Goal: Task Accomplishment & Management: Use online tool/utility

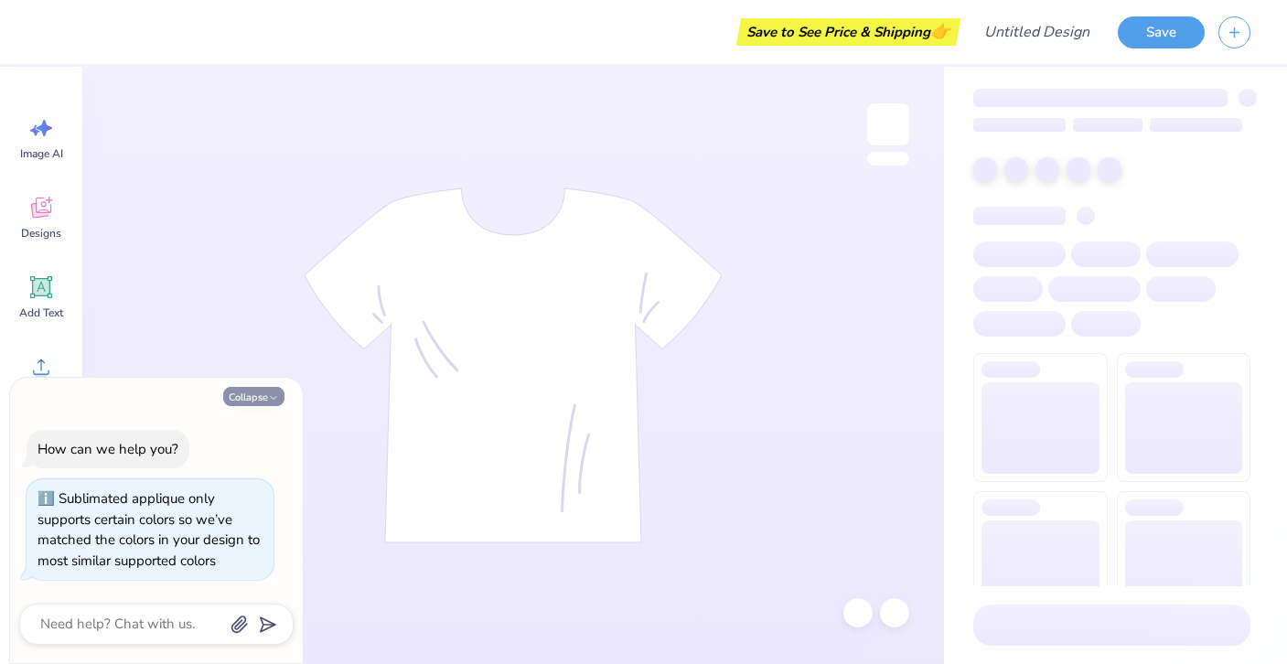
click at [265, 394] on button "Collapse" at bounding box center [253, 396] width 61 height 19
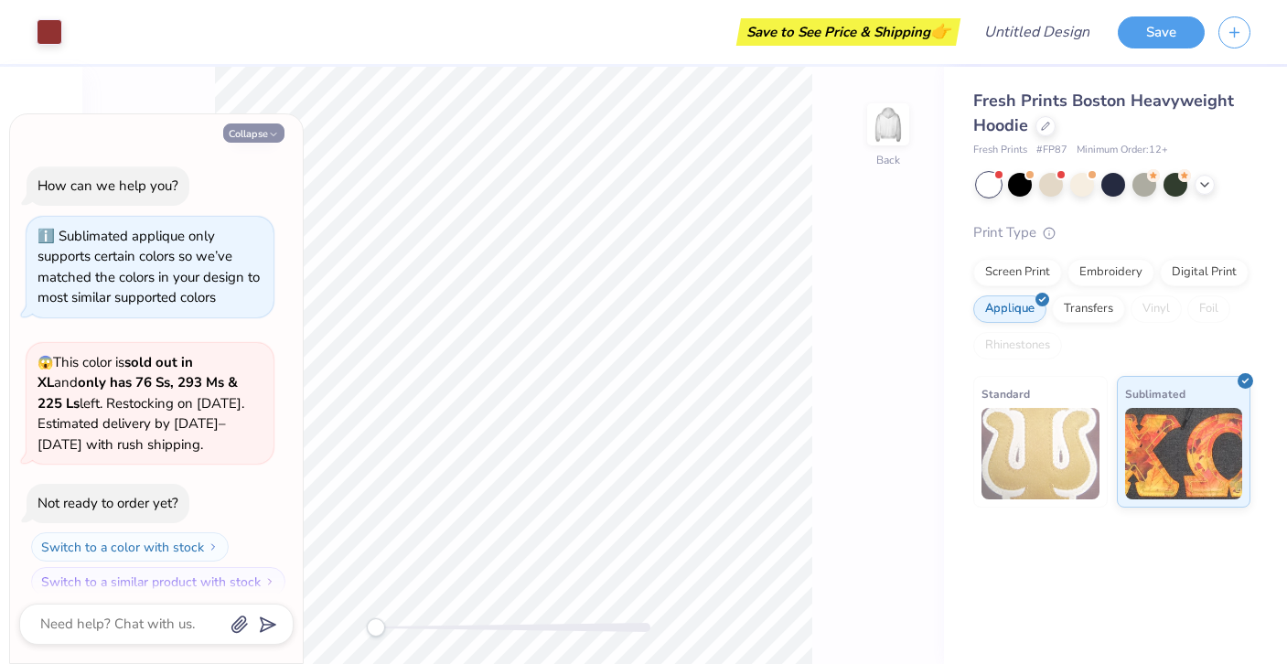
scroll to position [16, 0]
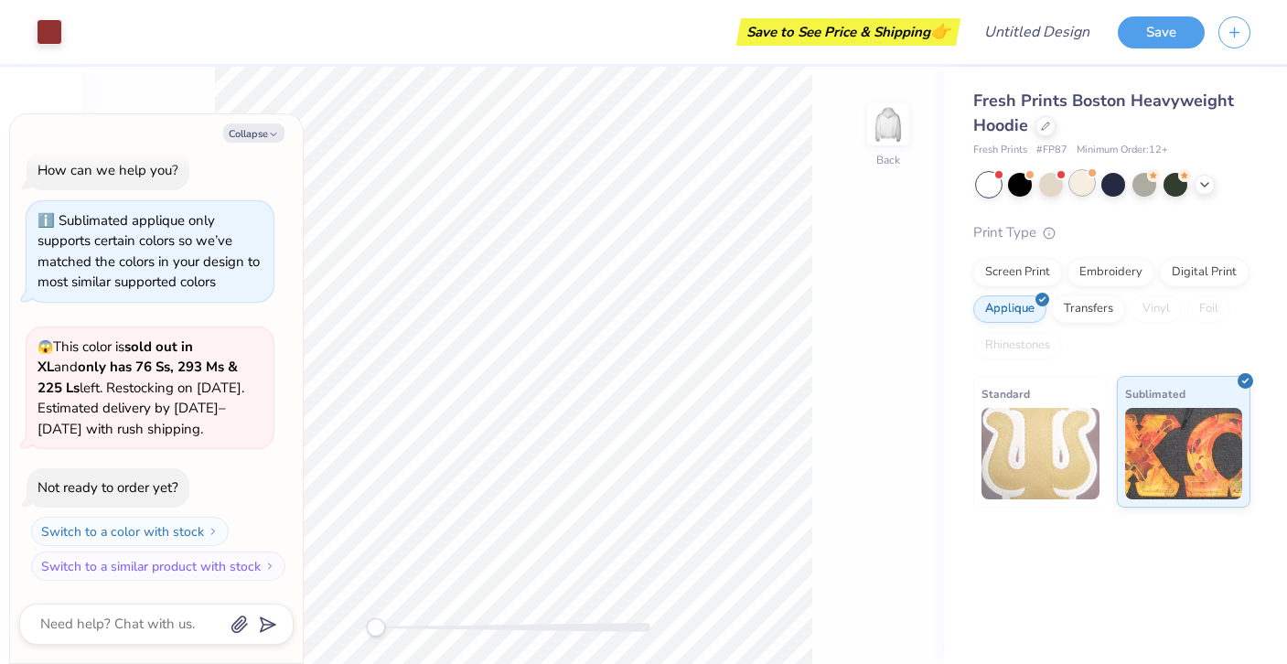
click at [1080, 185] on div at bounding box center [1082, 183] width 24 height 24
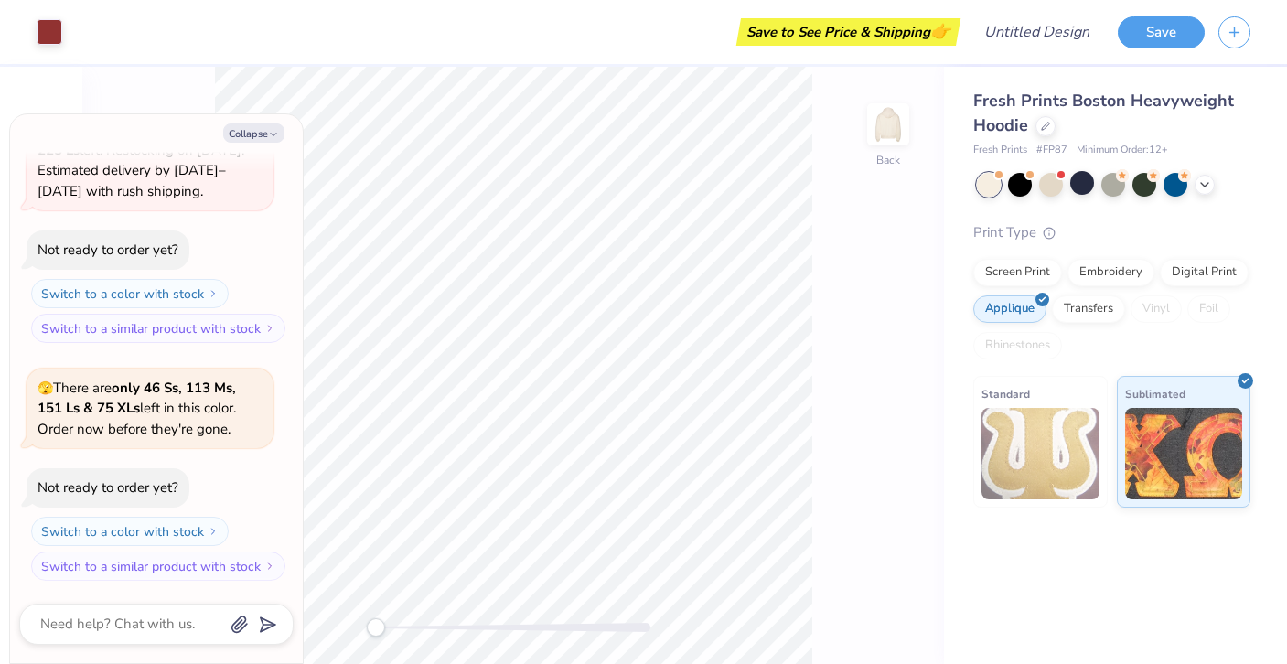
click at [1191, 185] on div at bounding box center [1114, 185] width 274 height 24
click at [1205, 185] on icon at bounding box center [1205, 183] width 15 height 15
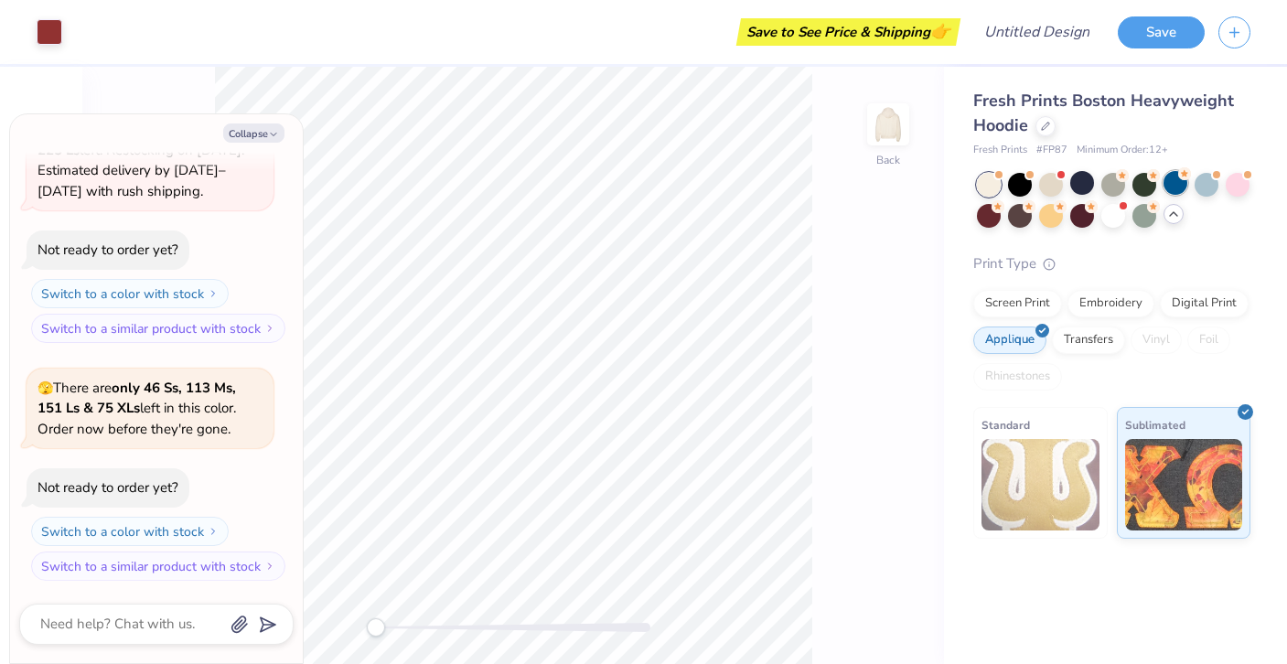
click at [1178, 185] on div at bounding box center [1176, 183] width 24 height 24
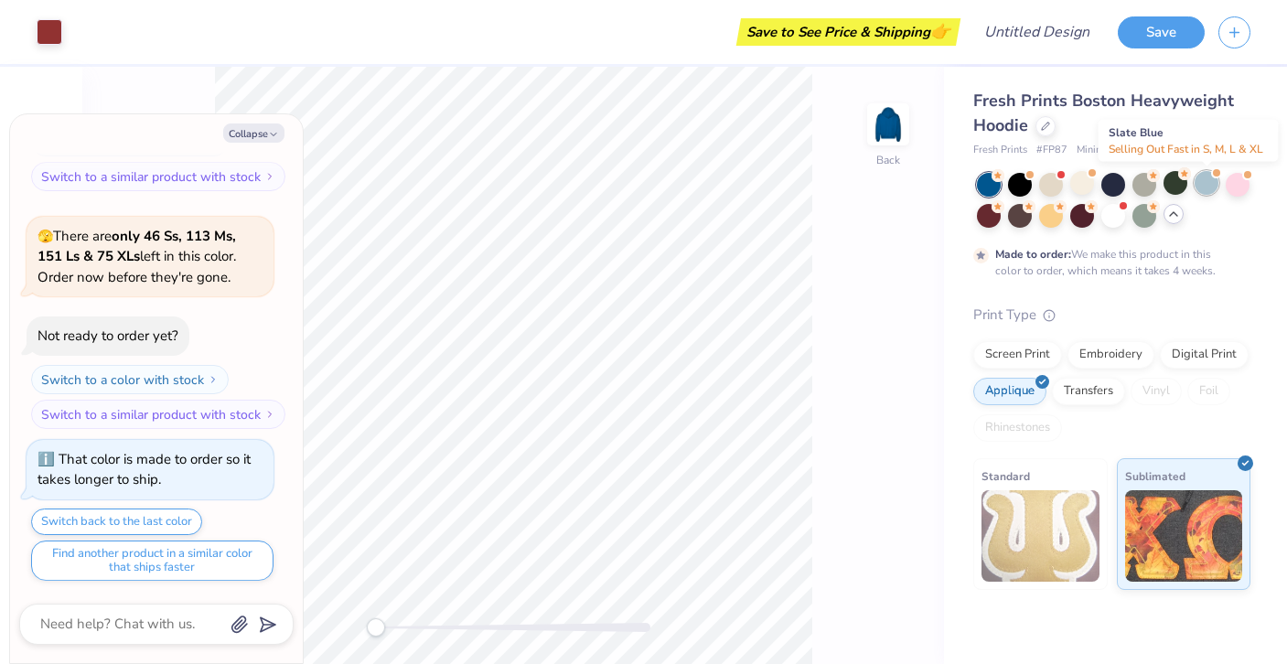
click at [1213, 184] on div at bounding box center [1207, 183] width 24 height 24
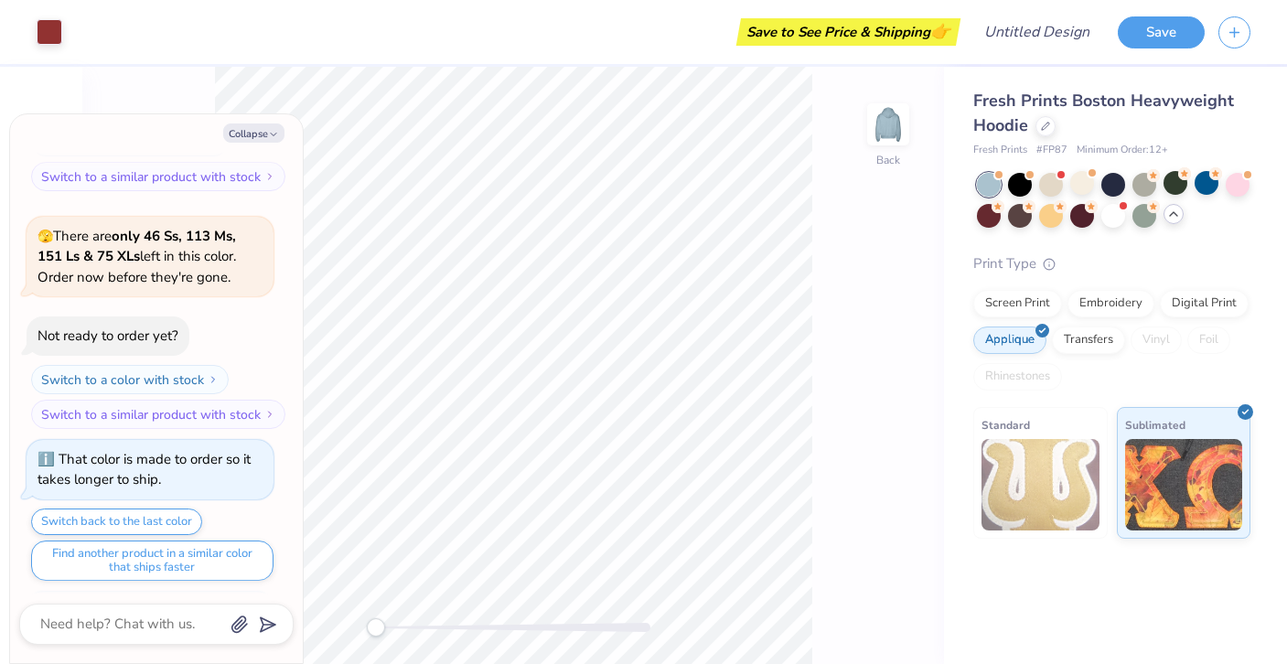
scroll to position [735, 0]
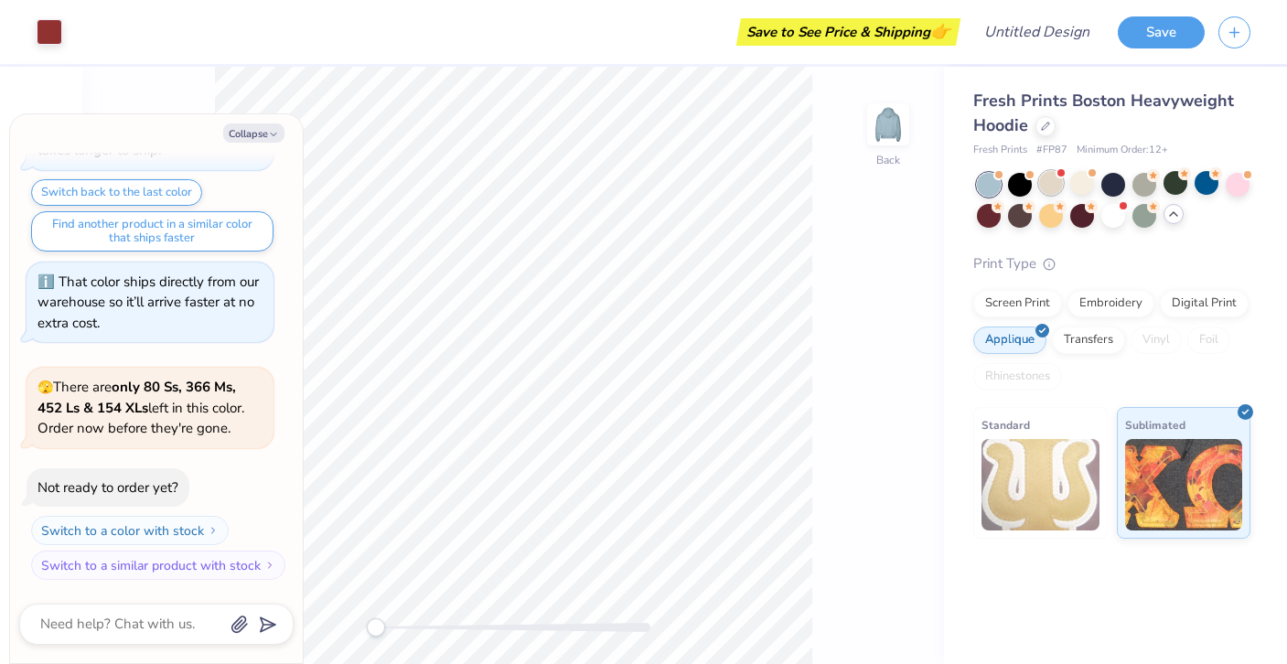
click at [1055, 187] on div at bounding box center [1051, 183] width 24 height 24
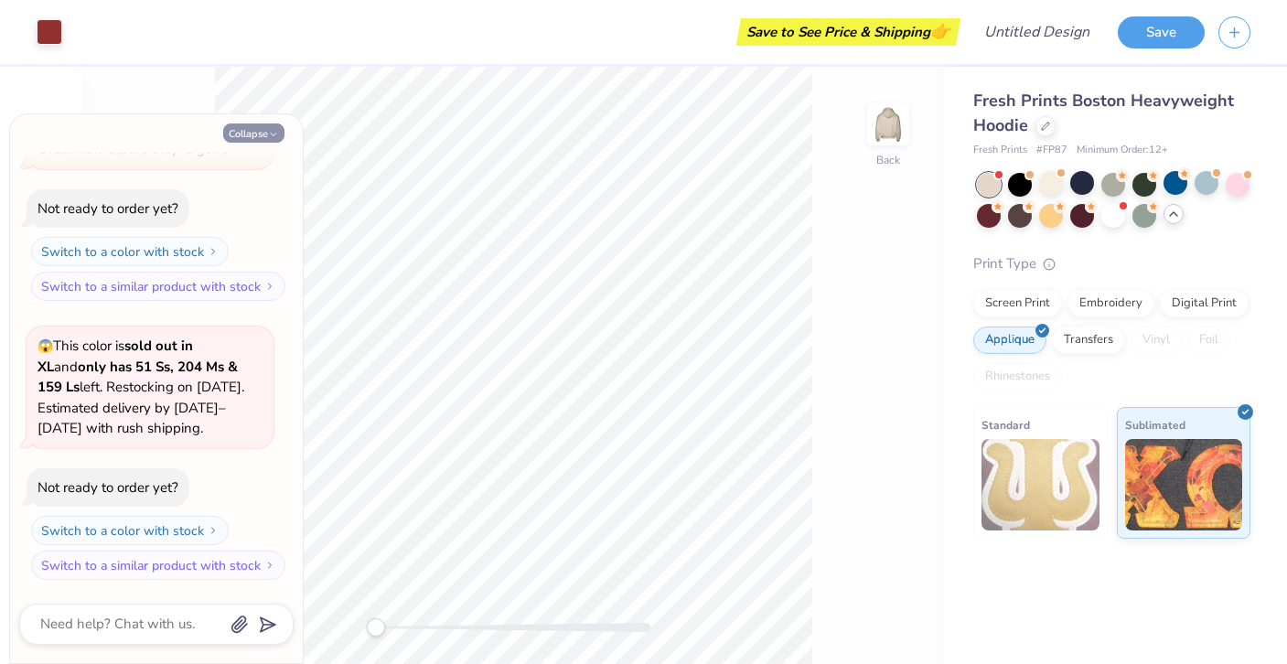
click at [266, 129] on button "Collapse" at bounding box center [253, 133] width 61 height 19
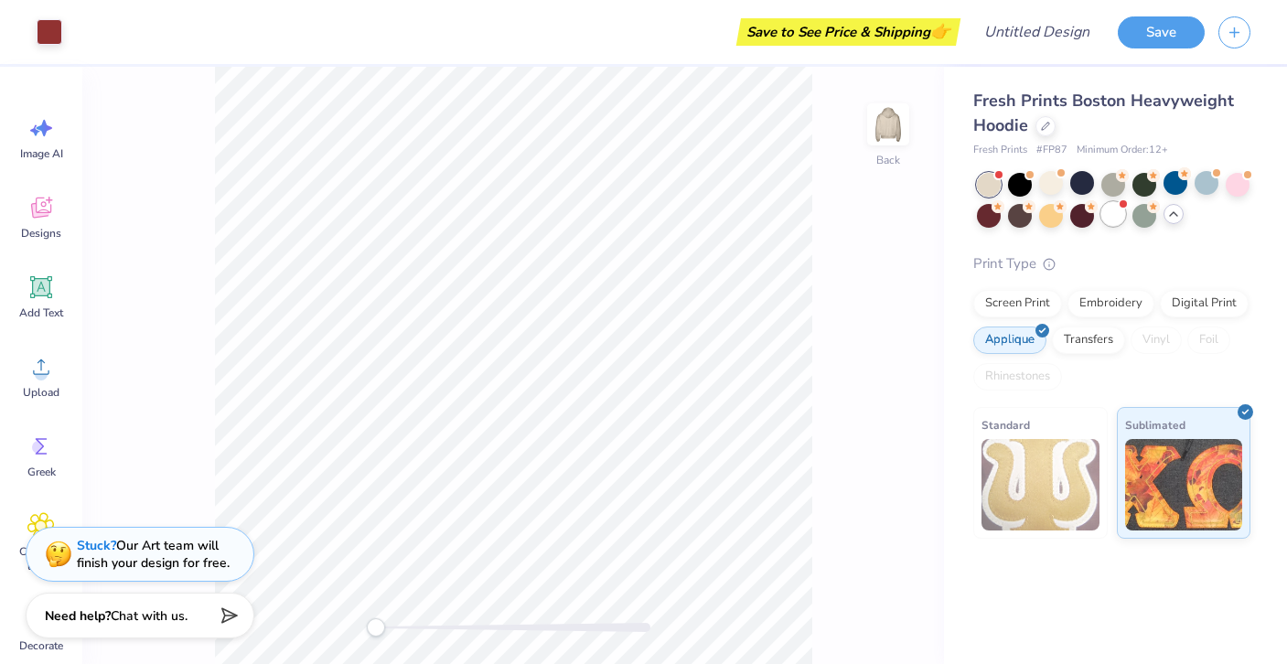
click at [1118, 209] on div at bounding box center [1113, 214] width 24 height 24
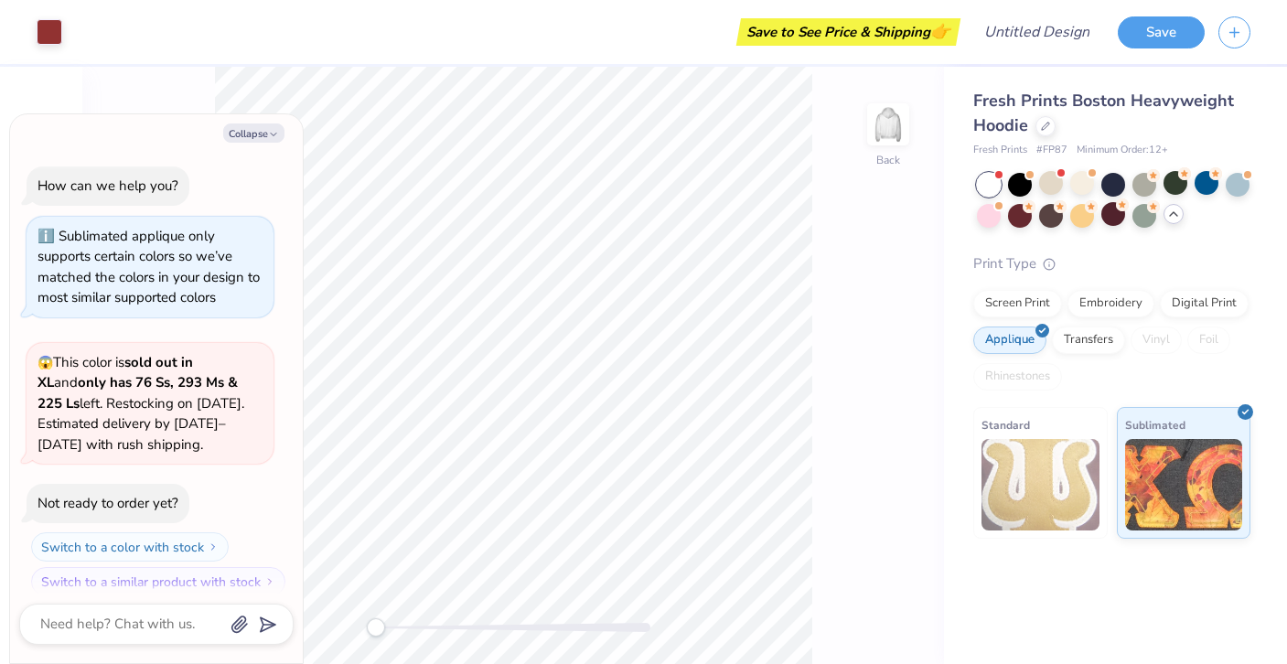
scroll to position [1293, 0]
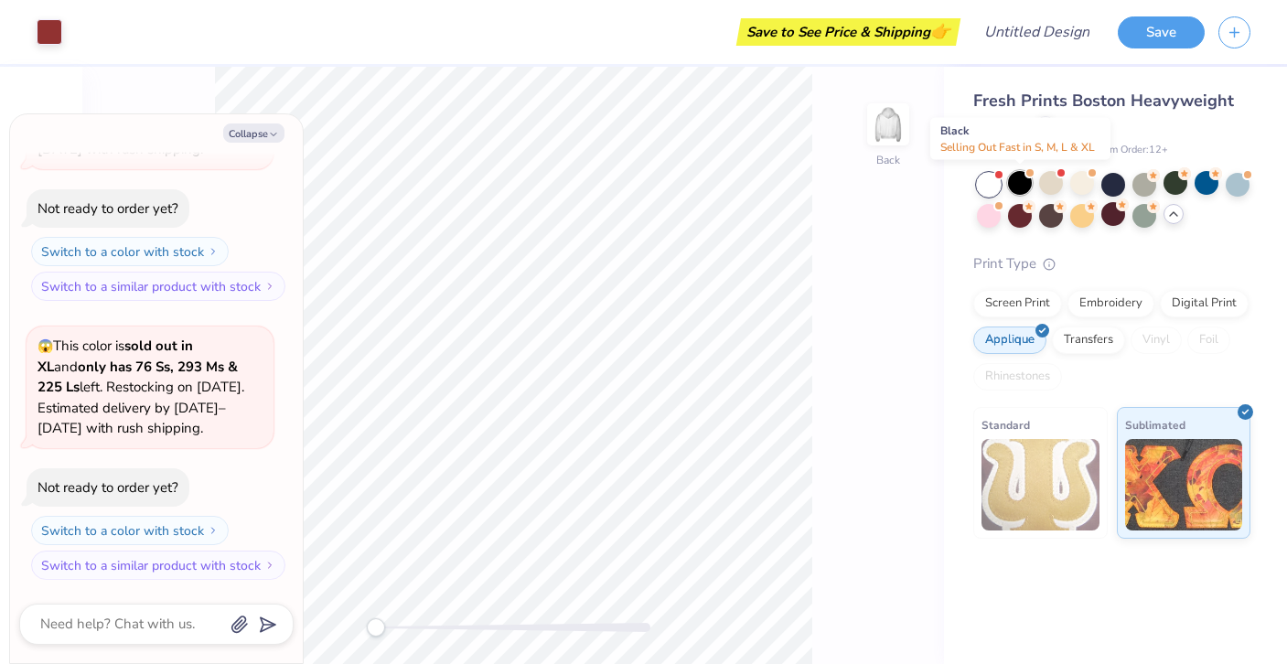
click at [1008, 178] on div at bounding box center [1020, 183] width 24 height 24
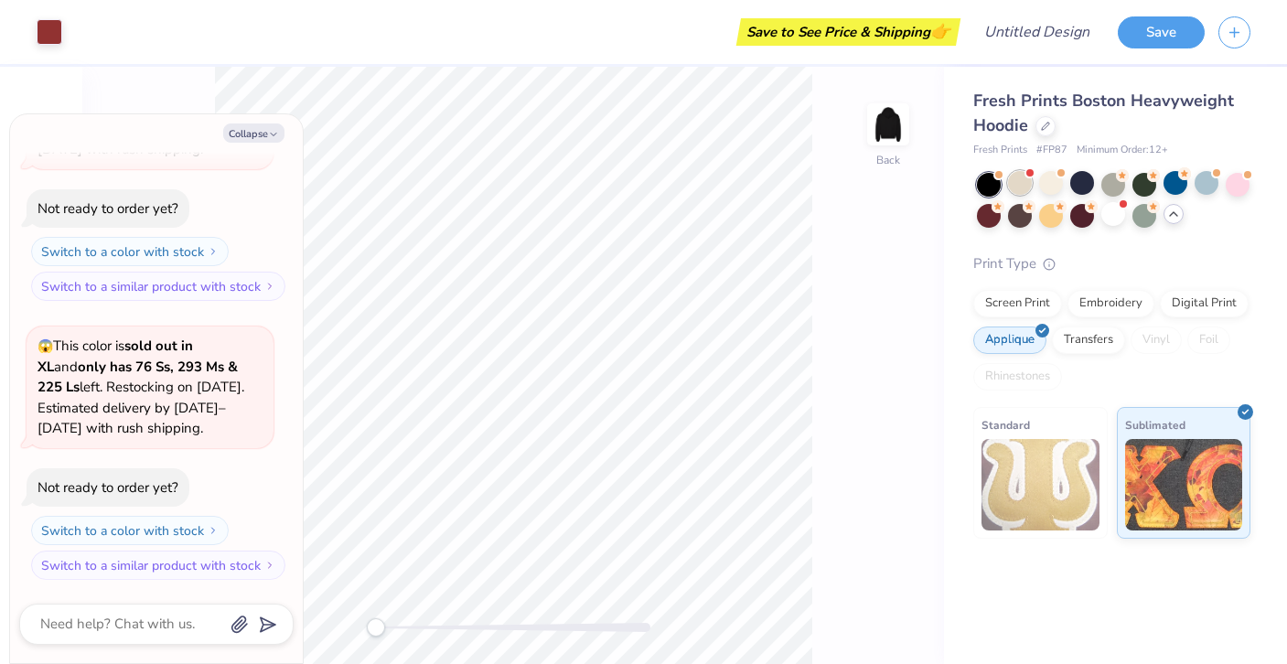
scroll to position [1531, 0]
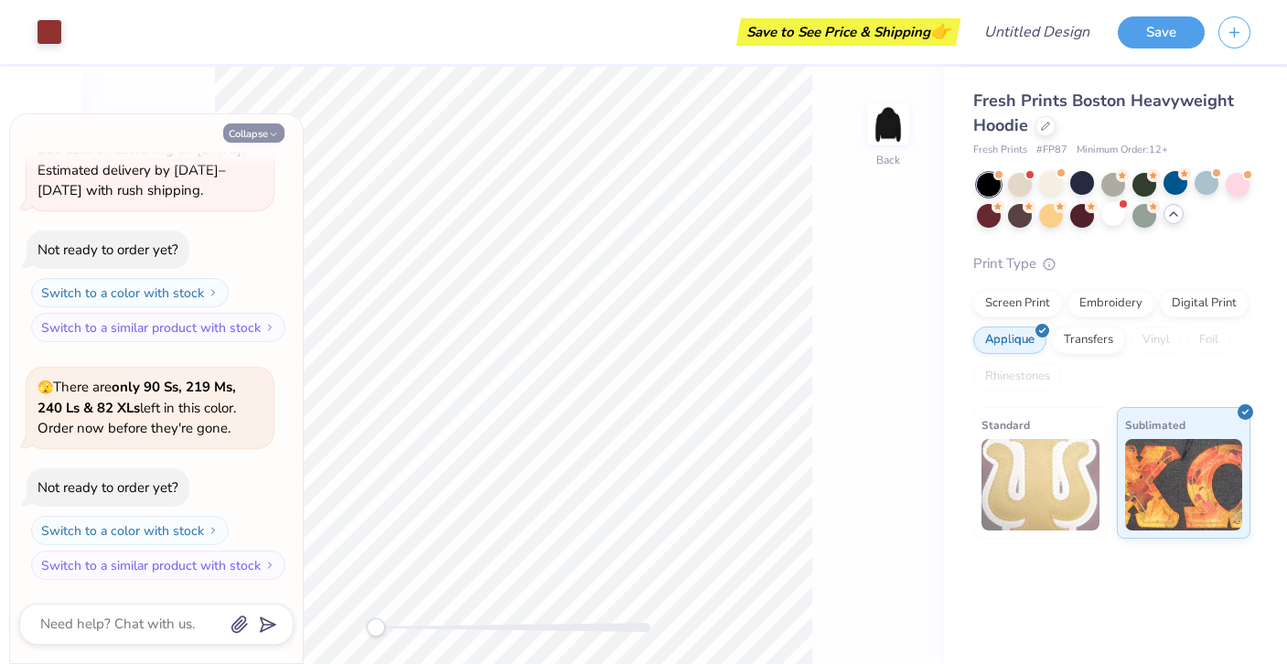
click at [253, 129] on button "Collapse" at bounding box center [253, 133] width 61 height 19
type textarea "x"
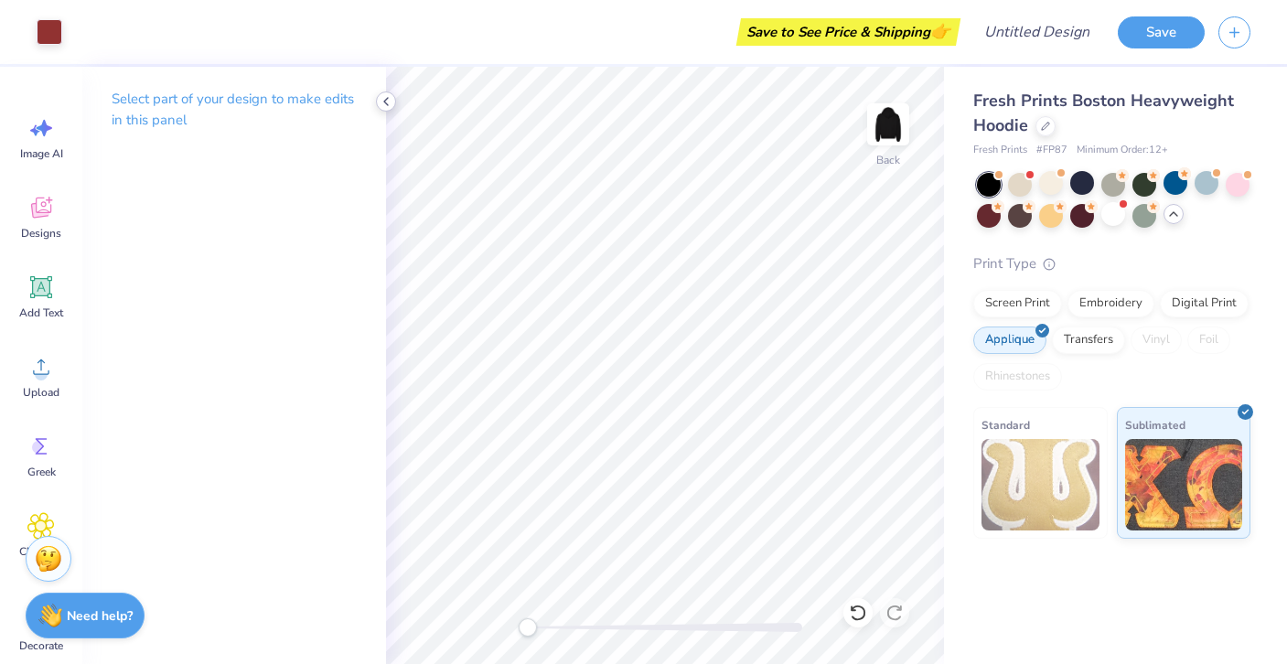
click at [385, 101] on polyline at bounding box center [386, 101] width 4 height 7
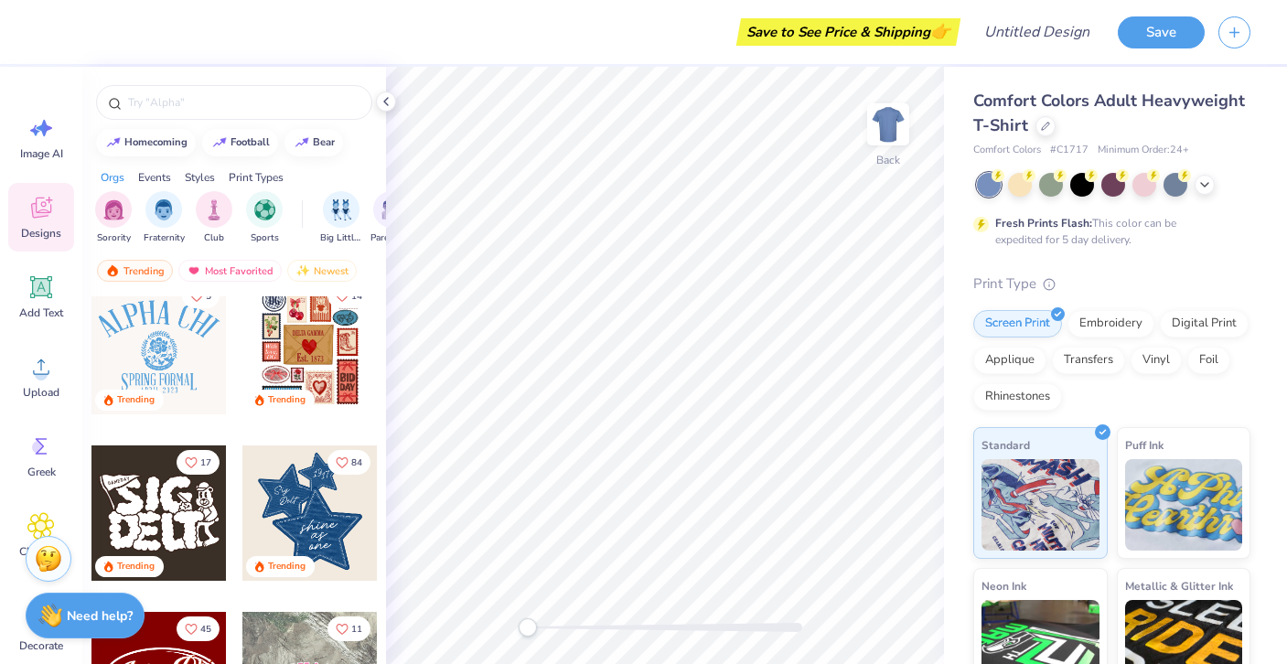
scroll to position [355, 0]
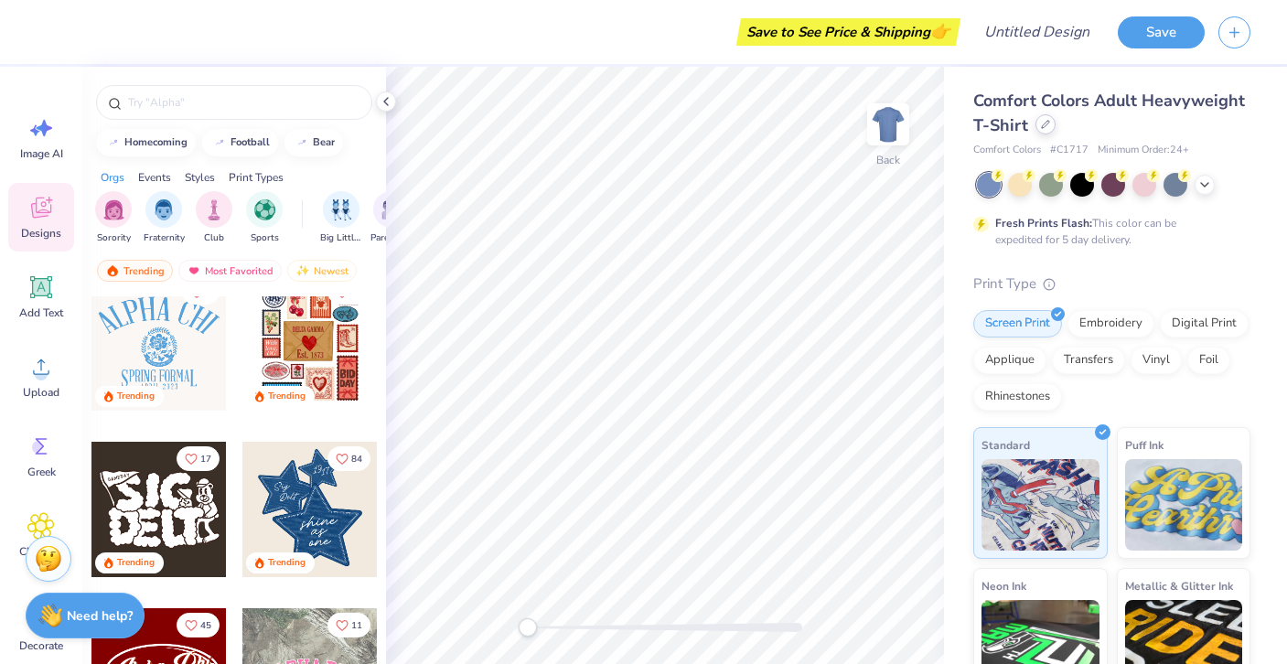
click at [1053, 125] on div at bounding box center [1046, 124] width 20 height 20
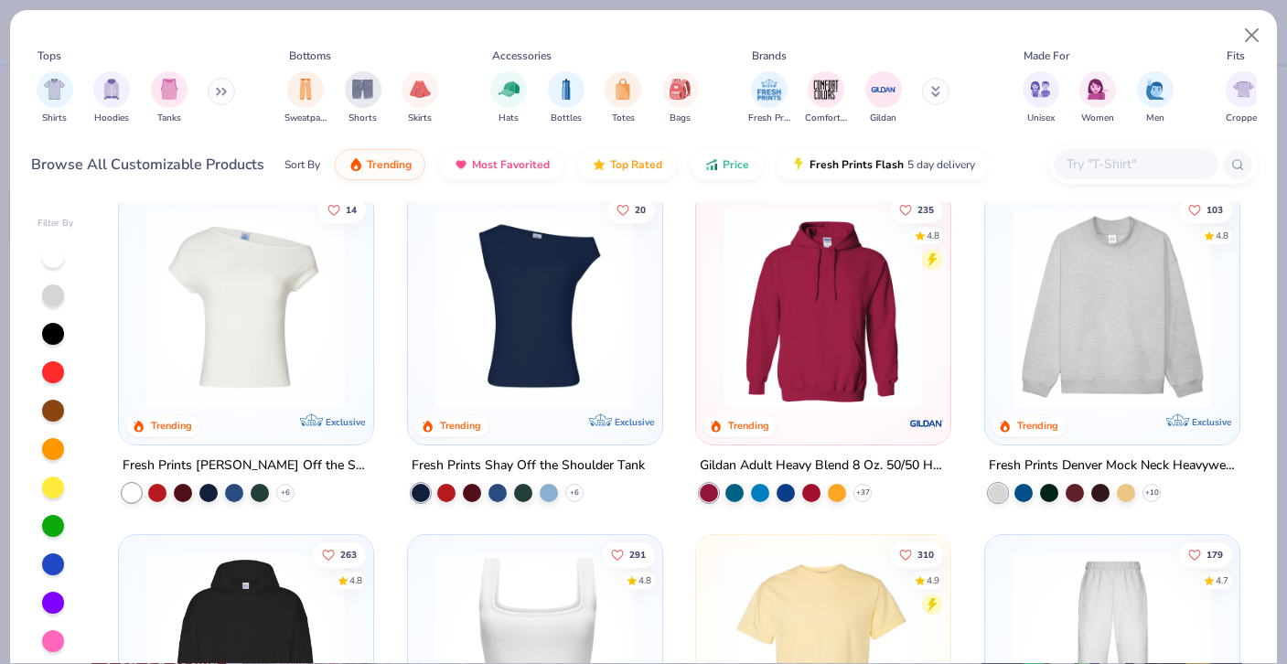
scroll to position [55, 0]
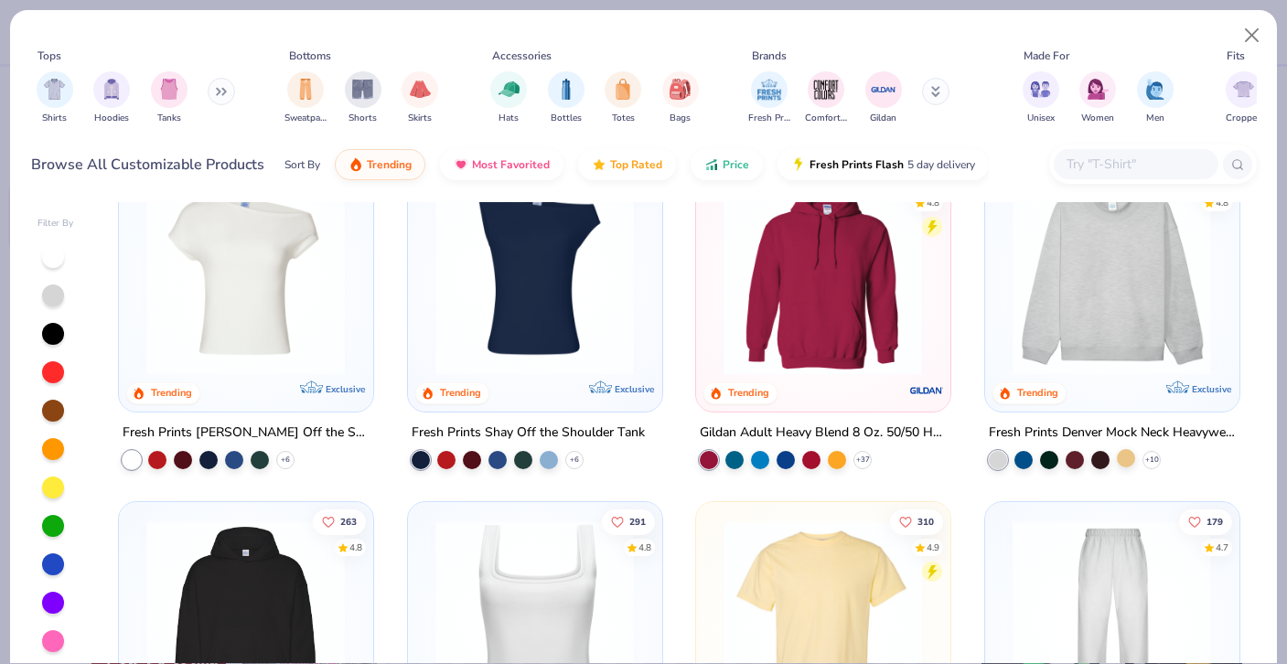
click at [1127, 457] on div at bounding box center [1126, 457] width 18 height 18
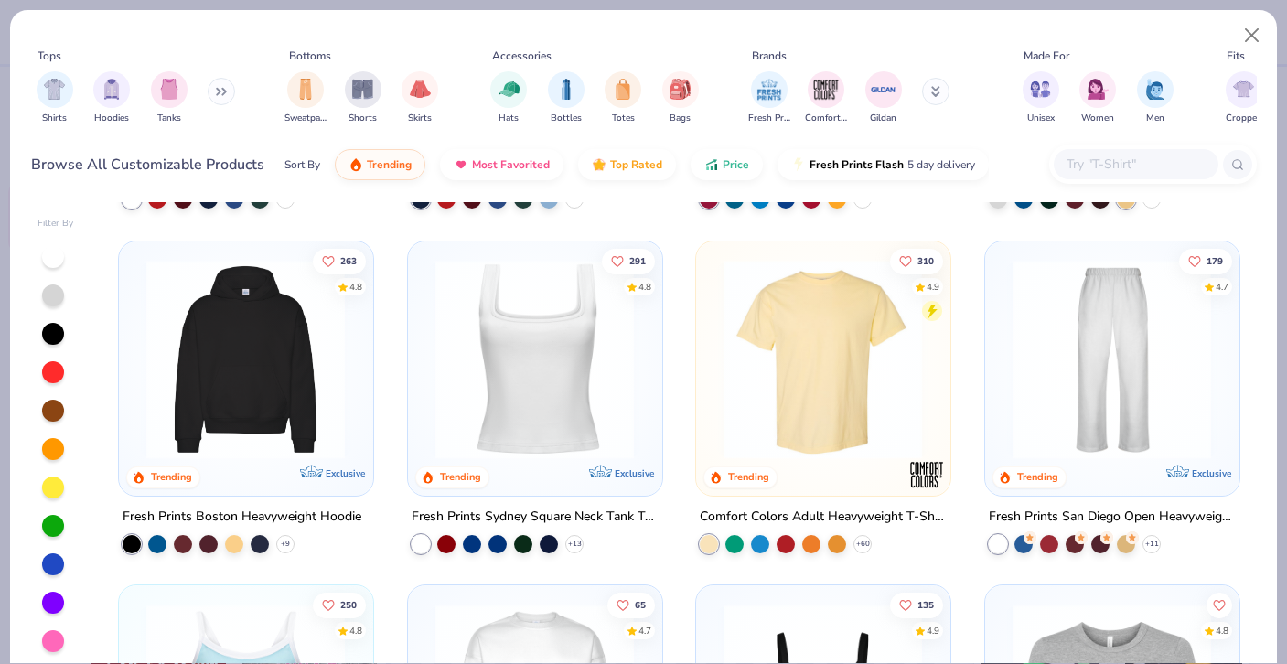
scroll to position [315, 0]
click at [111, 82] on img "filter for Hoodies" at bounding box center [112, 87] width 20 height 21
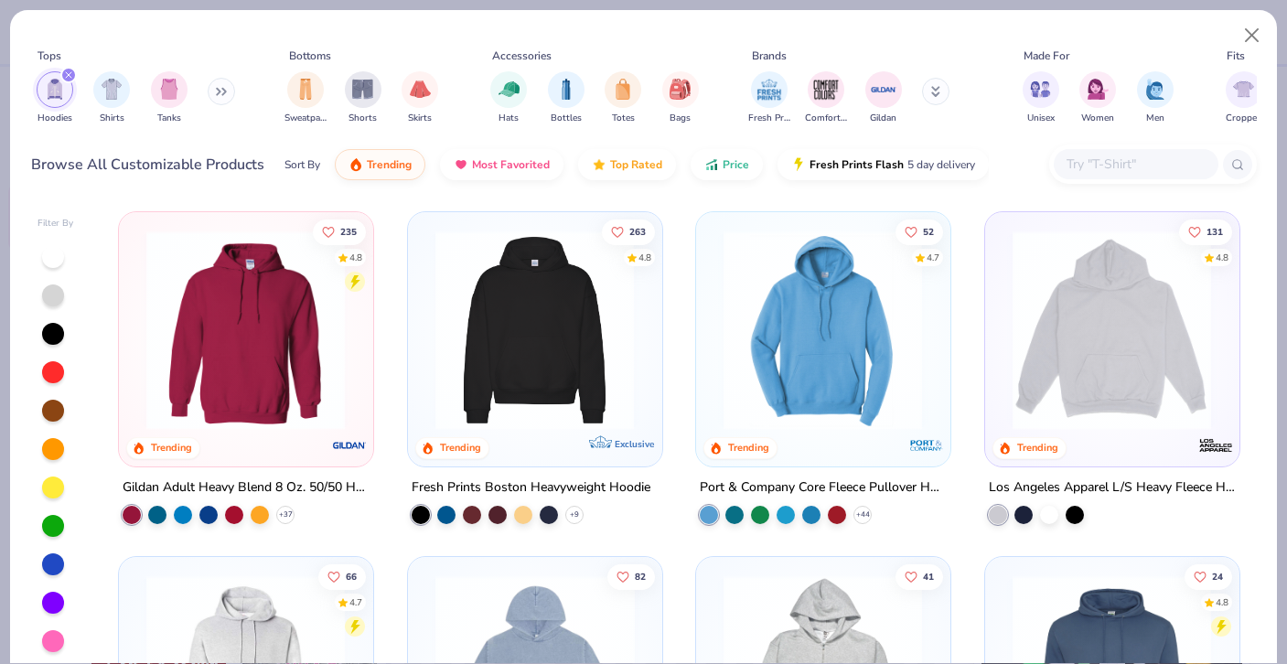
scroll to position [7, 0]
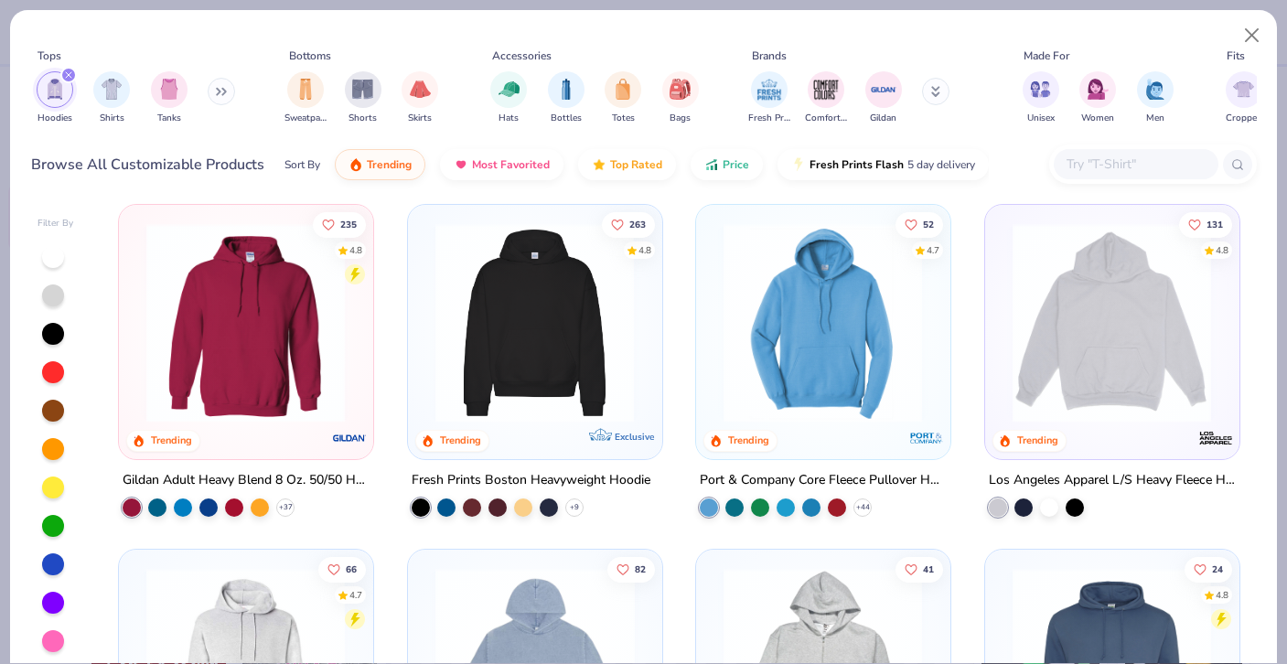
click at [221, 73] on div "Hoodies Shirts Tanks" at bounding box center [136, 98] width 210 height 68
click at [225, 90] on icon at bounding box center [221, 91] width 11 height 9
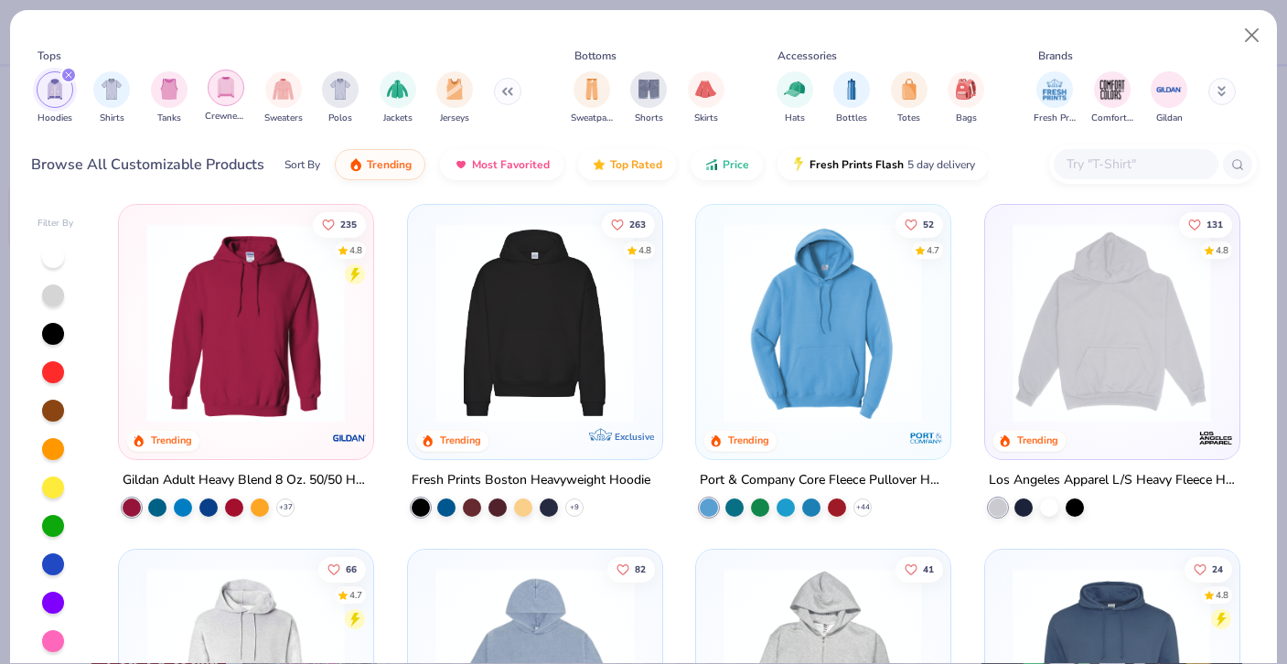
click at [230, 91] on img "filter for Crewnecks" at bounding box center [226, 87] width 20 height 21
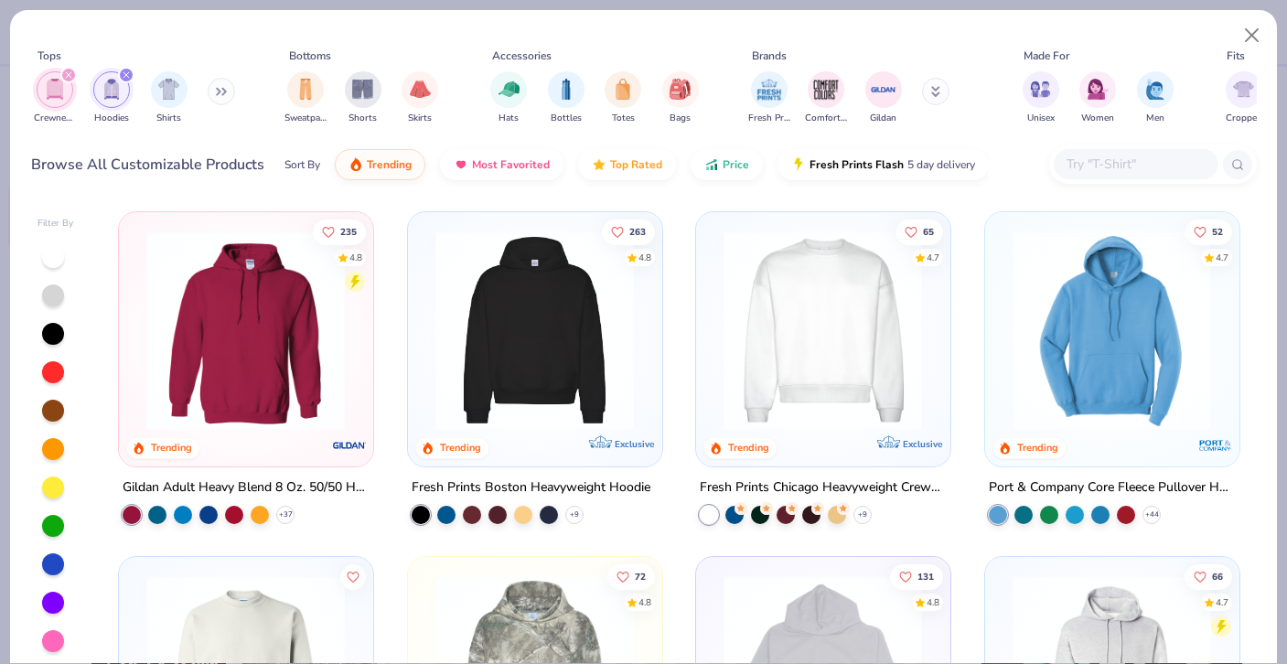
click at [810, 285] on img at bounding box center [823, 330] width 217 height 199
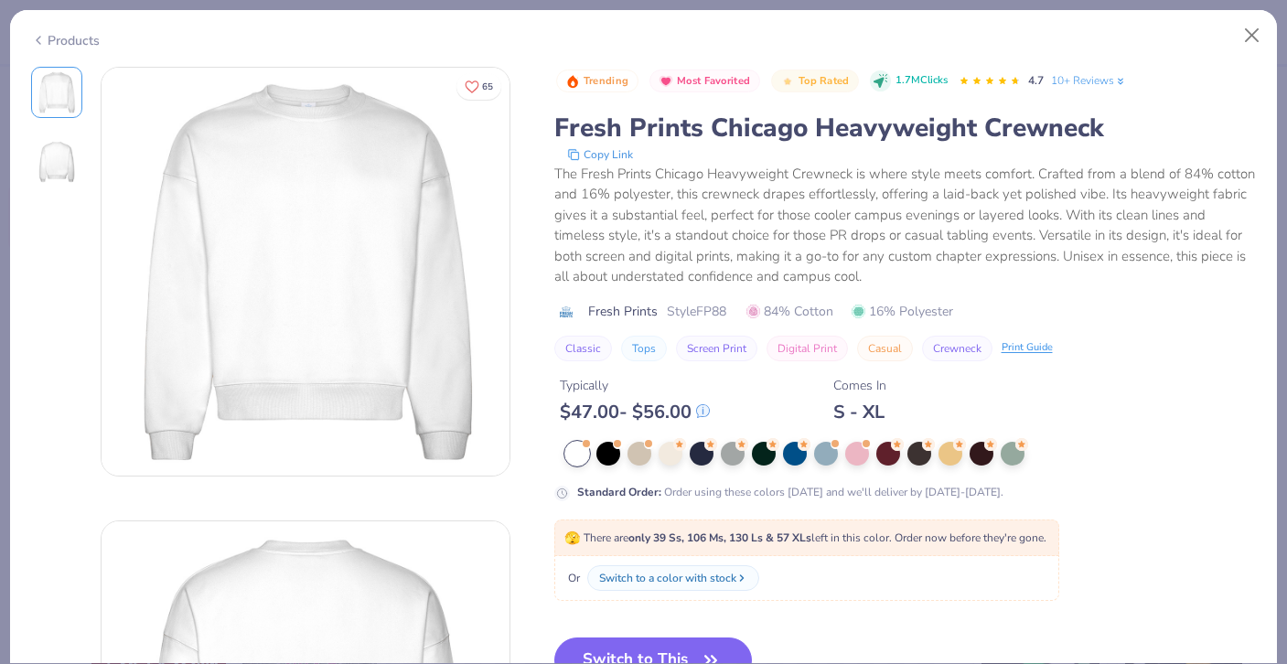
click at [66, 155] on img at bounding box center [57, 162] width 44 height 44
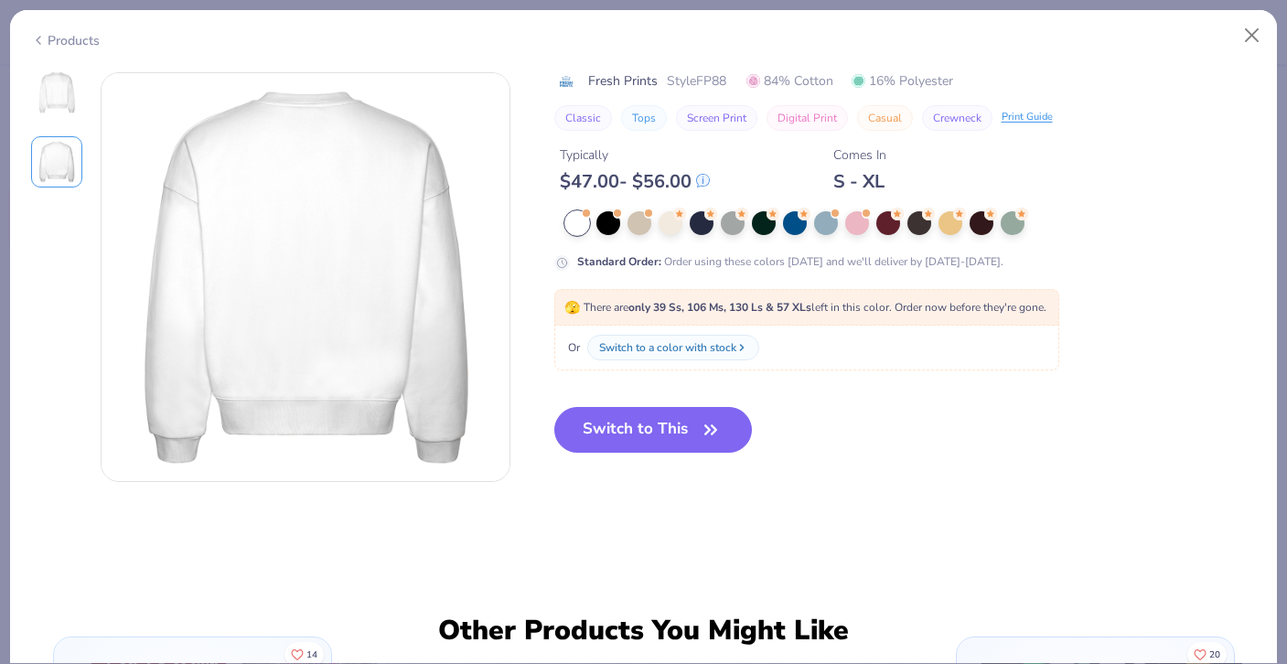
scroll to position [454, 0]
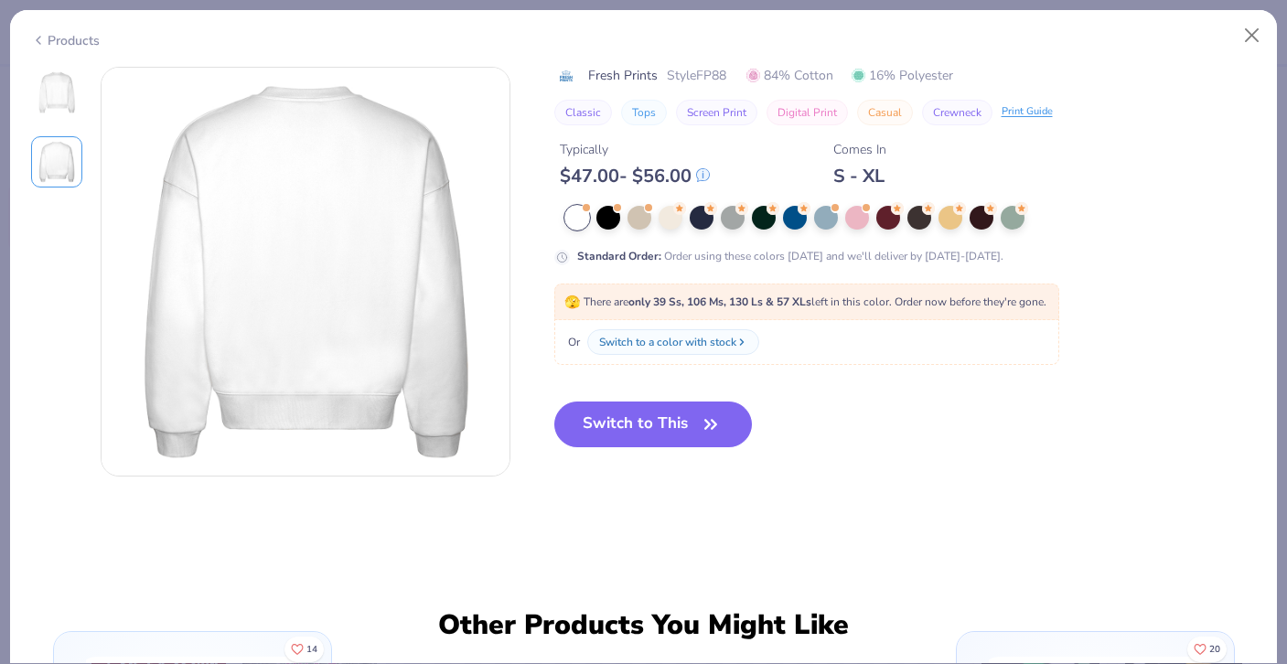
click at [54, 97] on img at bounding box center [57, 92] width 44 height 44
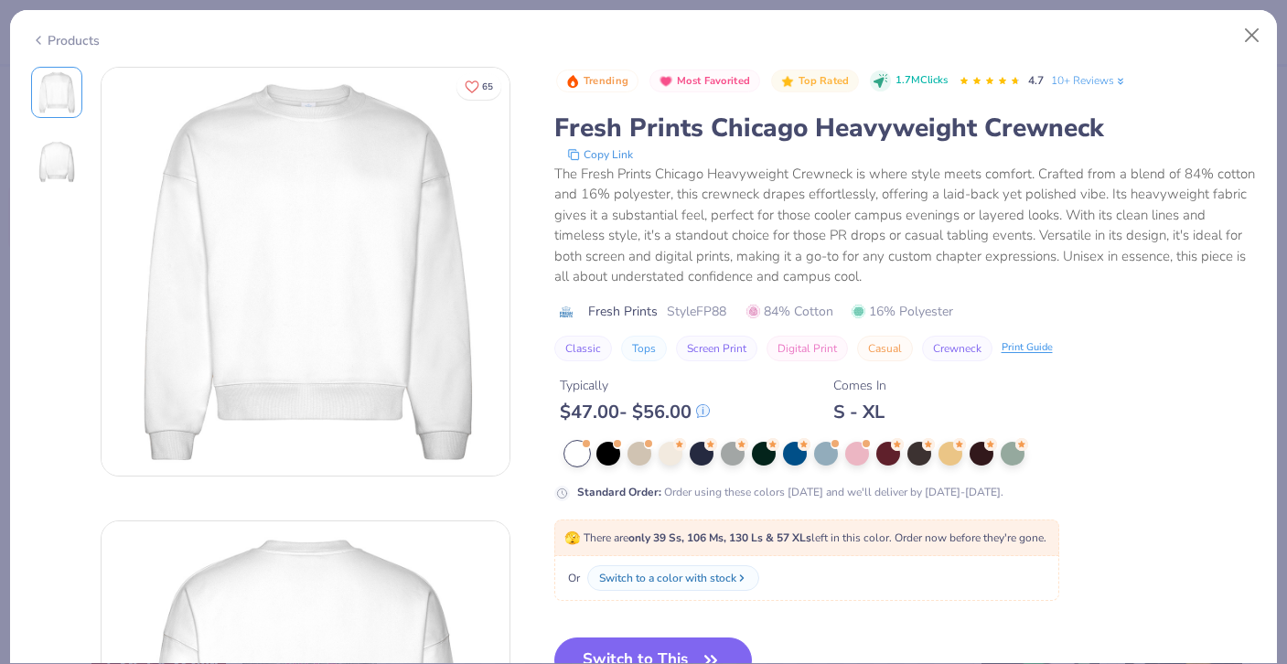
scroll to position [25, 0]
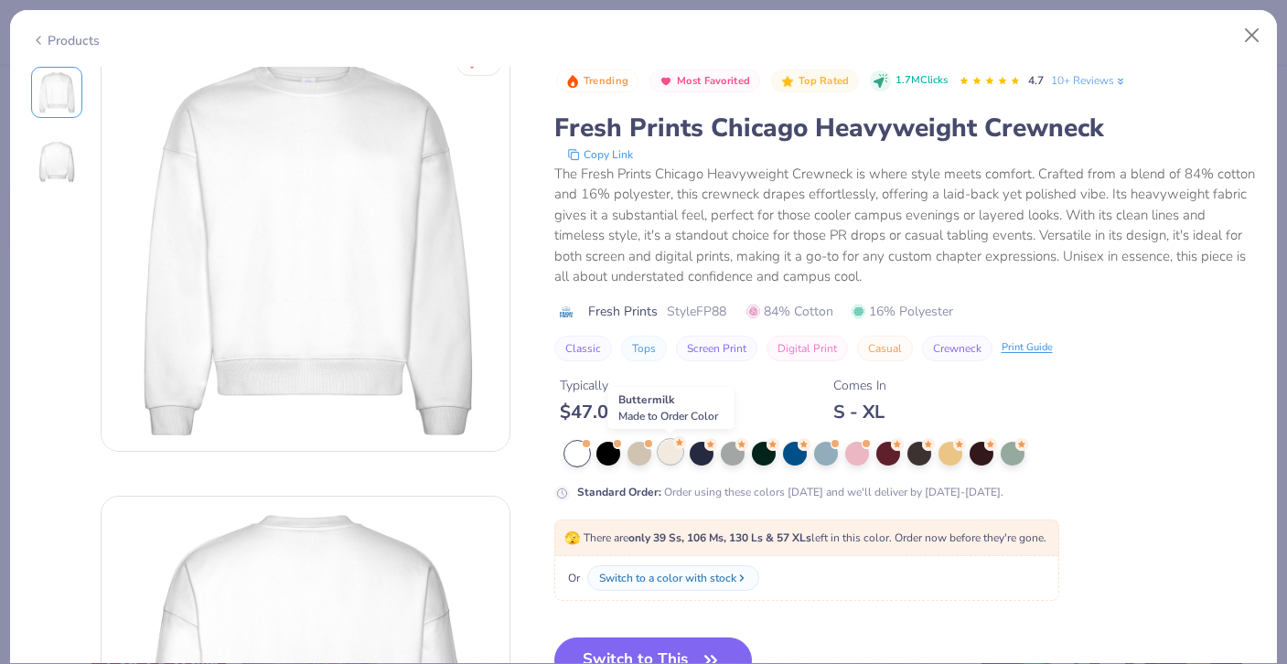
click at [674, 453] on div at bounding box center [671, 452] width 24 height 24
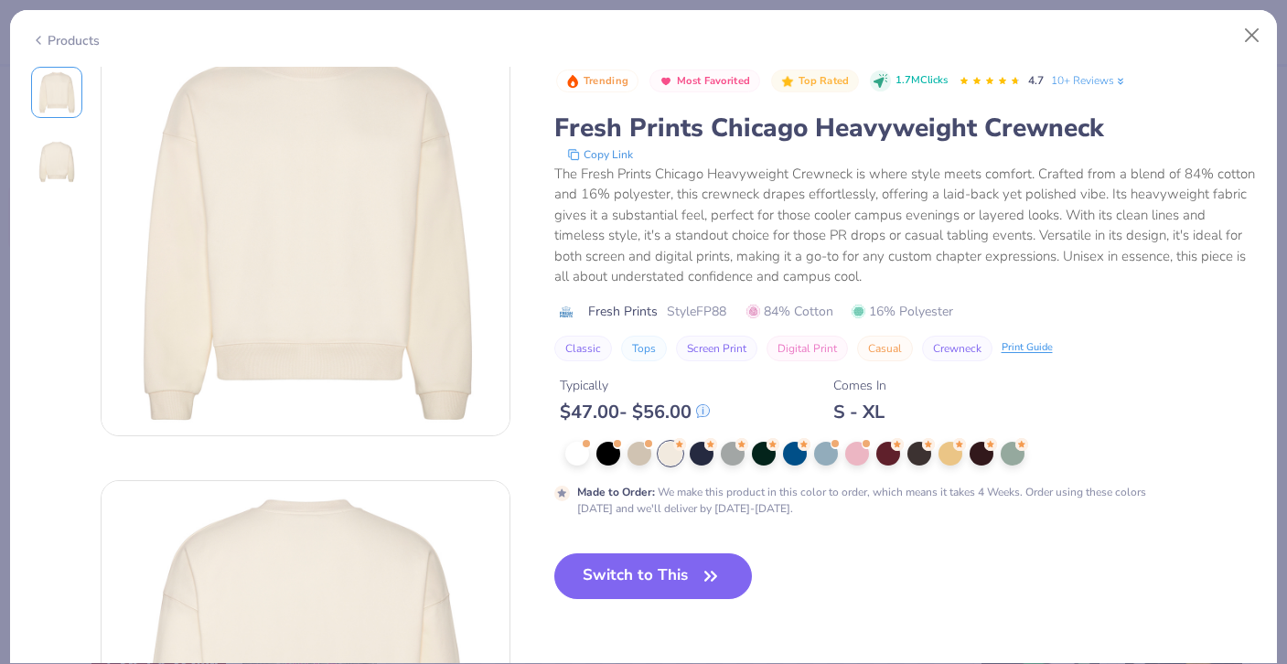
scroll to position [63, 0]
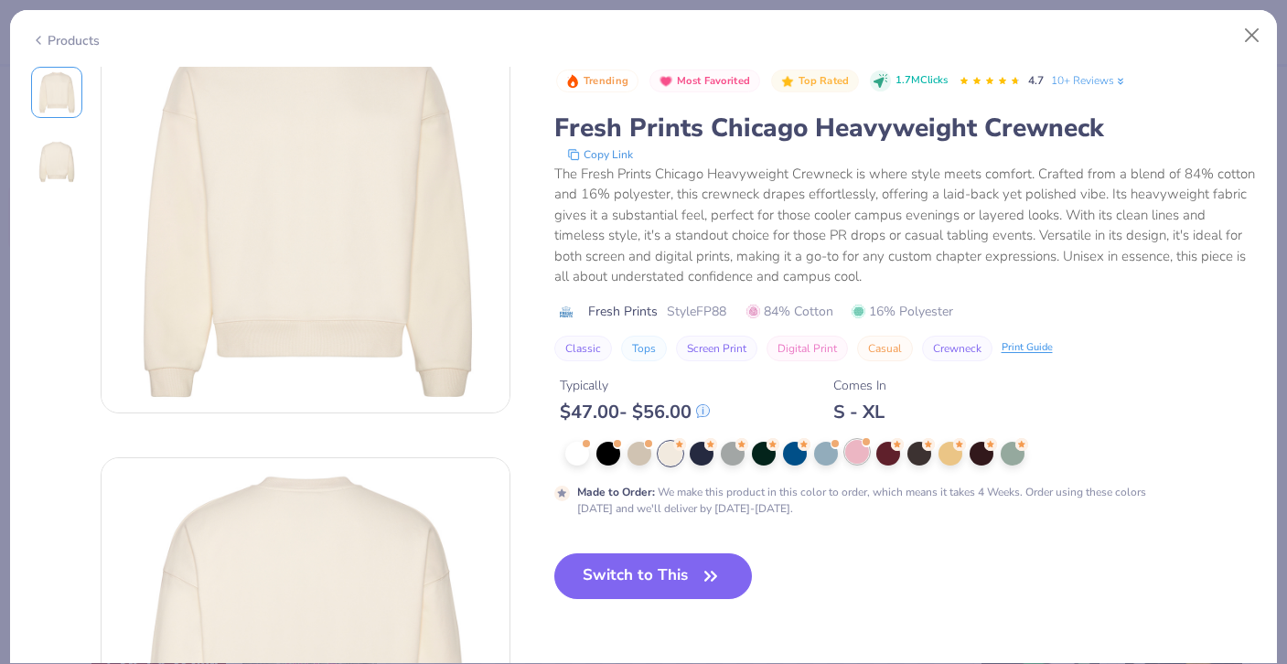
click at [858, 445] on div at bounding box center [857, 452] width 24 height 24
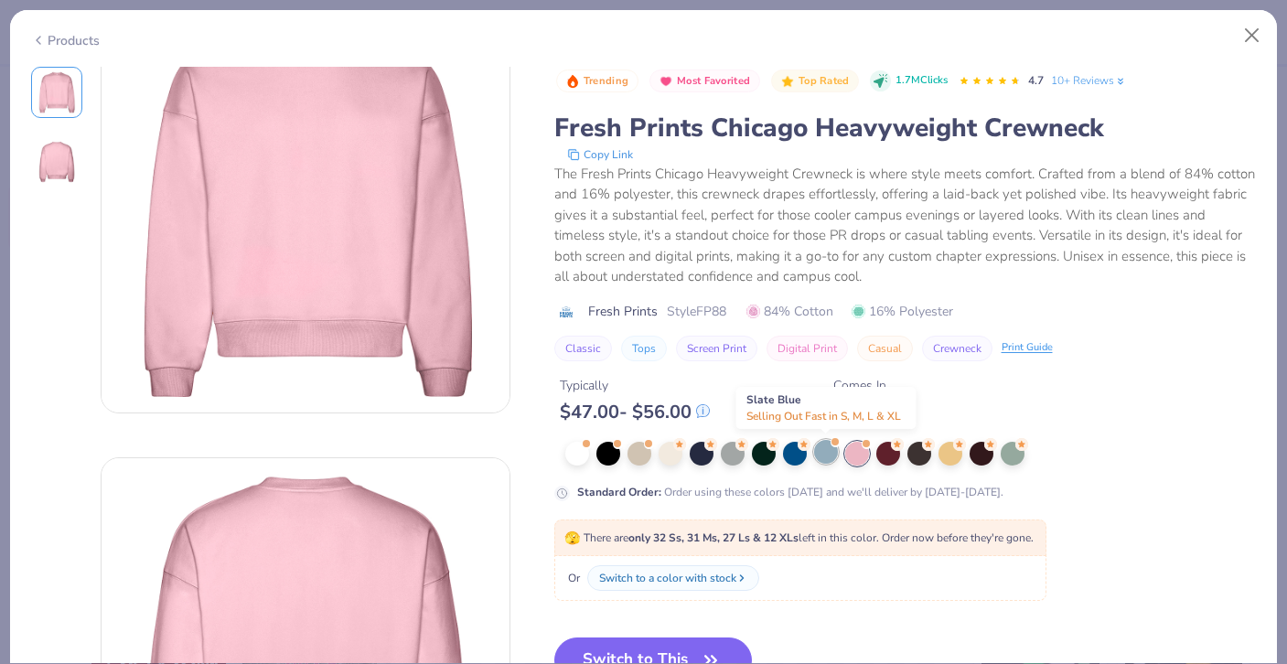
click at [822, 448] on div at bounding box center [826, 452] width 24 height 24
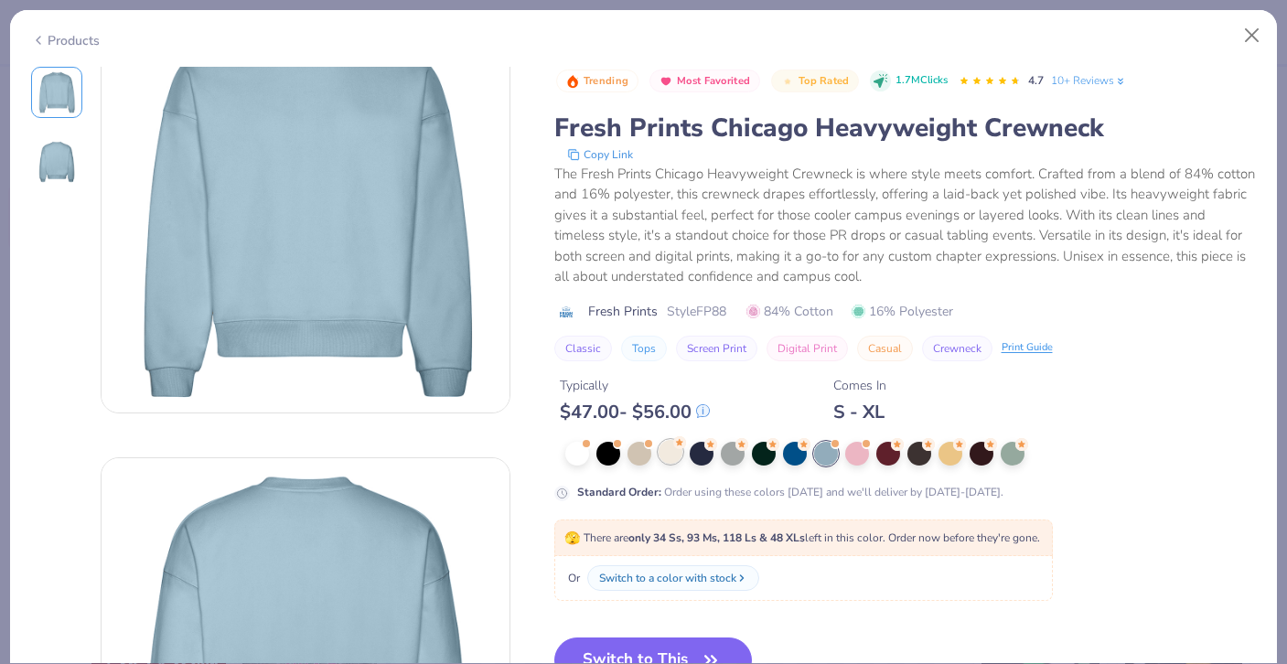
click at [664, 457] on div at bounding box center [671, 452] width 24 height 24
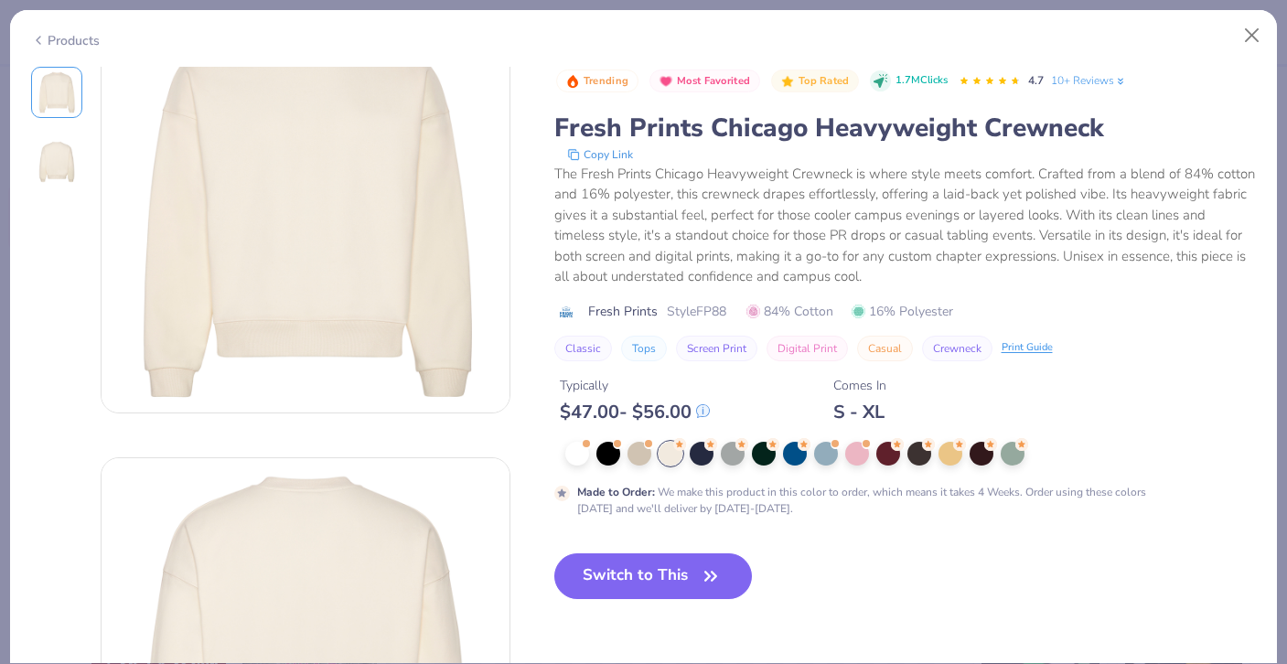
scroll to position [75, 0]
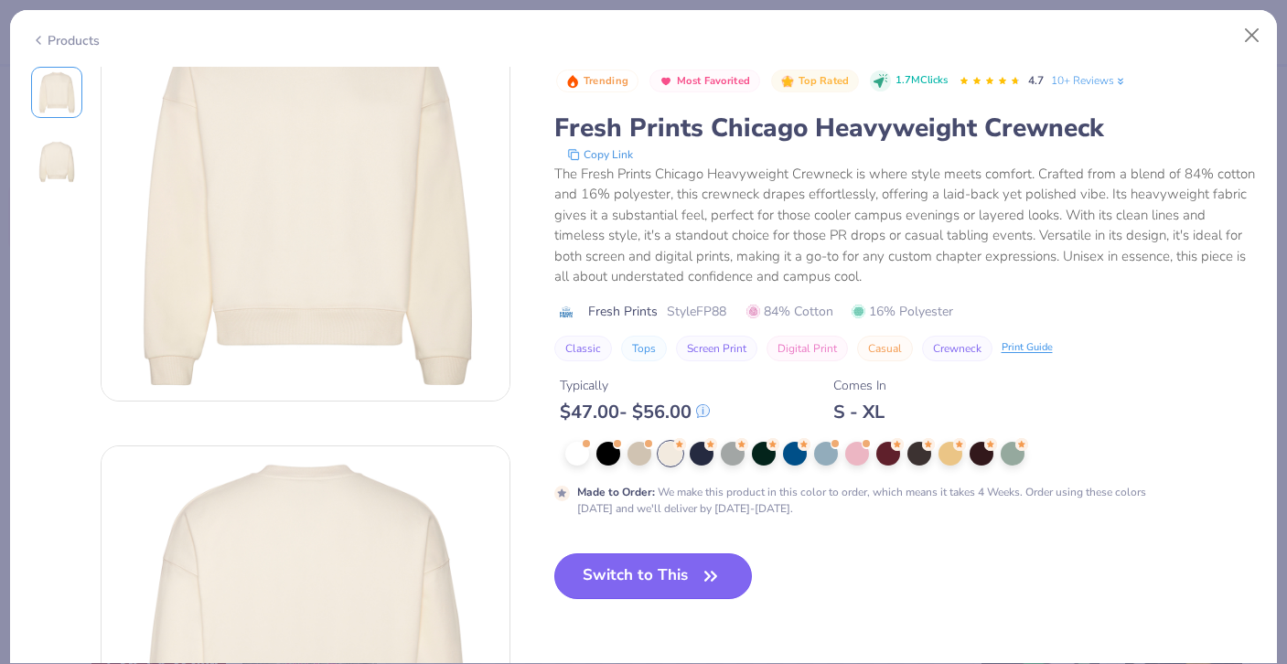
click at [650, 584] on button "Switch to This" at bounding box center [653, 576] width 199 height 46
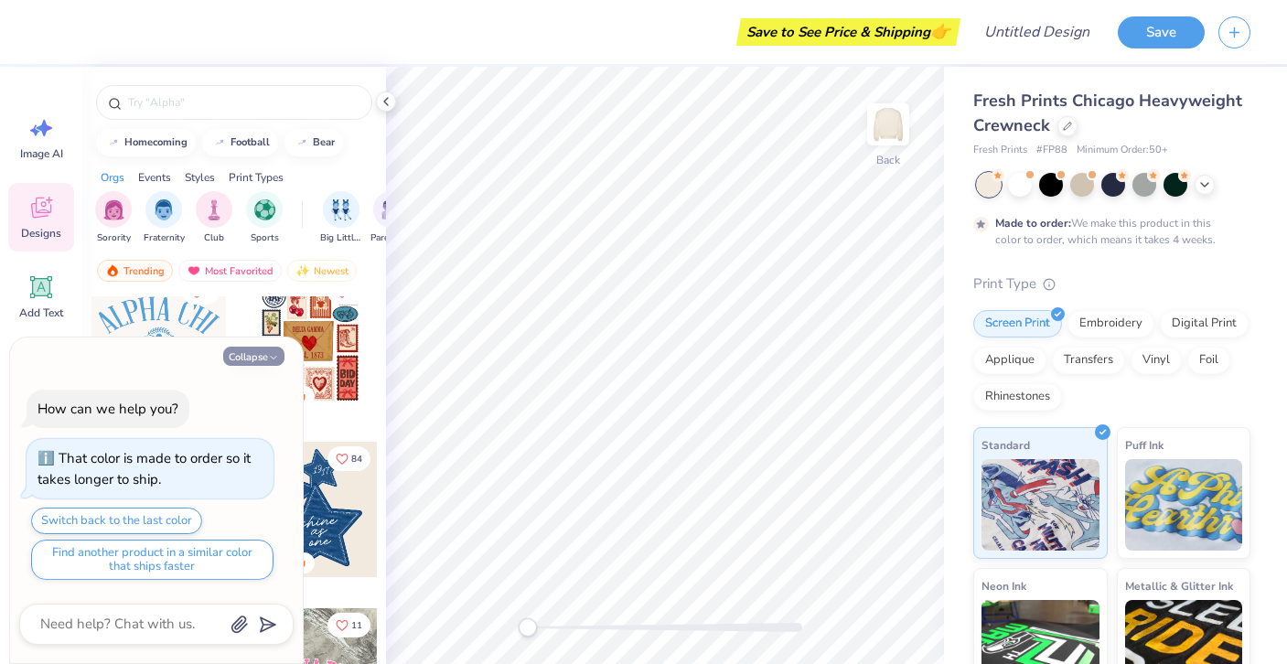
click at [258, 355] on button "Collapse" at bounding box center [253, 356] width 61 height 19
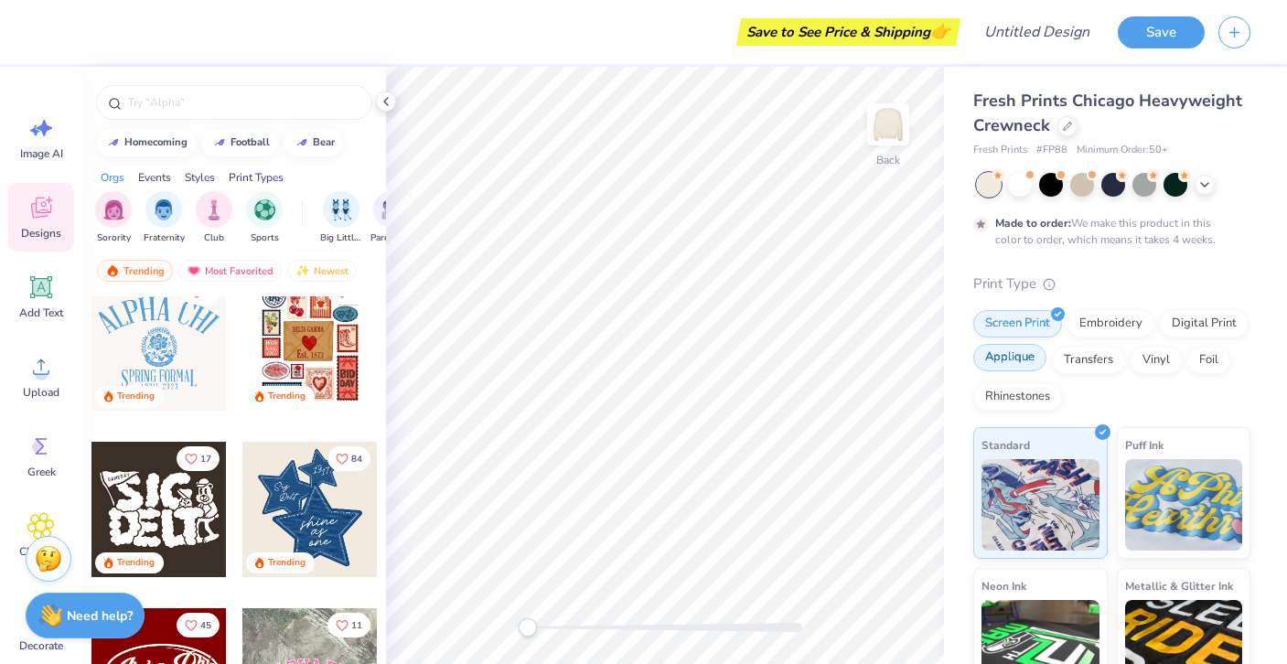
click at [1042, 364] on div "Applique" at bounding box center [1009, 357] width 73 height 27
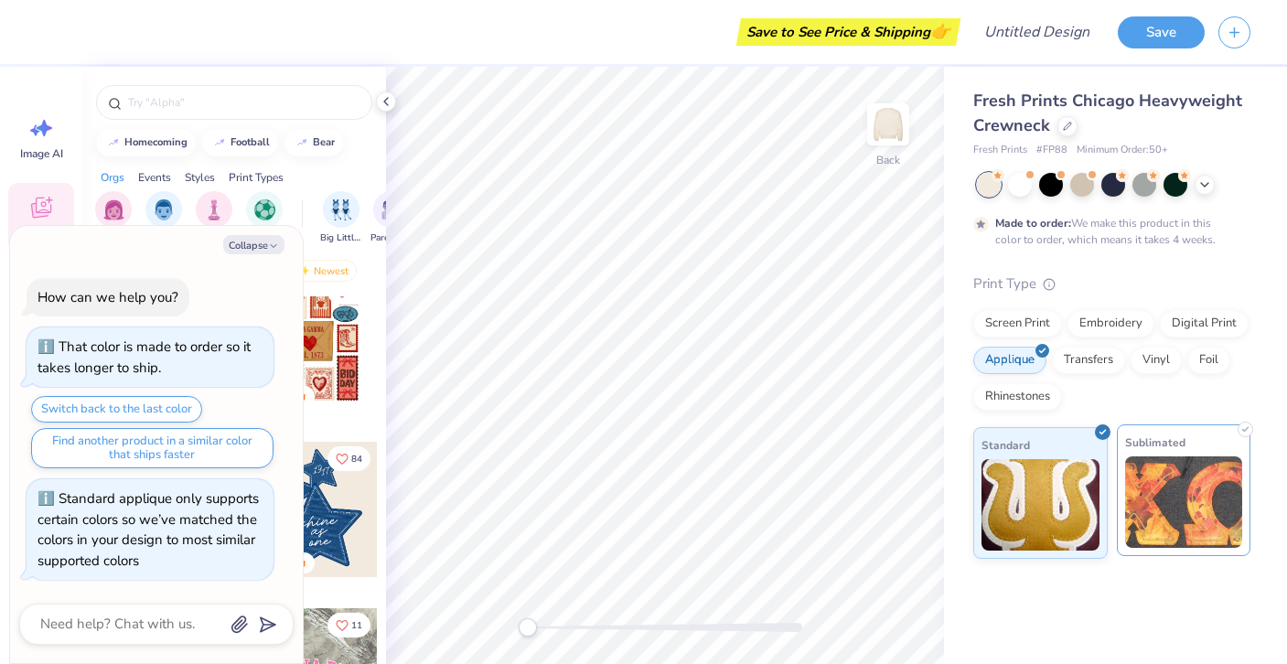
click at [1166, 500] on img at bounding box center [1184, 502] width 118 height 91
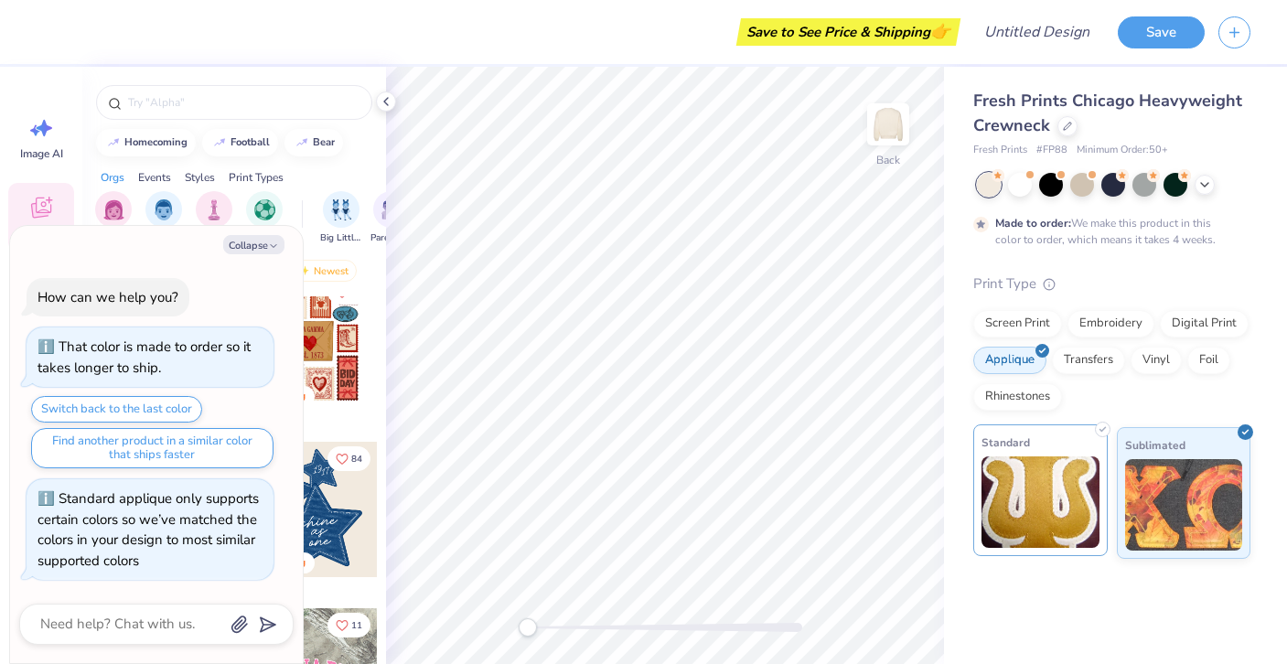
click at [1058, 489] on img at bounding box center [1041, 502] width 118 height 91
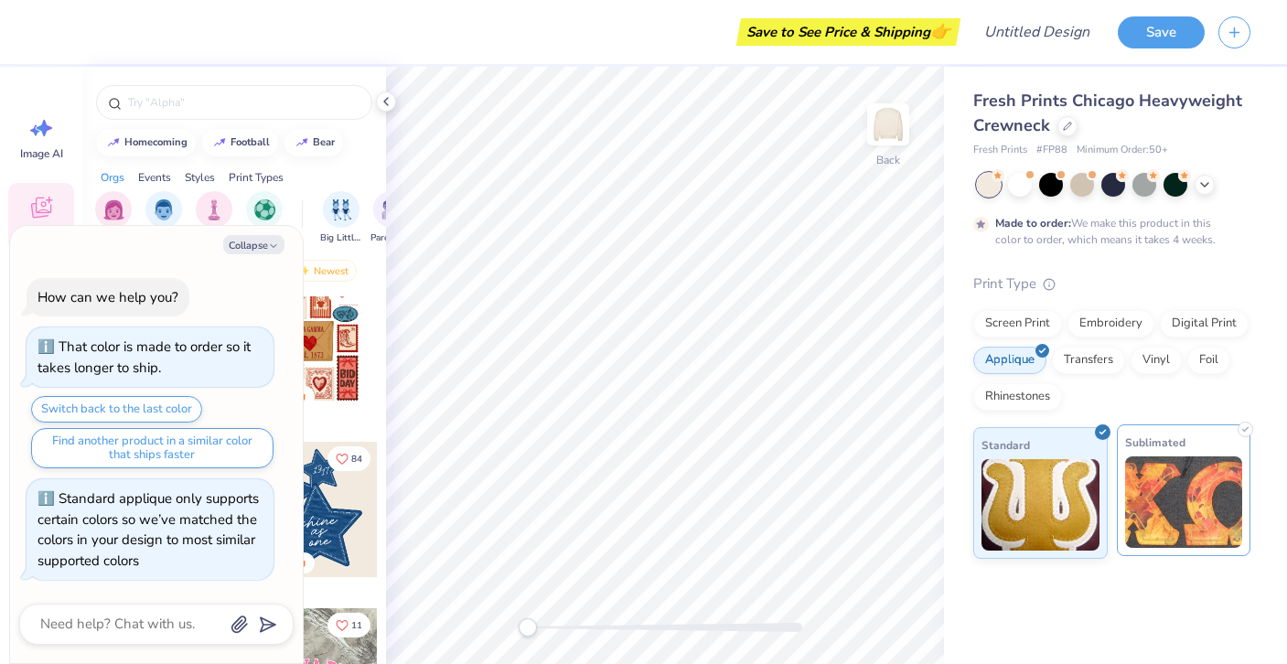
click at [1183, 477] on img at bounding box center [1184, 502] width 118 height 91
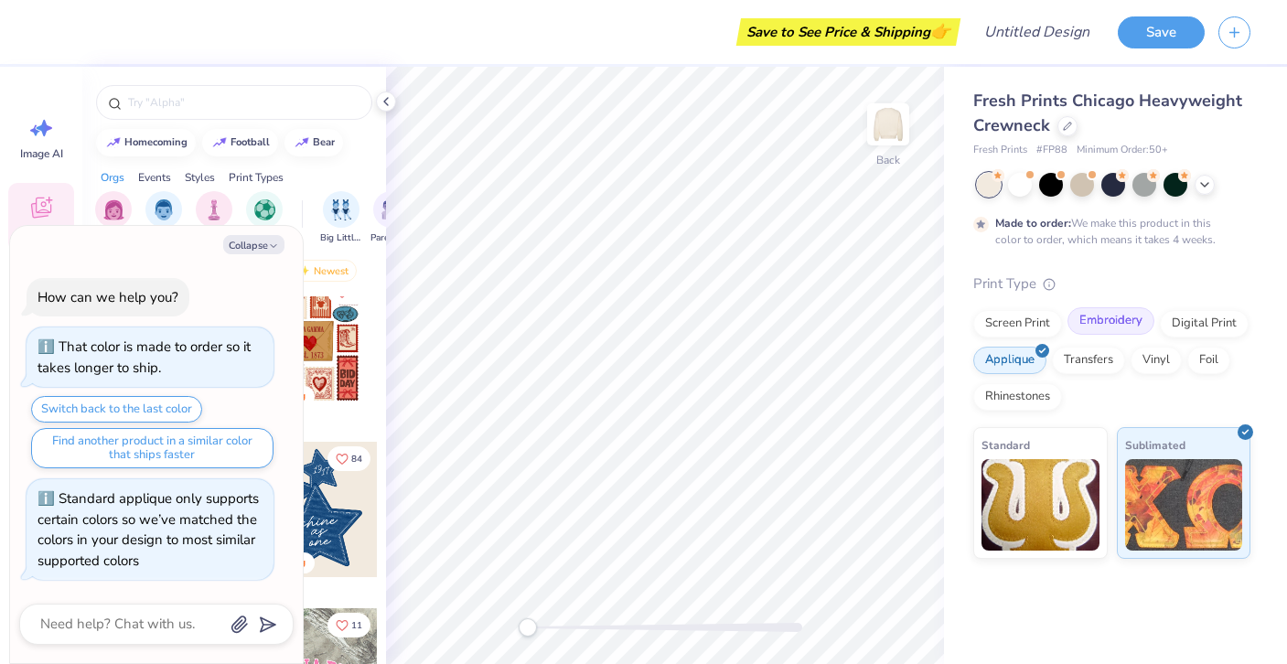
click at [1098, 317] on div "Embroidery" at bounding box center [1111, 320] width 87 height 27
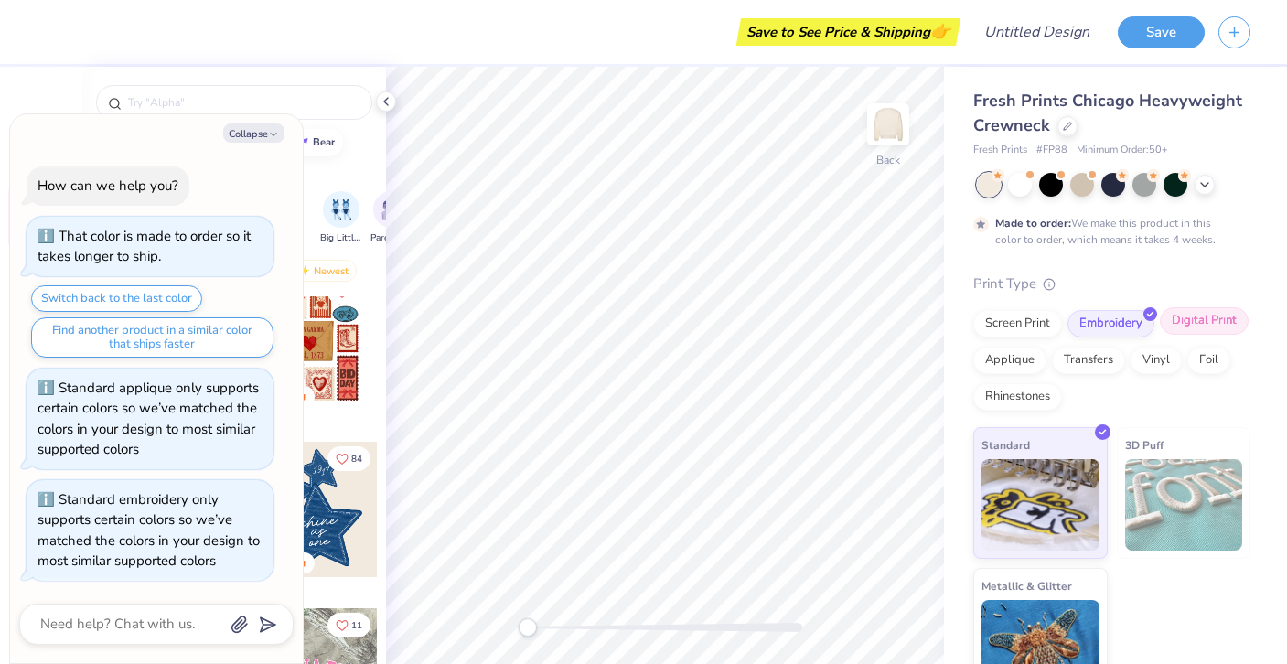
click at [1177, 317] on div "Digital Print" at bounding box center [1204, 320] width 89 height 27
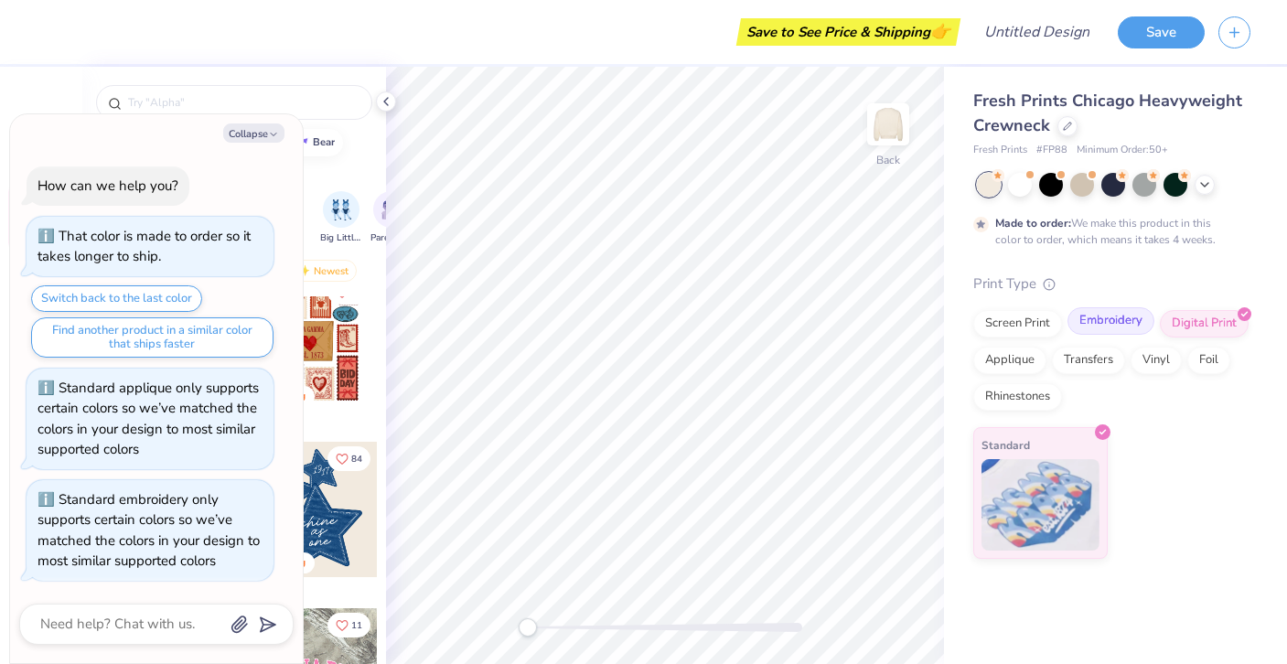
click at [1122, 323] on div "Embroidery" at bounding box center [1111, 320] width 87 height 27
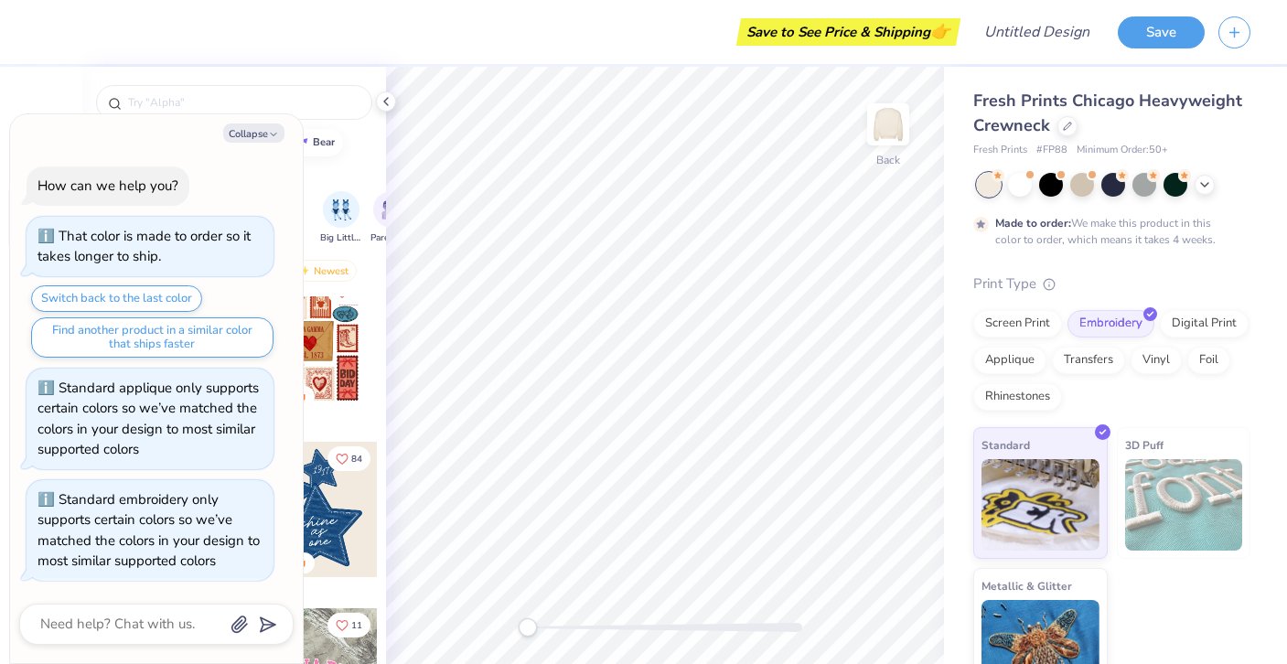
click at [1186, 469] on img at bounding box center [1184, 504] width 118 height 91
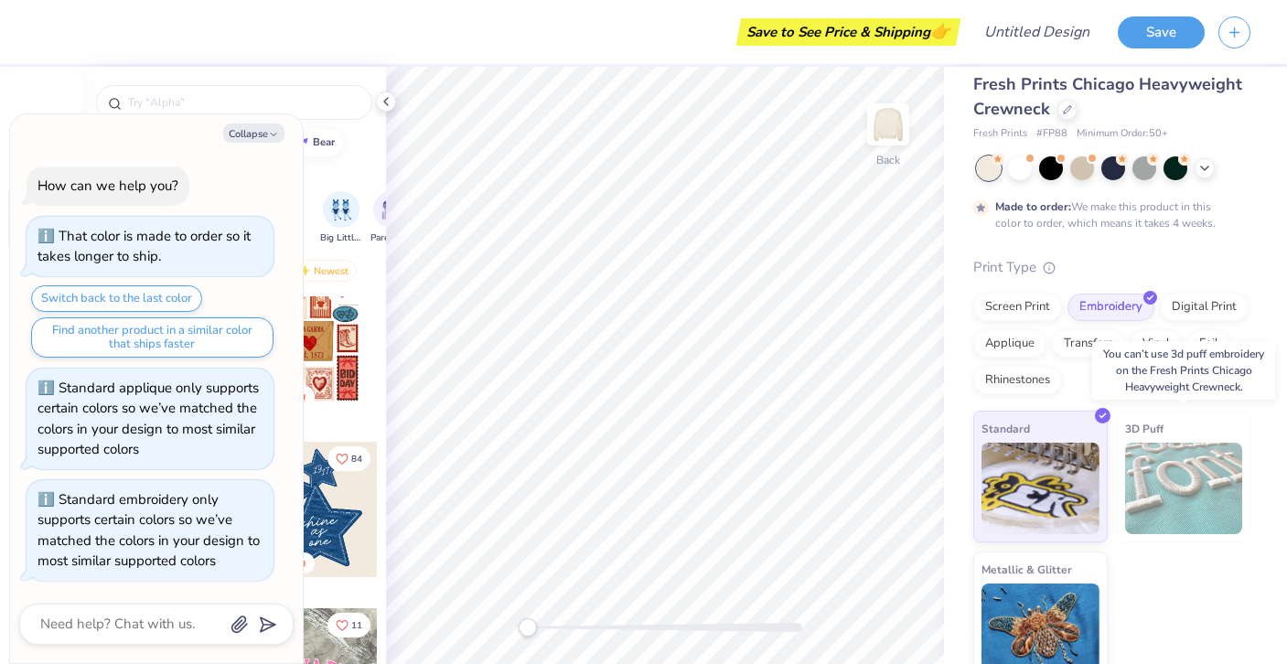
click at [1180, 485] on img at bounding box center [1184, 488] width 118 height 91
click at [272, 129] on icon "button" at bounding box center [273, 134] width 11 height 11
type textarea "x"
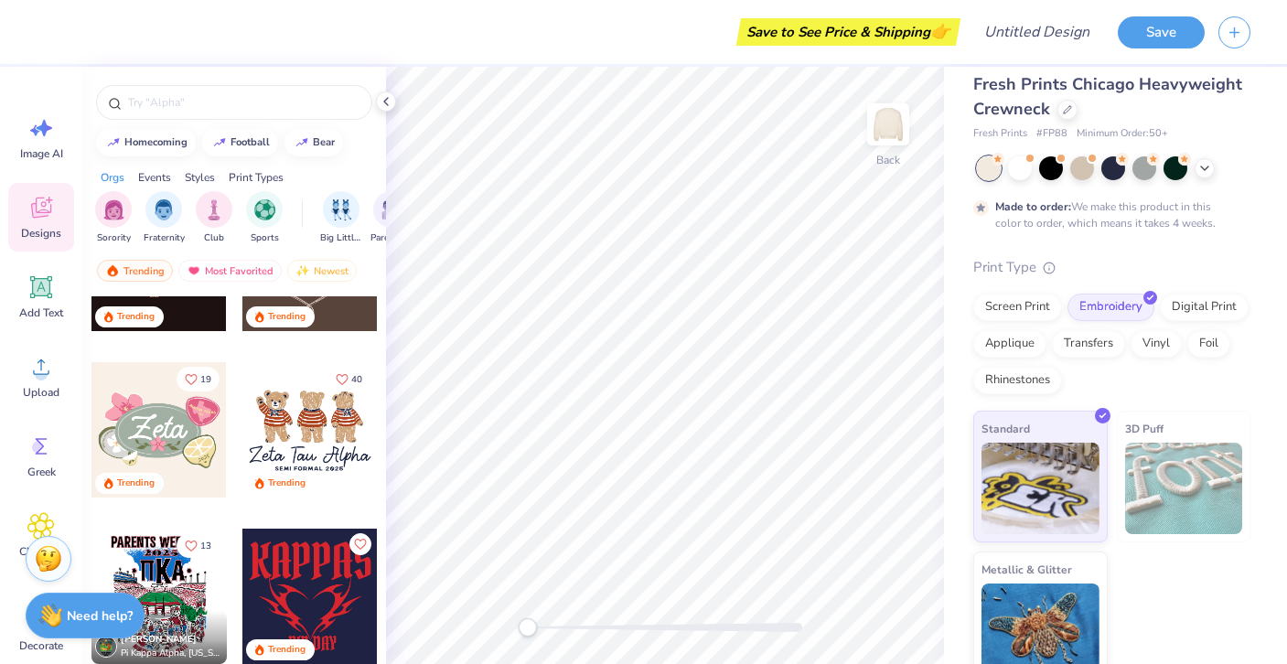
scroll to position [960, 0]
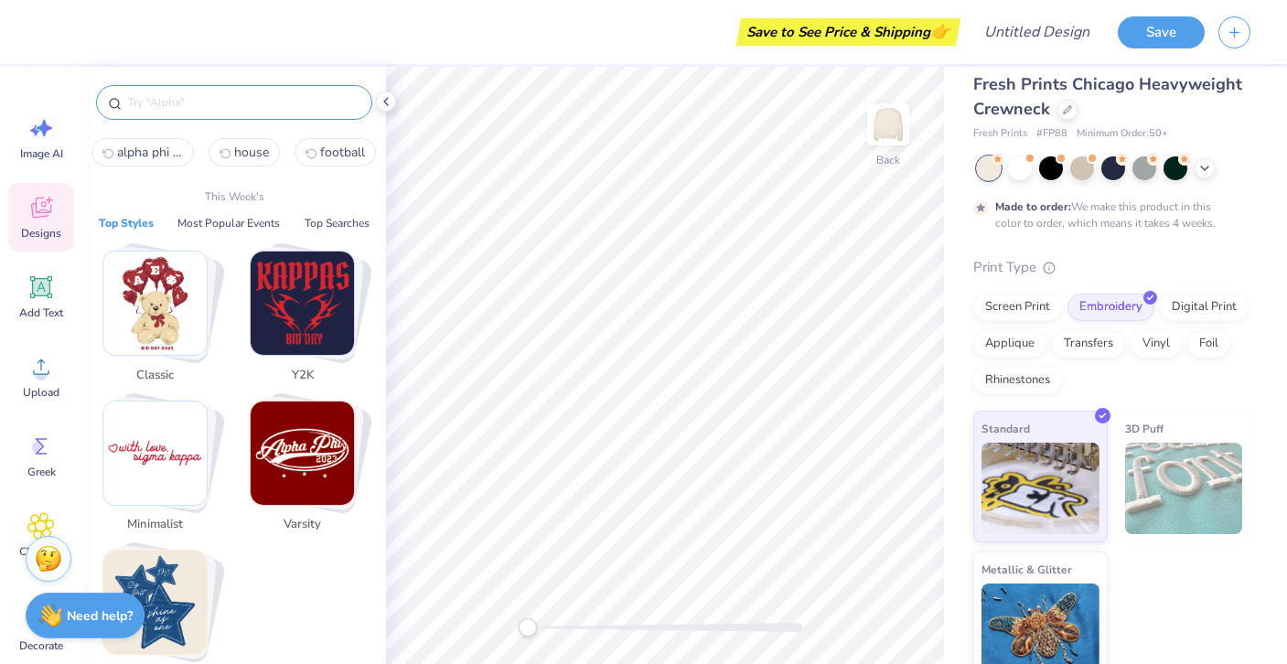
click at [269, 106] on input "text" at bounding box center [243, 102] width 234 height 18
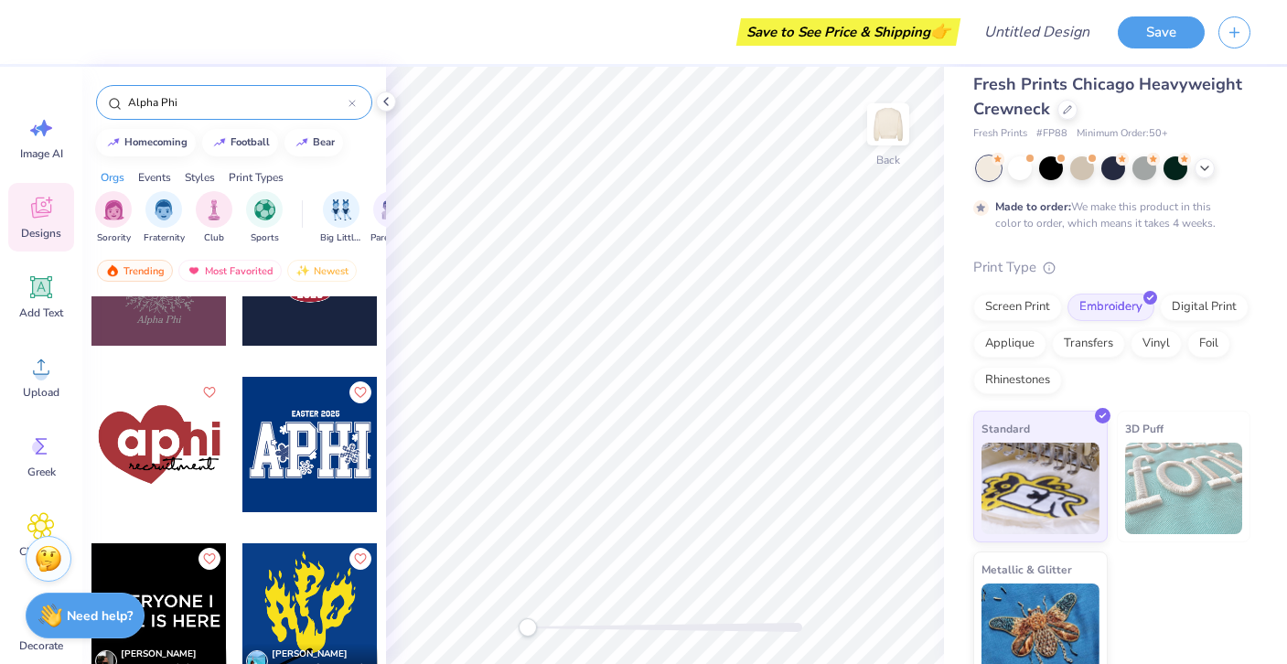
scroll to position [14471, 0]
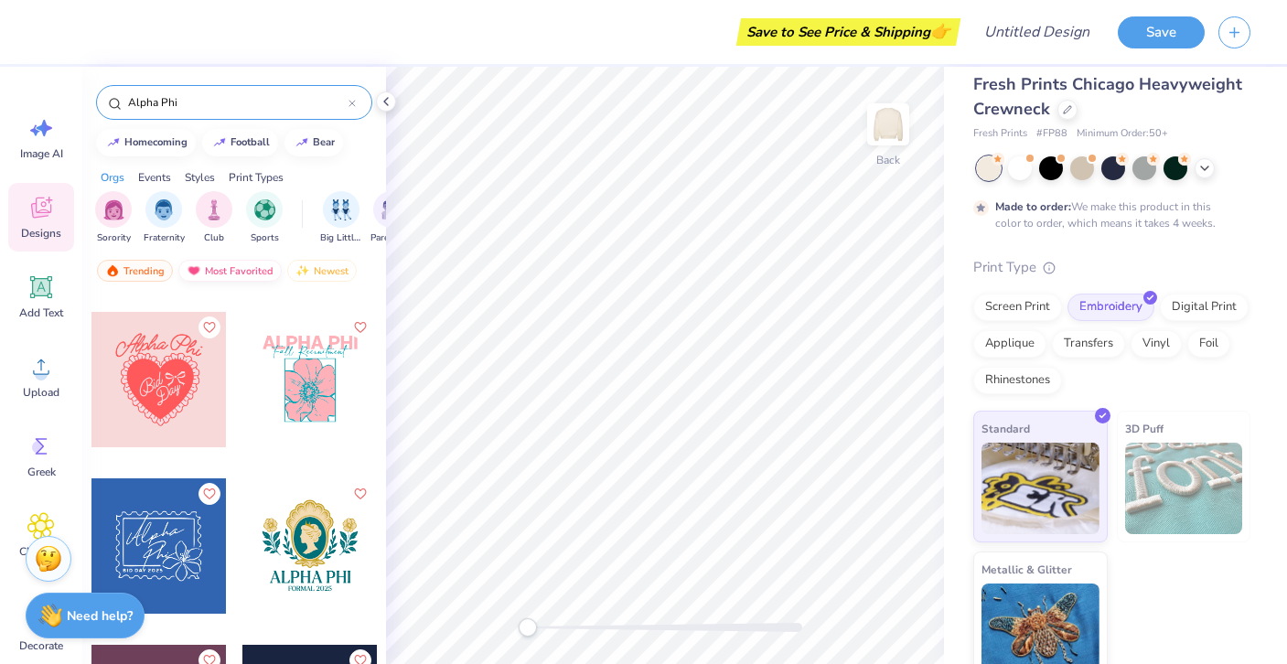
type input "Alpha Phi"
click at [247, 262] on div "Most Favorited" at bounding box center [229, 271] width 103 height 22
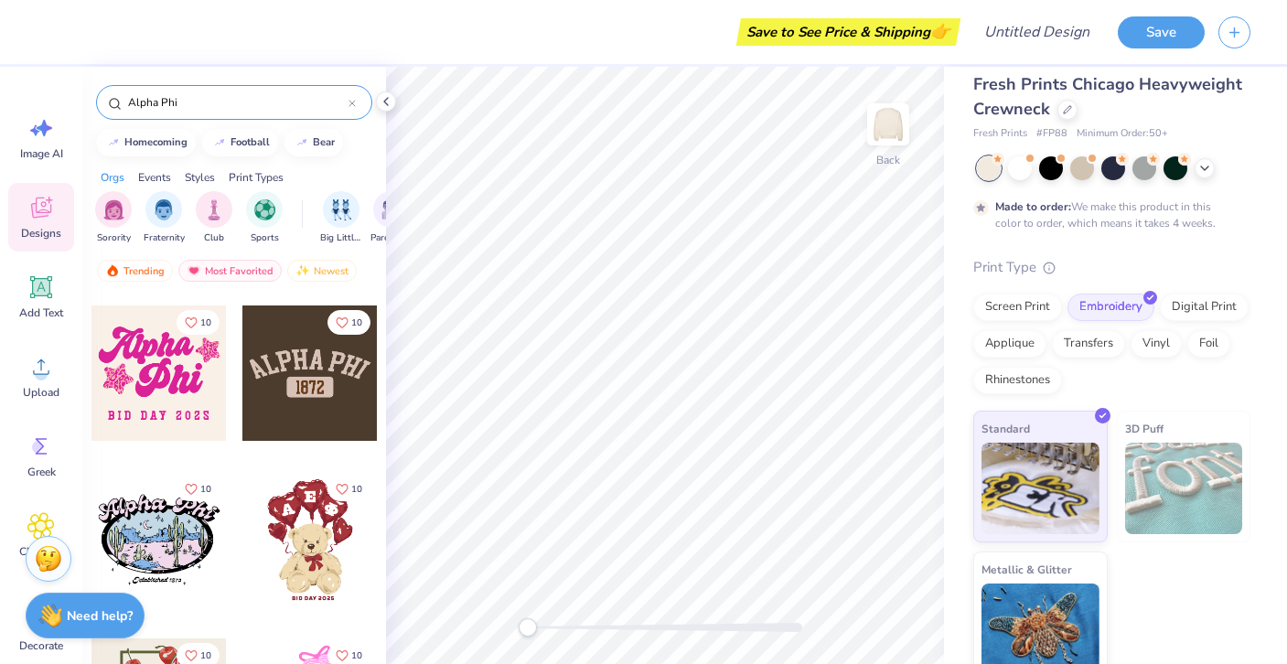
scroll to position [1645, 0]
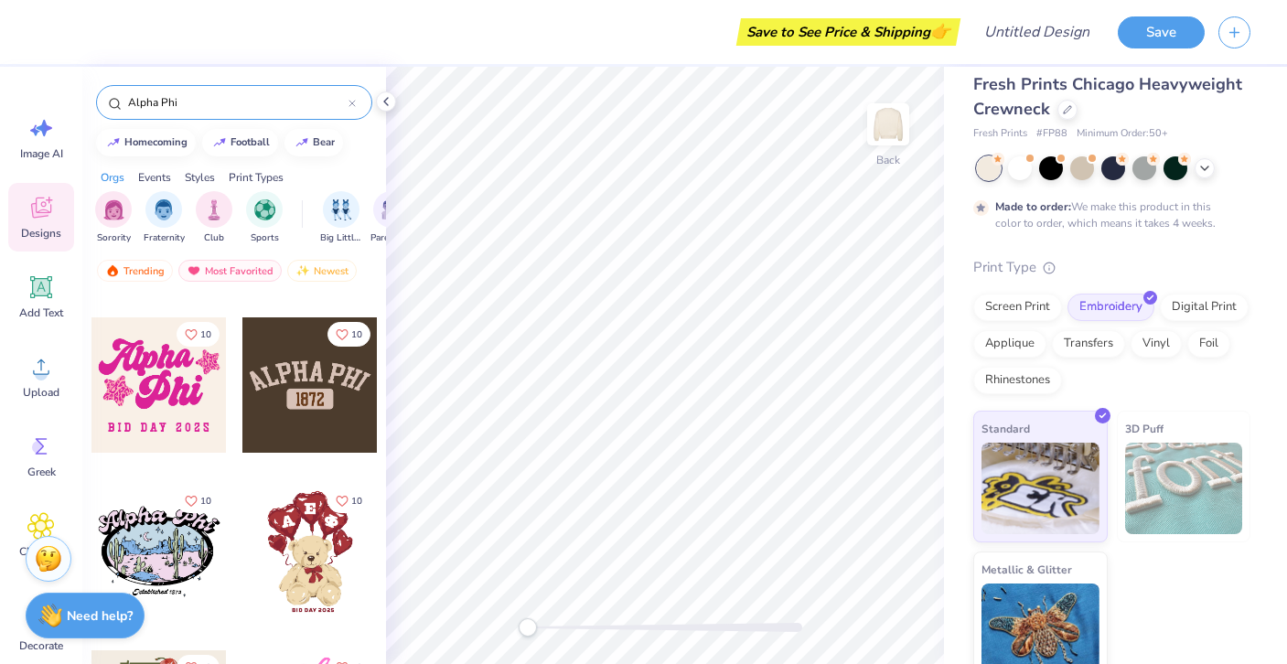
click at [298, 422] on div at bounding box center [309, 384] width 135 height 135
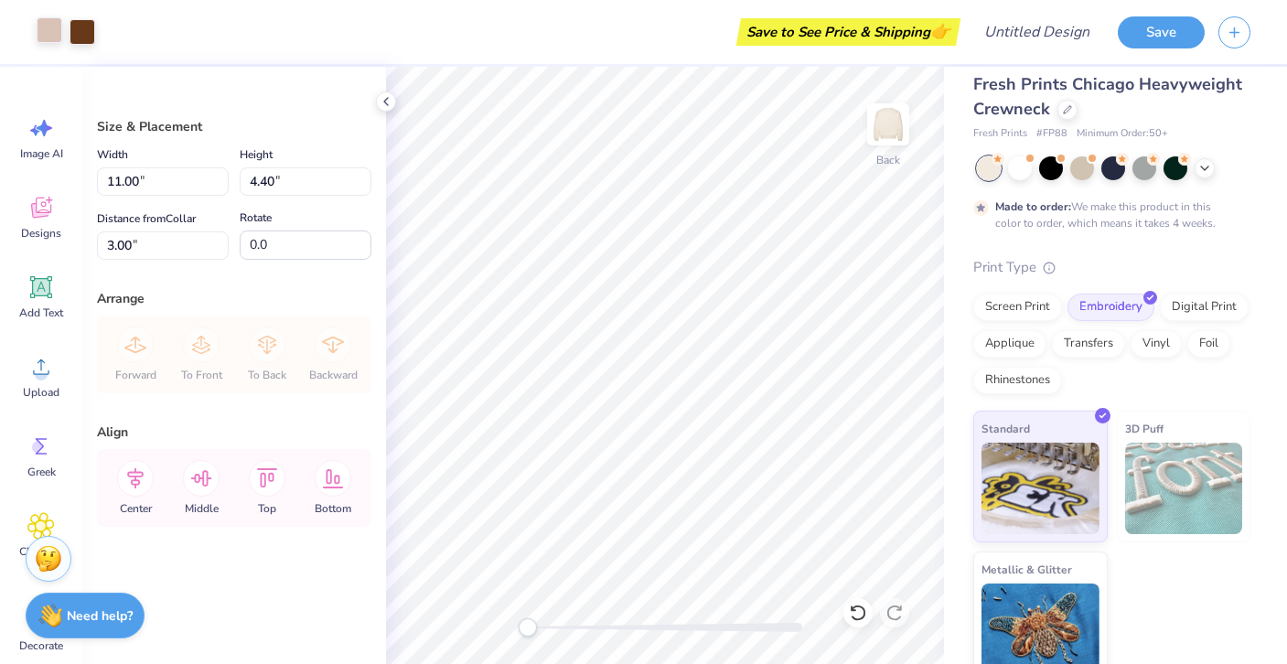
click at [53, 21] on div at bounding box center [50, 30] width 26 height 26
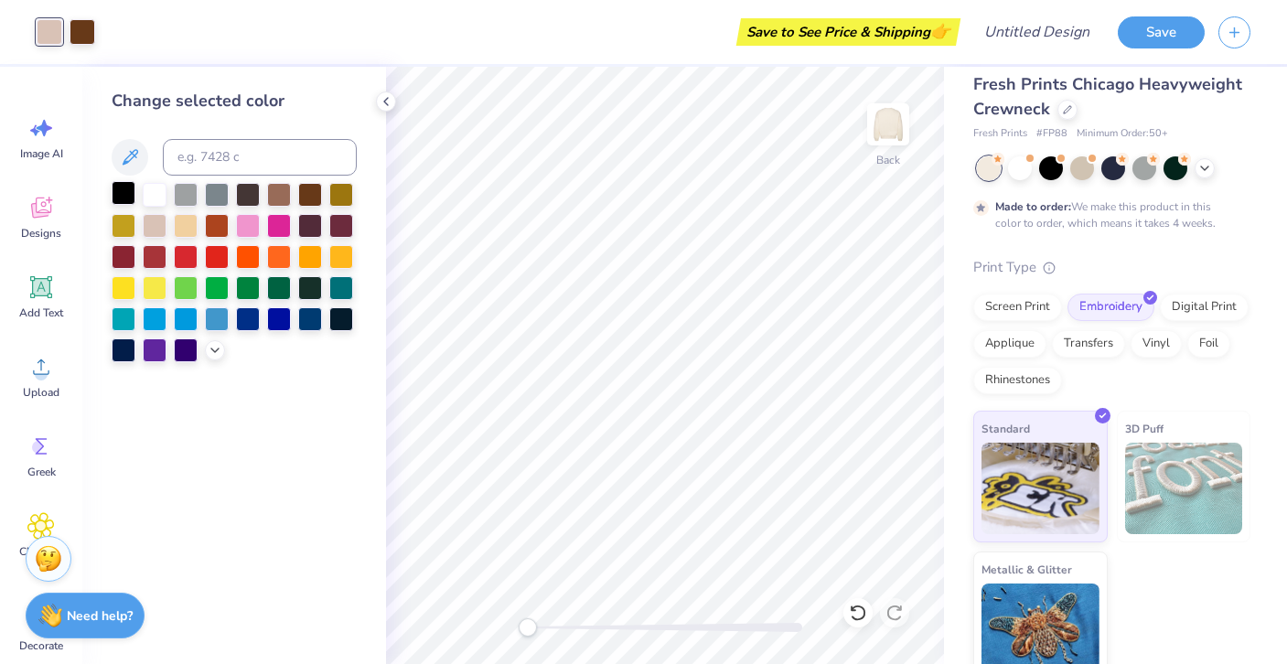
click at [127, 205] on div at bounding box center [124, 193] width 24 height 24
click at [87, 25] on div at bounding box center [83, 30] width 26 height 26
click at [152, 200] on div at bounding box center [155, 193] width 24 height 24
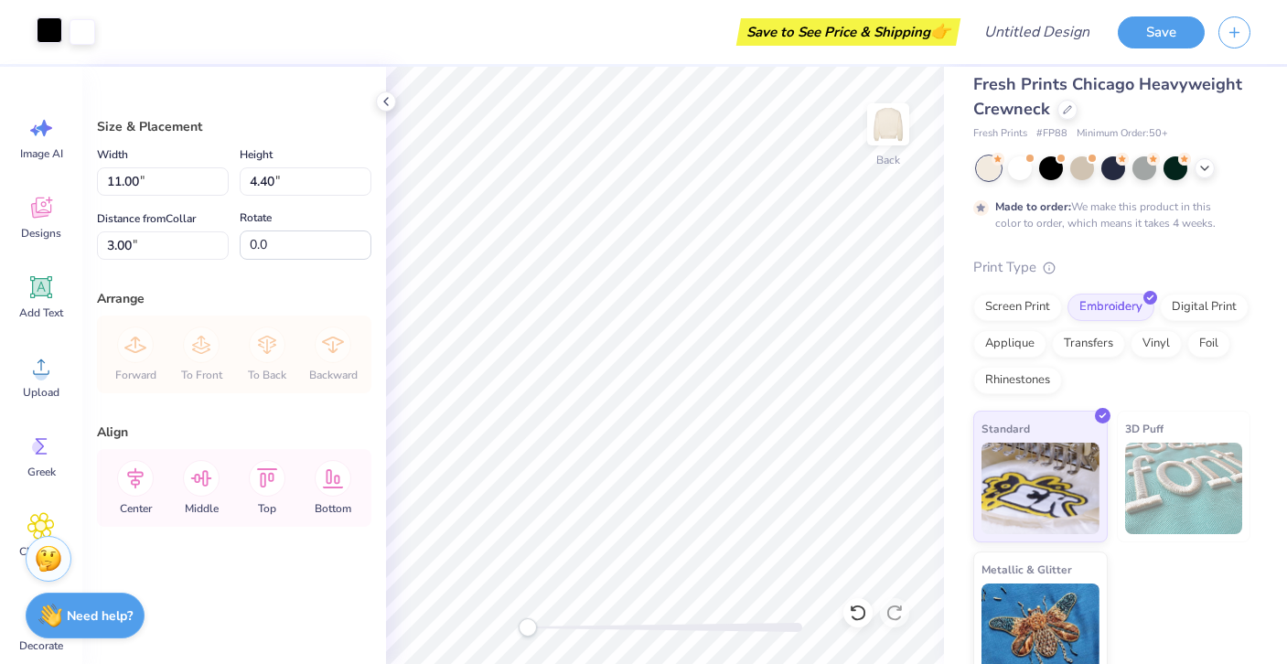
click at [52, 30] on div at bounding box center [50, 30] width 26 height 26
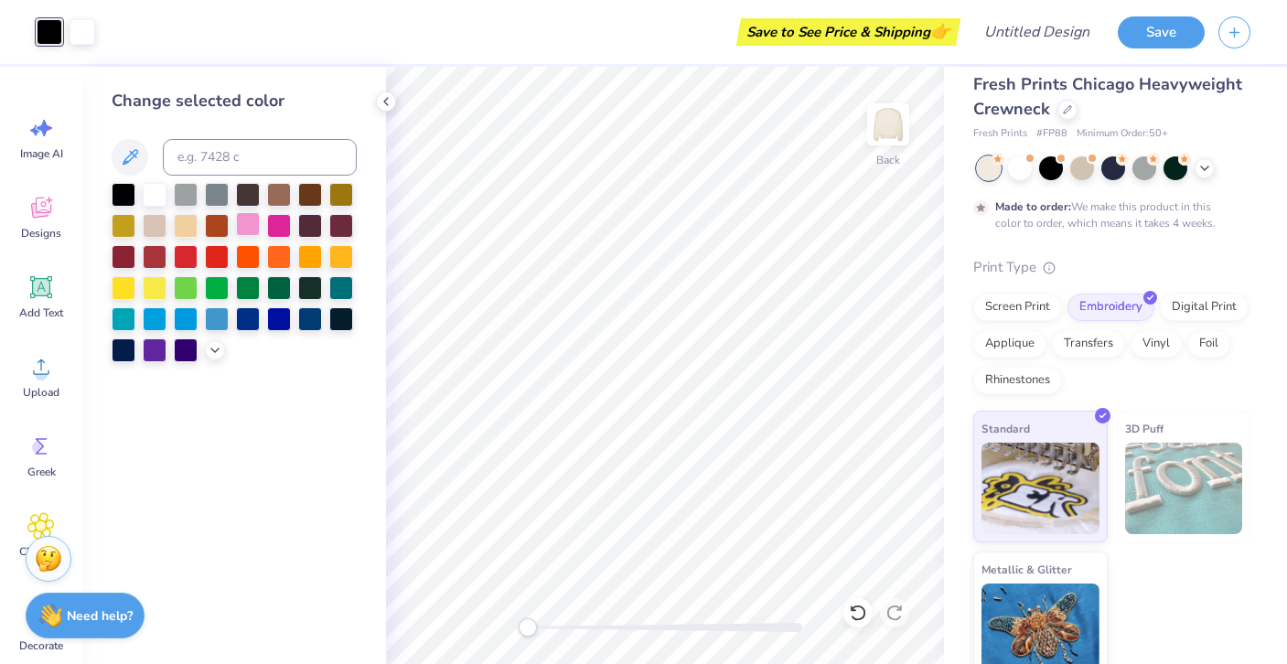
click at [246, 225] on div at bounding box center [248, 224] width 24 height 24
click at [189, 222] on div at bounding box center [186, 224] width 24 height 24
click at [201, 254] on div at bounding box center [234, 272] width 245 height 179
click at [145, 222] on div at bounding box center [155, 224] width 24 height 24
click at [291, 188] on div at bounding box center [279, 193] width 24 height 24
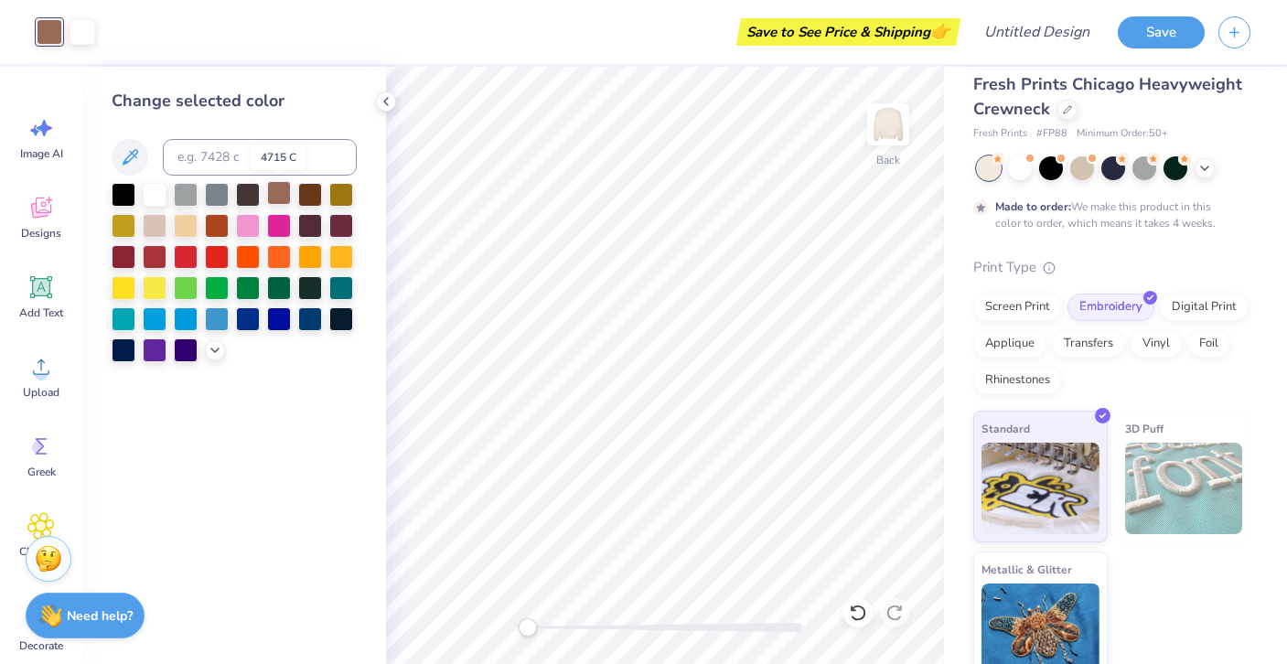
click at [267, 188] on div at bounding box center [279, 193] width 24 height 24
click at [236, 188] on div at bounding box center [248, 193] width 24 height 24
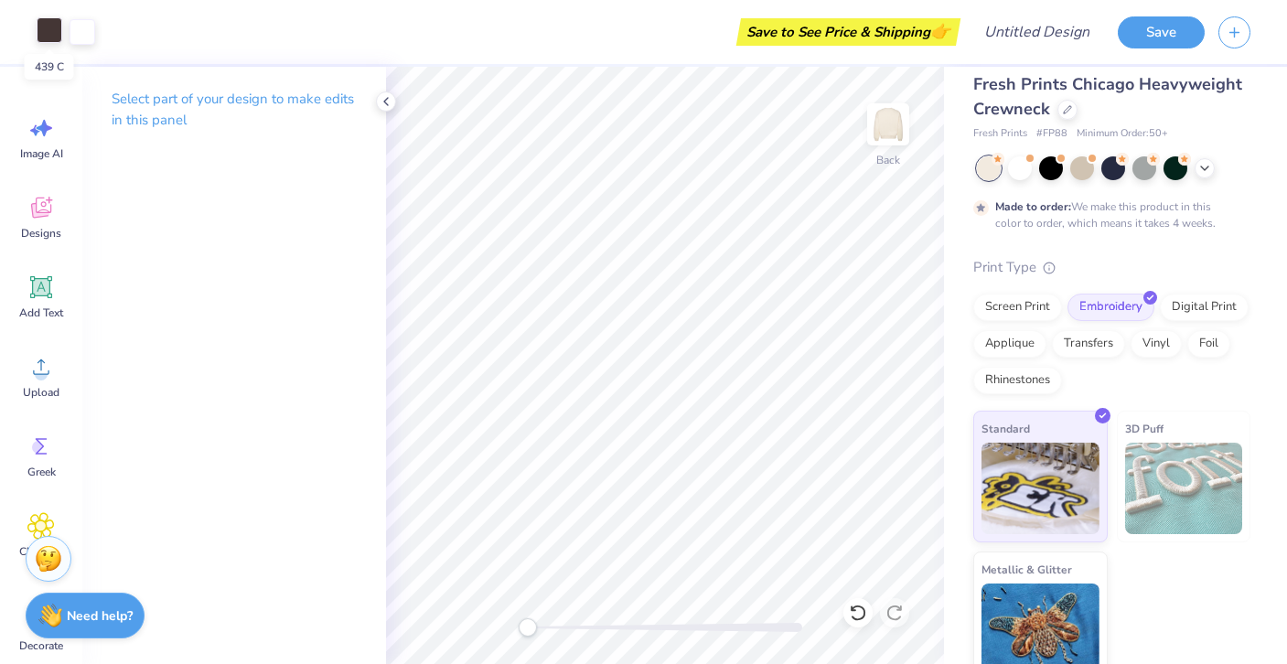
click at [48, 28] on div at bounding box center [50, 30] width 26 height 26
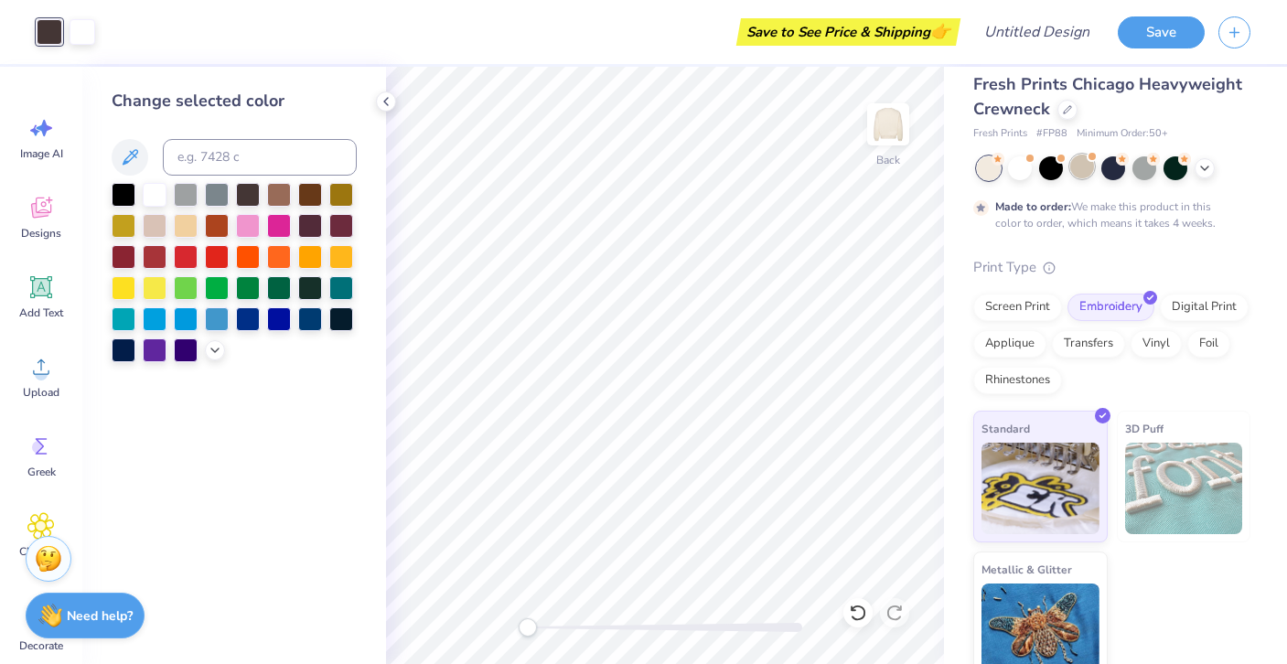
click at [1085, 178] on div at bounding box center [1082, 167] width 24 height 24
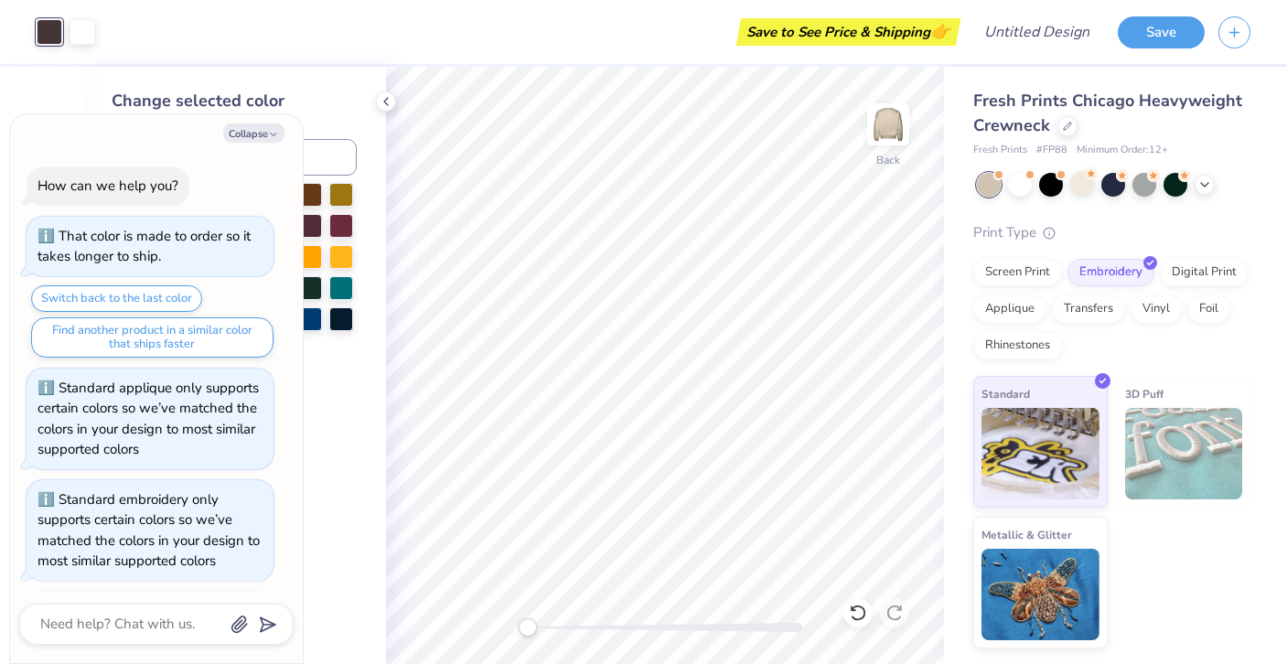
scroll to position [498, 0]
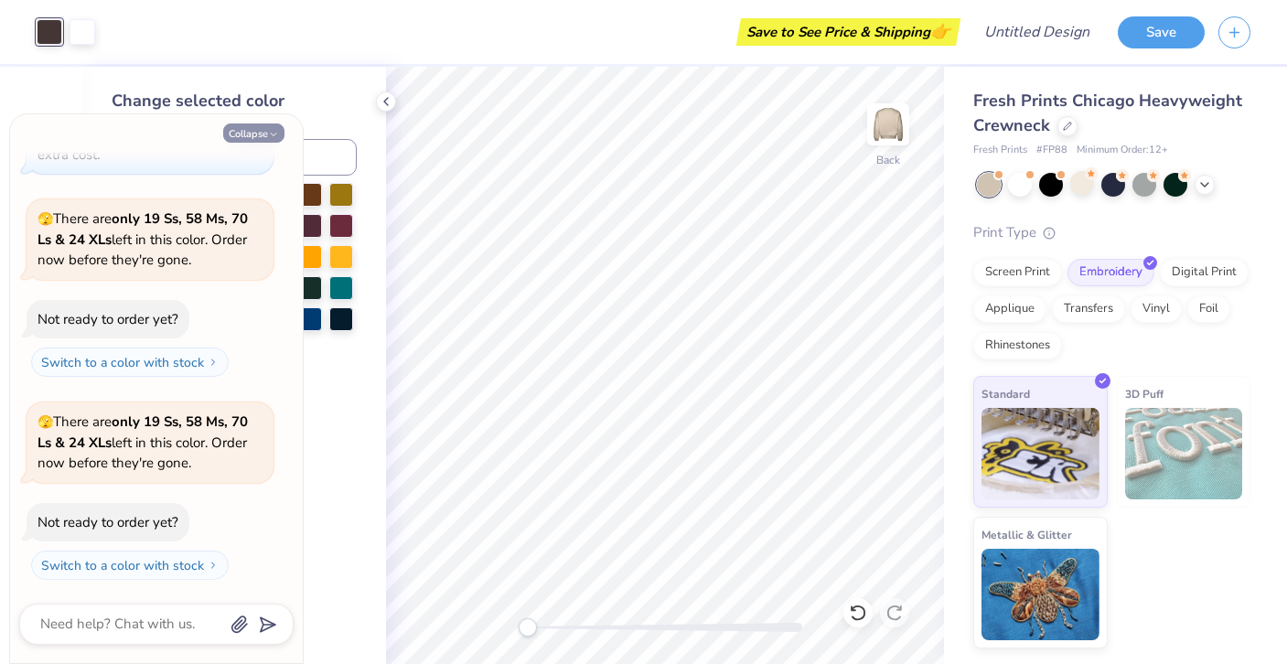
click at [263, 124] on button "Collapse" at bounding box center [253, 133] width 61 height 19
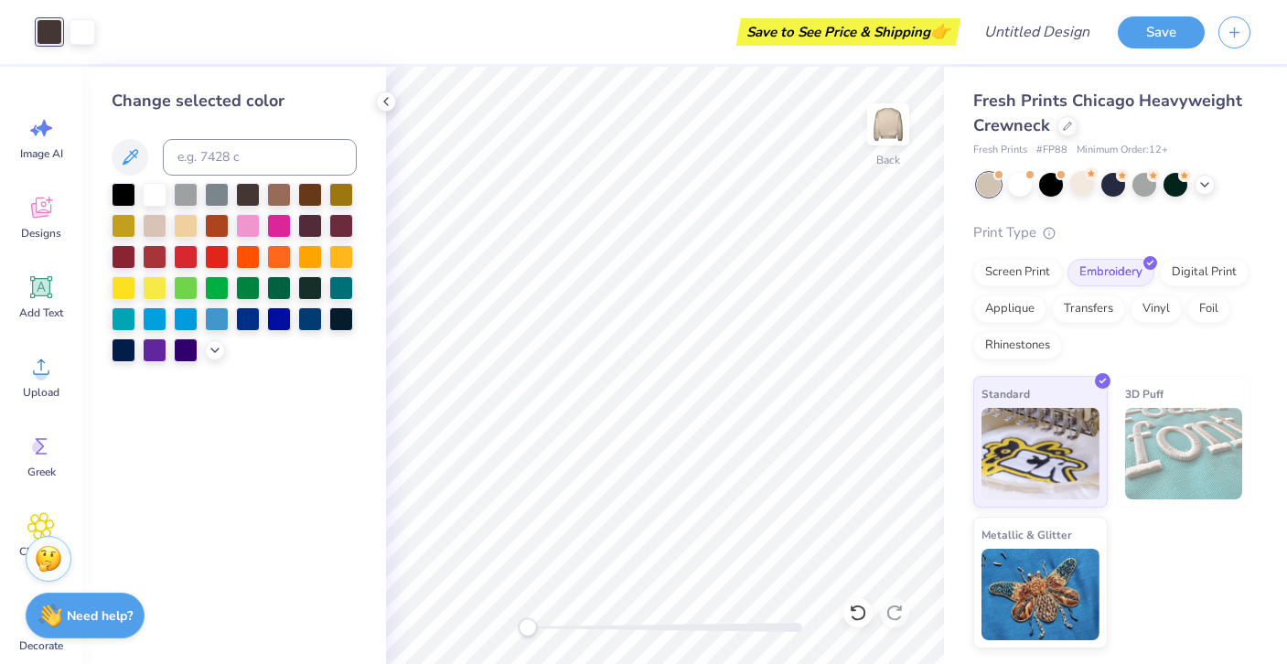
click at [1213, 162] on div "Fresh Prints Chicago Heavyweight Crewneck Fresh Prints # FP88 Minimum Order: 12…" at bounding box center [1111, 369] width 277 height 560
click at [1203, 178] on icon at bounding box center [1205, 183] width 15 height 15
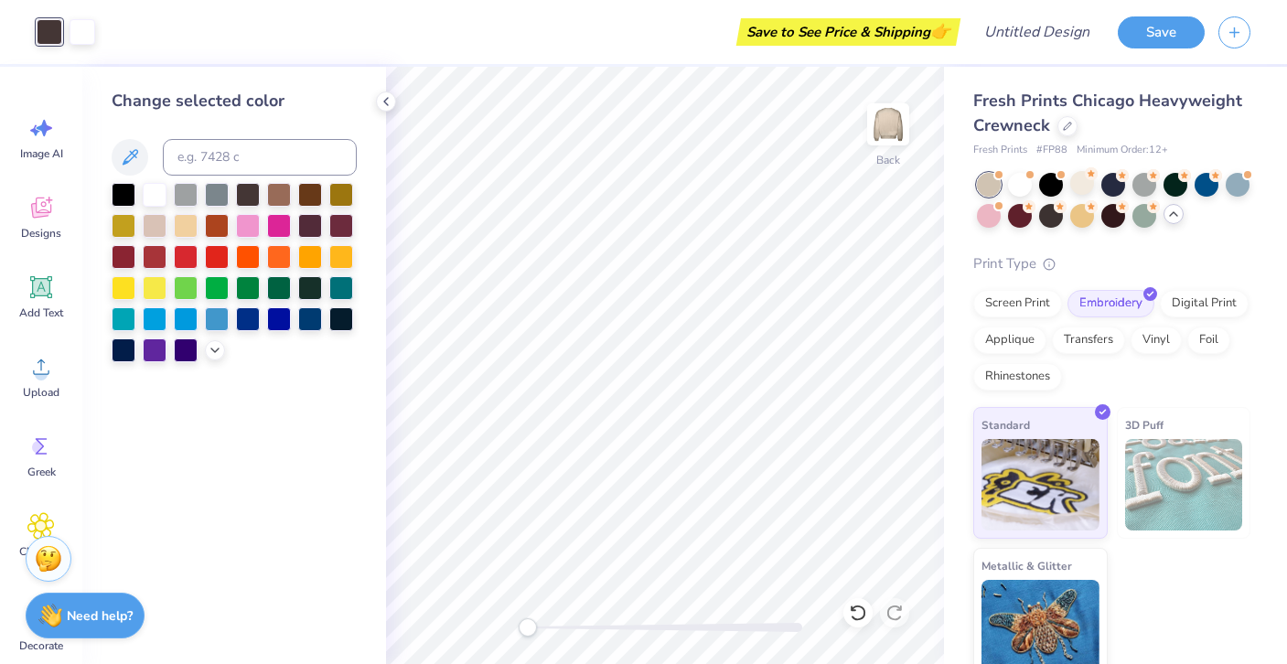
click at [1038, 203] on div at bounding box center [1114, 200] width 274 height 55
click at [1045, 216] on div at bounding box center [1051, 214] width 24 height 24
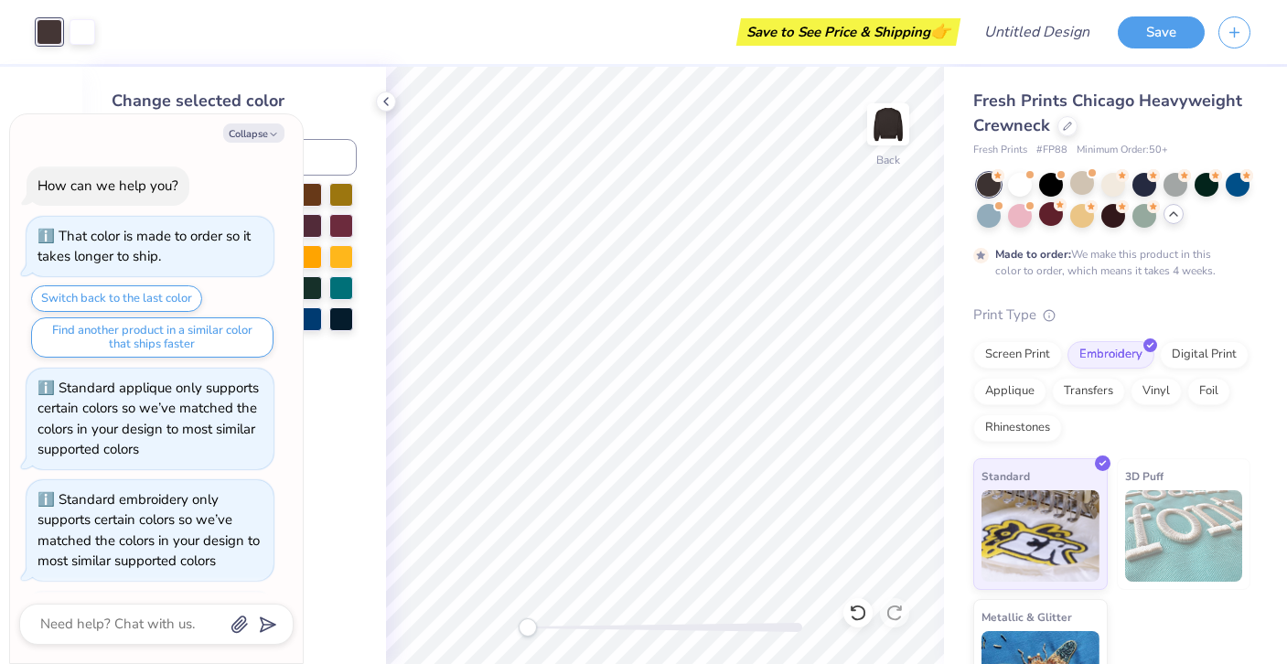
scroll to position [650, 0]
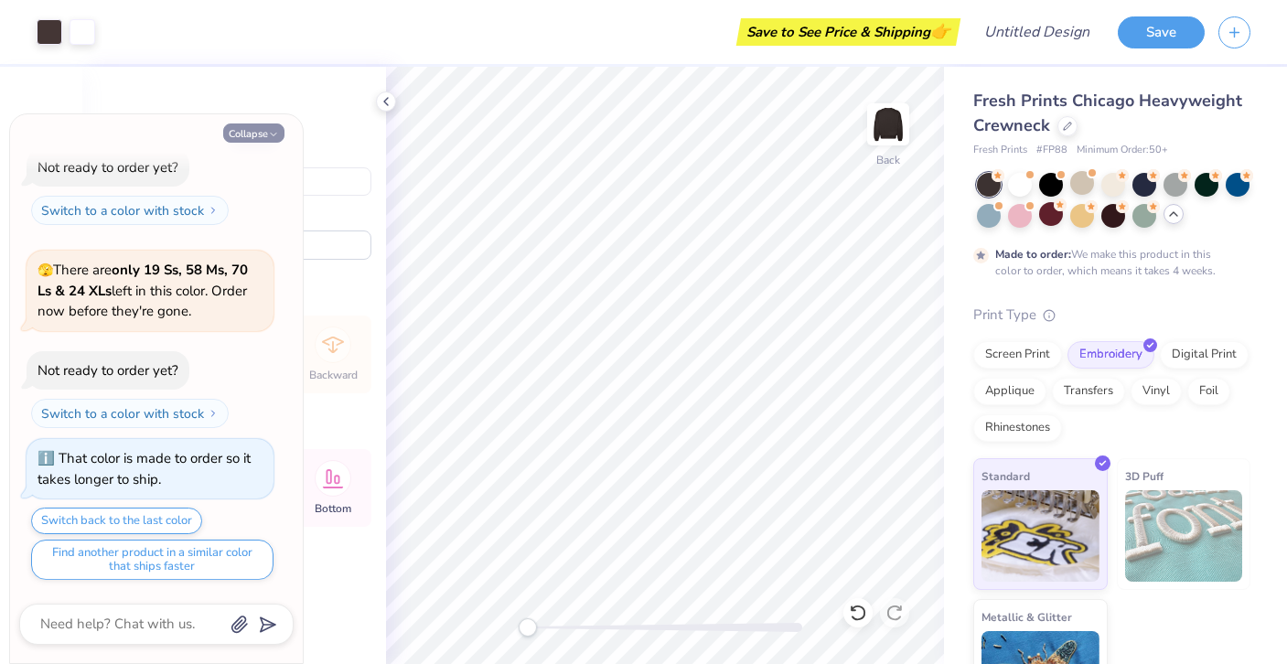
click at [223, 130] on button "Collapse" at bounding box center [253, 133] width 61 height 19
type textarea "x"
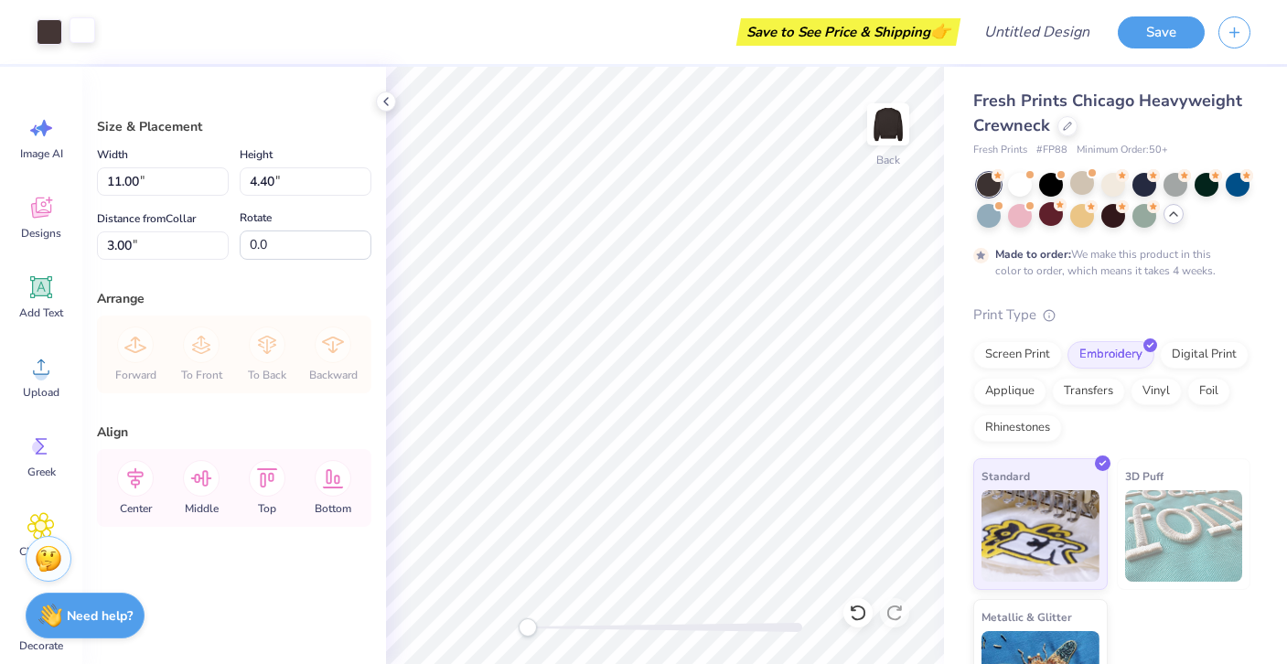
click at [85, 31] on div at bounding box center [83, 30] width 26 height 26
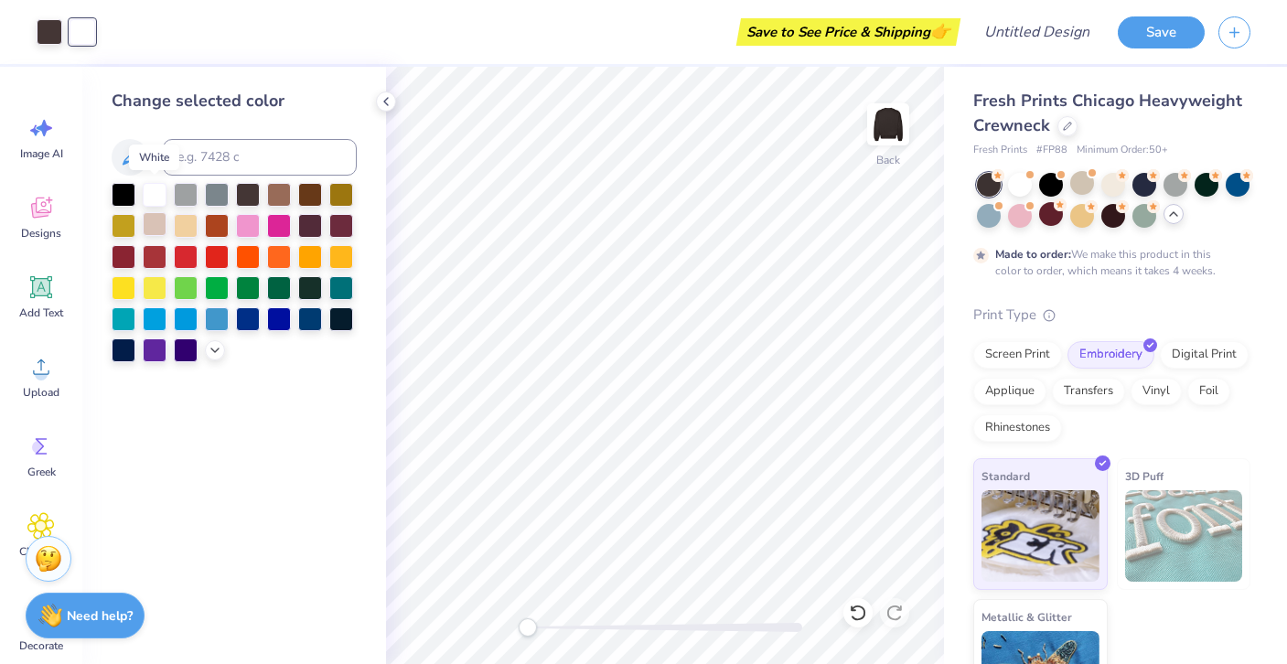
click at [159, 212] on div at bounding box center [155, 224] width 24 height 24
click at [174, 190] on div at bounding box center [186, 193] width 24 height 24
click at [48, 28] on div at bounding box center [50, 30] width 26 height 26
click at [145, 219] on div at bounding box center [155, 224] width 24 height 24
click at [291, 195] on div at bounding box center [279, 193] width 24 height 24
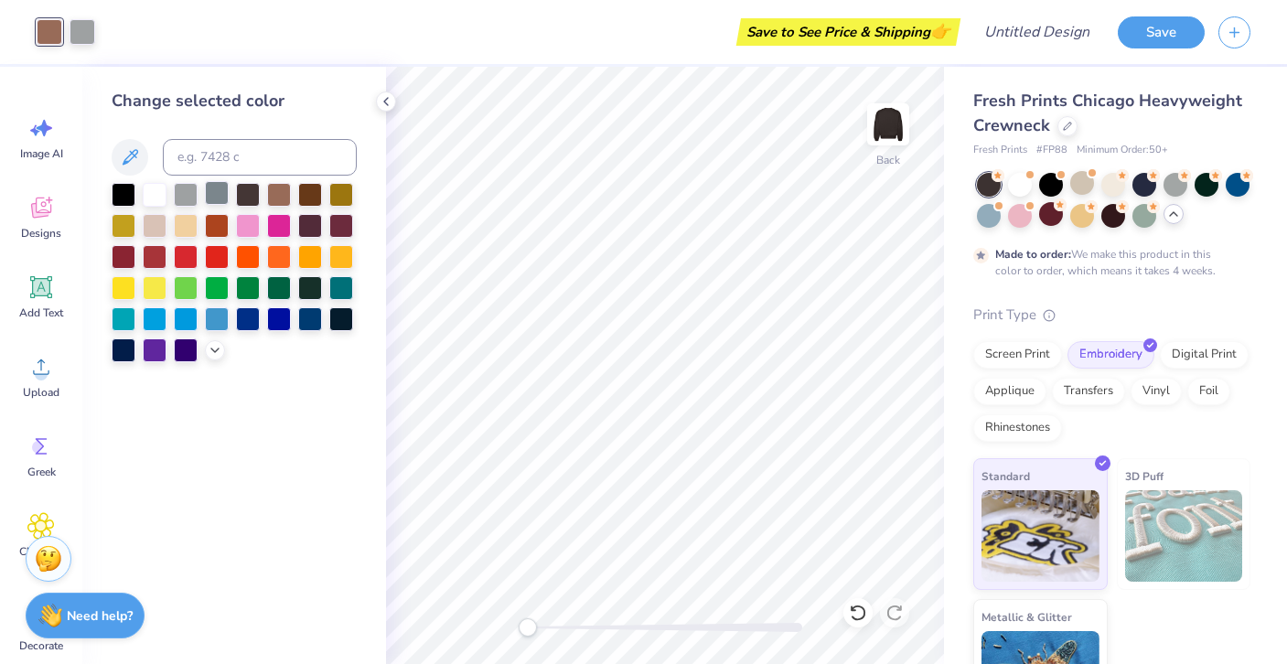
click at [216, 195] on div at bounding box center [217, 193] width 24 height 24
click at [183, 193] on div at bounding box center [186, 193] width 24 height 24
click at [156, 193] on div at bounding box center [155, 193] width 24 height 24
click at [333, 323] on div at bounding box center [341, 318] width 24 height 24
click at [315, 295] on div at bounding box center [310, 288] width 24 height 24
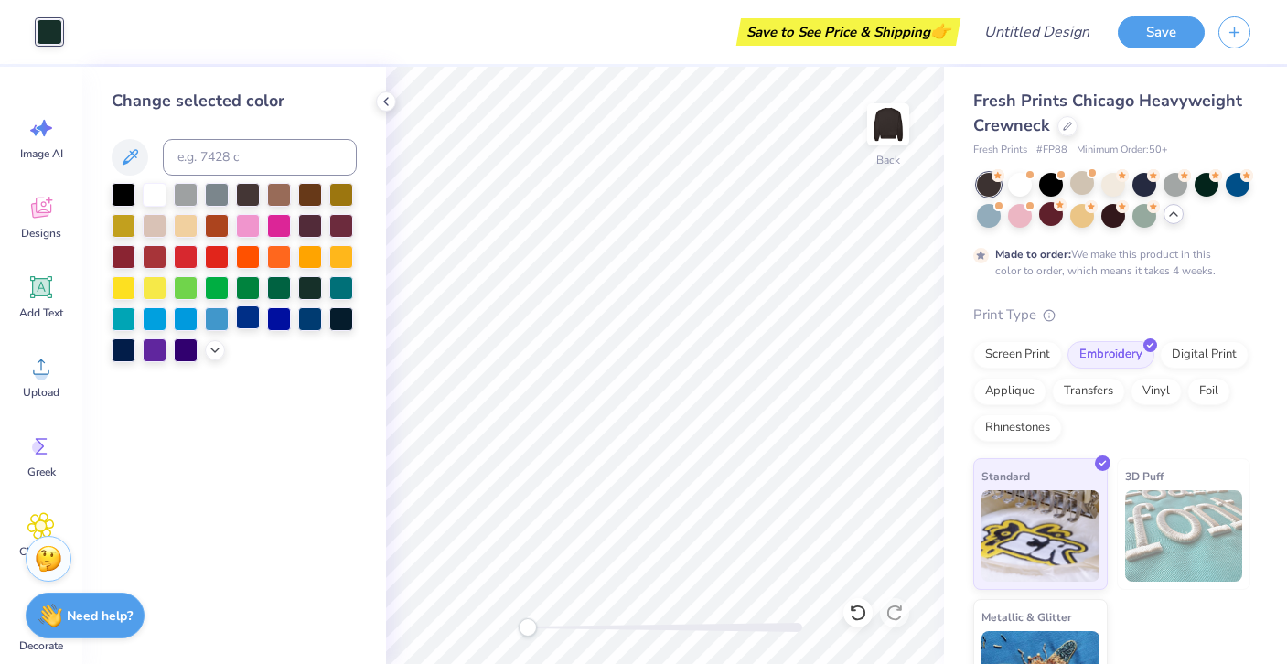
click at [259, 305] on div at bounding box center [234, 272] width 245 height 179
click at [197, 321] on div at bounding box center [186, 318] width 24 height 24
click at [131, 334] on div at bounding box center [234, 272] width 245 height 179
click at [131, 269] on div at bounding box center [234, 272] width 245 height 179
click at [124, 253] on div at bounding box center [124, 255] width 24 height 24
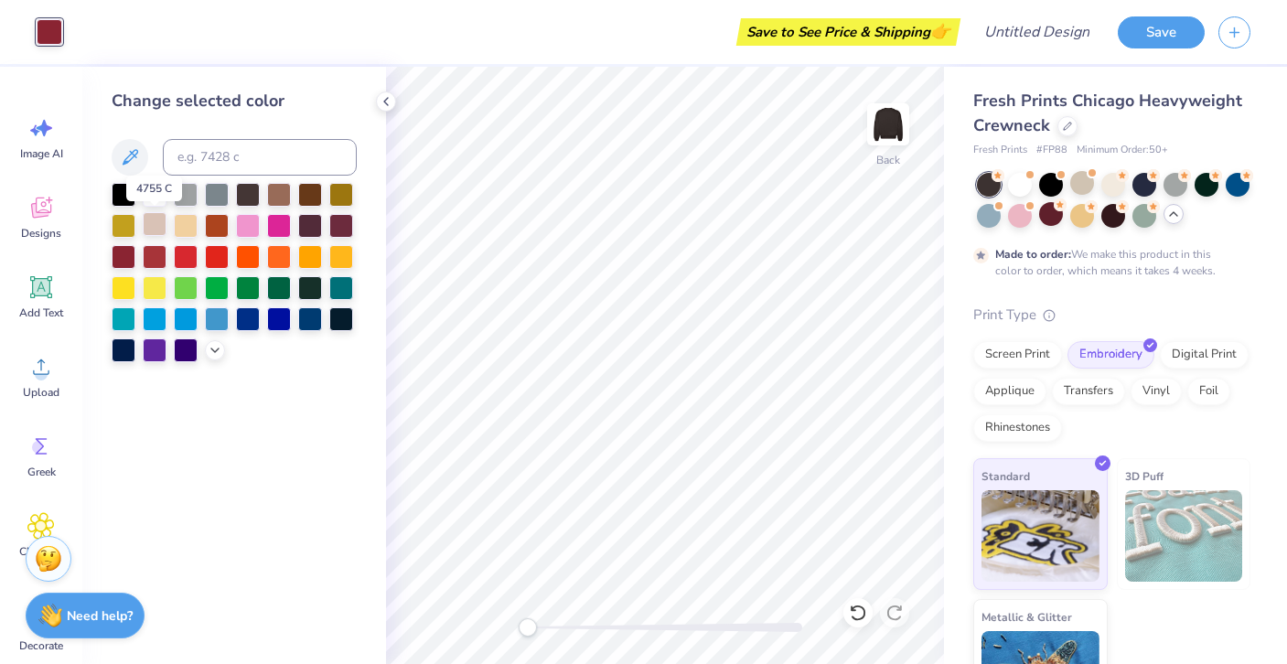
click at [154, 231] on div at bounding box center [155, 224] width 24 height 24
click at [240, 204] on div at bounding box center [248, 193] width 24 height 24
click at [290, 198] on div at bounding box center [279, 193] width 24 height 24
click at [320, 200] on div at bounding box center [310, 193] width 24 height 24
click at [340, 202] on div at bounding box center [341, 193] width 24 height 24
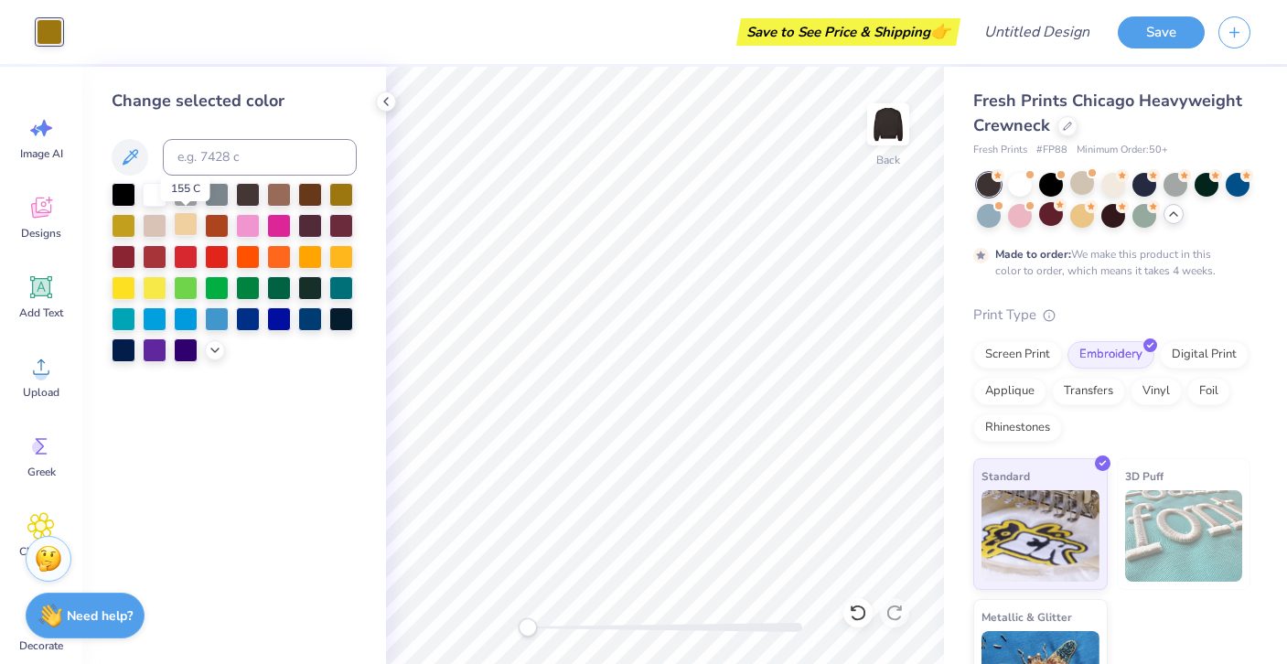
click at [197, 218] on div at bounding box center [186, 224] width 24 height 24
click at [217, 226] on div at bounding box center [217, 224] width 24 height 24
click at [242, 233] on div at bounding box center [248, 224] width 24 height 24
click at [277, 236] on div at bounding box center [279, 224] width 24 height 24
click at [306, 231] on div at bounding box center [310, 224] width 24 height 24
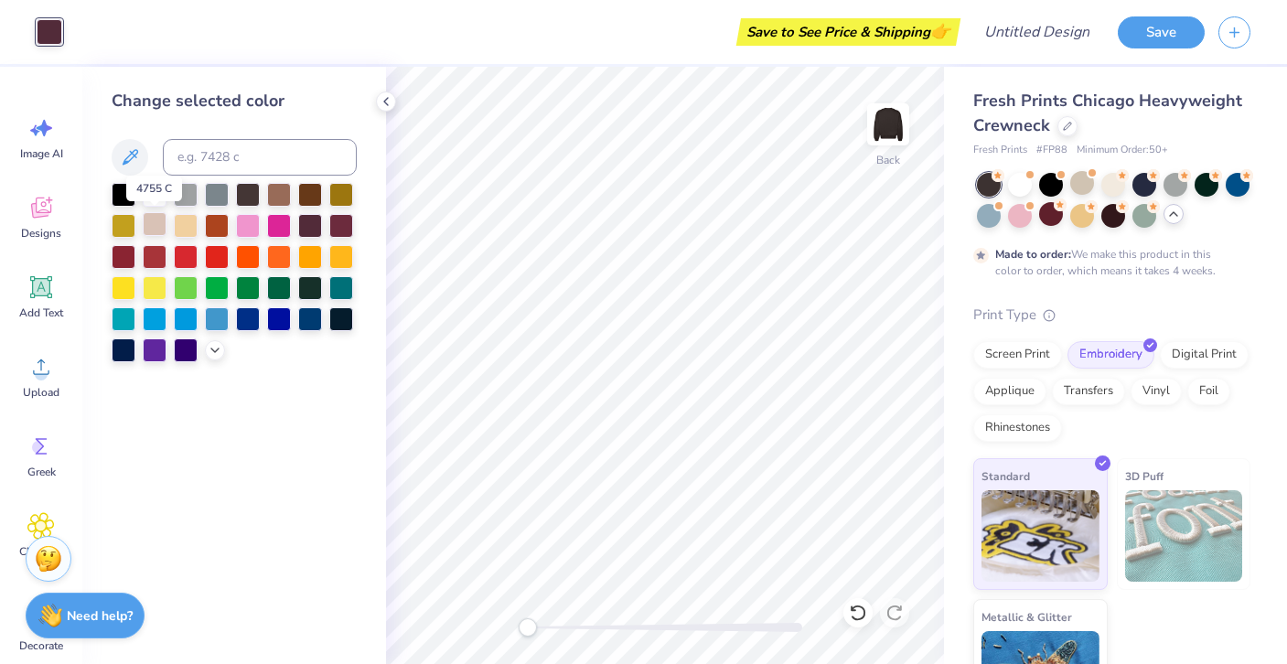
click at [147, 227] on div at bounding box center [155, 224] width 24 height 24
click at [181, 231] on div at bounding box center [186, 224] width 24 height 24
click at [150, 207] on div at bounding box center [234, 272] width 245 height 179
click at [115, 198] on div at bounding box center [124, 193] width 24 height 24
click at [112, 230] on div at bounding box center [124, 224] width 24 height 24
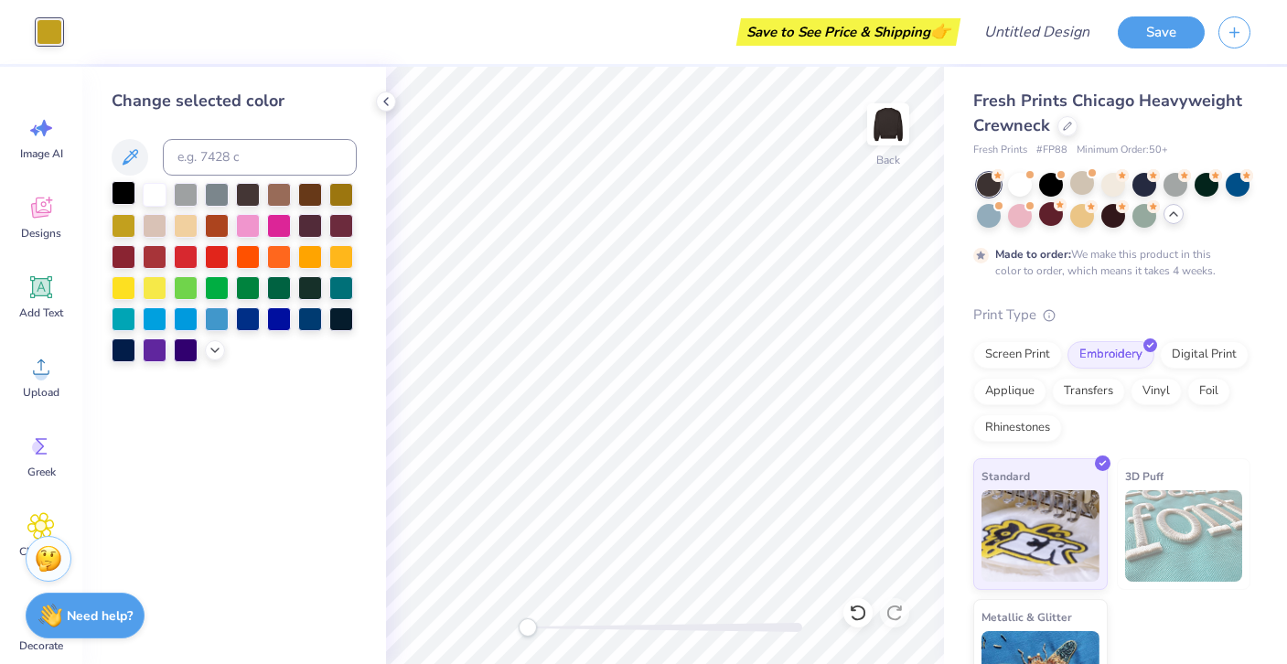
click at [121, 191] on div at bounding box center [124, 193] width 24 height 24
click at [159, 6] on div "Art colors Save to See Price & Shipping 👉 Design Title Save Image AI Designs Ad…" at bounding box center [643, 332] width 1287 height 664
click at [85, 32] on div "Save to See Price & Shipping 👉" at bounding box center [516, 32] width 880 height 64
click at [41, 33] on div at bounding box center [50, 32] width 26 height 26
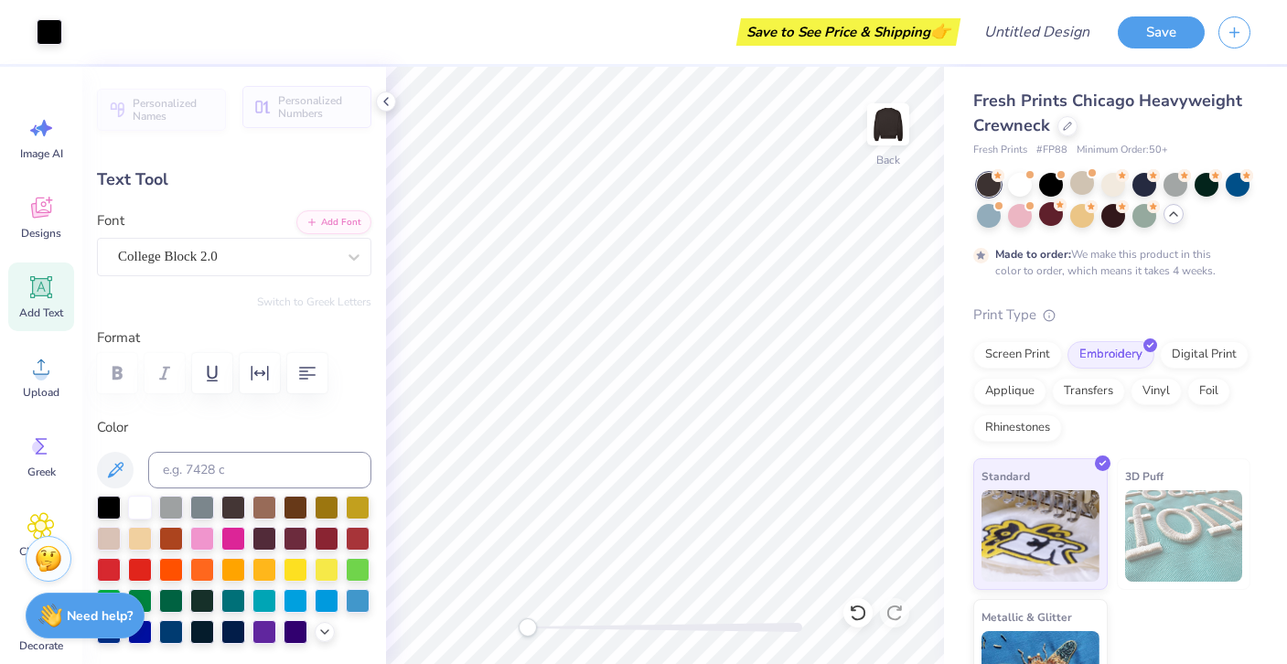
type input "2.47"
type input "1.26"
type input "5.83"
click at [138, 501] on div at bounding box center [140, 506] width 24 height 24
click at [388, 103] on icon at bounding box center [386, 101] width 15 height 15
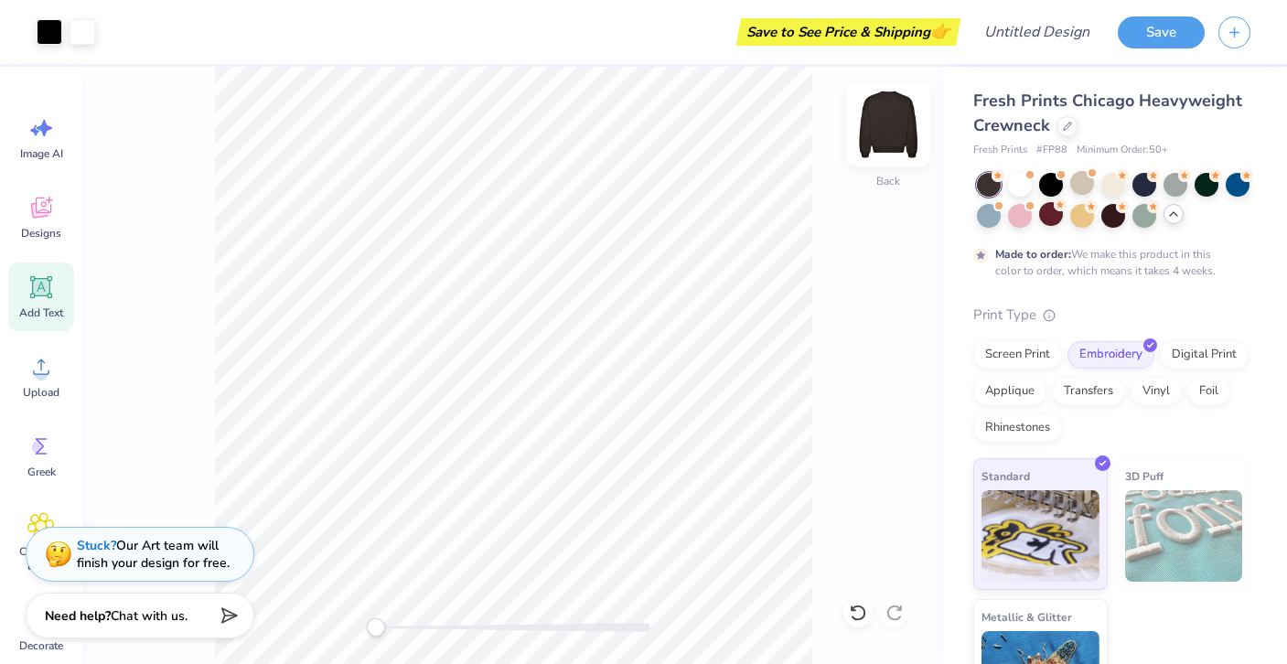
click at [897, 133] on img at bounding box center [888, 124] width 73 height 73
click at [883, 147] on img at bounding box center [888, 124] width 73 height 73
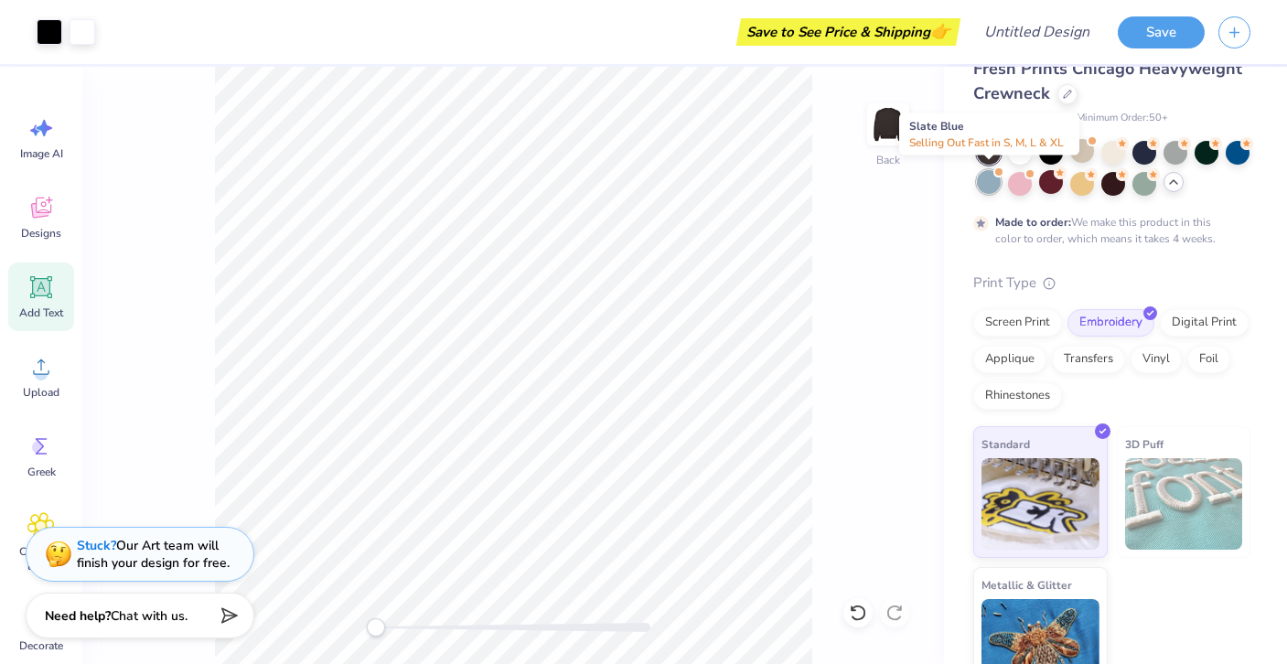
scroll to position [36, 0]
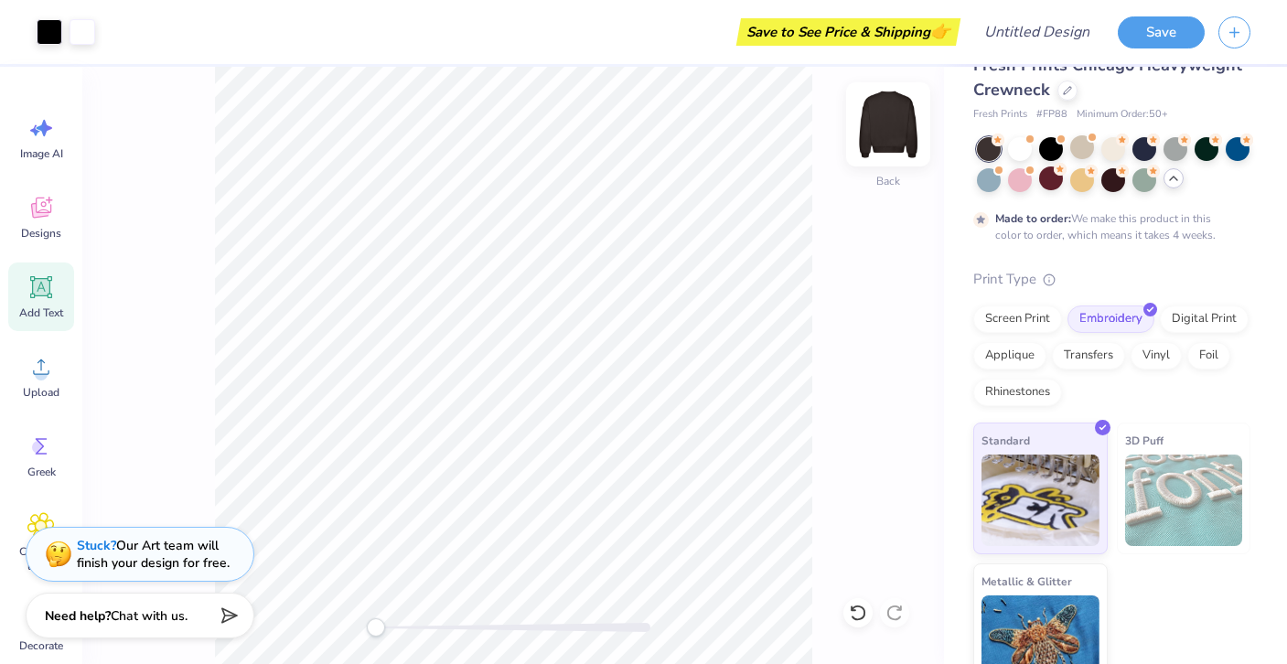
click at [887, 126] on img at bounding box center [888, 124] width 73 height 73
click at [921, 41] on div "Save to See Price & Shipping 👉" at bounding box center [848, 31] width 215 height 27
click at [883, 123] on img at bounding box center [888, 124] width 73 height 73
click at [1081, 151] on div at bounding box center [1082, 147] width 24 height 24
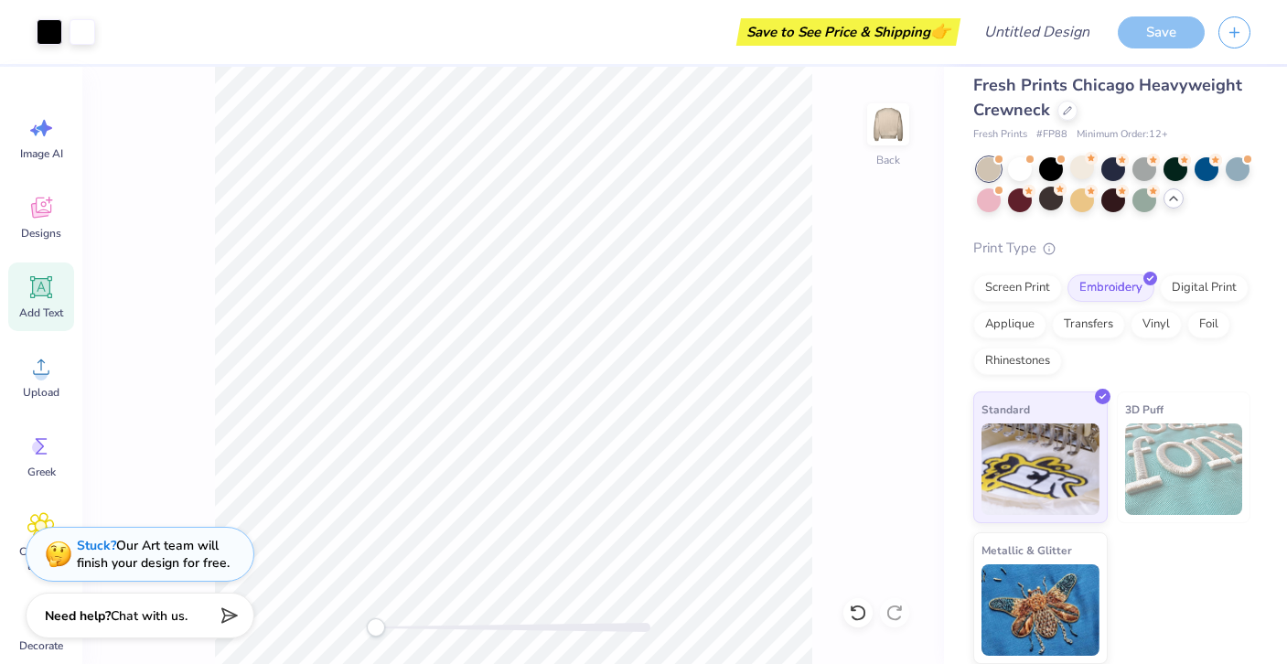
scroll to position [16, 0]
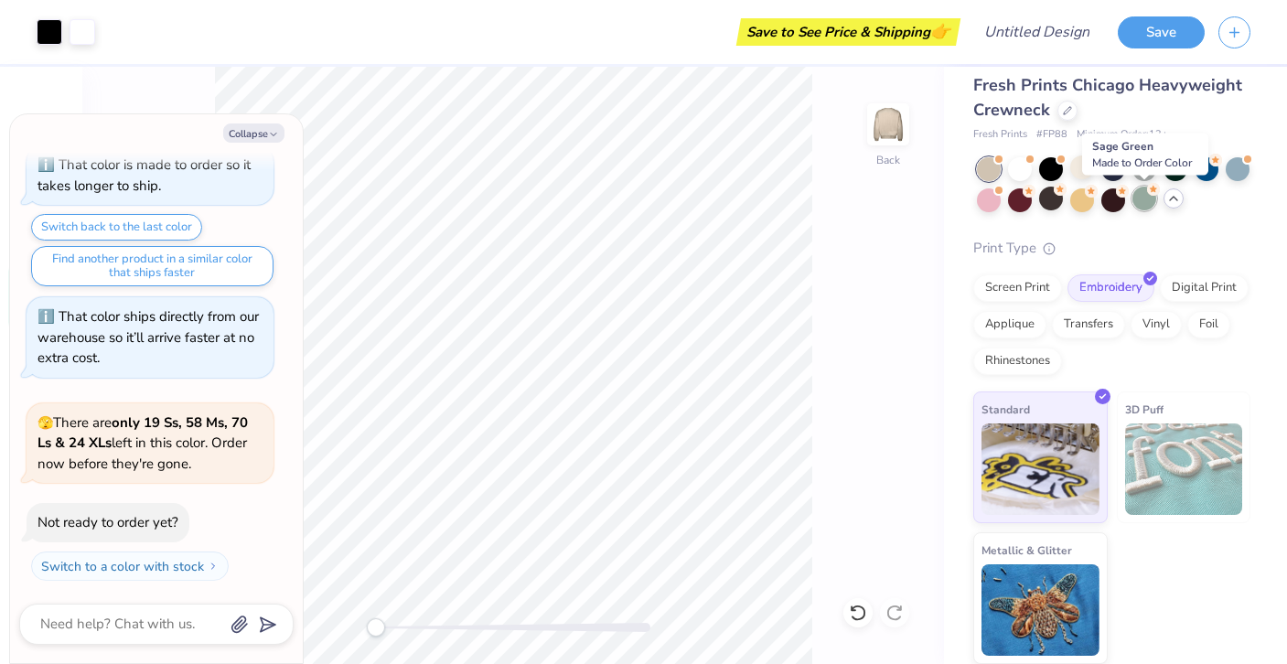
click at [1146, 195] on div at bounding box center [1145, 199] width 24 height 24
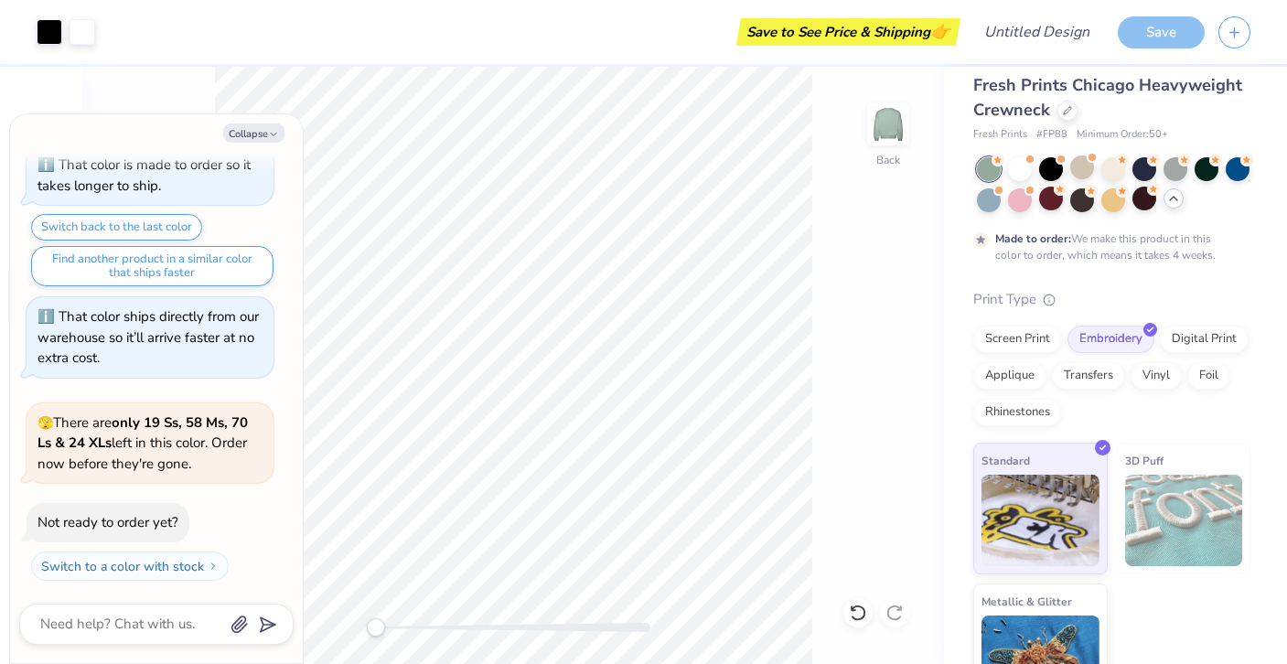
scroll to position [1095, 0]
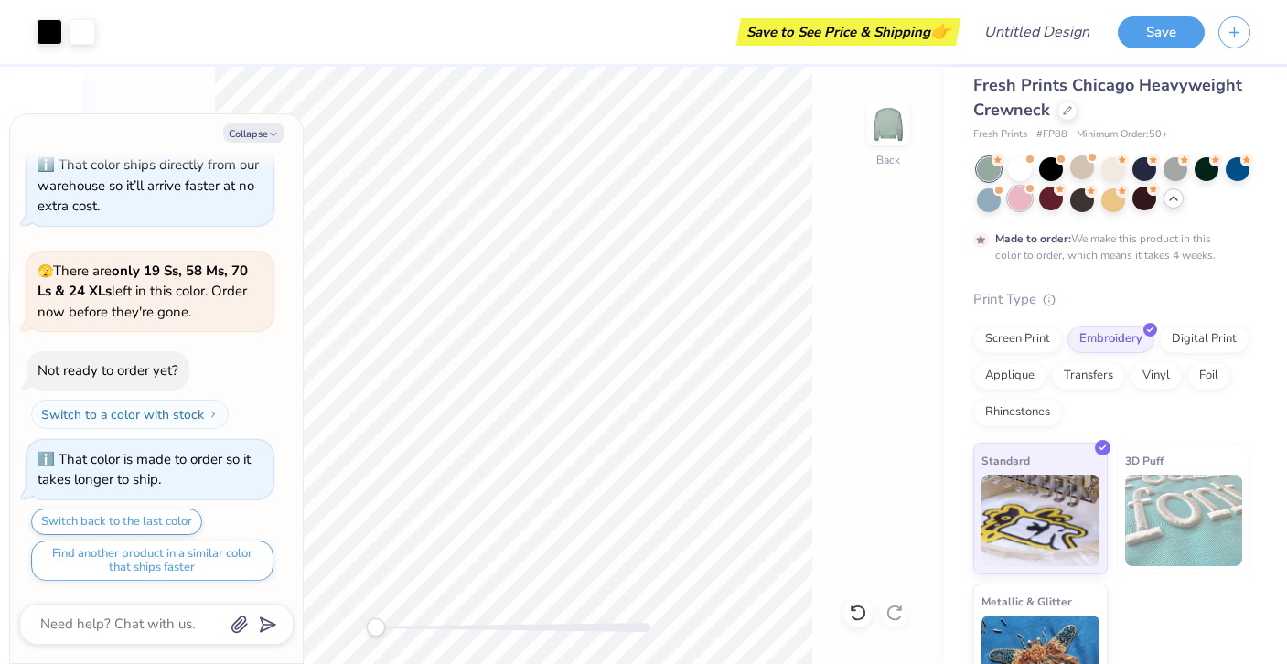
click at [1032, 201] on div at bounding box center [1020, 199] width 24 height 24
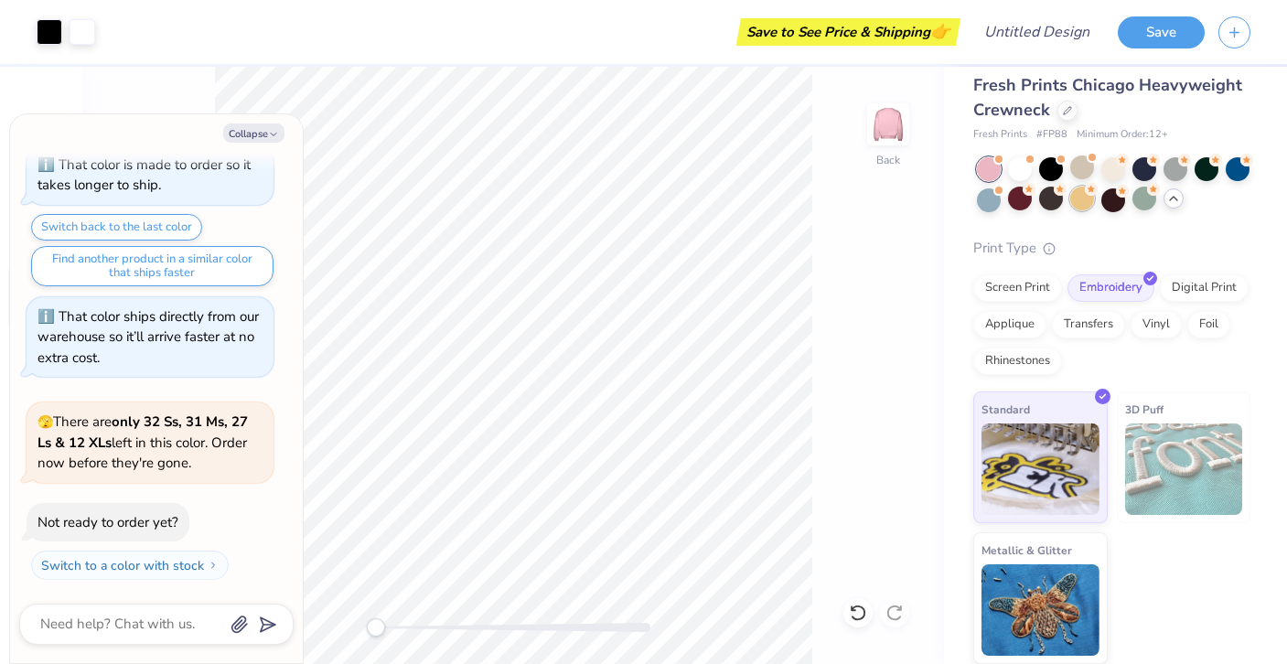
click at [1071, 202] on div at bounding box center [1082, 199] width 24 height 24
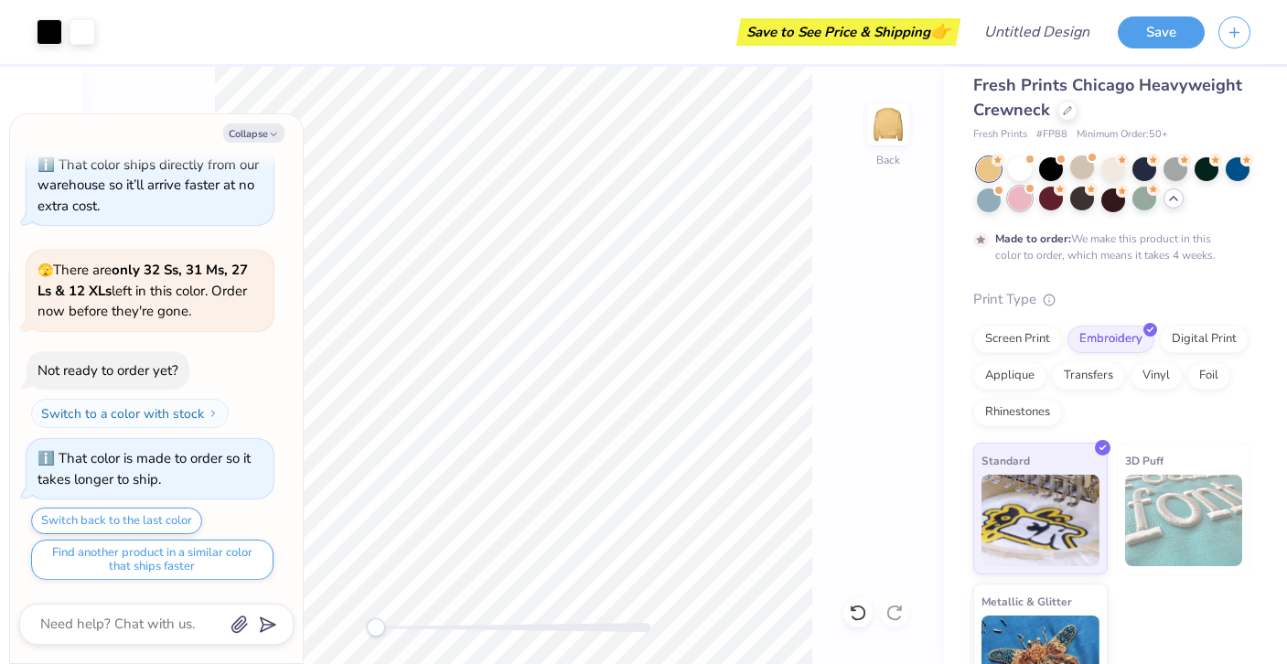
click at [1019, 201] on div at bounding box center [1020, 199] width 24 height 24
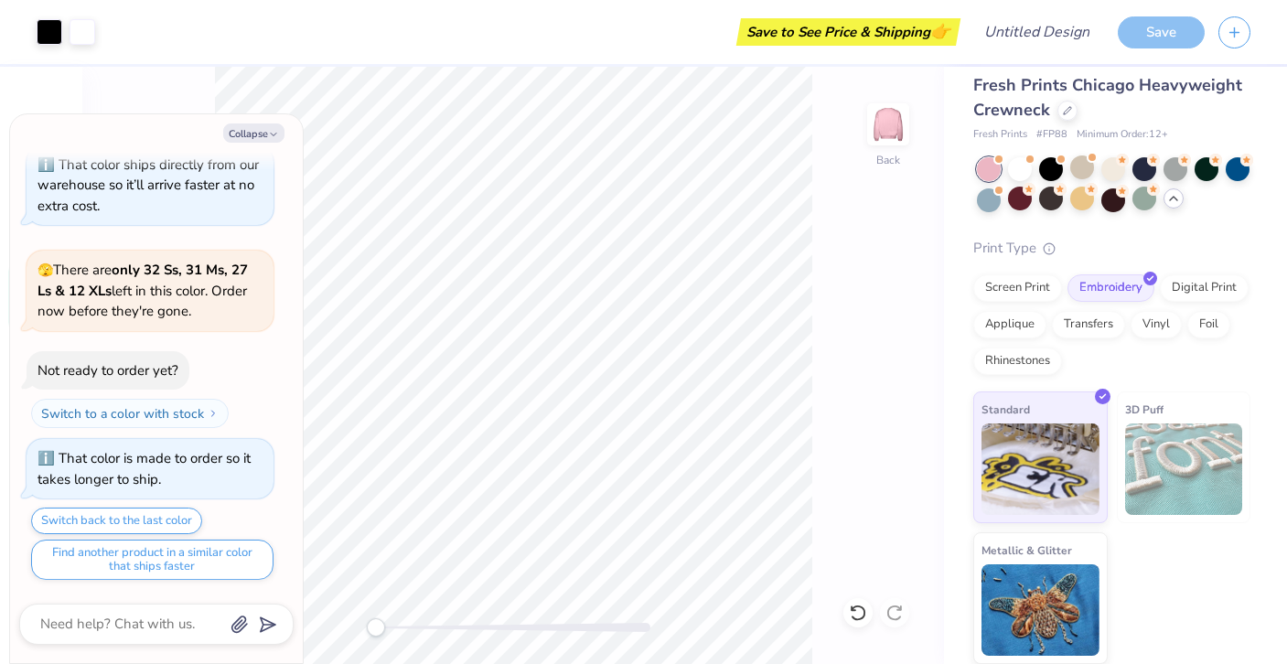
scroll to position [1835, 0]
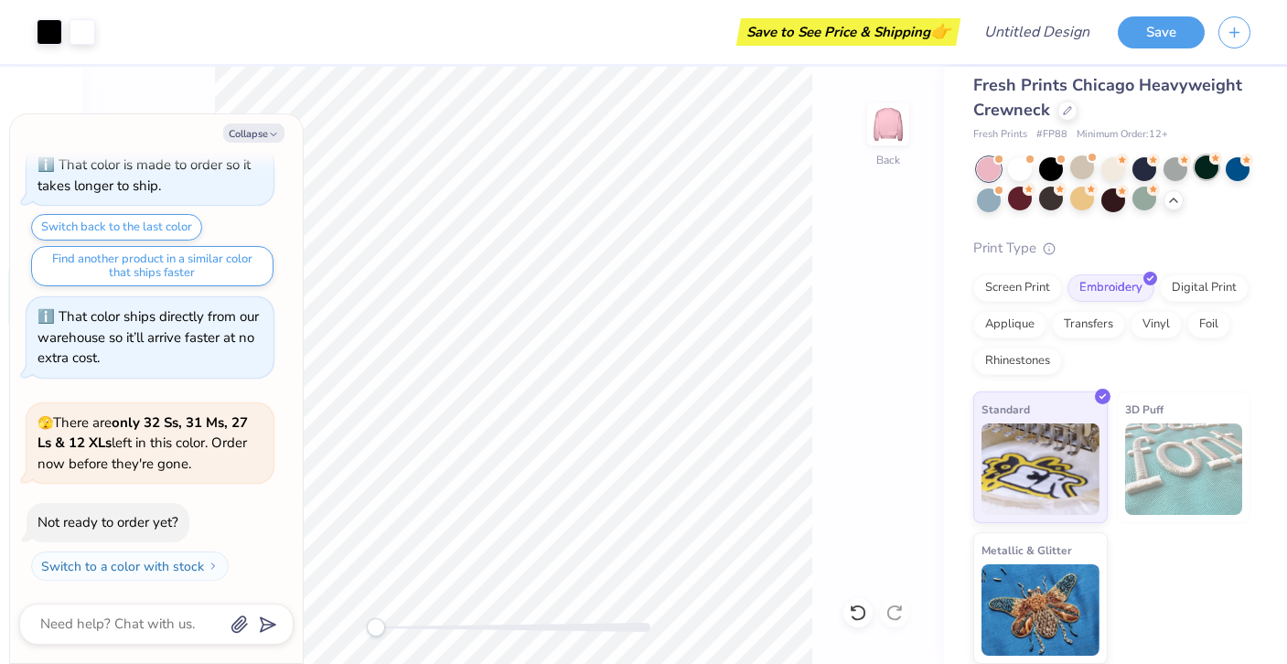
click at [1217, 164] on icon at bounding box center [1215, 158] width 13 height 13
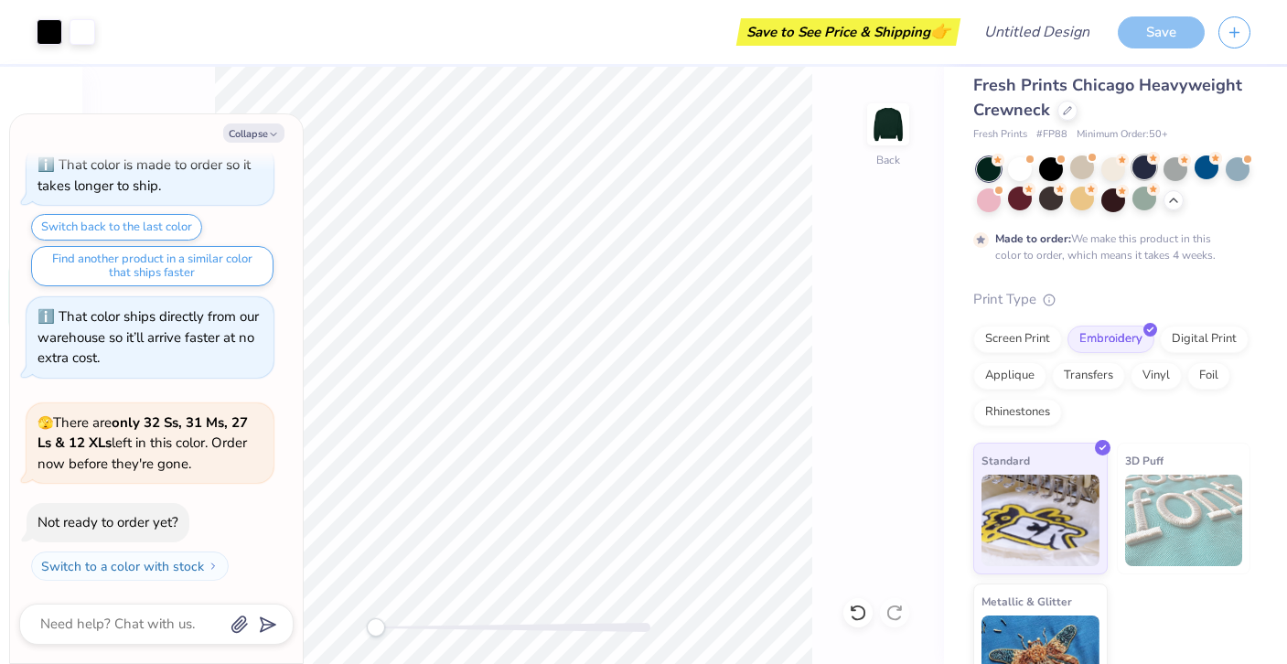
scroll to position [1987, 0]
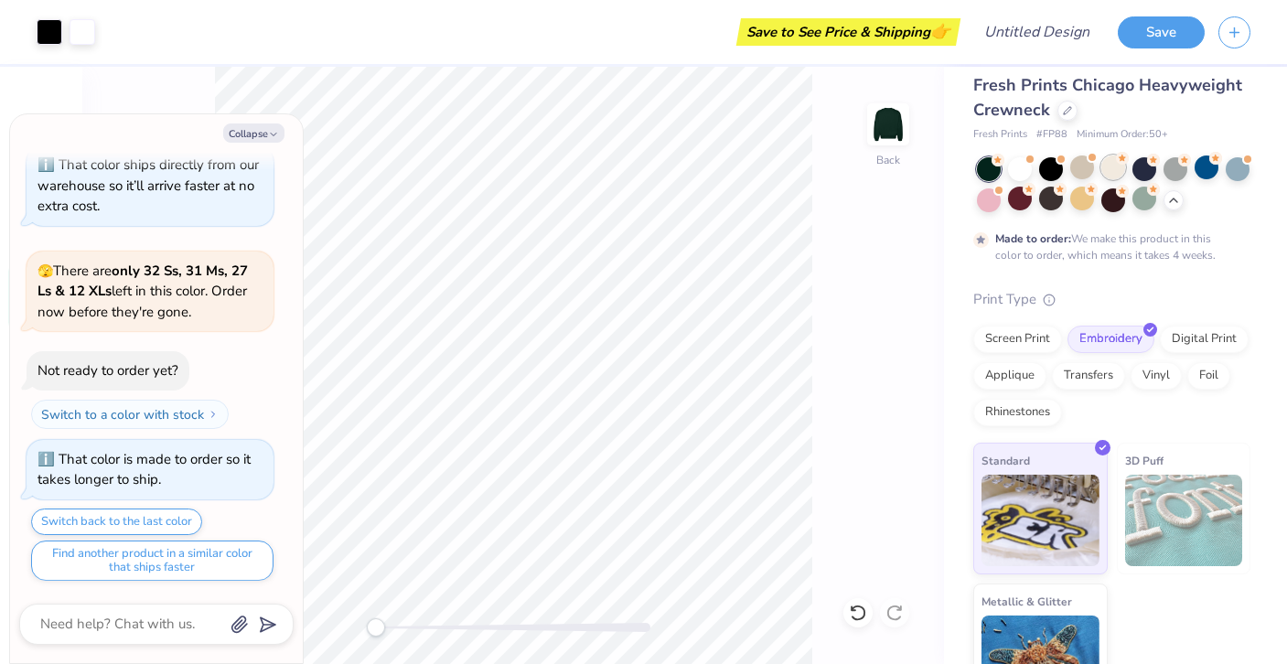
click at [1125, 167] on div at bounding box center [1113, 168] width 24 height 24
click at [263, 133] on button "Collapse" at bounding box center [253, 133] width 61 height 19
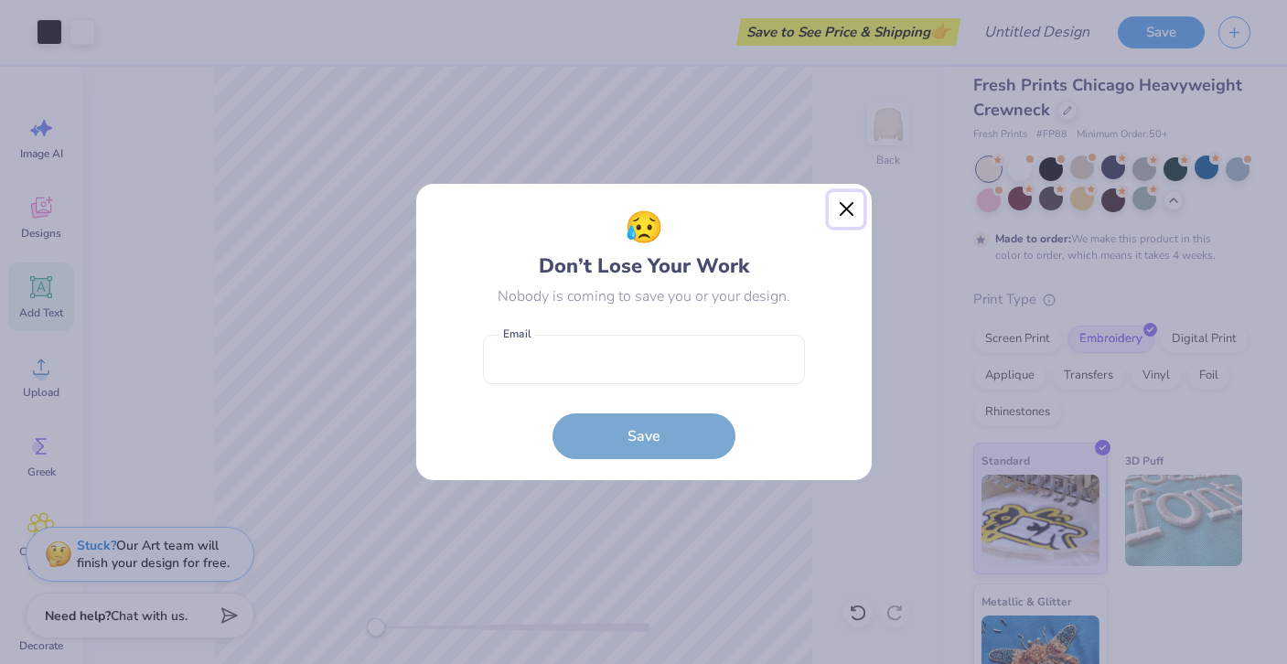
click at [841, 207] on button "Close" at bounding box center [846, 209] width 35 height 35
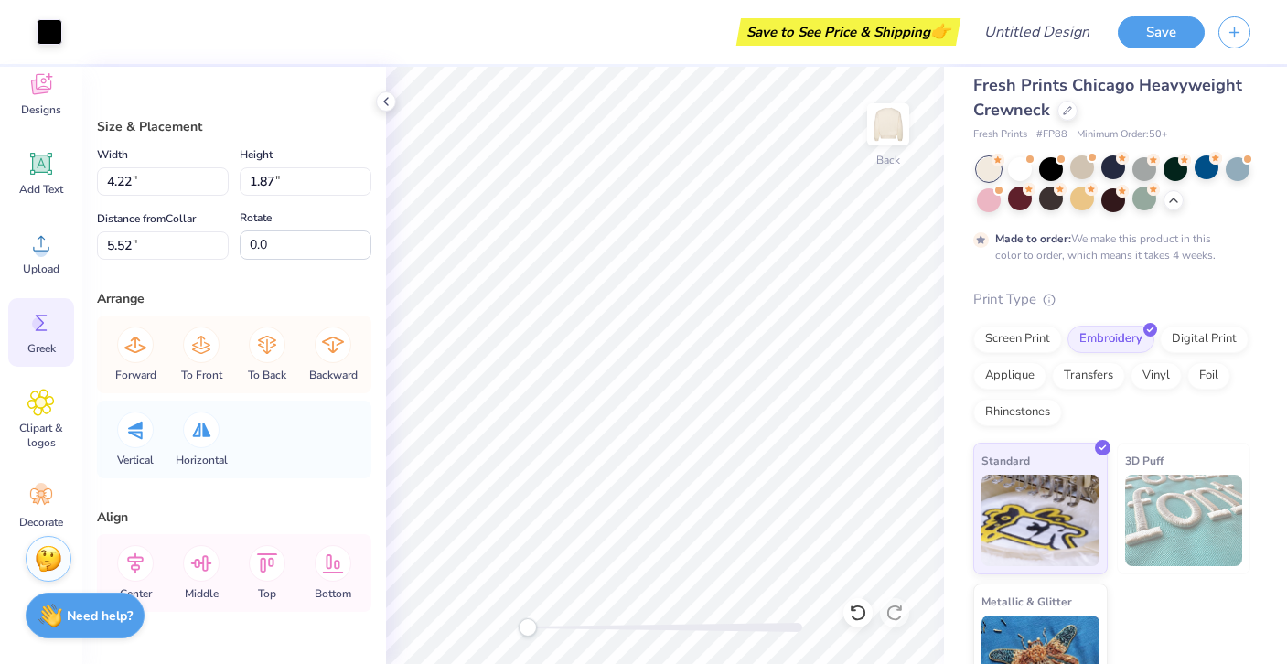
scroll to position [124, 0]
click at [42, 510] on div "Decorate" at bounding box center [41, 505] width 66 height 69
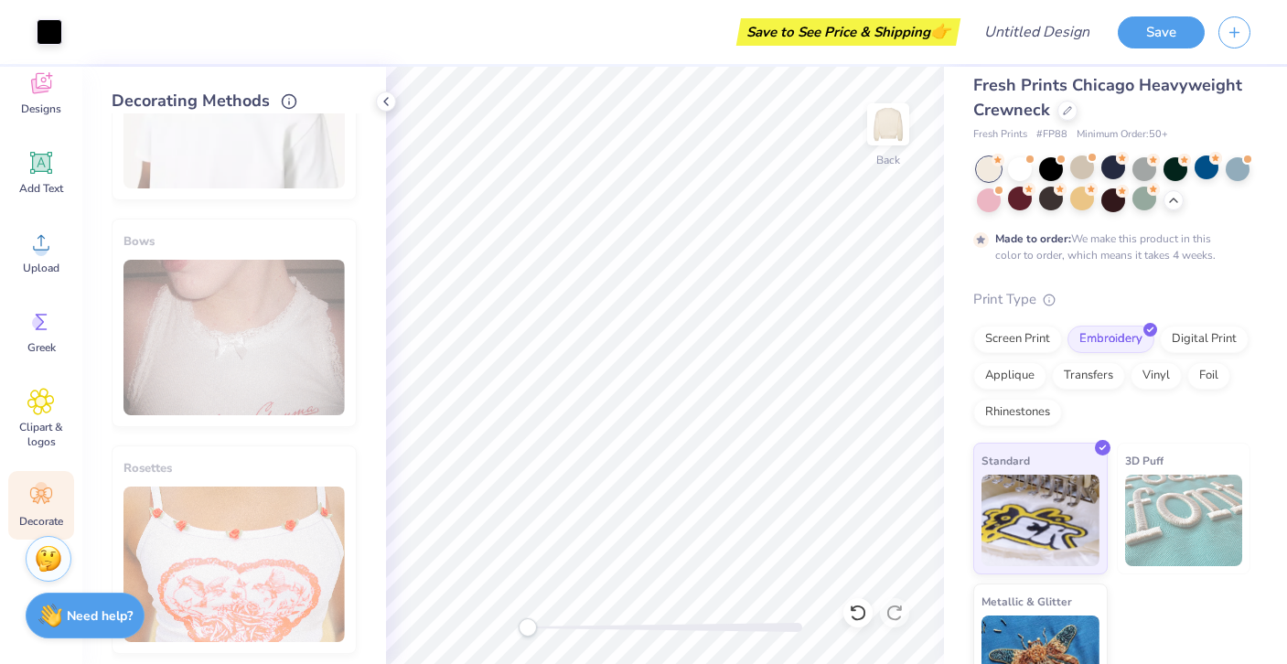
scroll to position [1052, 0]
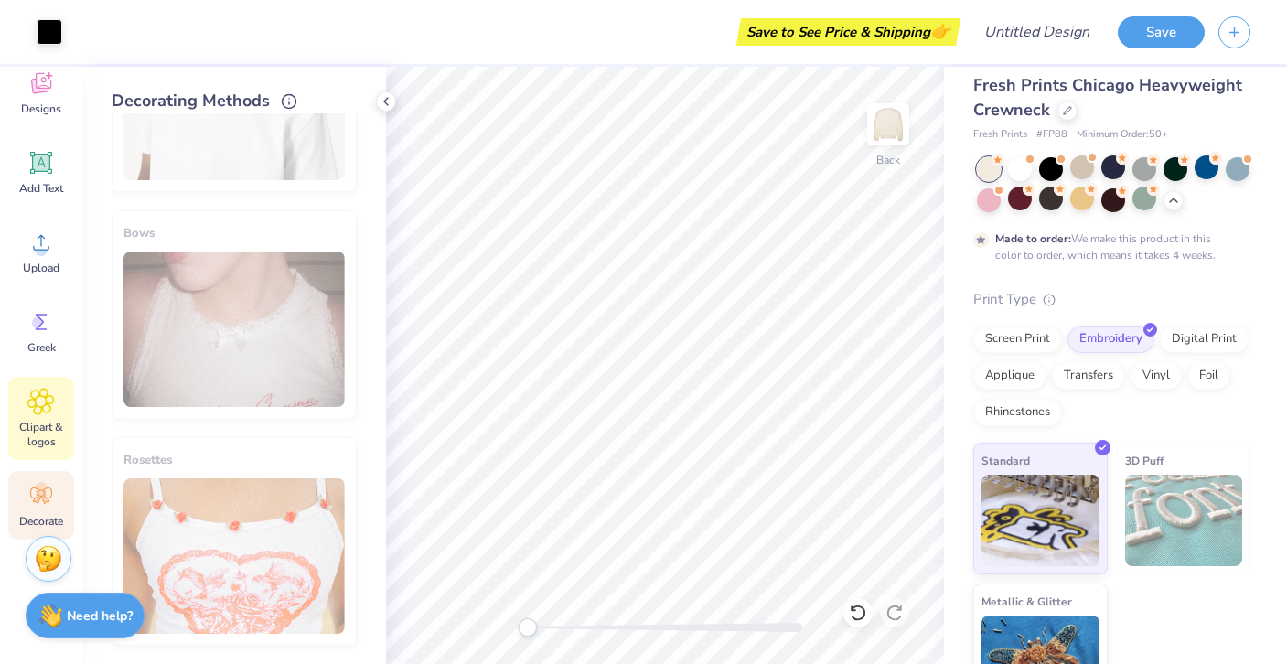
click at [49, 436] on span "Clipart & logos" at bounding box center [41, 434] width 60 height 29
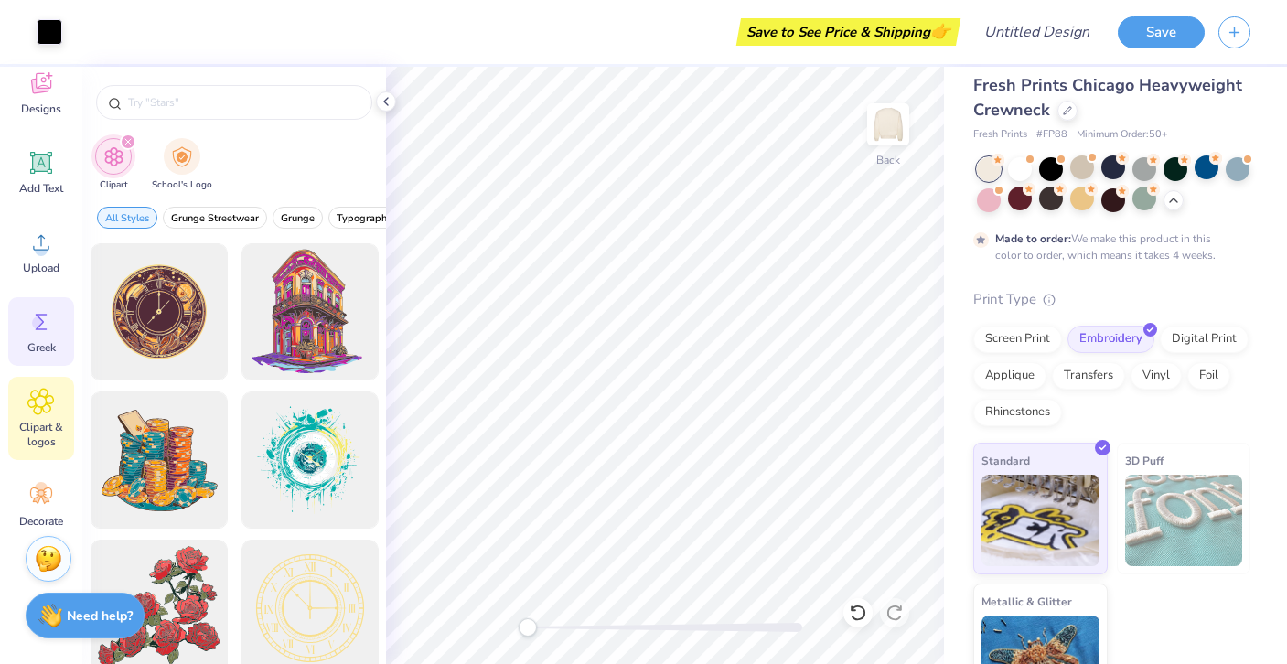
click at [38, 336] on div "Greek" at bounding box center [41, 331] width 66 height 69
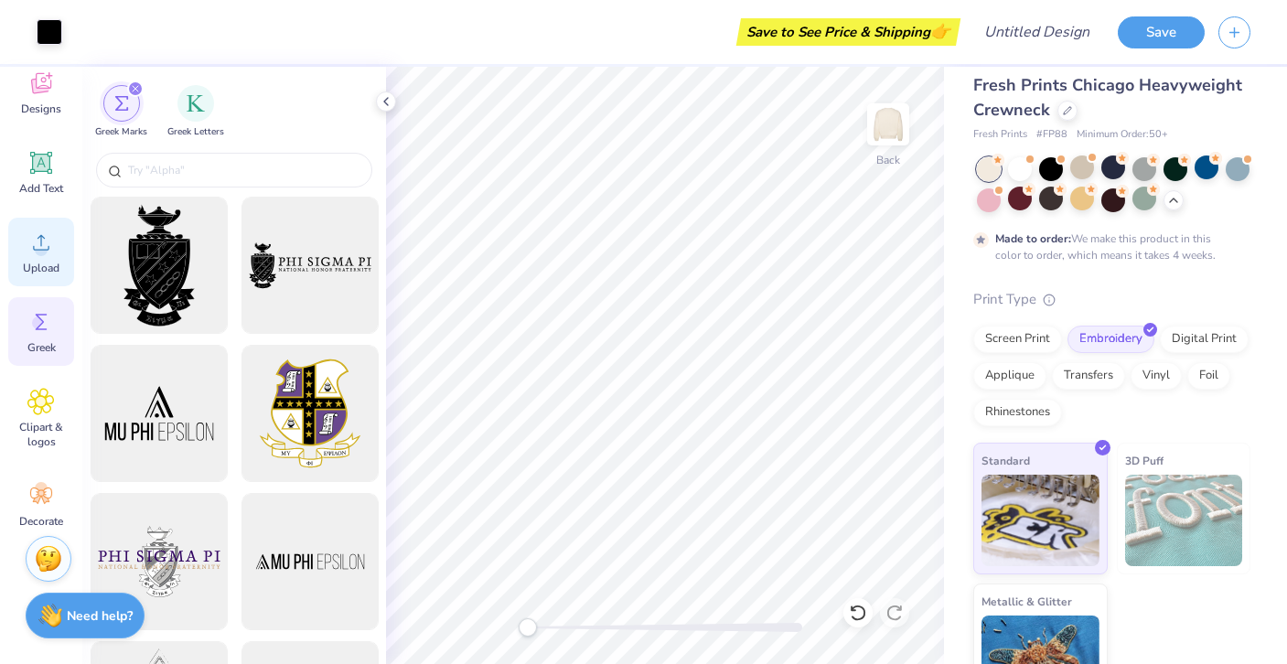
click at [38, 273] on span "Upload" at bounding box center [41, 268] width 37 height 15
click at [390, 100] on icon at bounding box center [386, 101] width 15 height 15
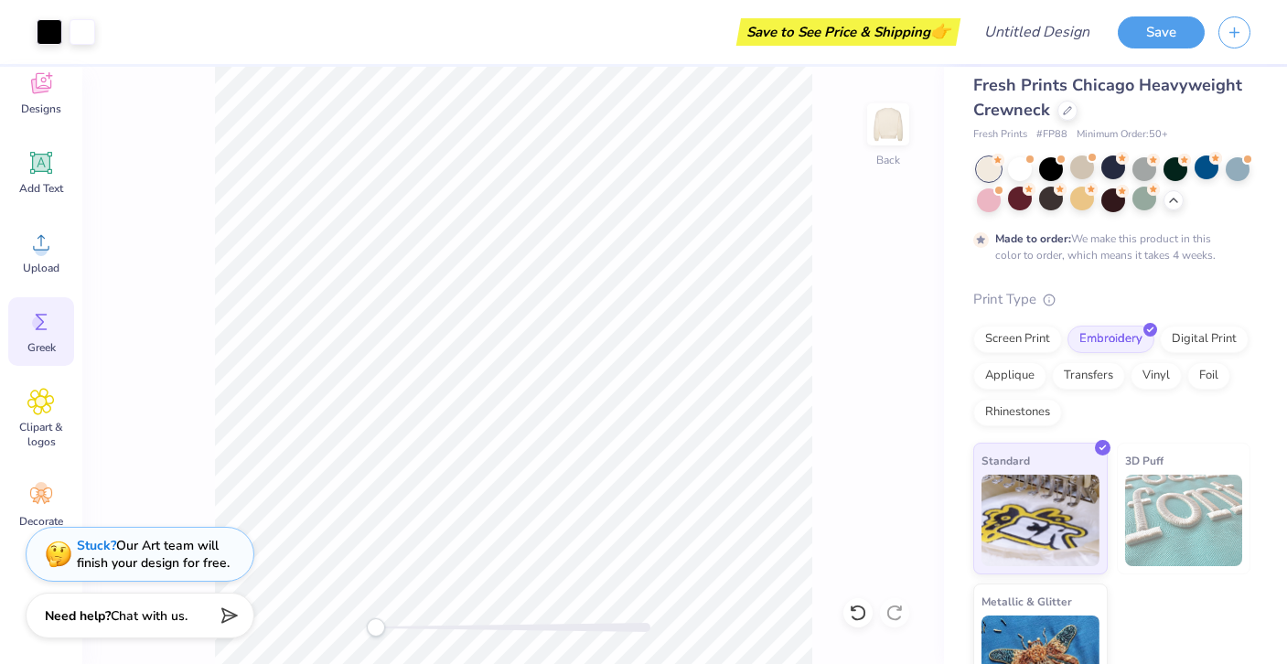
click at [913, 305] on div "Back" at bounding box center [513, 365] width 862 height 597
click at [1130, 30] on button "Save" at bounding box center [1161, 30] width 87 height 32
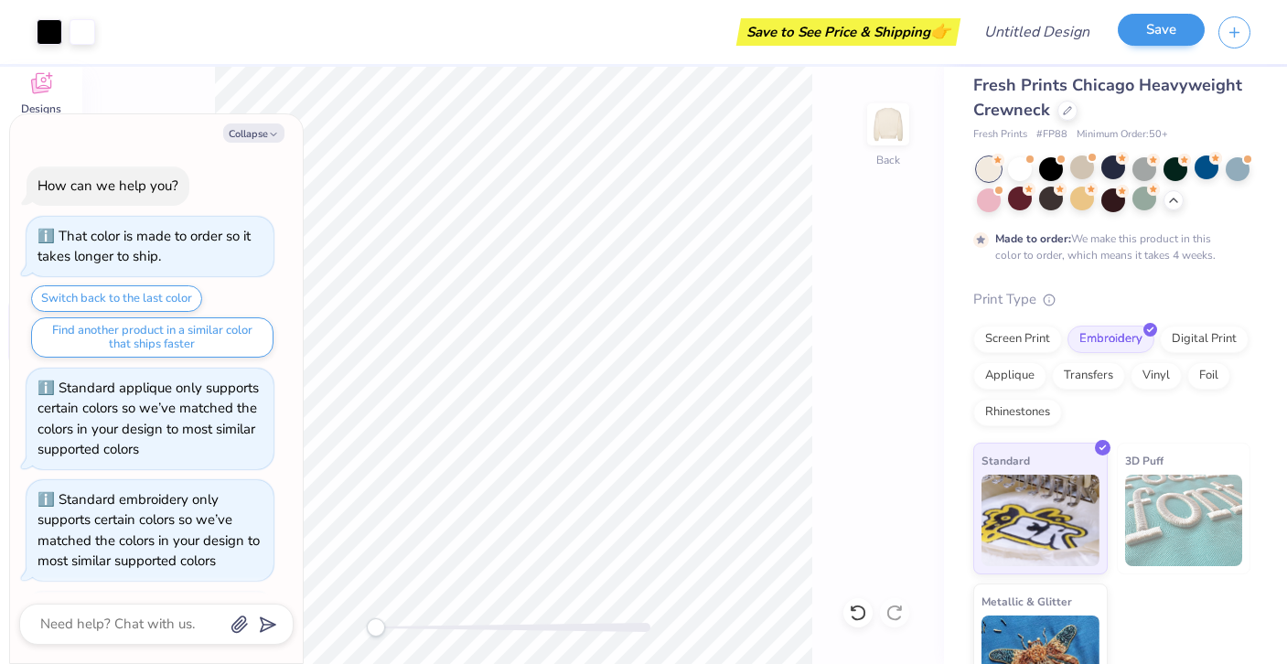
scroll to position [2037, 0]
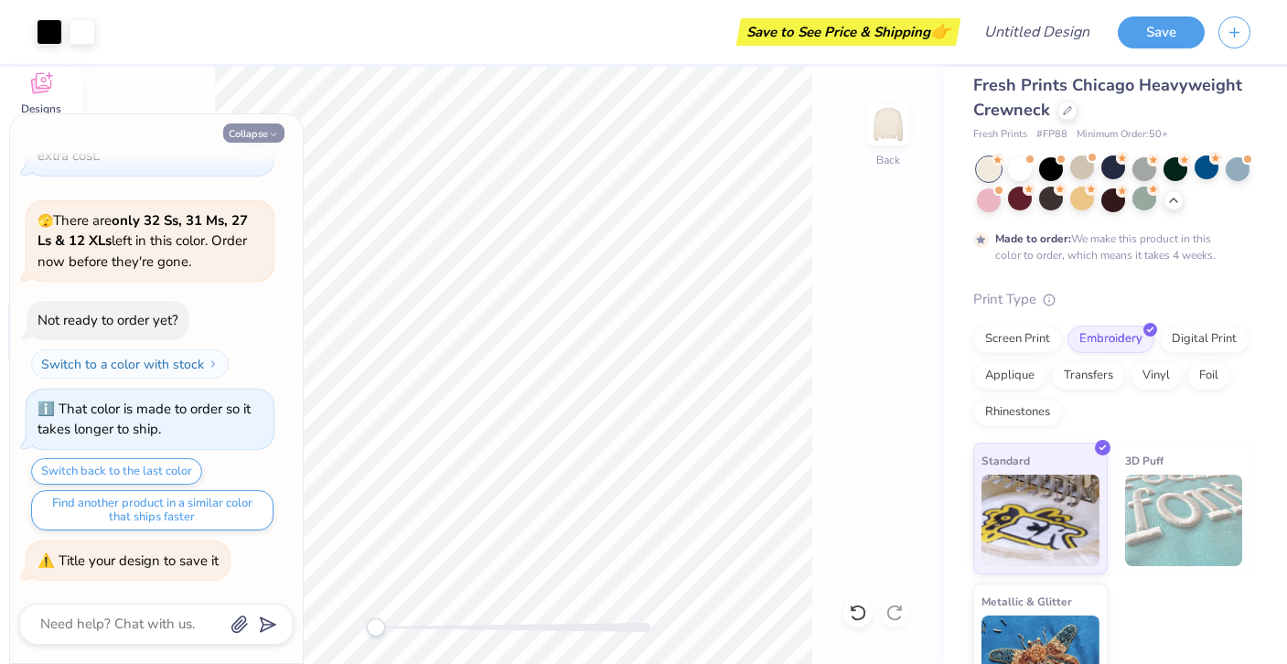
click at [262, 132] on button "Collapse" at bounding box center [253, 133] width 61 height 19
type textarea "x"
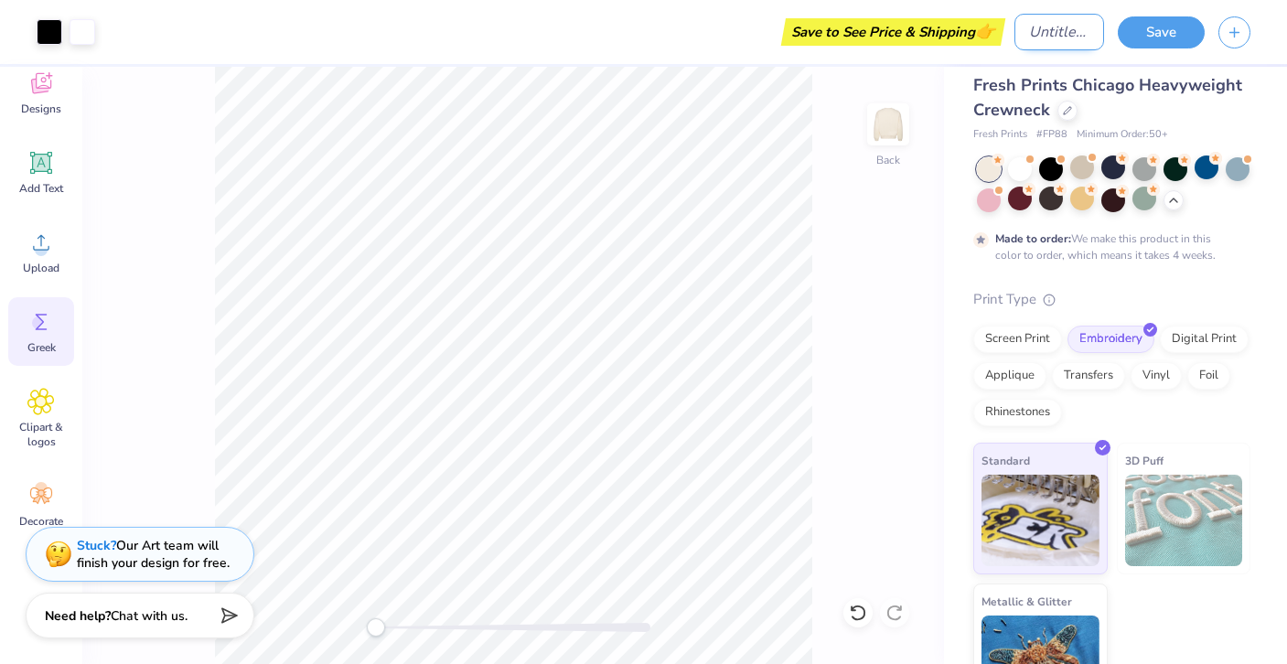
click at [1047, 42] on input "Design Title" at bounding box center [1060, 32] width 90 height 37
type input "M"
type input "Random Merch"
click at [1150, 26] on button "Save" at bounding box center [1161, 30] width 87 height 32
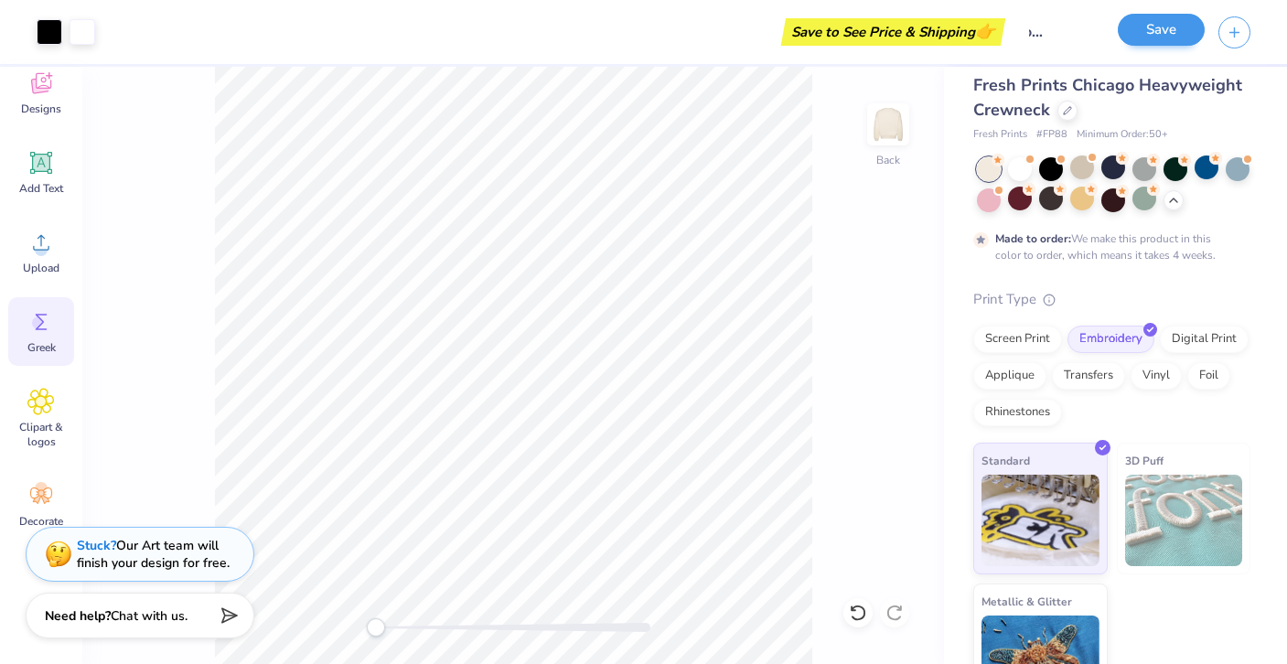
scroll to position [0, 0]
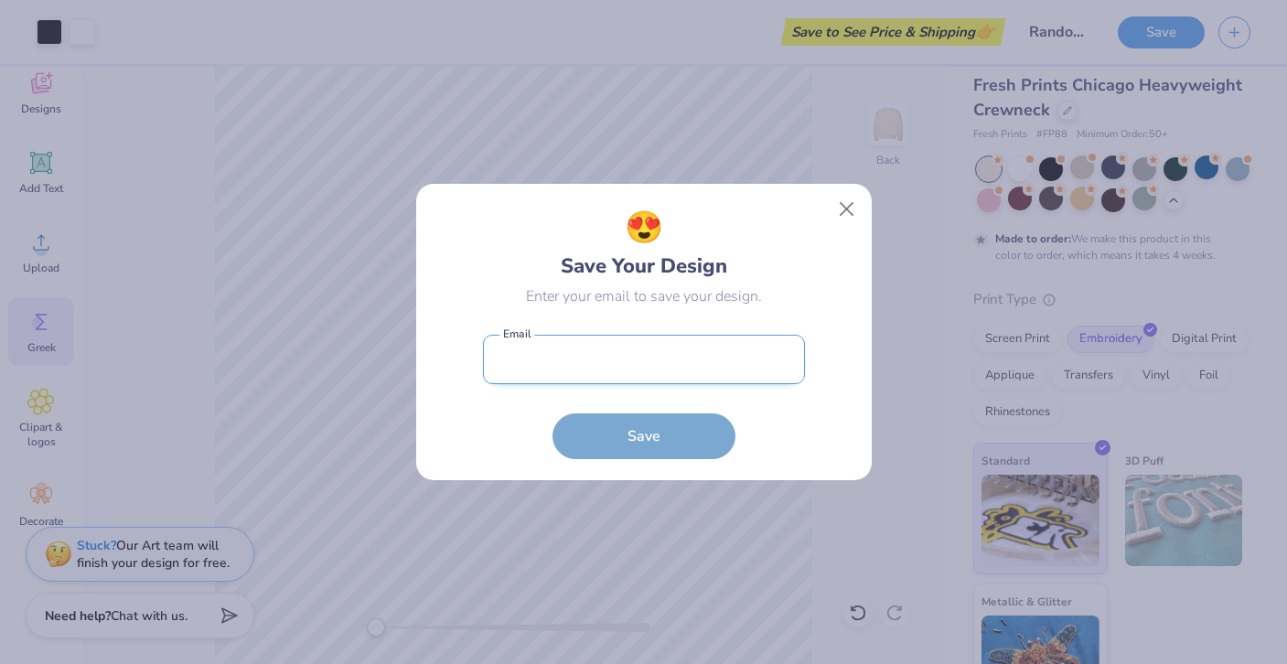
click at [683, 370] on input "email" at bounding box center [644, 360] width 322 height 50
click at [841, 194] on button "Close" at bounding box center [846, 209] width 35 height 35
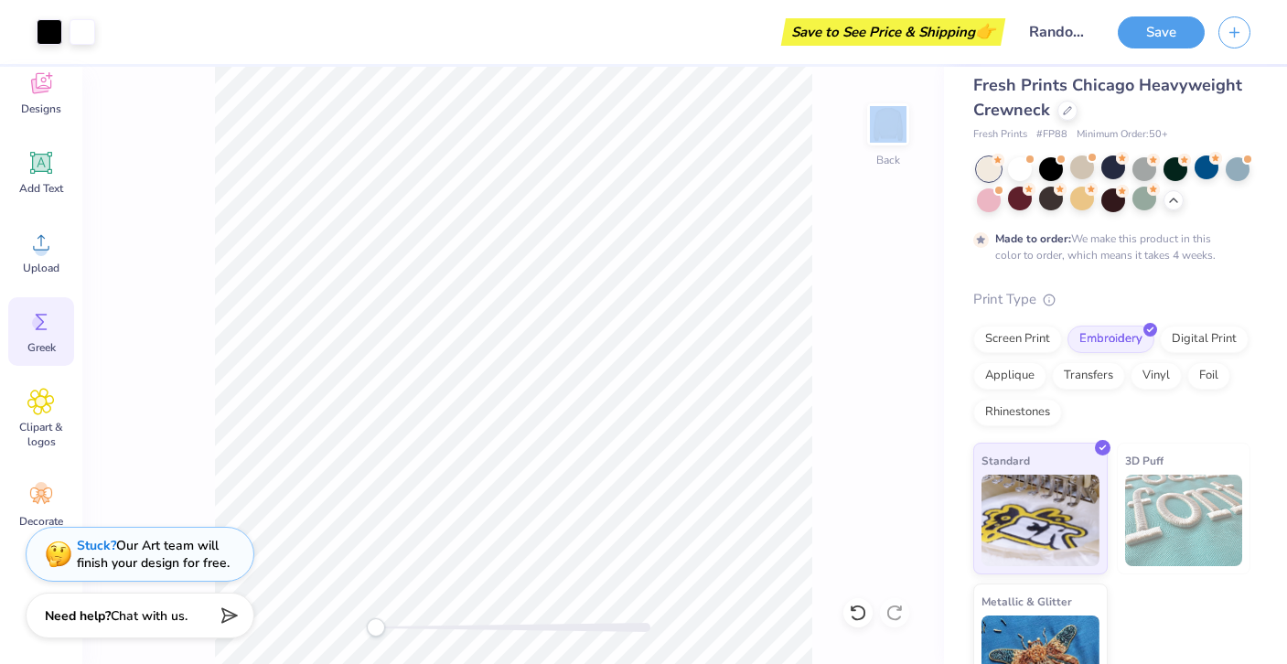
click at [841, 194] on div "Back" at bounding box center [513, 365] width 862 height 597
click at [1240, 30] on icon "button" at bounding box center [1235, 30] width 16 height 16
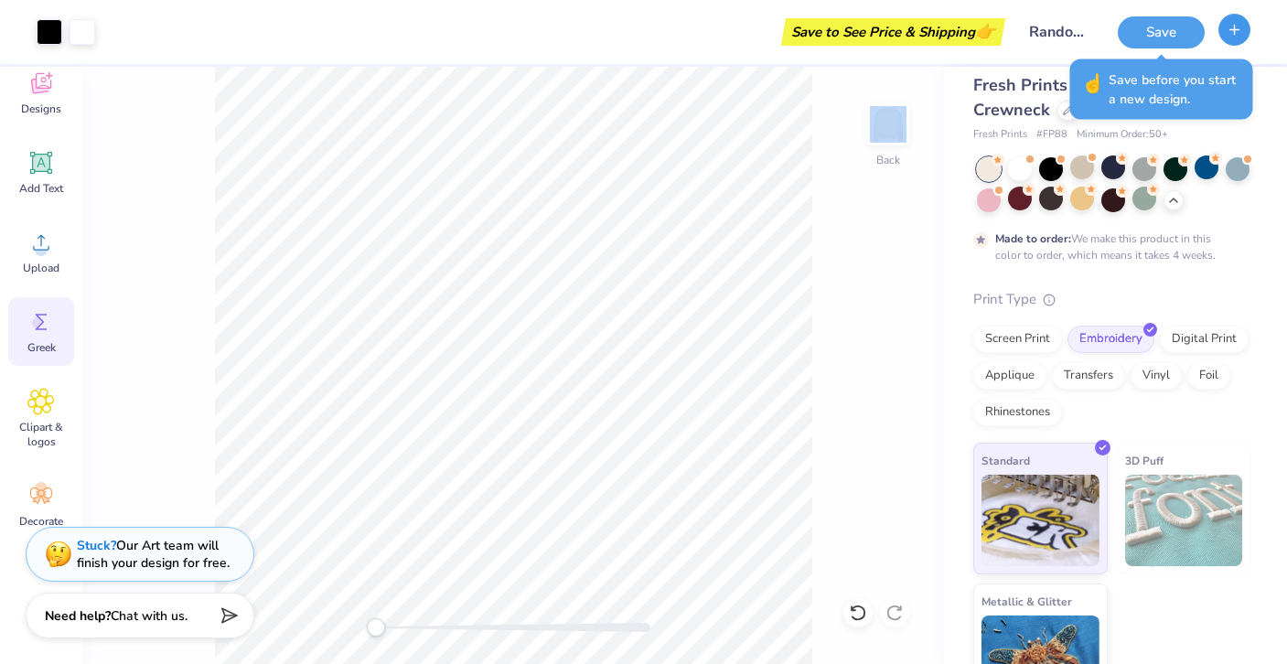
click at [1232, 32] on icon "button" at bounding box center [1235, 30] width 16 height 16
click at [1153, 36] on button "Save" at bounding box center [1161, 30] width 87 height 32
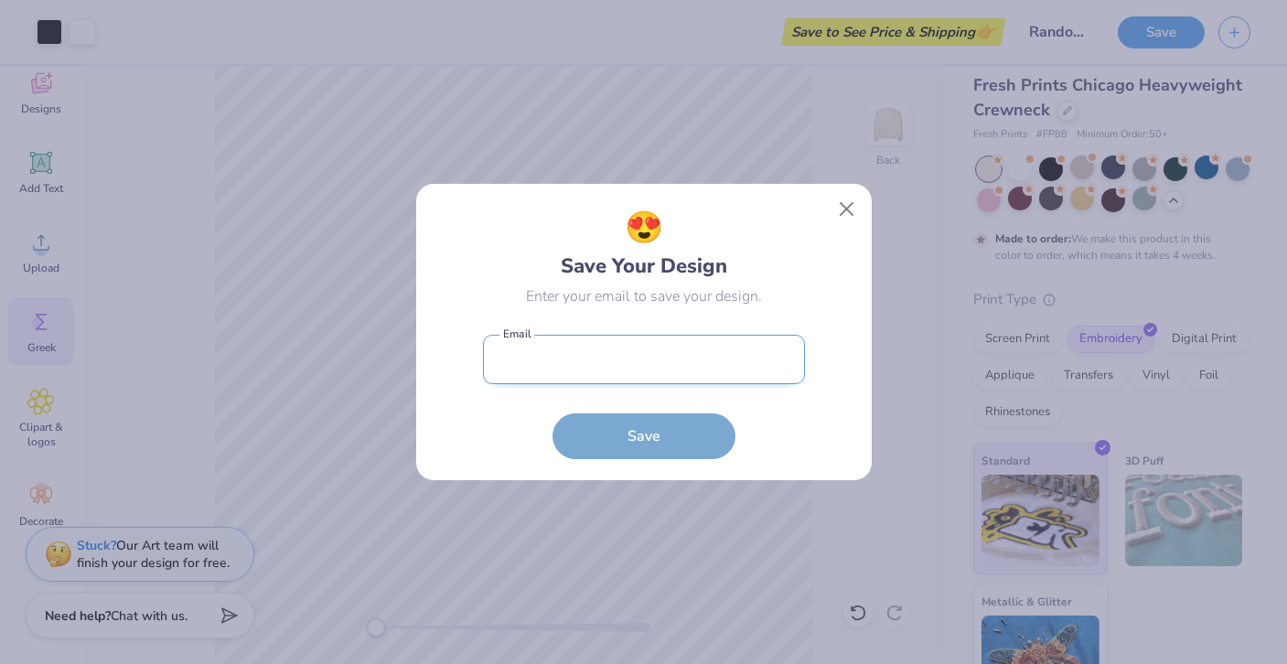
click at [693, 341] on input "email" at bounding box center [644, 360] width 322 height 50
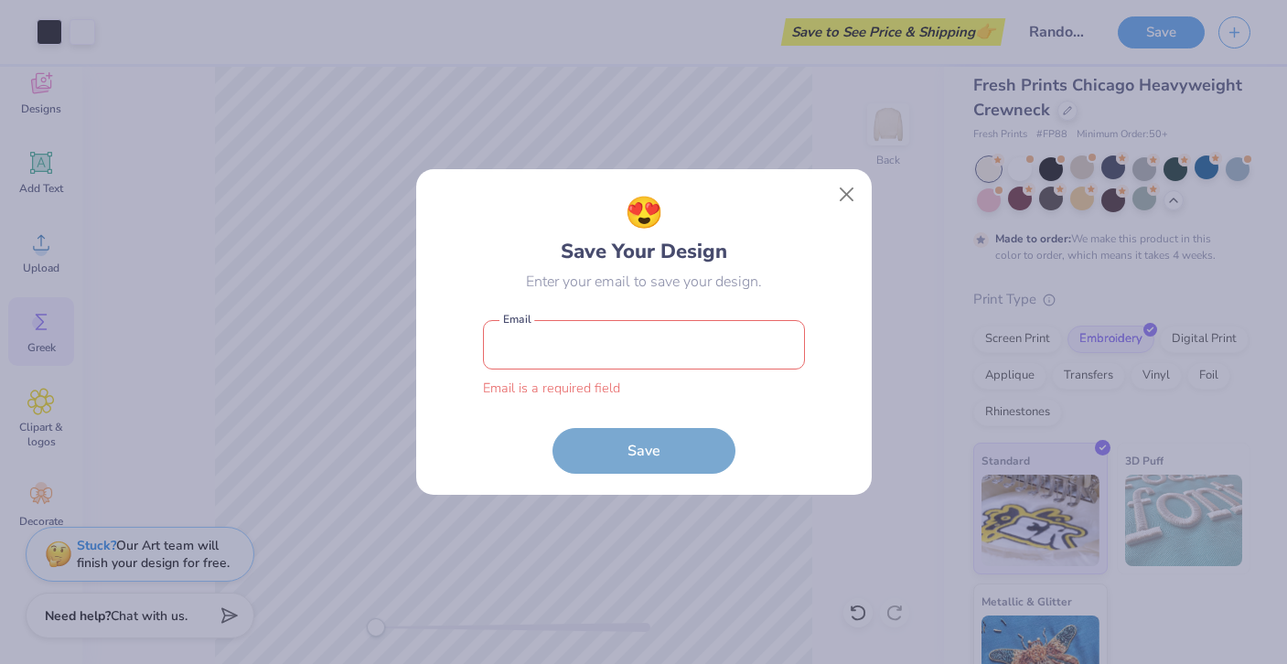
type input "[EMAIL_ADDRESS][DOMAIN_NAME]"
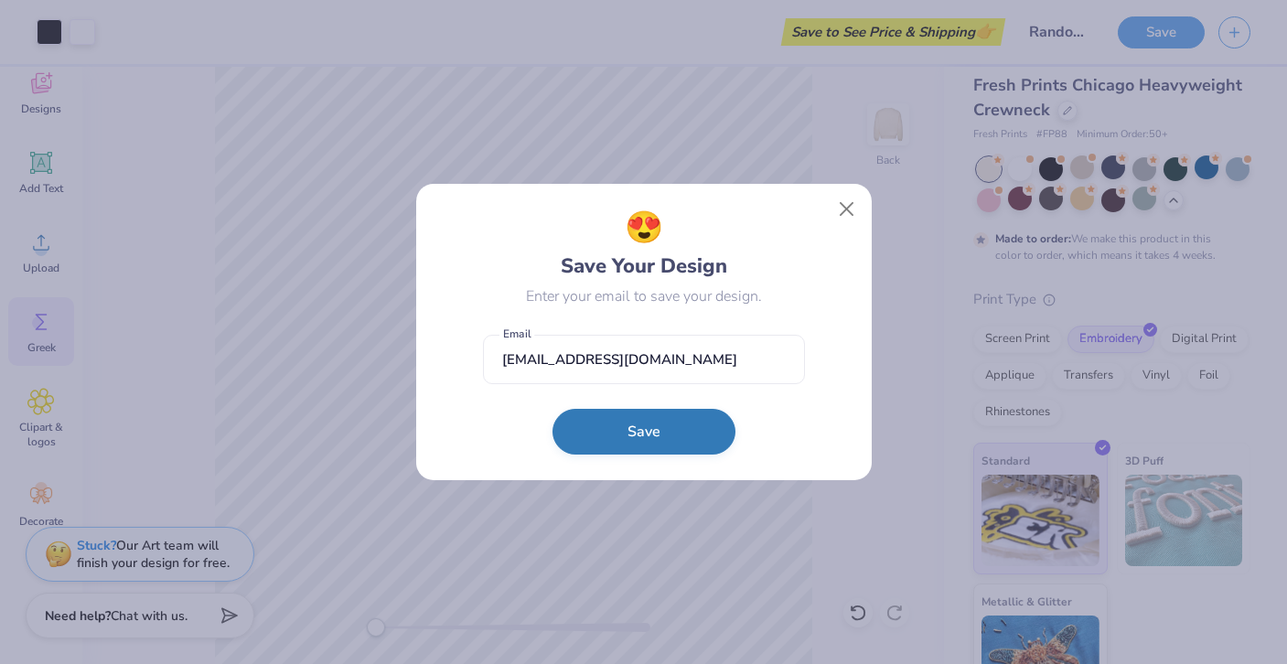
click at [687, 454] on button "Save" at bounding box center [644, 432] width 183 height 46
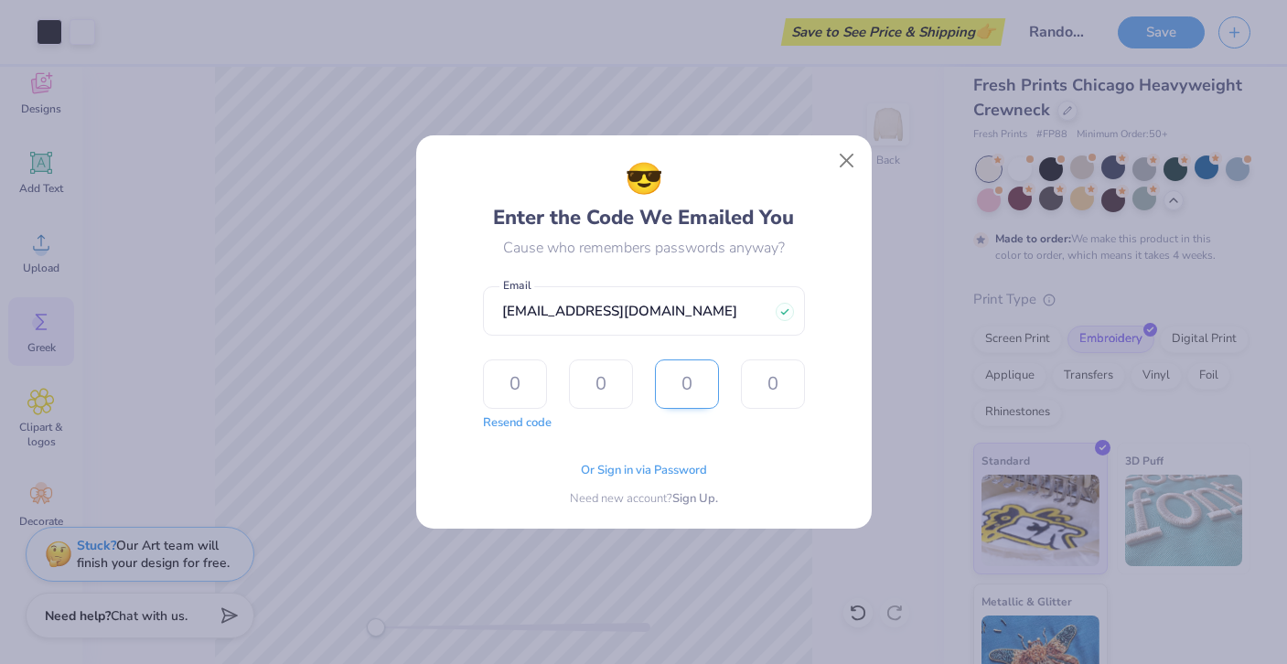
type input "3"
type input "9"
type input "6"
type input "5"
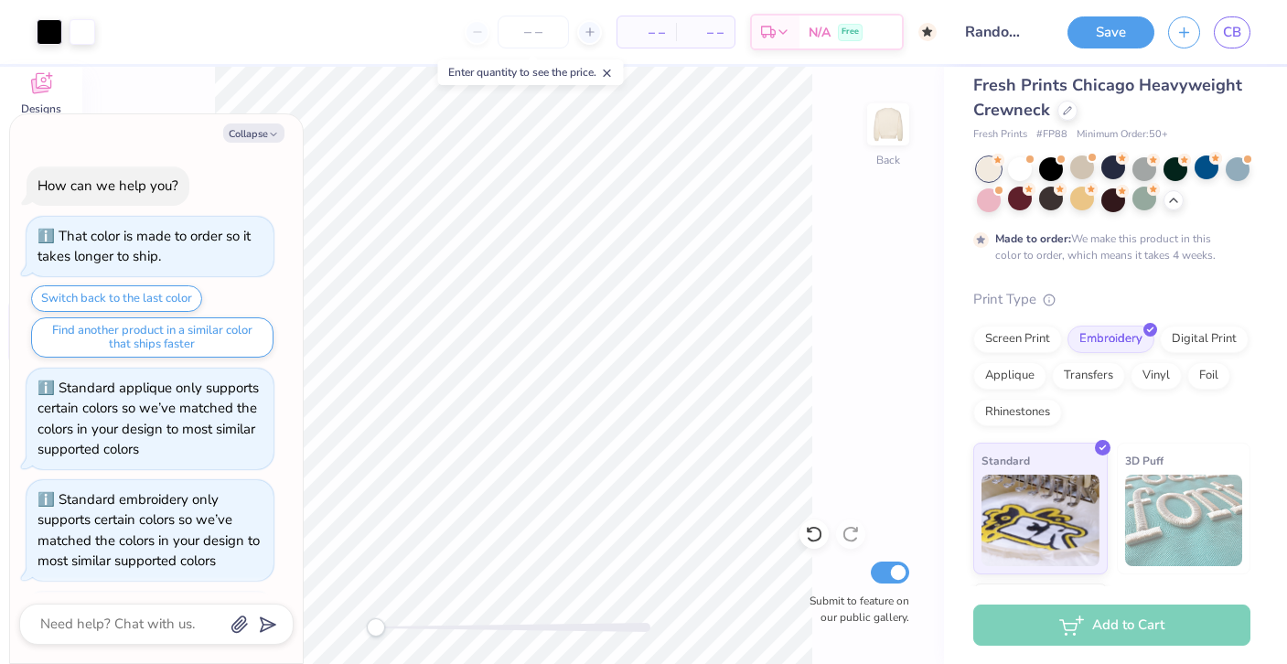
scroll to position [2137, 0]
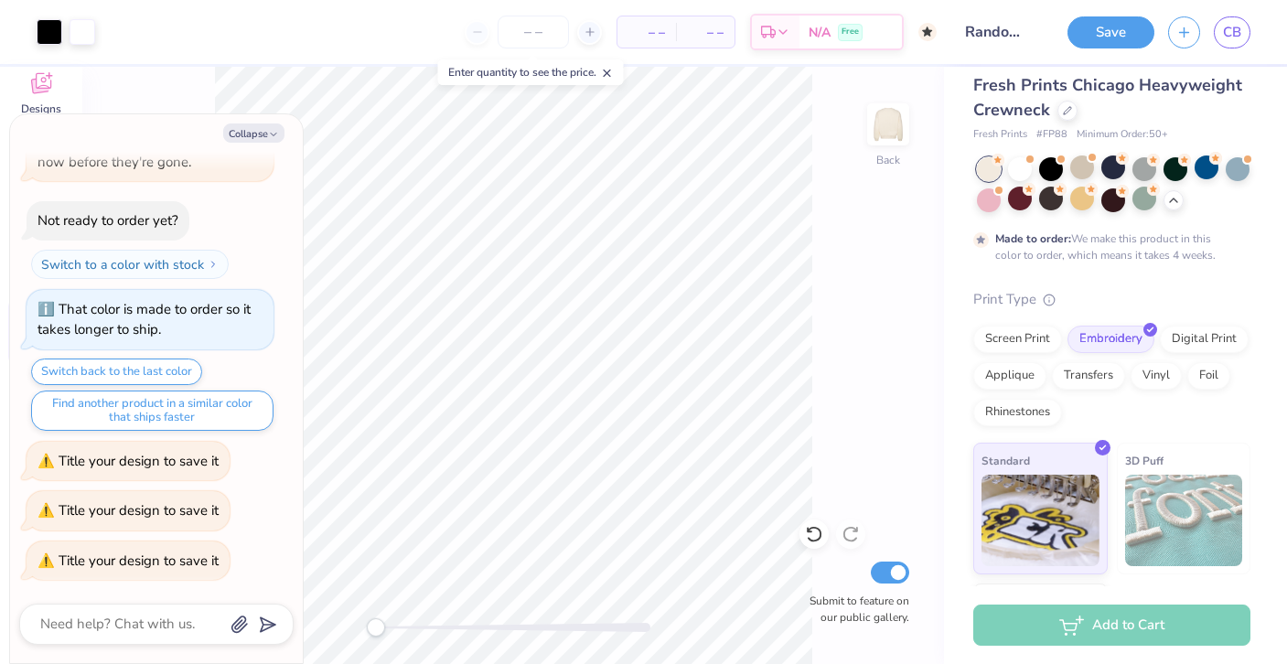
type textarea "x"
click at [612, 70] on icon at bounding box center [607, 73] width 13 height 13
click at [563, 51] on div "– – Per Item – – Total Est. Delivery N/A Free" at bounding box center [523, 32] width 828 height 64
type input "80"
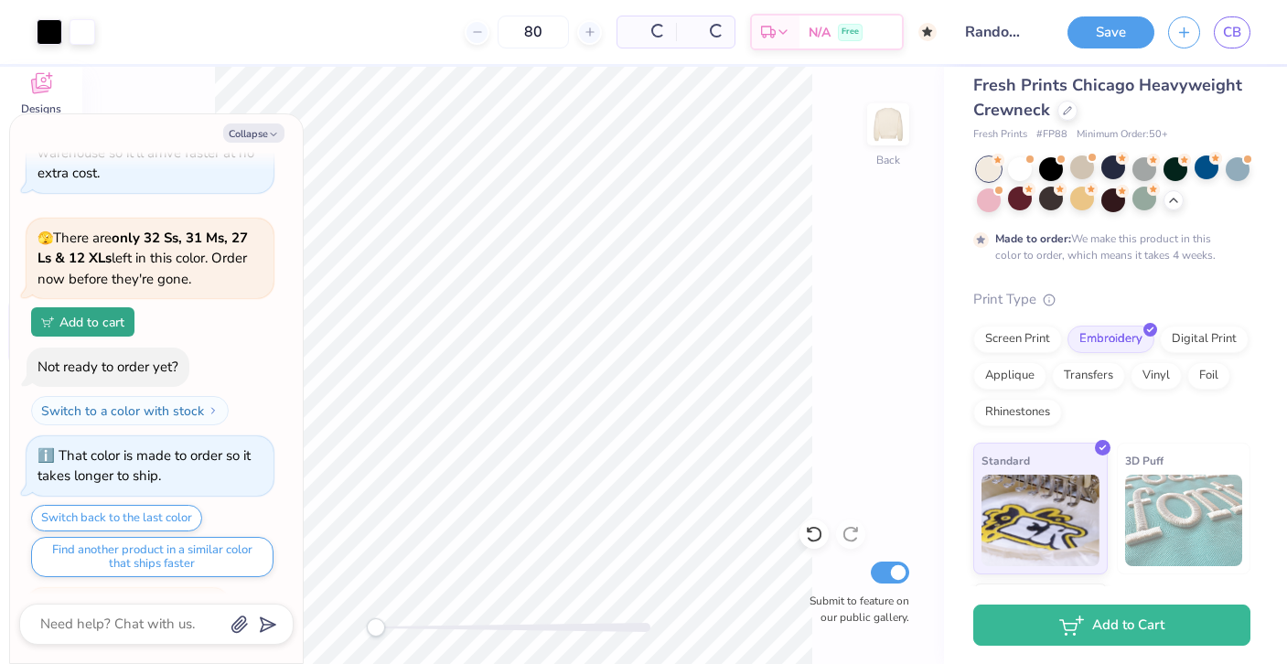
scroll to position [2254, 0]
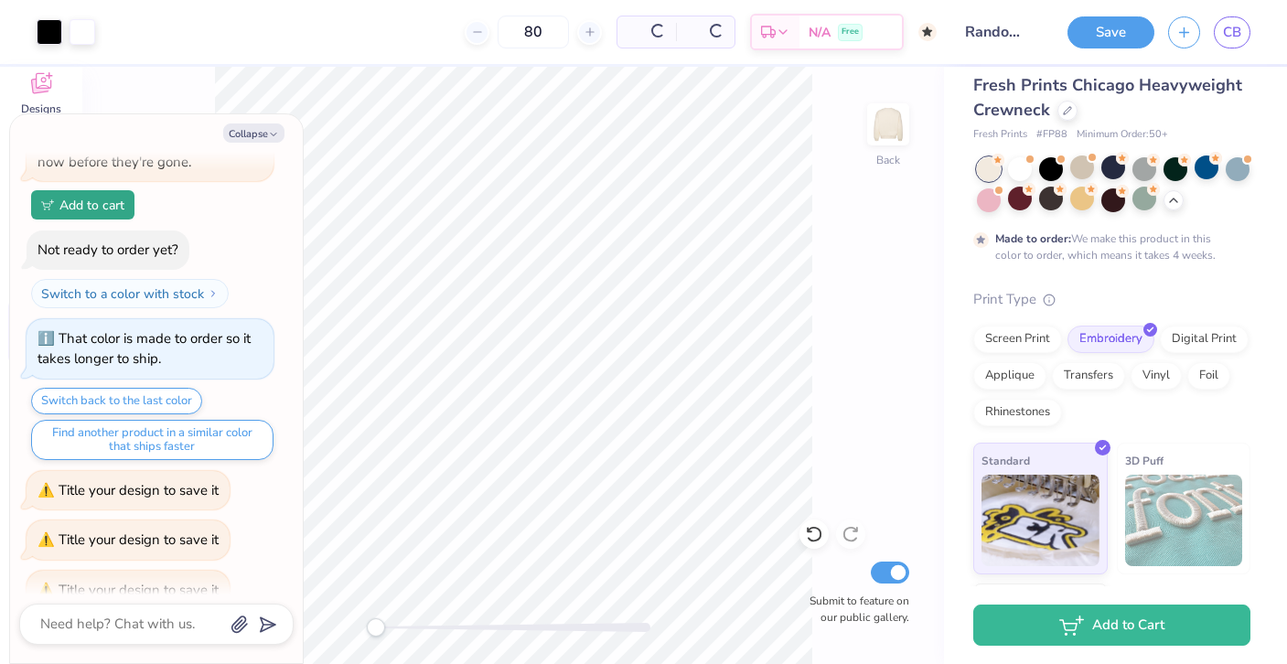
type textarea "x"
type input "80"
click at [261, 134] on button "Collapse" at bounding box center [253, 133] width 61 height 19
type textarea "x"
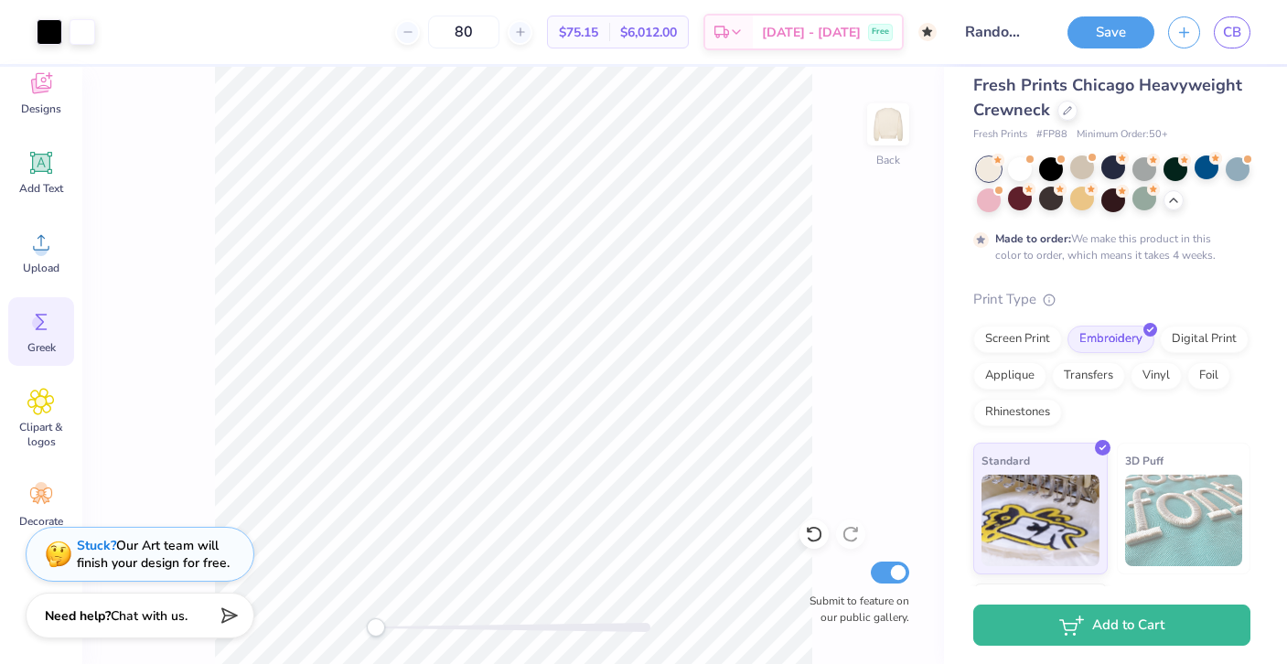
click at [826, 298] on div "Back Submit to feature on our public gallery." at bounding box center [513, 365] width 862 height 597
click at [1230, 258] on div "Made to order: We make this product in this color to order, which means it take…" at bounding box center [1111, 210] width 277 height 106
click at [1033, 334] on div "Screen Print" at bounding box center [1017, 336] width 89 height 27
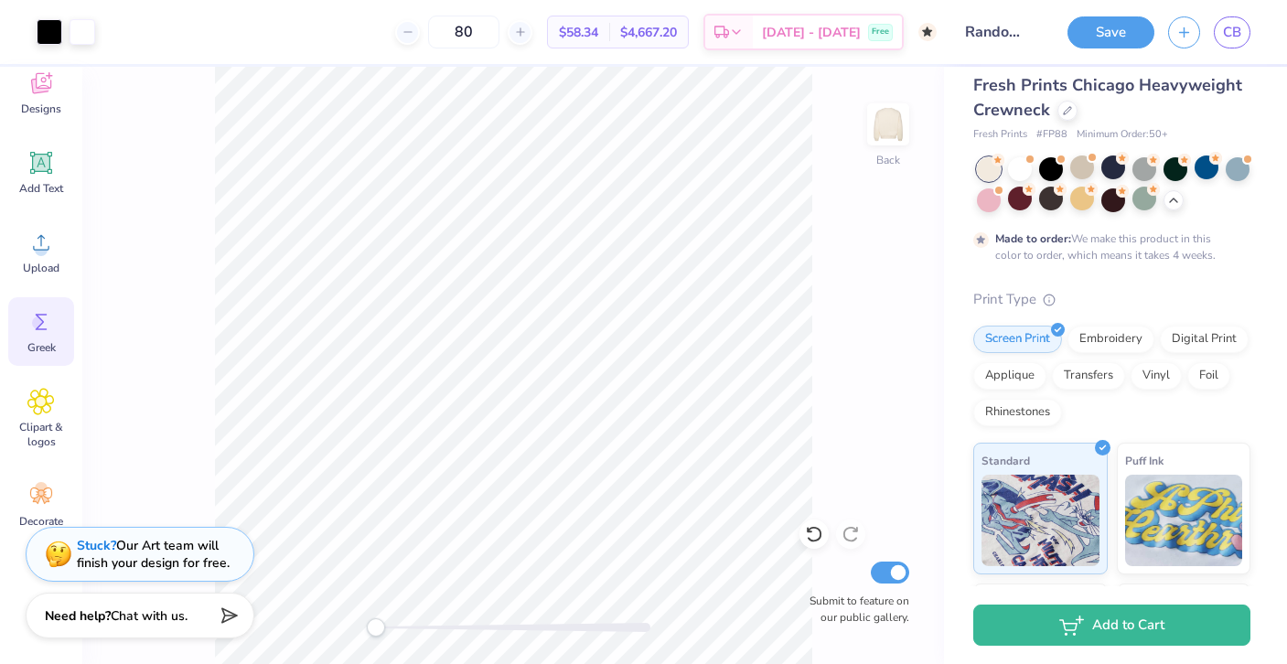
click at [862, 298] on div "Back Submit to feature on our public gallery." at bounding box center [513, 365] width 862 height 597
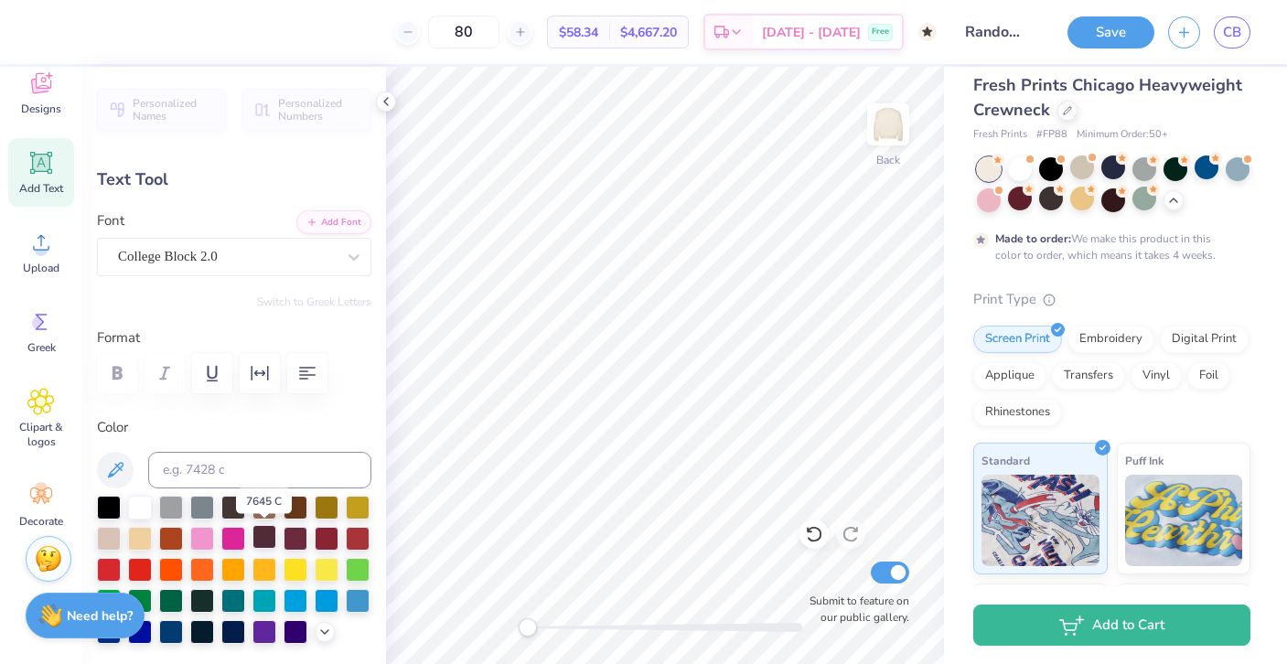
click at [263, 533] on div at bounding box center [264, 537] width 24 height 24
click at [216, 505] on div at bounding box center [234, 570] width 274 height 148
click at [228, 505] on div at bounding box center [233, 506] width 24 height 24
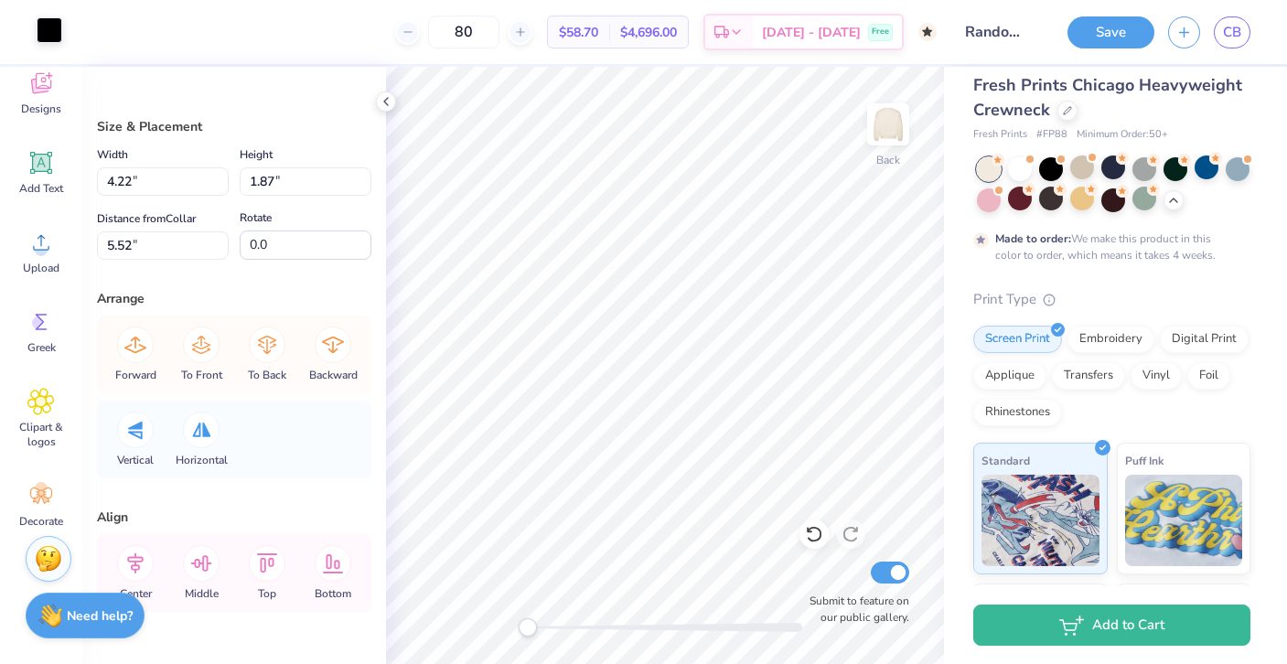
click at [52, 31] on div at bounding box center [50, 30] width 26 height 26
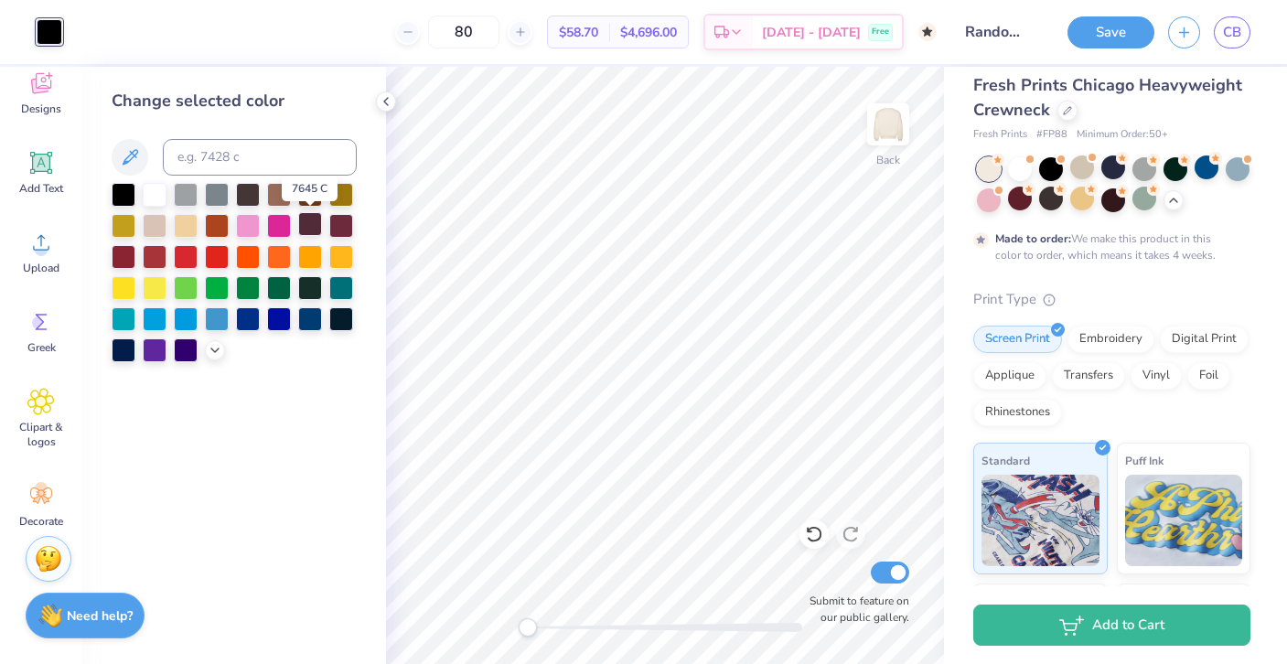
click at [306, 229] on div at bounding box center [310, 224] width 24 height 24
click at [249, 198] on div at bounding box center [248, 193] width 24 height 24
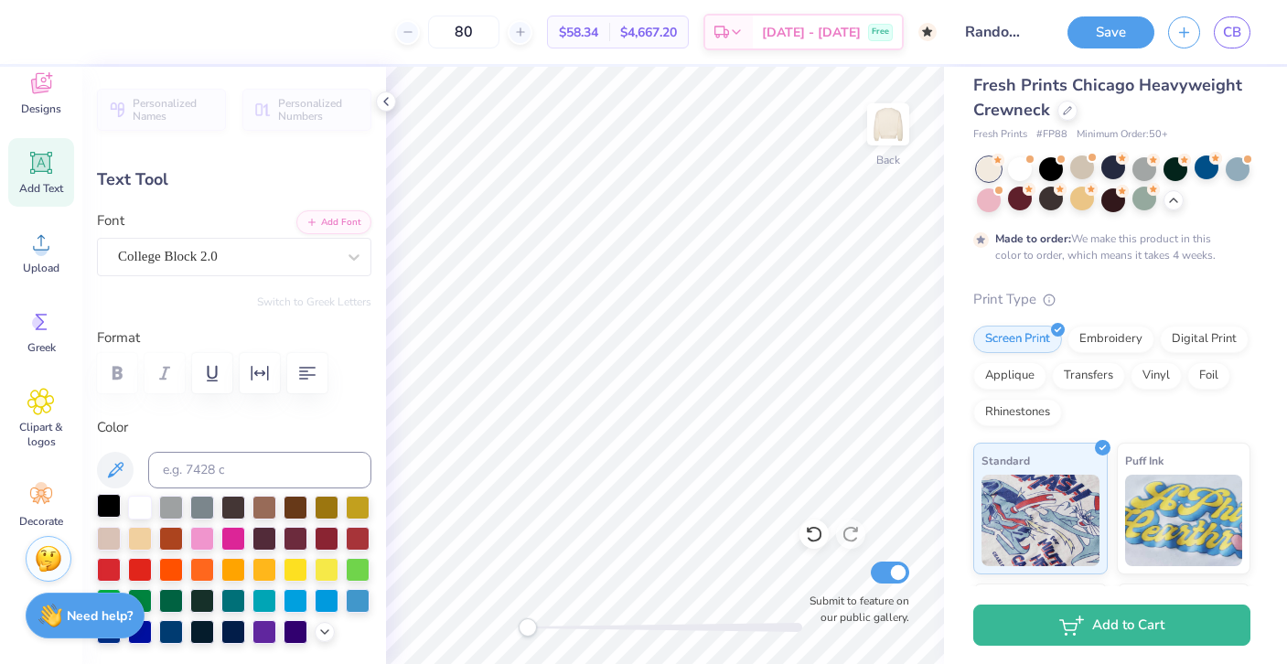
click at [113, 508] on div at bounding box center [109, 506] width 24 height 24
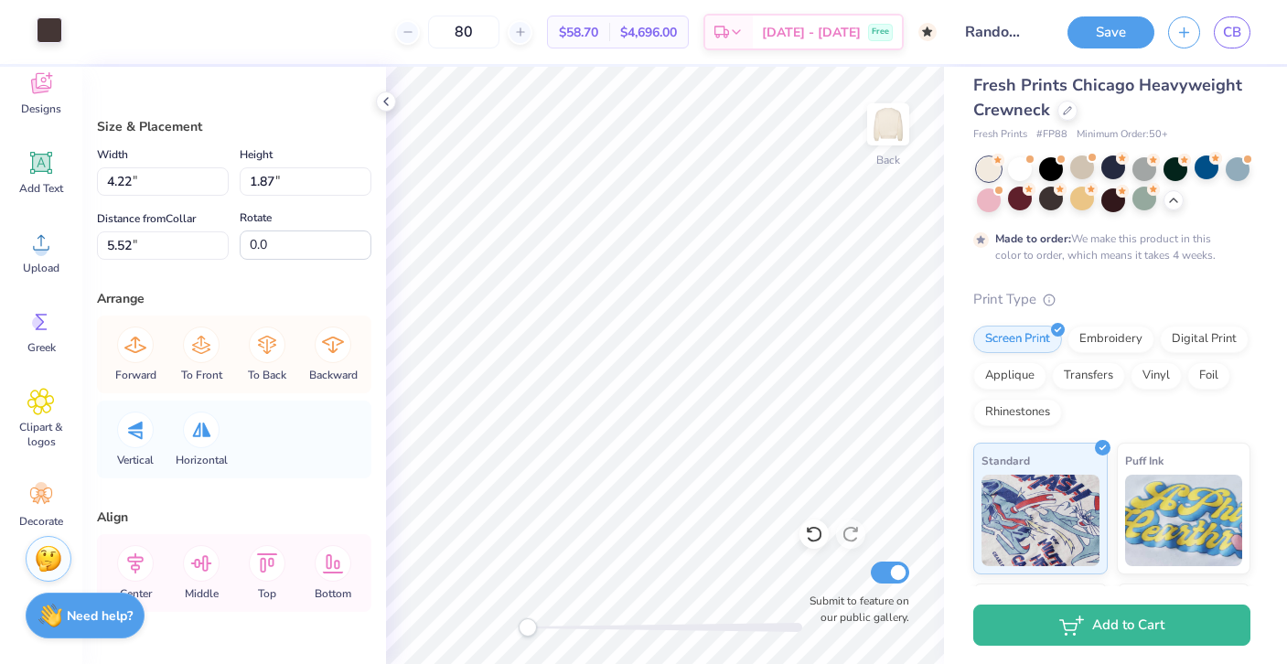
click at [49, 31] on div at bounding box center [50, 30] width 26 height 26
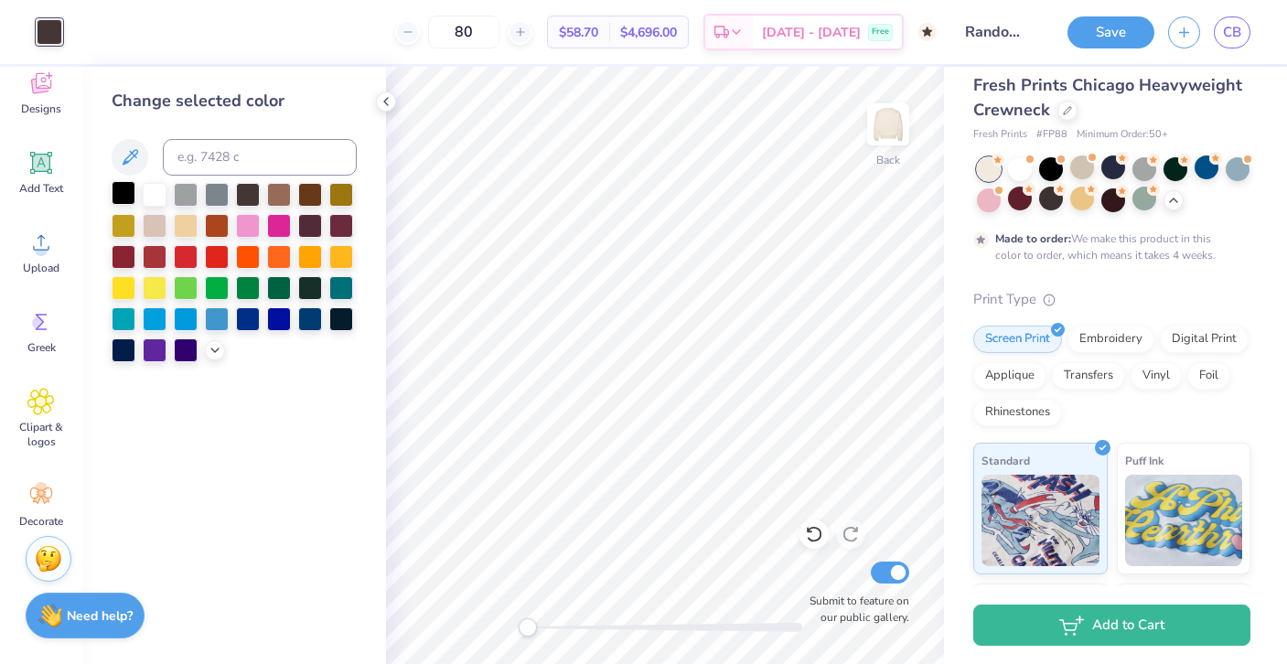
click at [117, 193] on div at bounding box center [124, 193] width 24 height 24
click at [376, 105] on div at bounding box center [386, 101] width 20 height 20
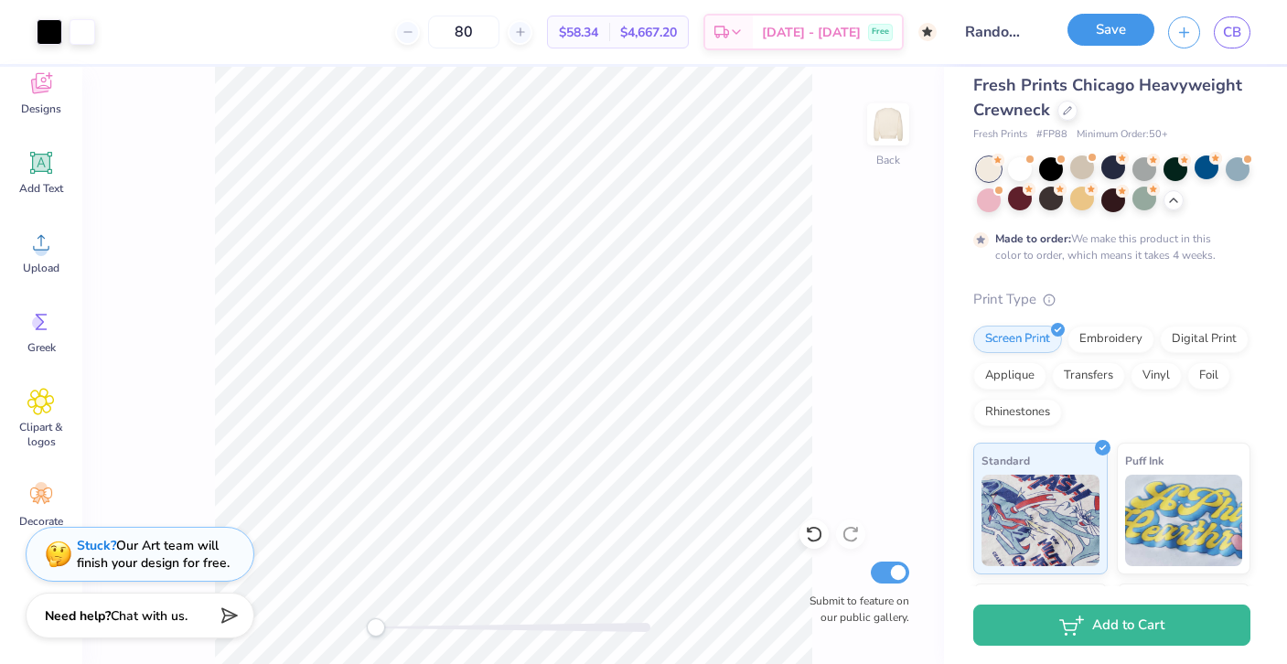
click at [1101, 39] on button "Save" at bounding box center [1111, 30] width 87 height 32
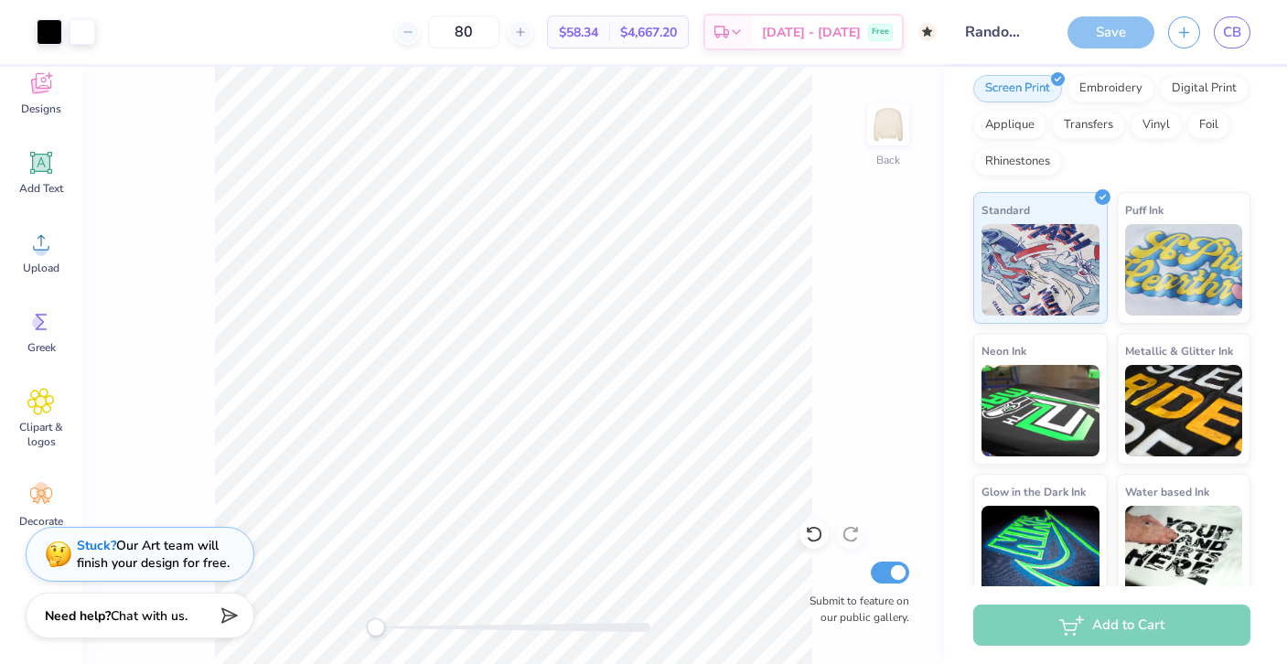
scroll to position [285, 0]
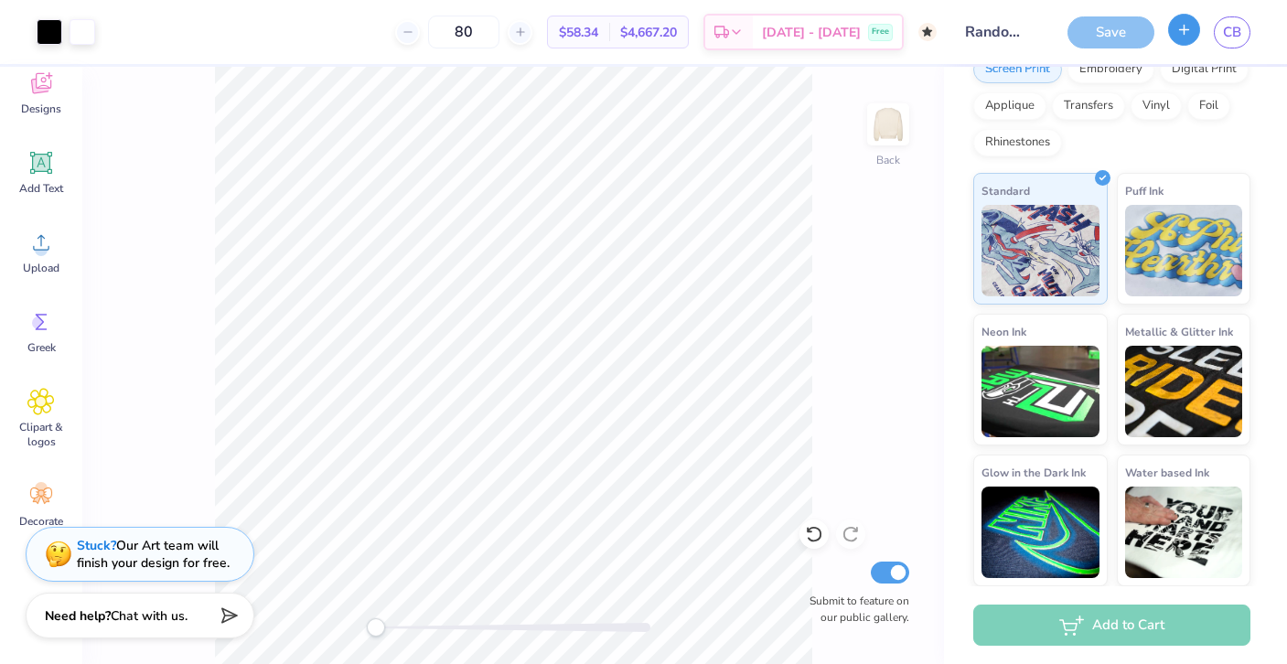
click at [1186, 18] on button "button" at bounding box center [1184, 30] width 32 height 32
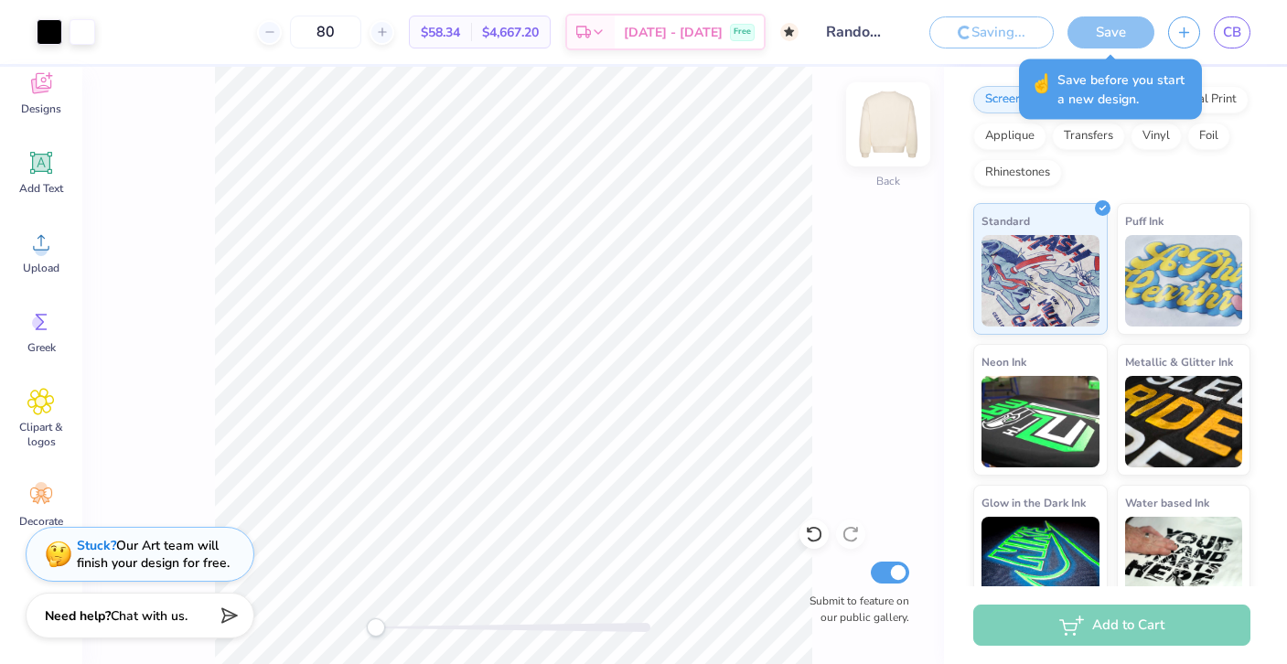
scroll to position [316, 0]
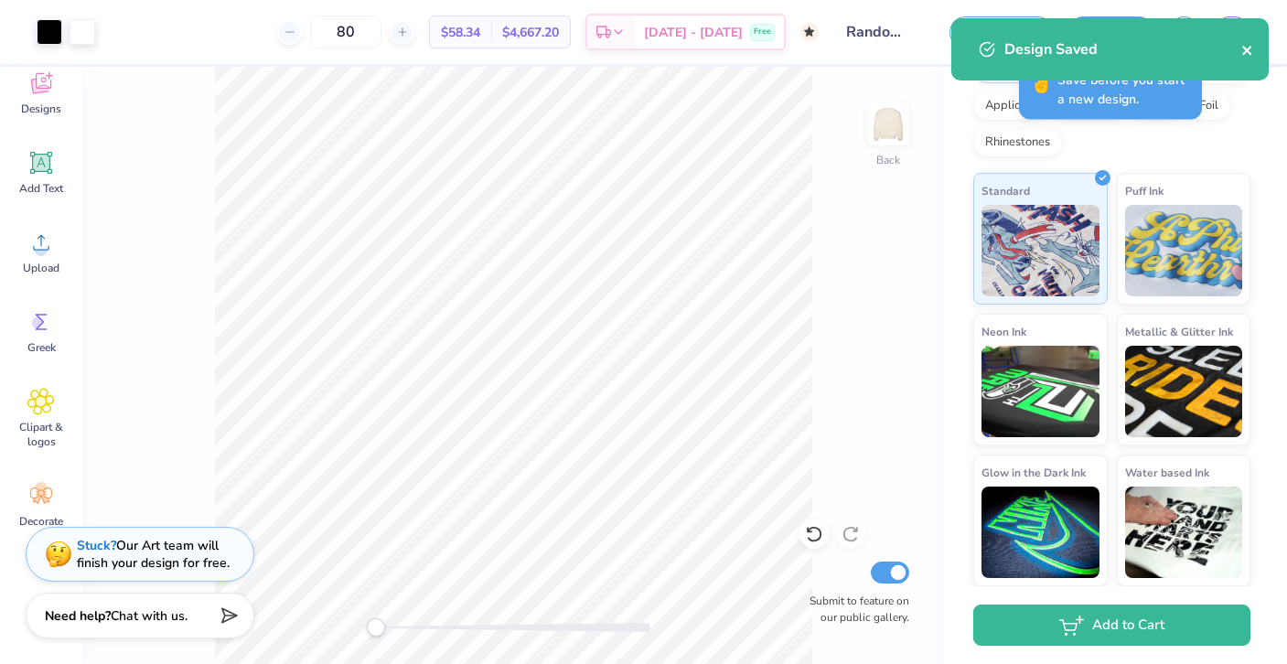
click at [1252, 48] on icon "close" at bounding box center [1247, 50] width 13 height 15
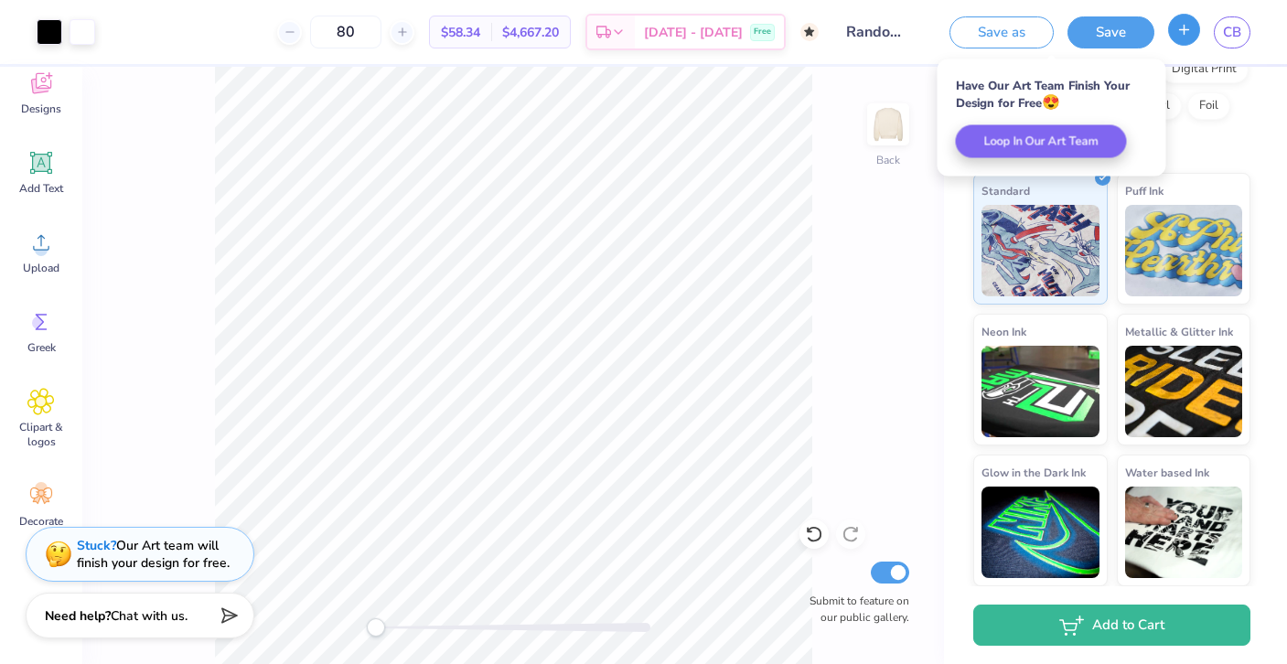
click at [1182, 37] on icon "button" at bounding box center [1185, 30] width 16 height 16
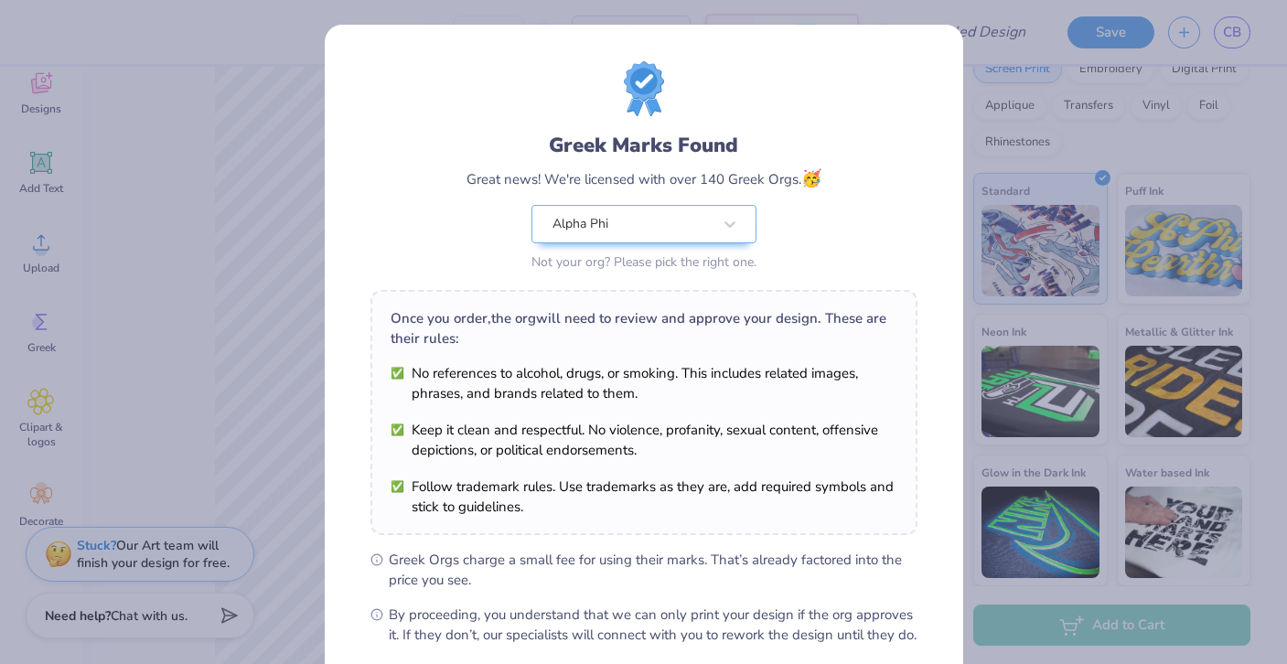
scroll to position [192, 0]
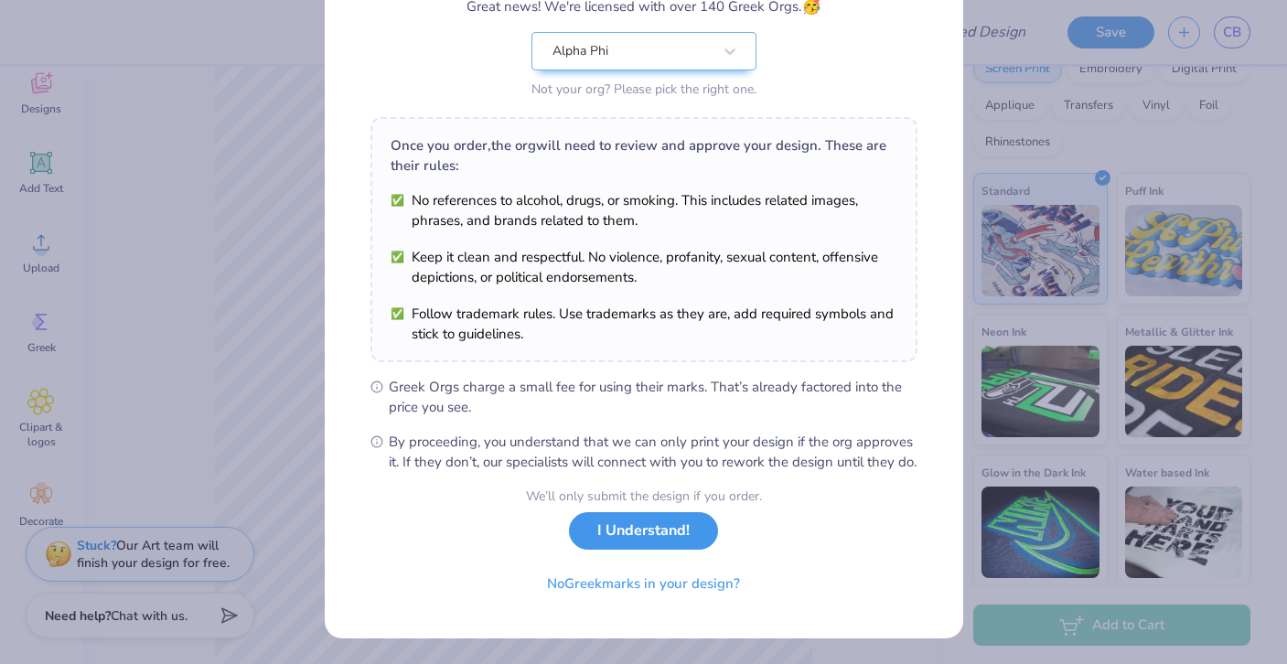
click at [631, 543] on button "I Understand!" at bounding box center [643, 531] width 149 height 38
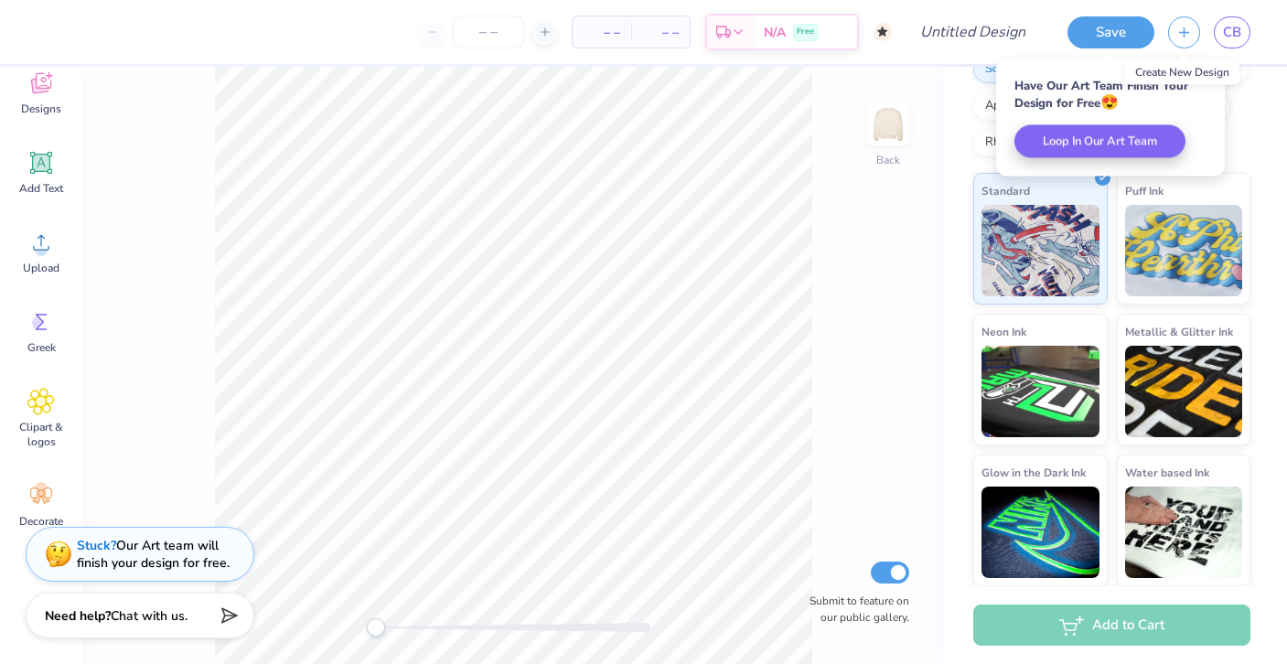
click at [1234, 71] on div "Create New Design" at bounding box center [1182, 72] width 114 height 26
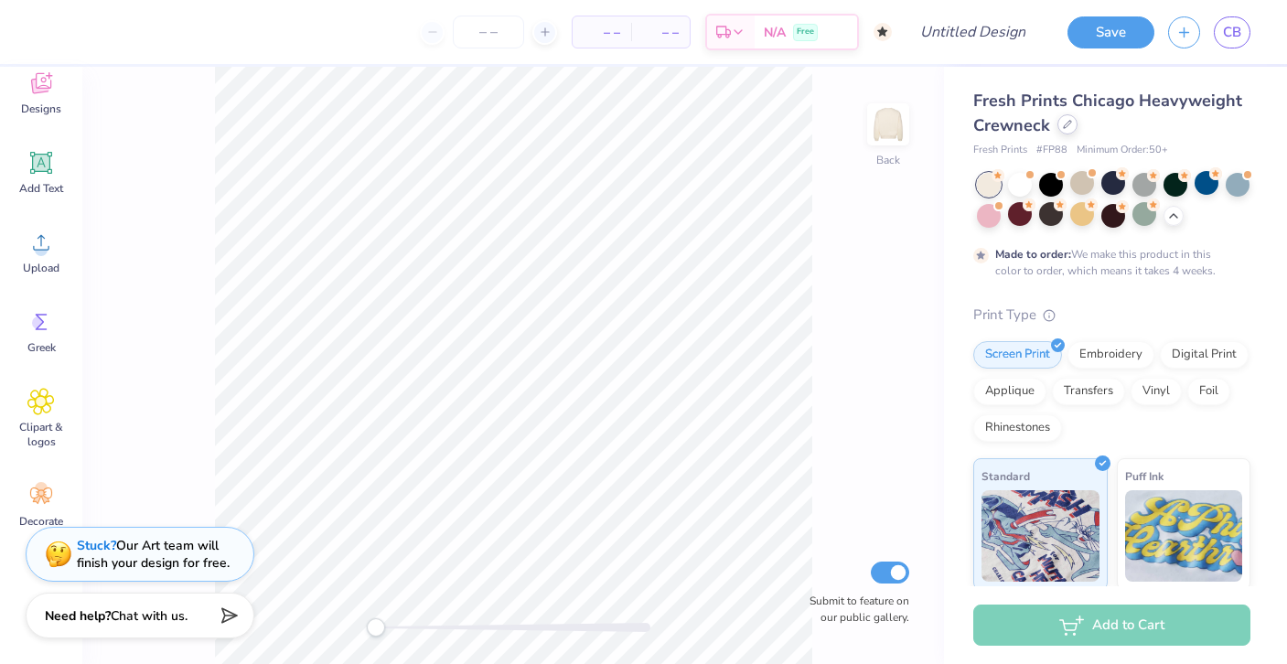
click at [1058, 123] on div at bounding box center [1068, 124] width 20 height 20
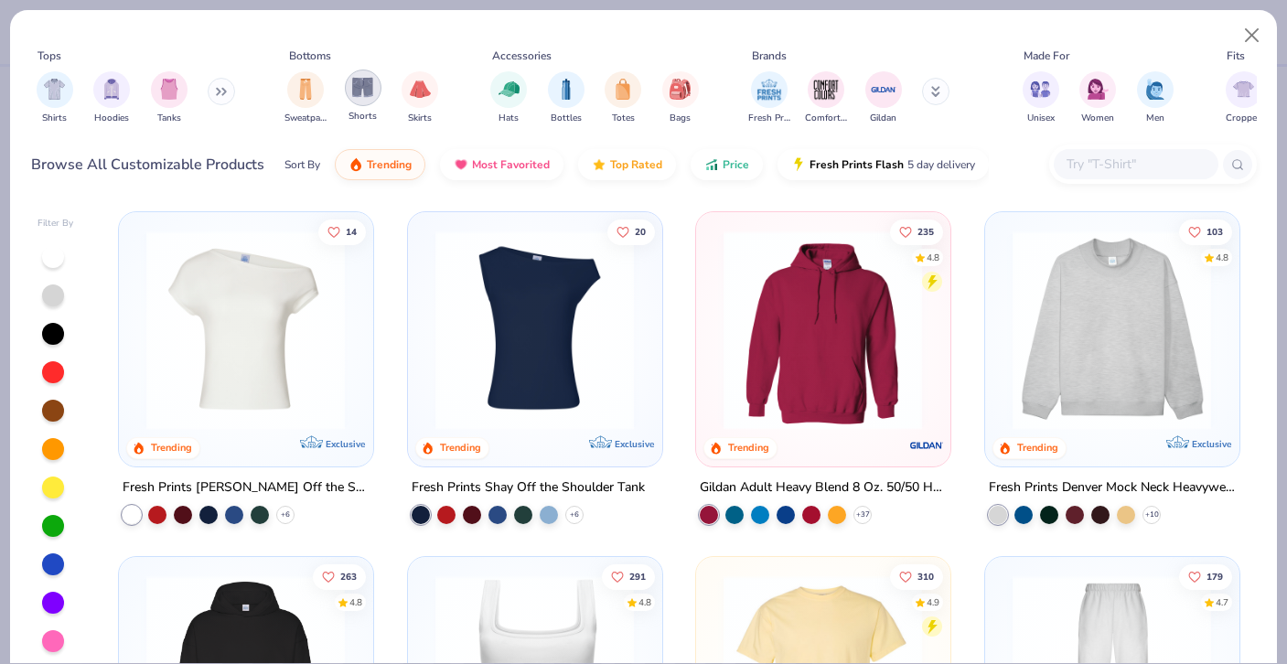
click at [372, 86] on img "filter for Shorts" at bounding box center [362, 87] width 21 height 21
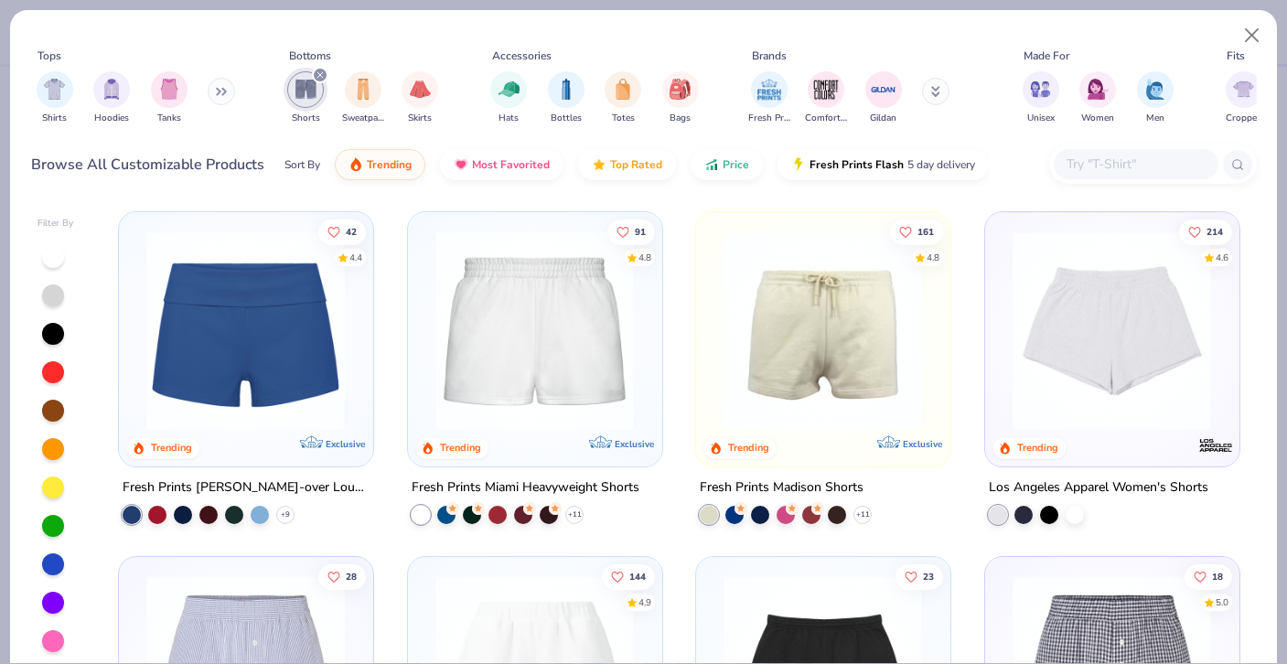
click at [541, 351] on img at bounding box center [534, 330] width 217 height 199
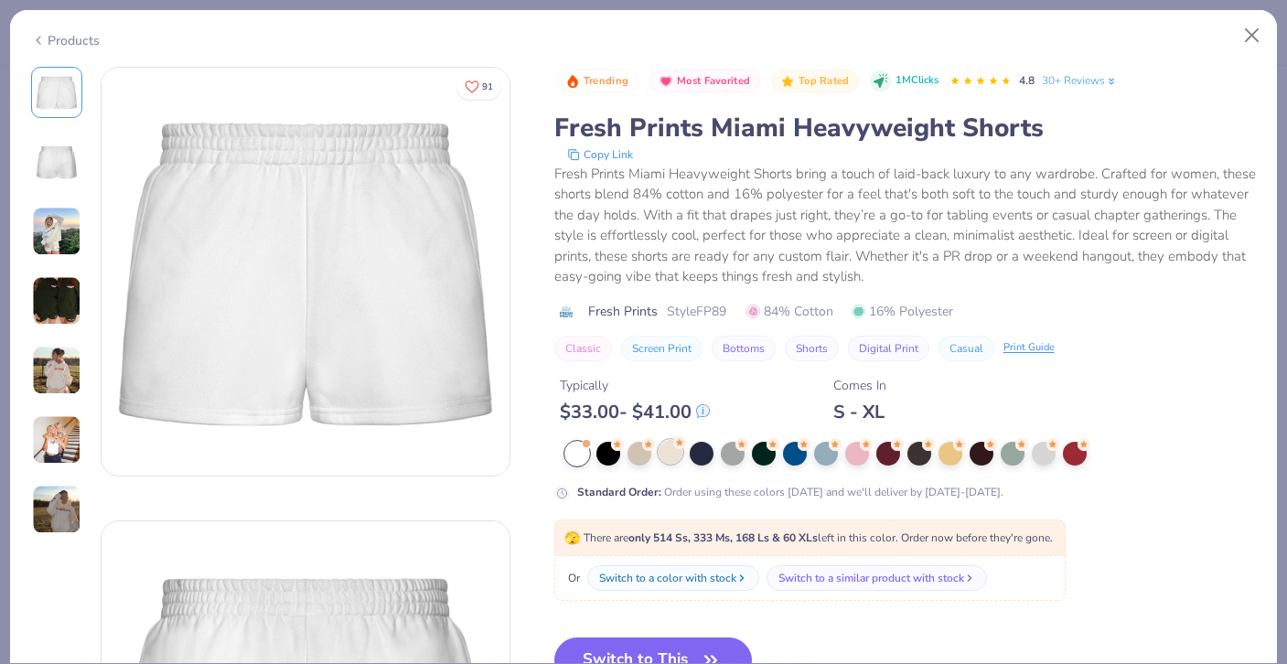
click at [668, 457] on div at bounding box center [671, 452] width 24 height 24
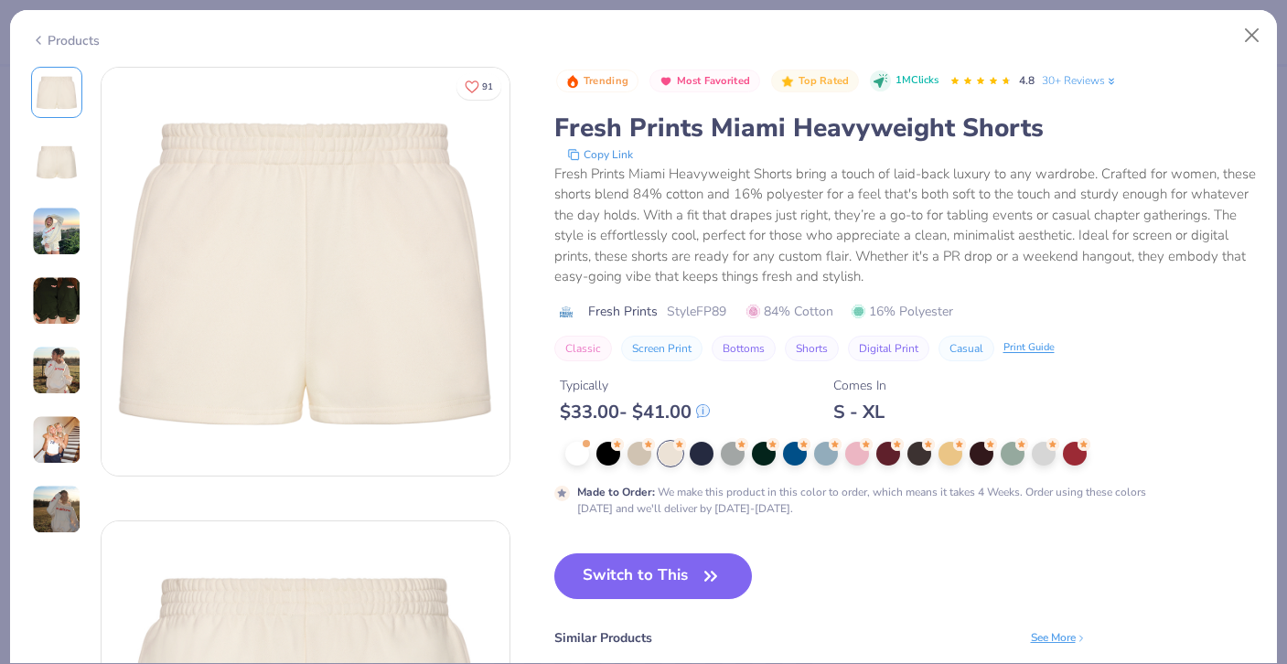
click at [62, 221] on img at bounding box center [56, 231] width 49 height 49
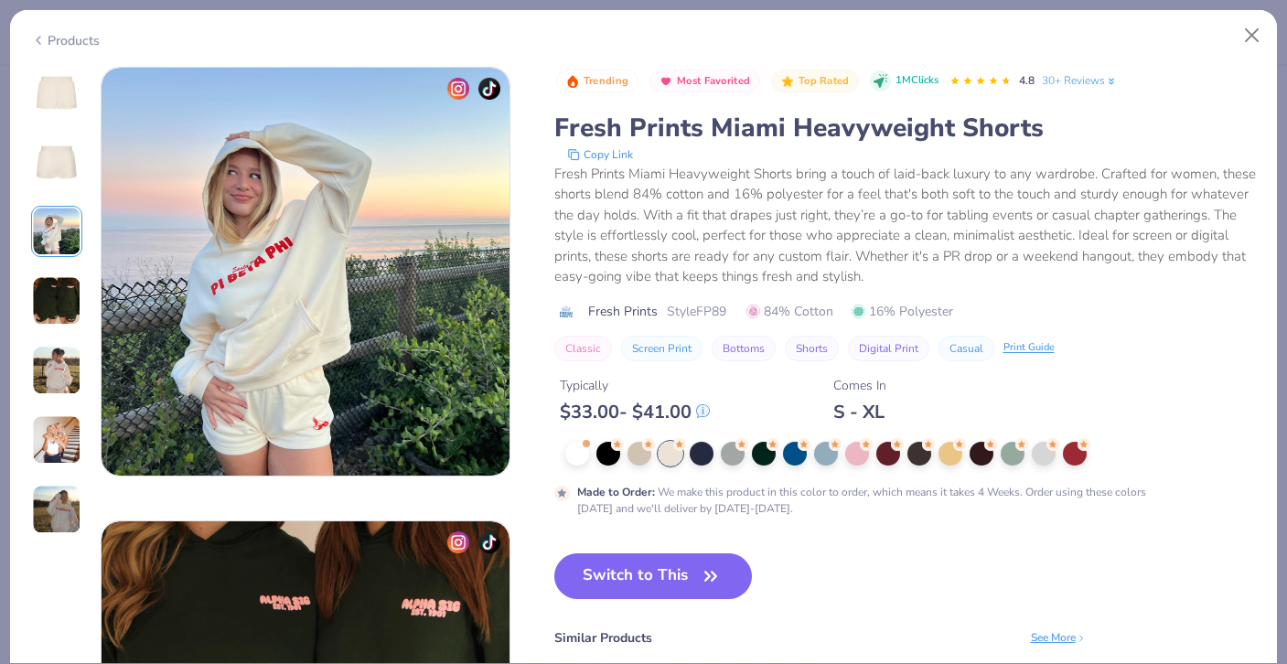
click at [50, 293] on img at bounding box center [56, 300] width 49 height 49
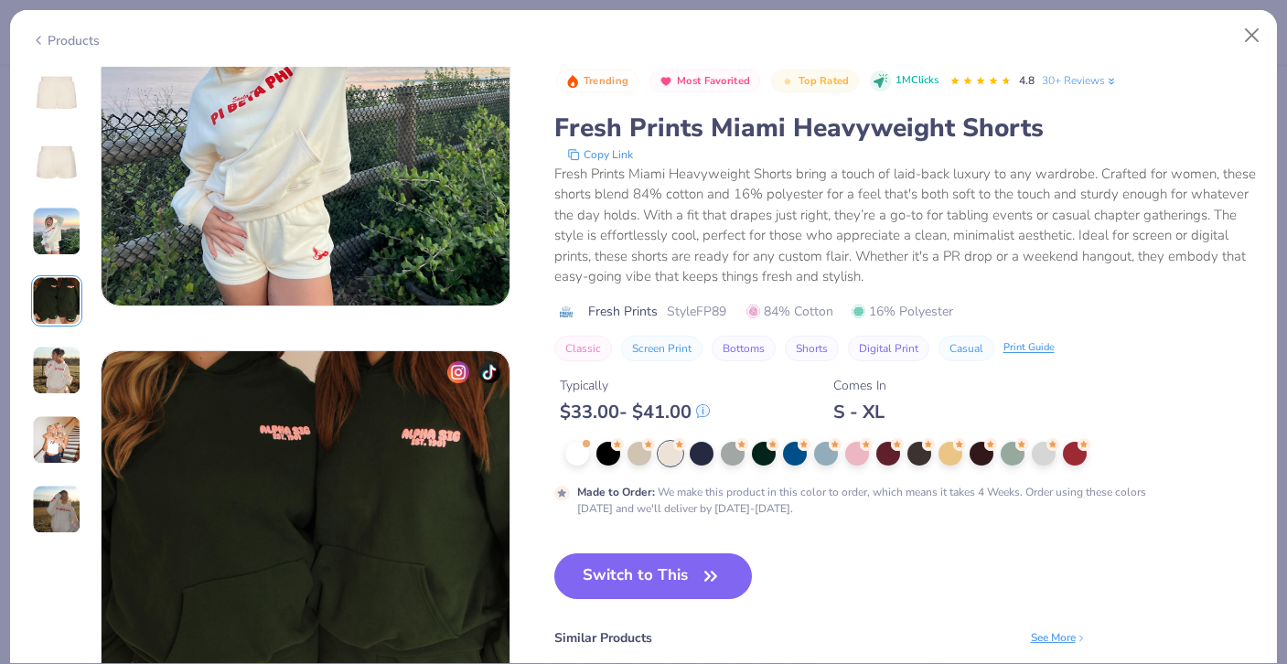
scroll to position [787, 0]
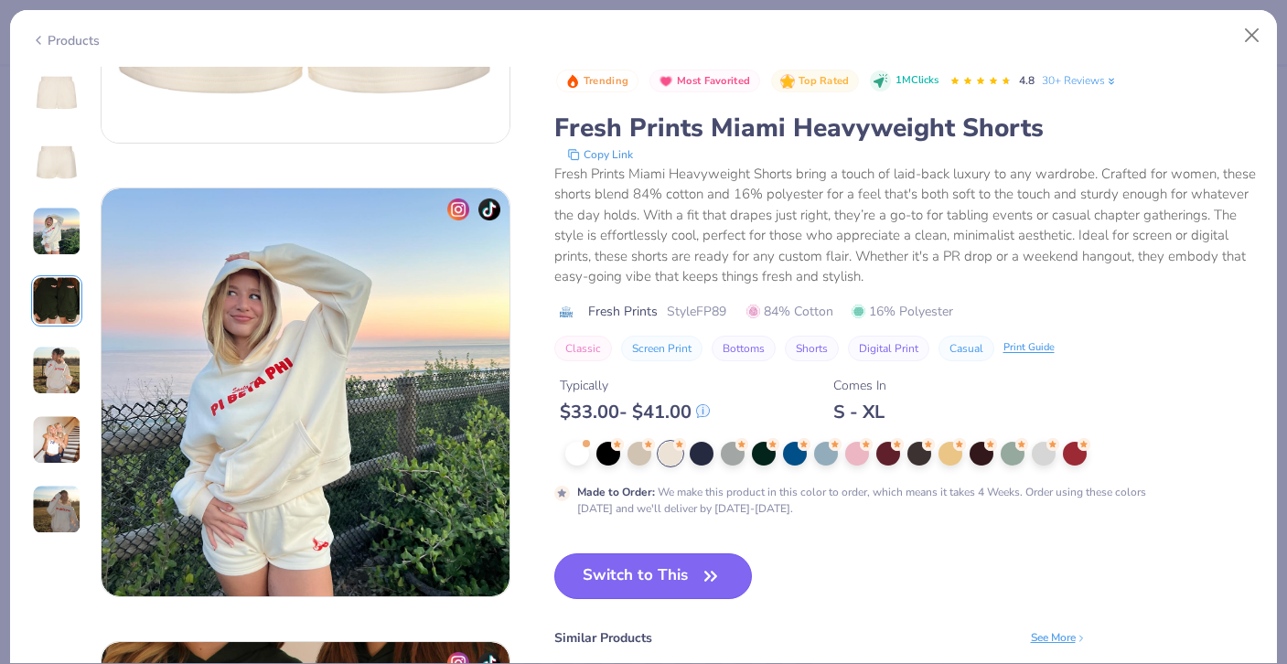
click at [683, 567] on button "Switch to This" at bounding box center [653, 576] width 199 height 46
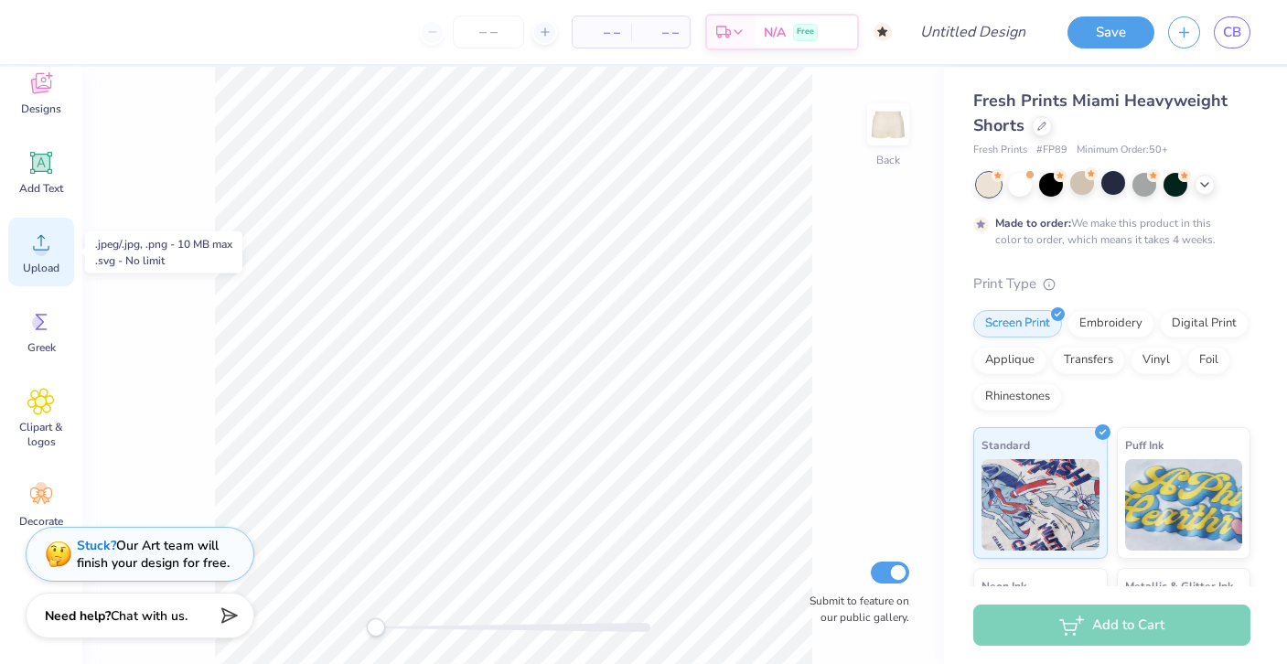
click at [48, 266] on span "Upload" at bounding box center [41, 268] width 37 height 15
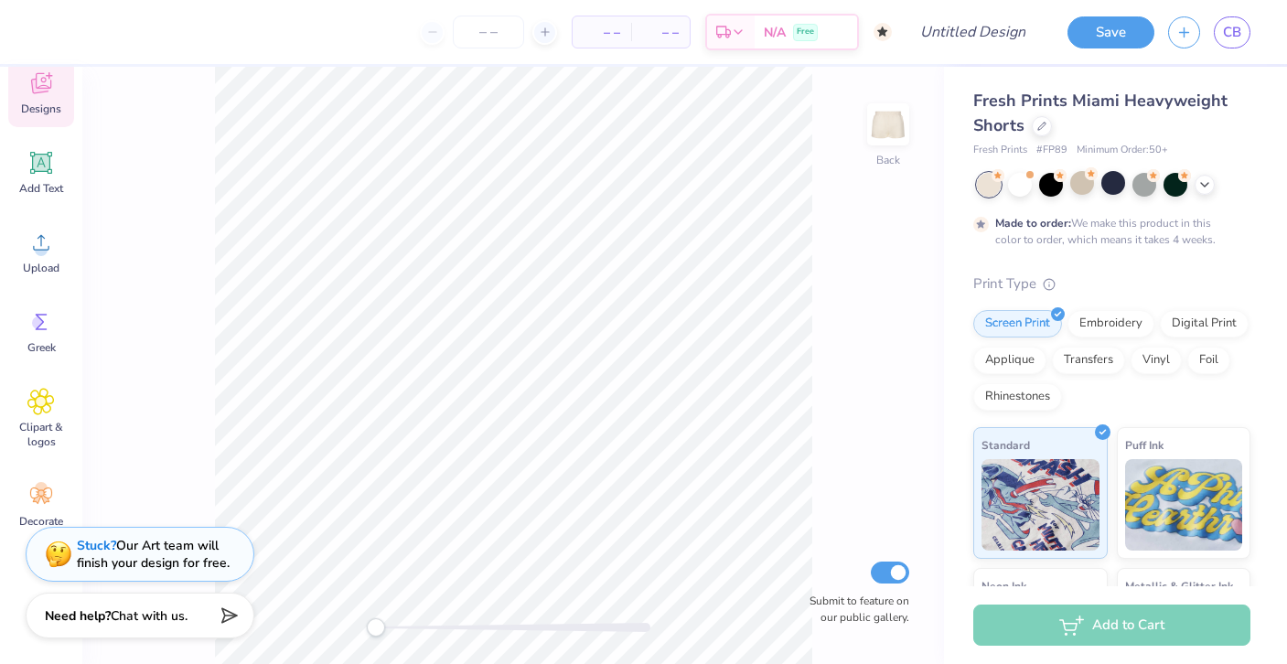
click at [52, 106] on span "Designs" at bounding box center [41, 109] width 40 height 15
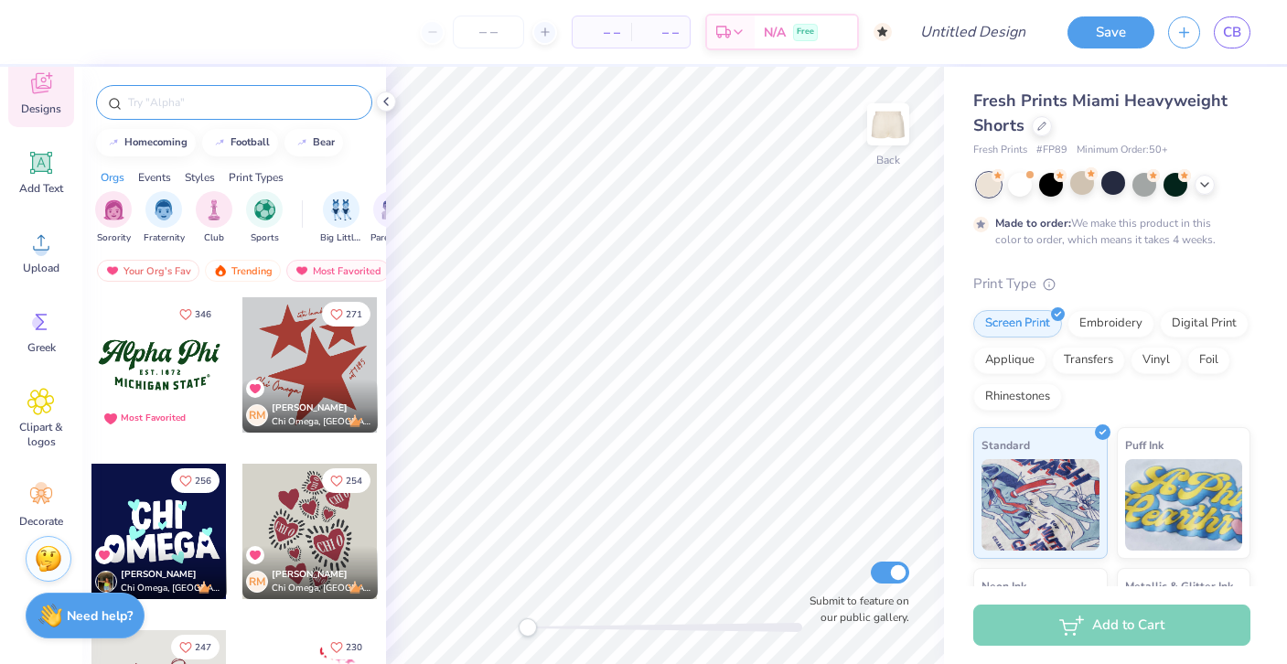
click at [156, 90] on div at bounding box center [234, 102] width 276 height 35
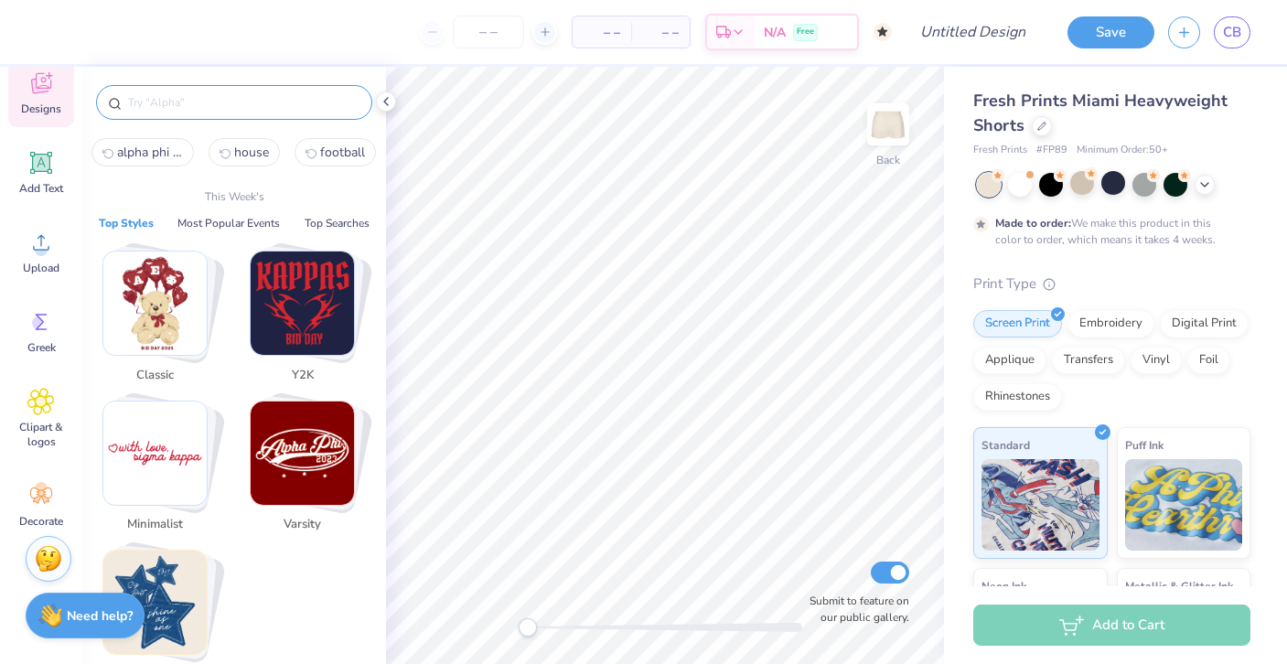
click at [167, 104] on input "text" at bounding box center [243, 102] width 234 height 18
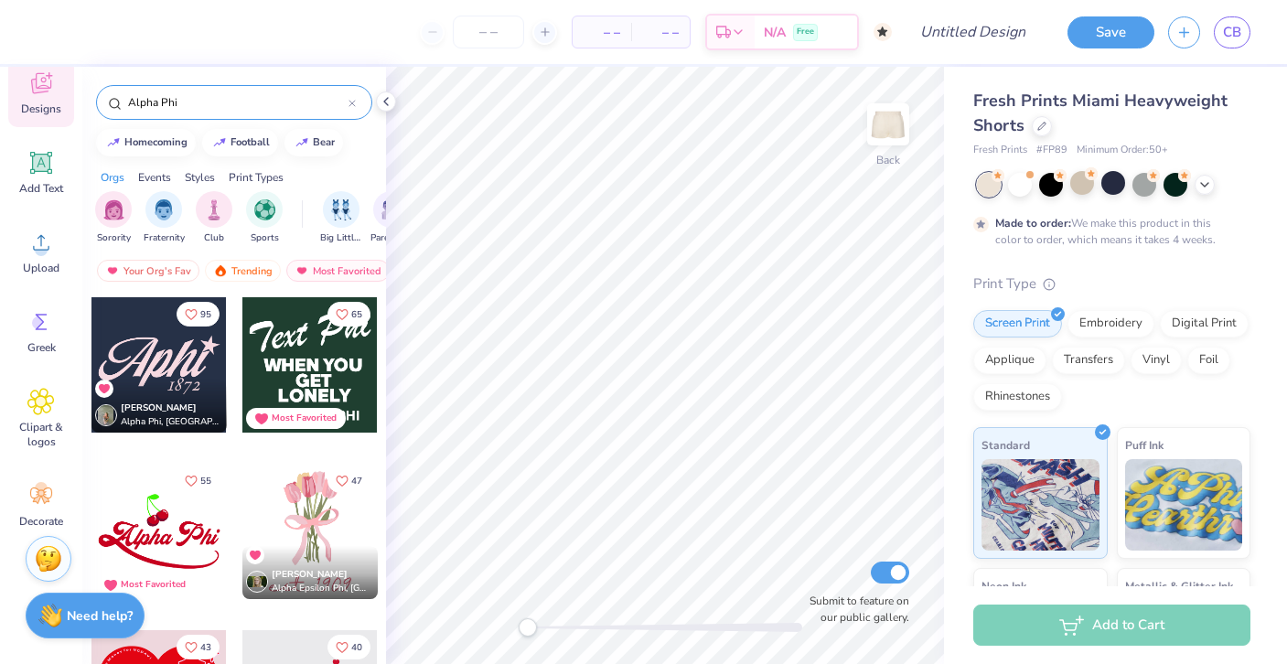
type input "Alpha Phi"
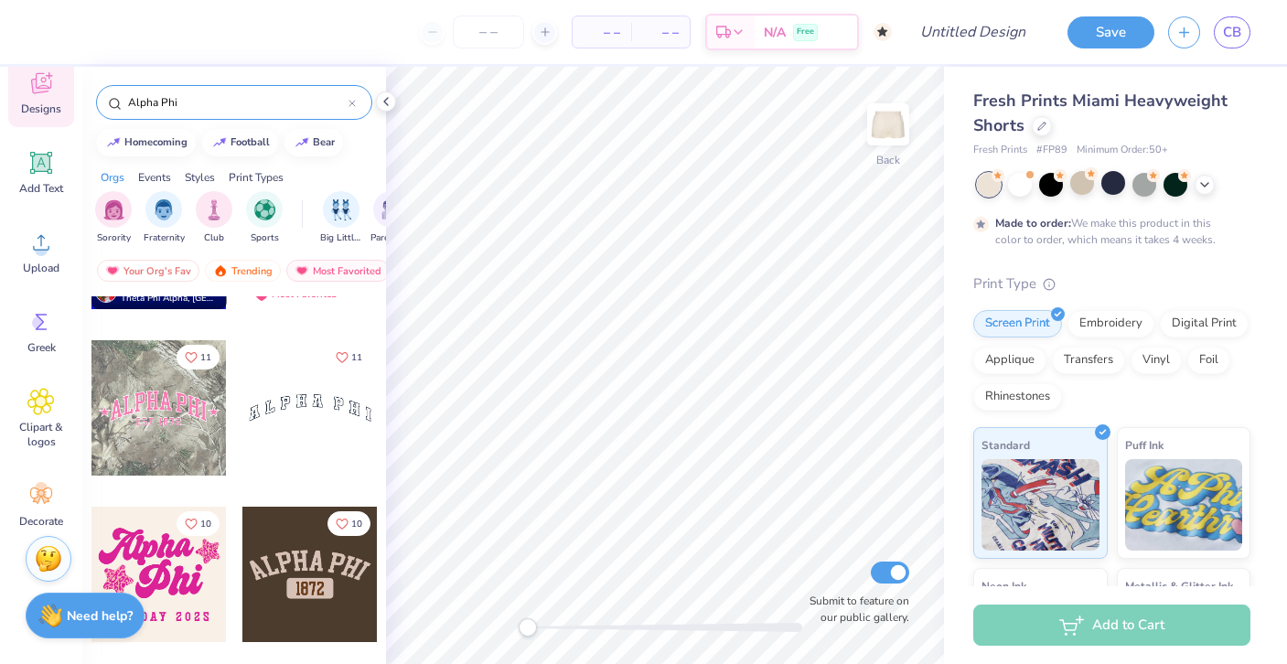
scroll to position [1499, 0]
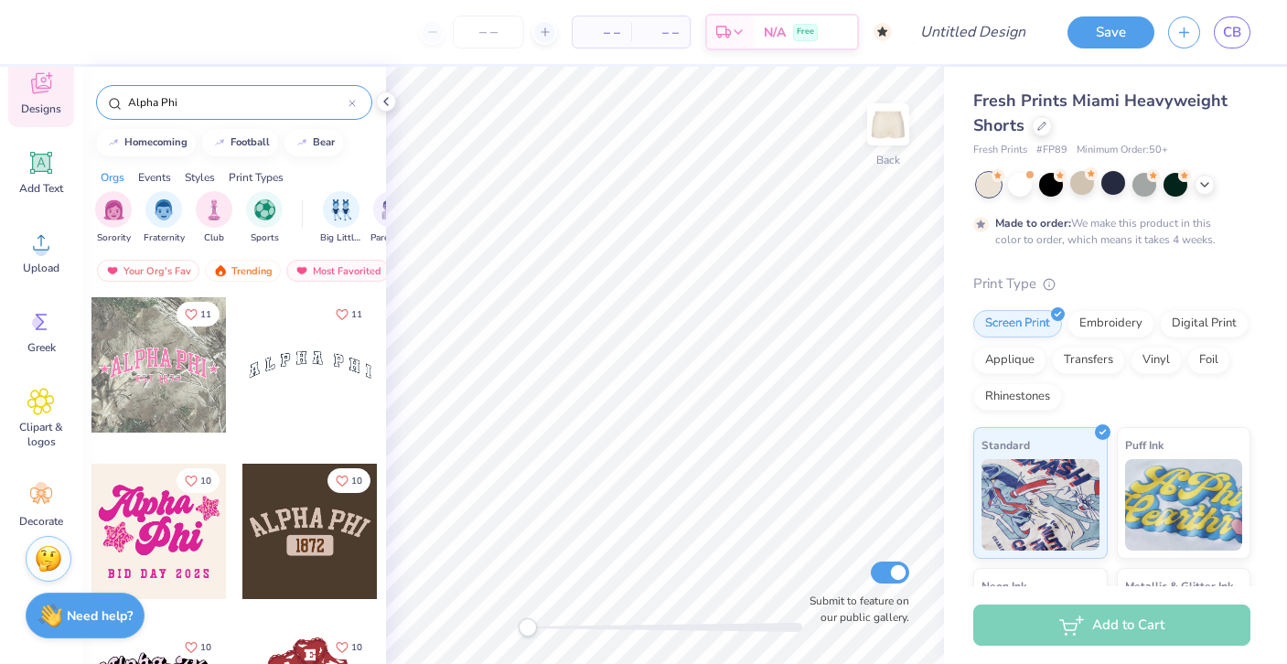
click at [316, 566] on div at bounding box center [309, 531] width 135 height 135
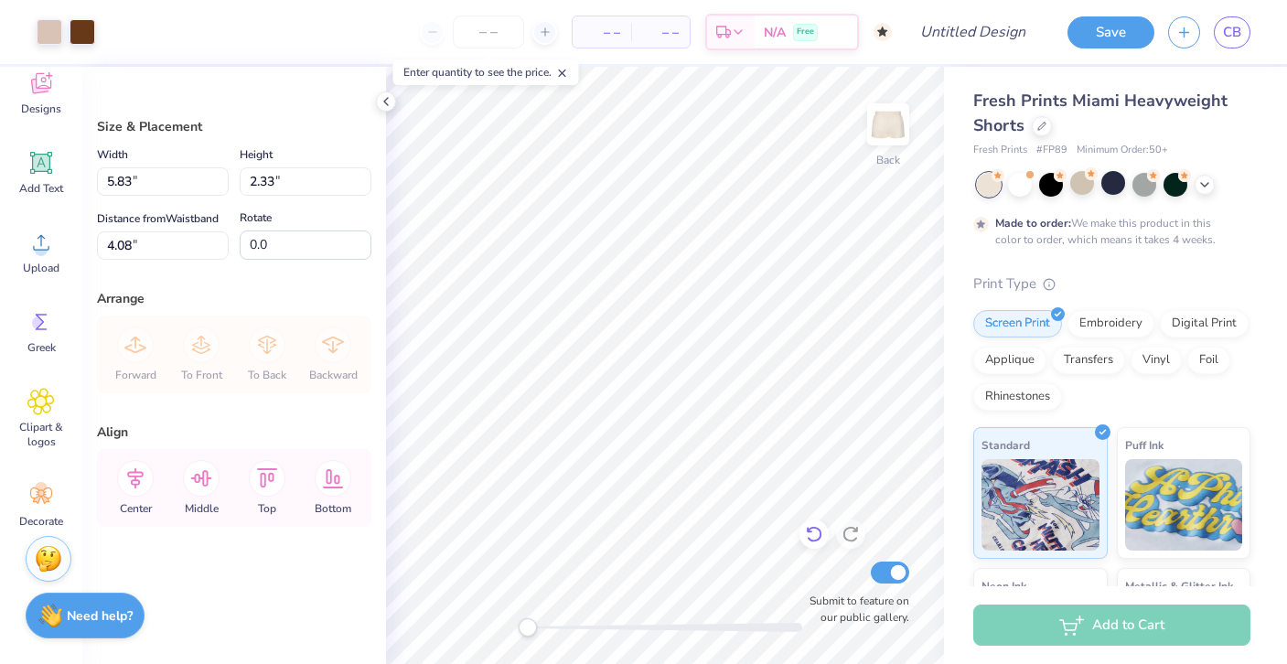
type input "3.90"
type input "1.56"
type input "8.44"
click at [88, 34] on div at bounding box center [83, 30] width 26 height 26
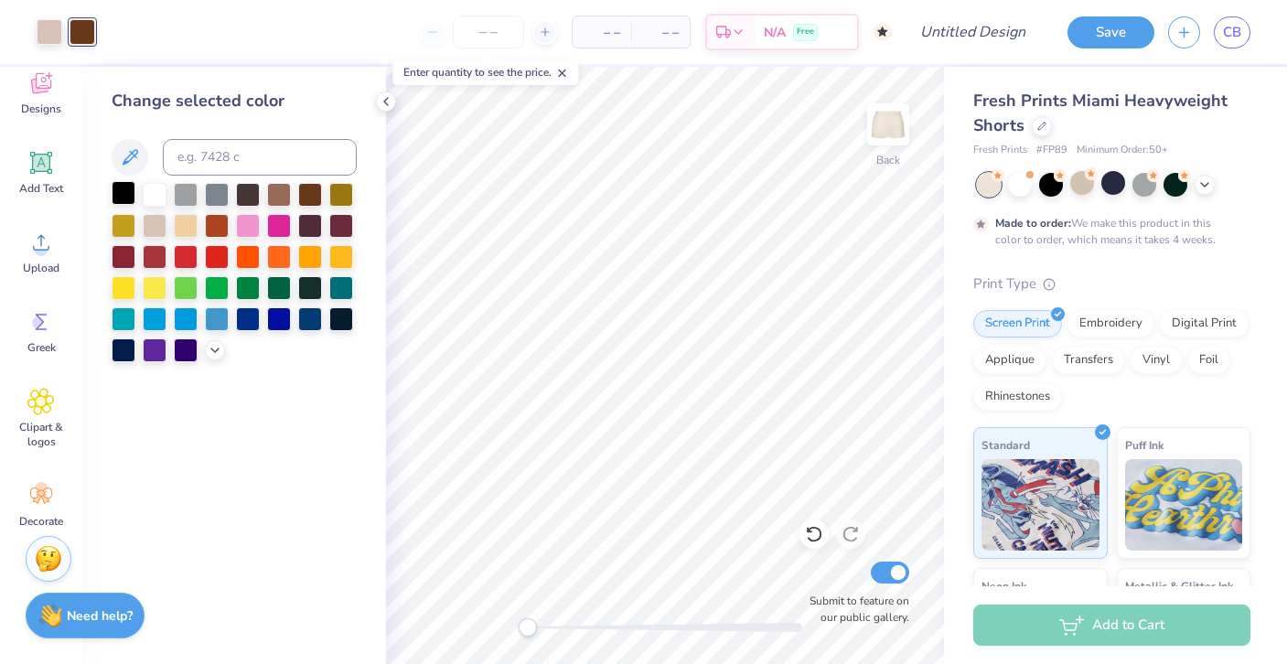
click at [127, 196] on div at bounding box center [124, 193] width 24 height 24
click at [162, 197] on div at bounding box center [155, 193] width 24 height 24
click at [43, 39] on div at bounding box center [50, 30] width 26 height 26
click at [124, 191] on div at bounding box center [124, 193] width 24 height 24
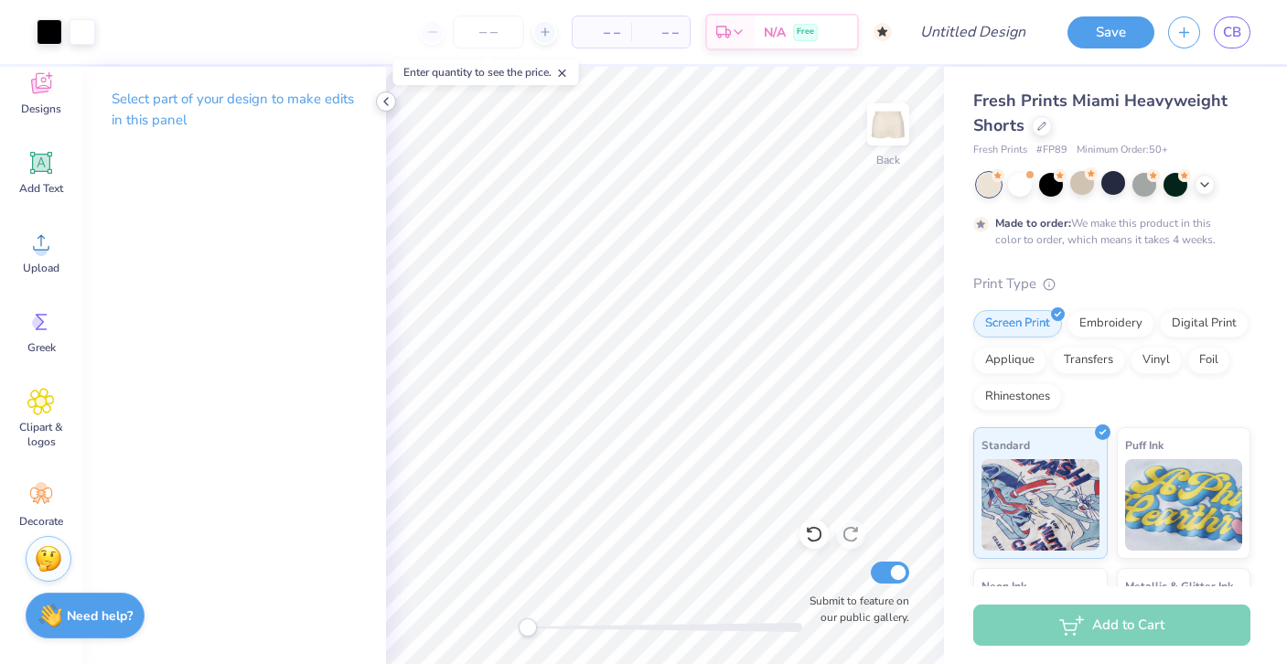
click at [385, 100] on polyline at bounding box center [386, 101] width 4 height 7
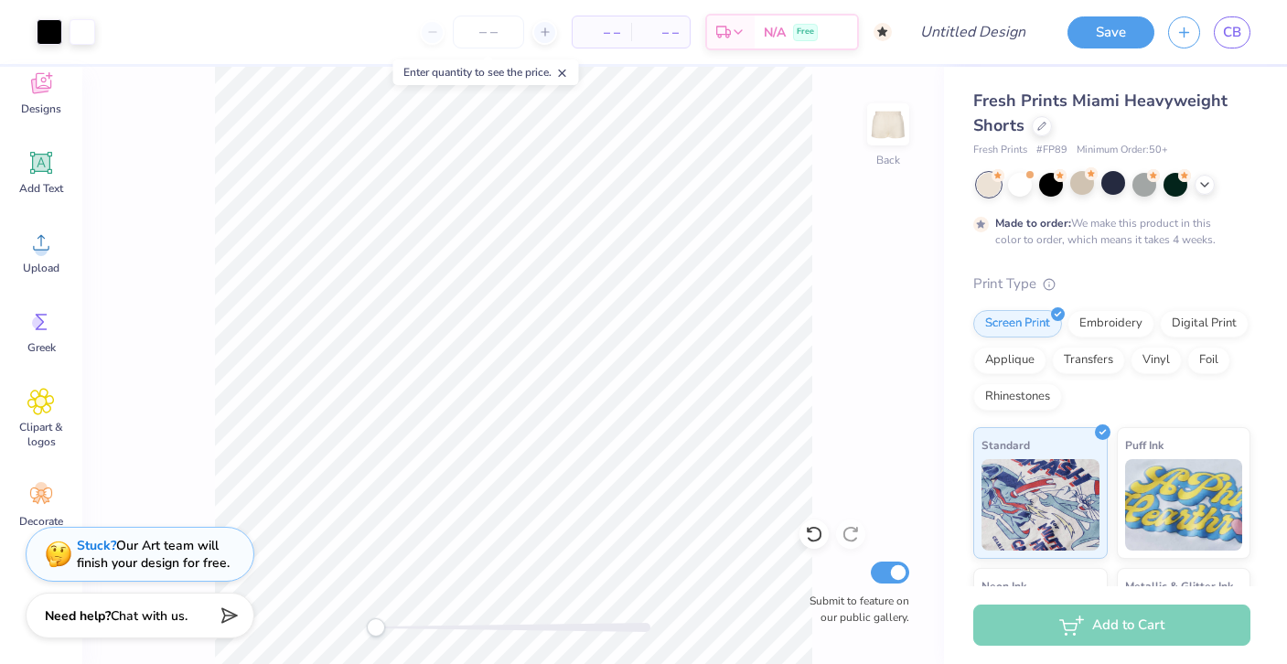
click at [923, 249] on div "Back Submit to feature on our public gallery." at bounding box center [513, 365] width 862 height 597
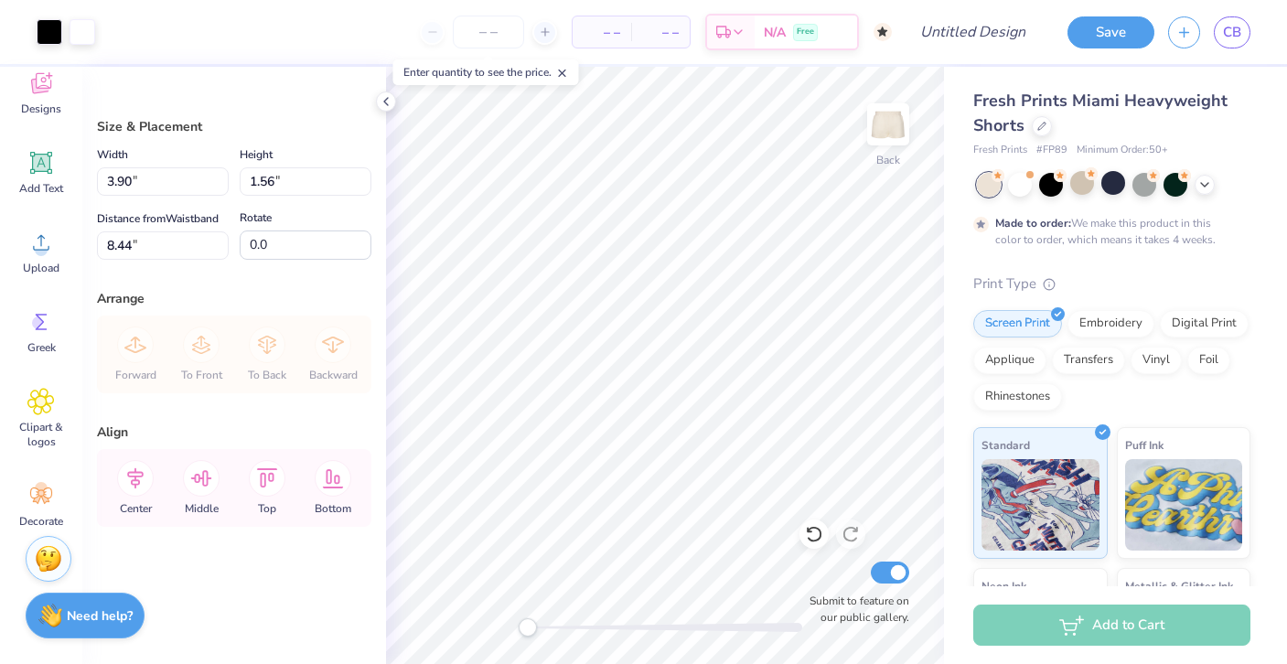
click at [948, 383] on div "Fresh Prints Miami Heavyweight Shorts Fresh Prints # FP89 Minimum Order: 50 + M…" at bounding box center [1115, 454] width 343 height 774
click at [382, 97] on icon at bounding box center [386, 101] width 15 height 15
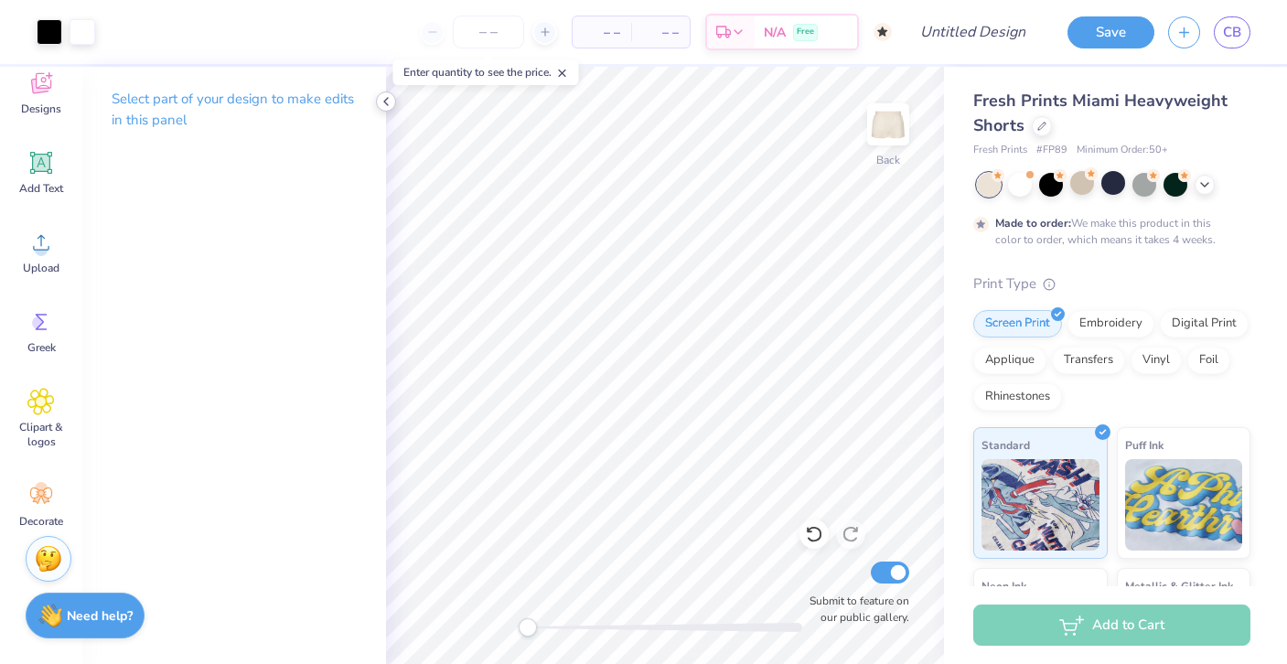
click at [389, 102] on icon at bounding box center [386, 101] width 15 height 15
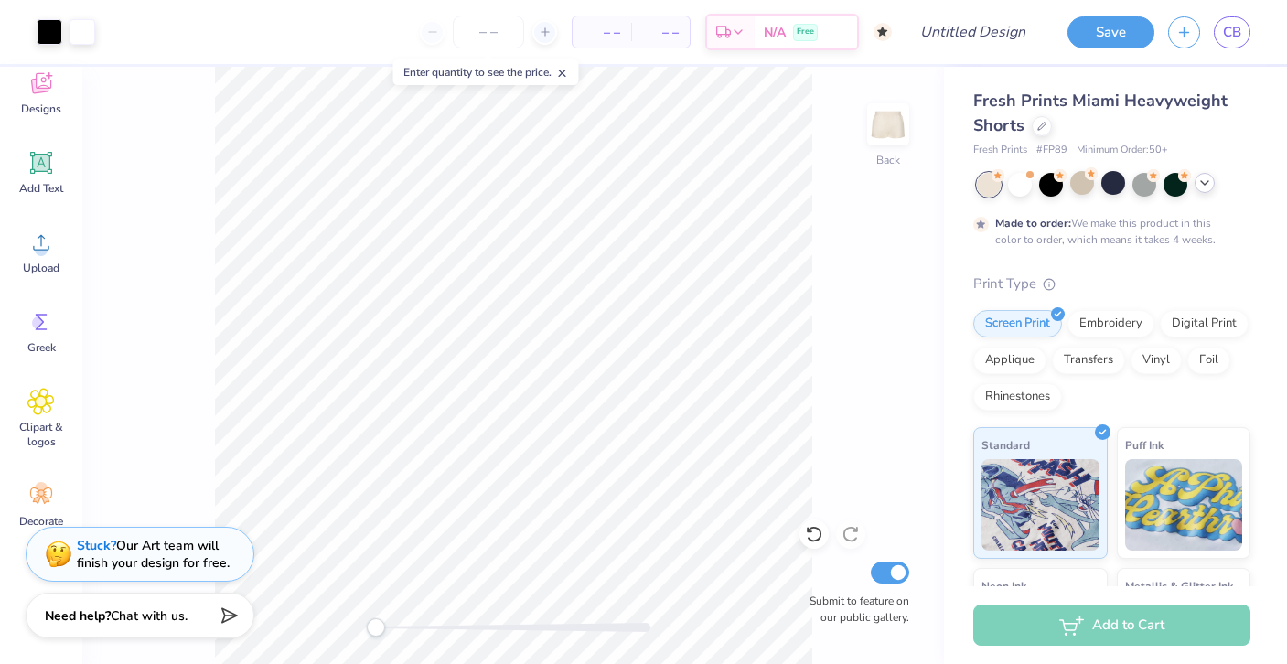
click at [1201, 186] on icon at bounding box center [1205, 183] width 15 height 15
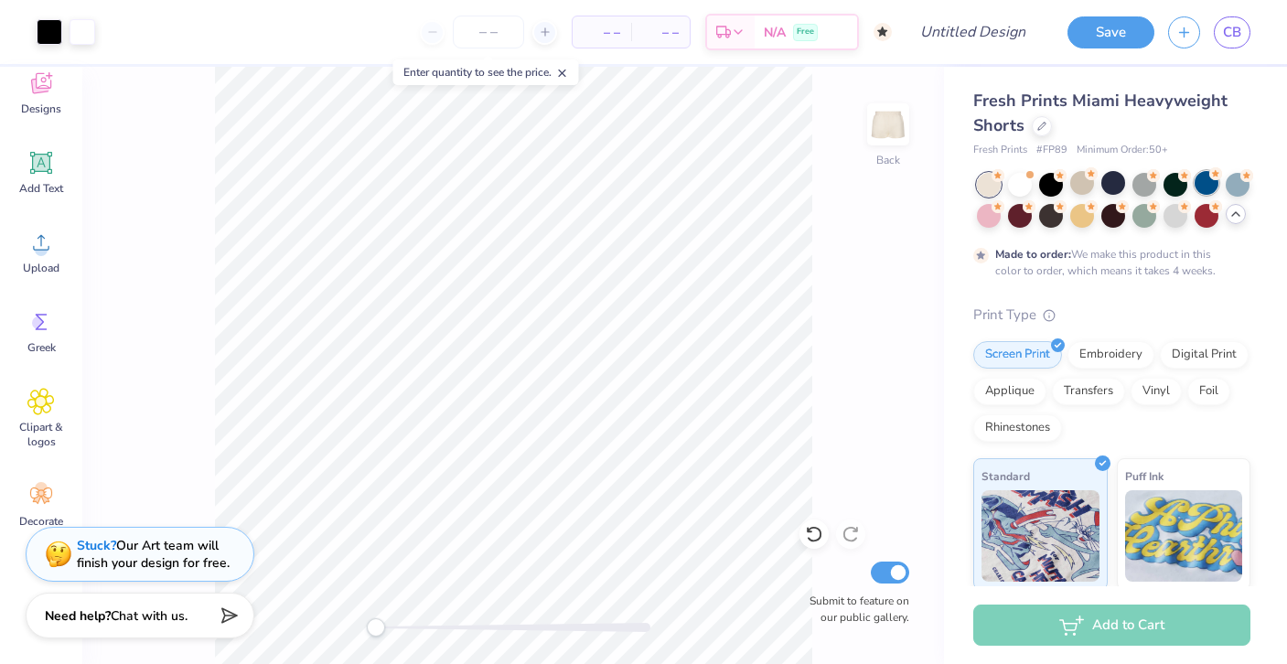
click at [1200, 181] on div at bounding box center [1207, 183] width 24 height 24
click at [1151, 176] on div at bounding box center [1145, 183] width 24 height 24
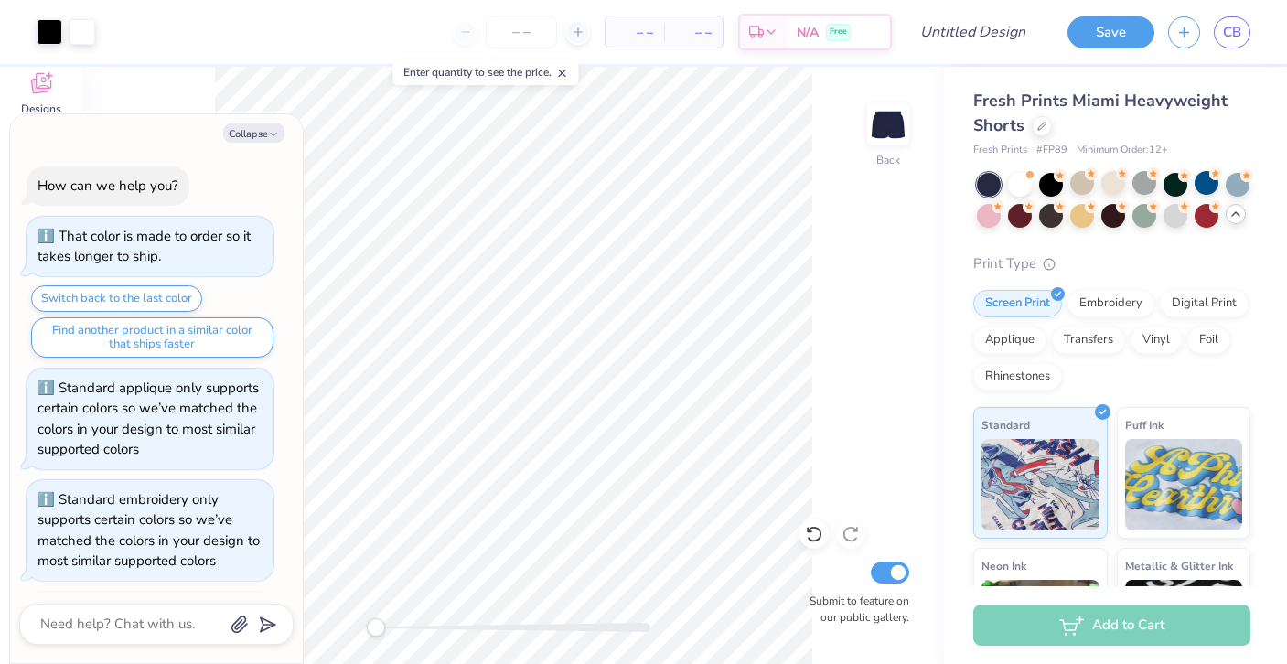
scroll to position [2278, 0]
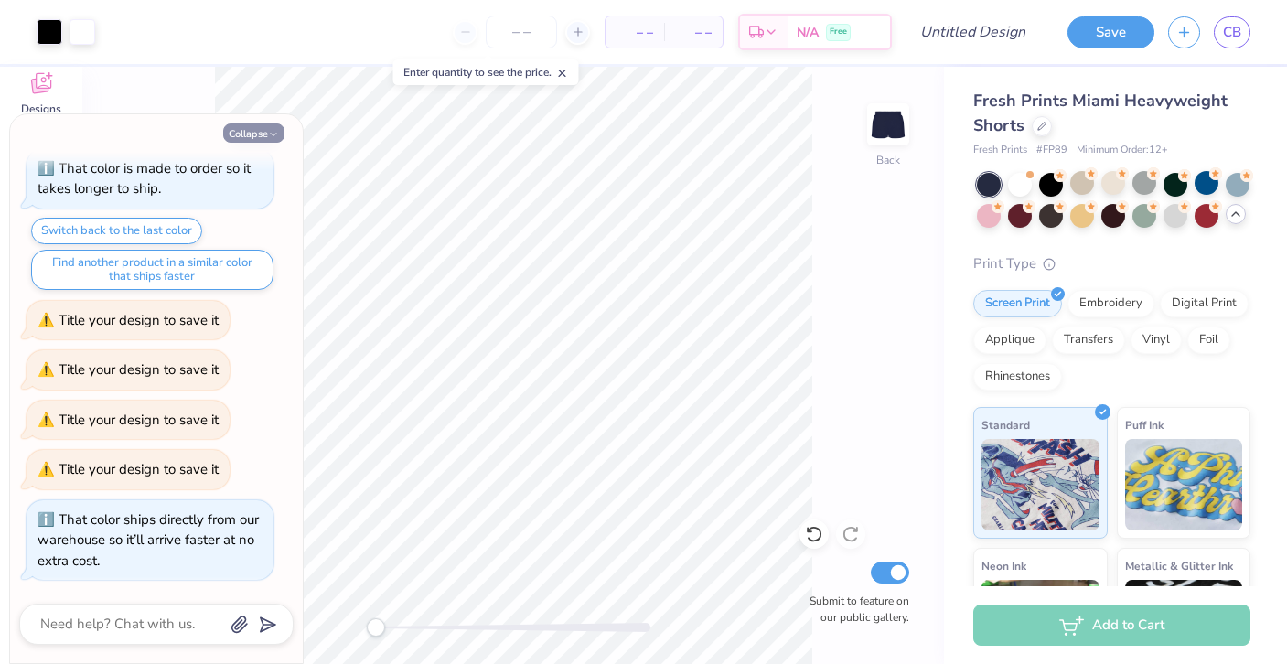
click at [253, 133] on button "Collapse" at bounding box center [253, 133] width 61 height 19
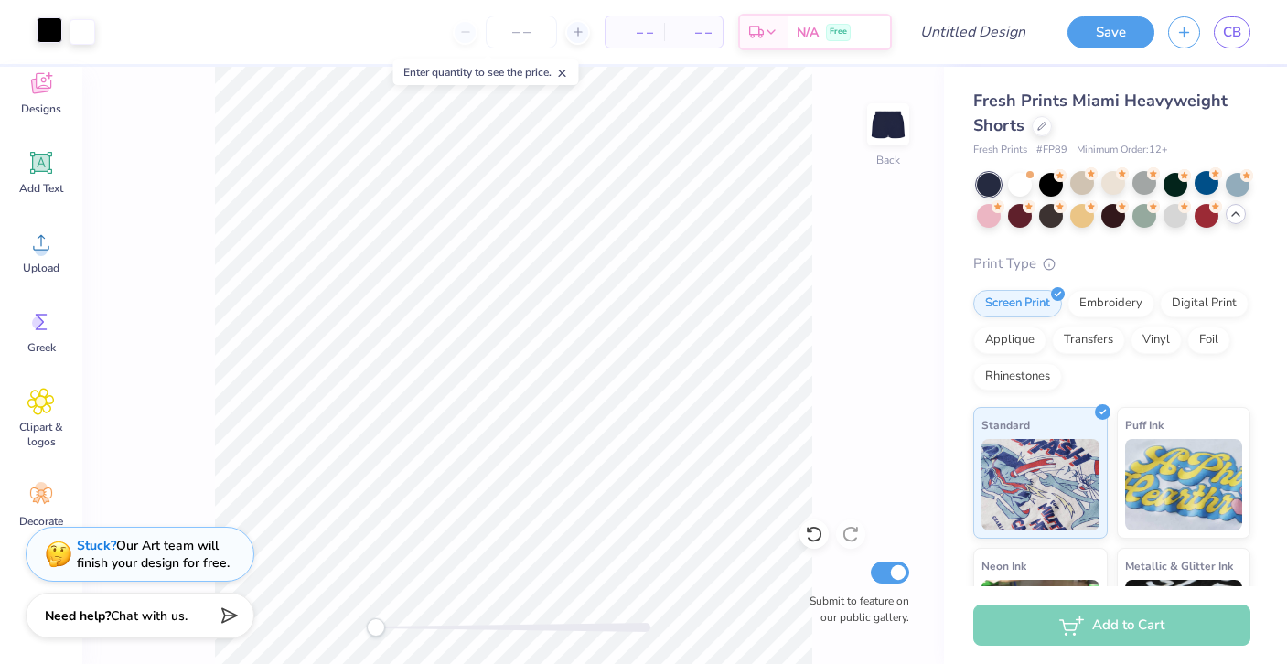
click at [38, 28] on div at bounding box center [50, 30] width 26 height 26
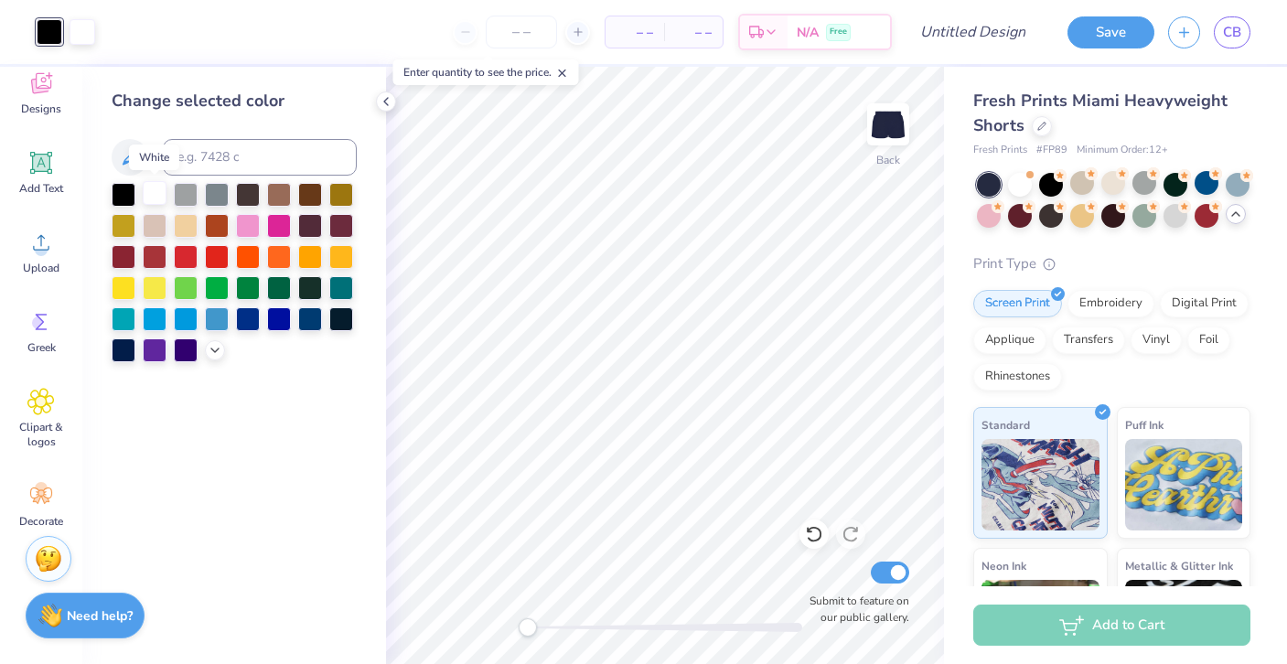
click at [156, 190] on div at bounding box center [155, 193] width 24 height 24
click at [88, 36] on div "– – Per Item – – Total Est. Delivery N/A Free" at bounding box center [484, 32] width 816 height 64
click at [385, 102] on polyline at bounding box center [386, 101] width 4 height 7
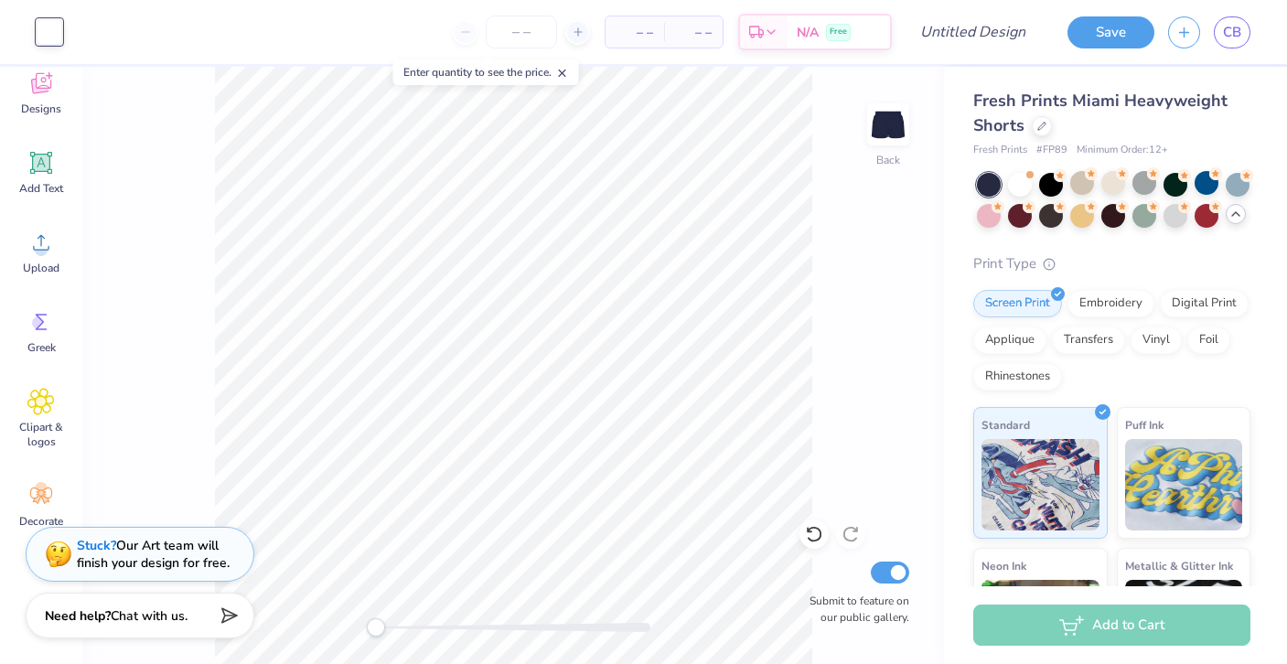
click at [70, 31] on div "Art colors – – Per Item – – Total Est. Delivery N/A Free Design Title Save CB" at bounding box center [643, 32] width 1287 height 64
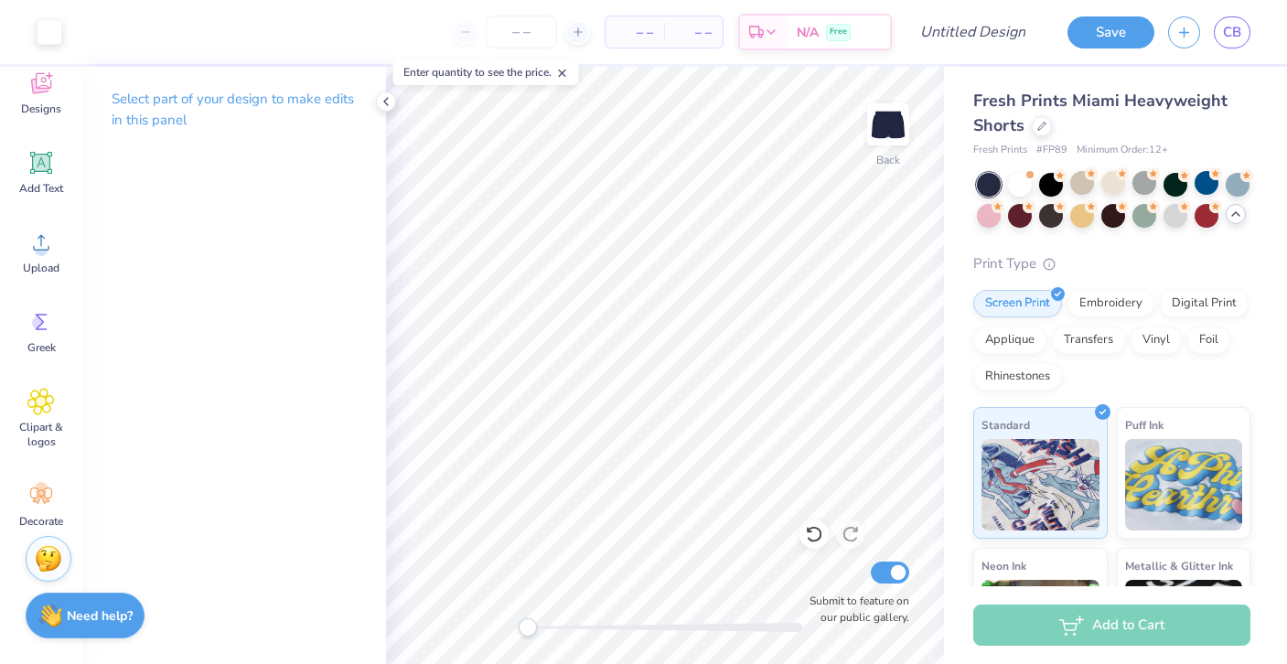
click at [962, 388] on div "Fresh Prints Miami Heavyweight Shorts Fresh Prints # FP89 Minimum Order: 12 + P…" at bounding box center [1115, 444] width 343 height 754
click at [376, 128] on div "Select part of your design to make edits in this panel" at bounding box center [234, 117] width 304 height 100
click at [381, 102] on icon at bounding box center [386, 101] width 15 height 15
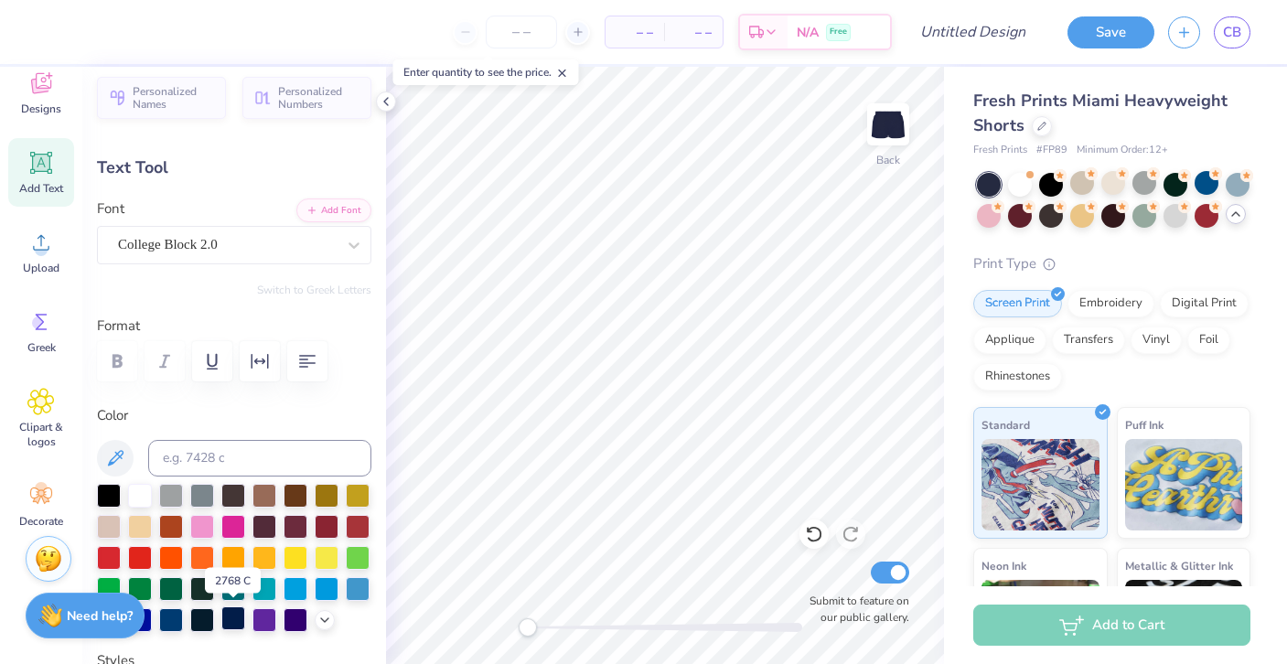
scroll to position [15, 0]
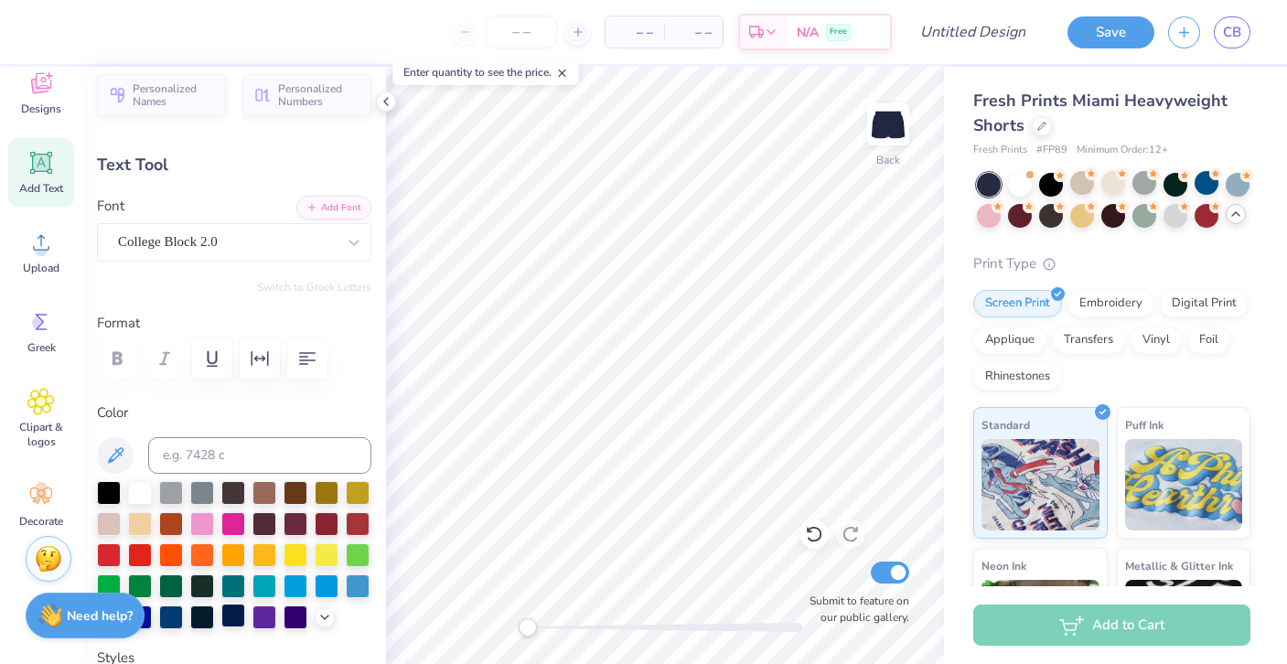
click at [237, 624] on div at bounding box center [233, 616] width 24 height 24
click at [370, 492] on div at bounding box center [358, 491] width 24 height 24
click at [240, 614] on div at bounding box center [233, 616] width 24 height 24
click at [385, 97] on icon at bounding box center [386, 101] width 15 height 15
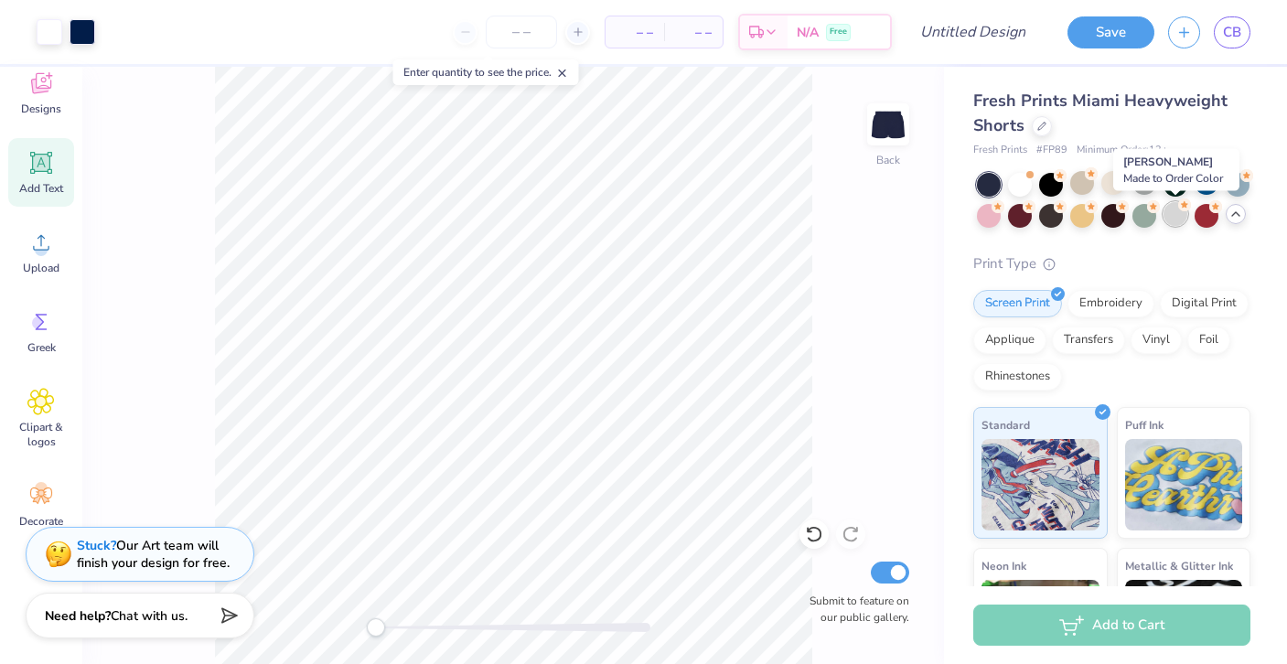
click at [1178, 215] on div at bounding box center [1176, 214] width 24 height 24
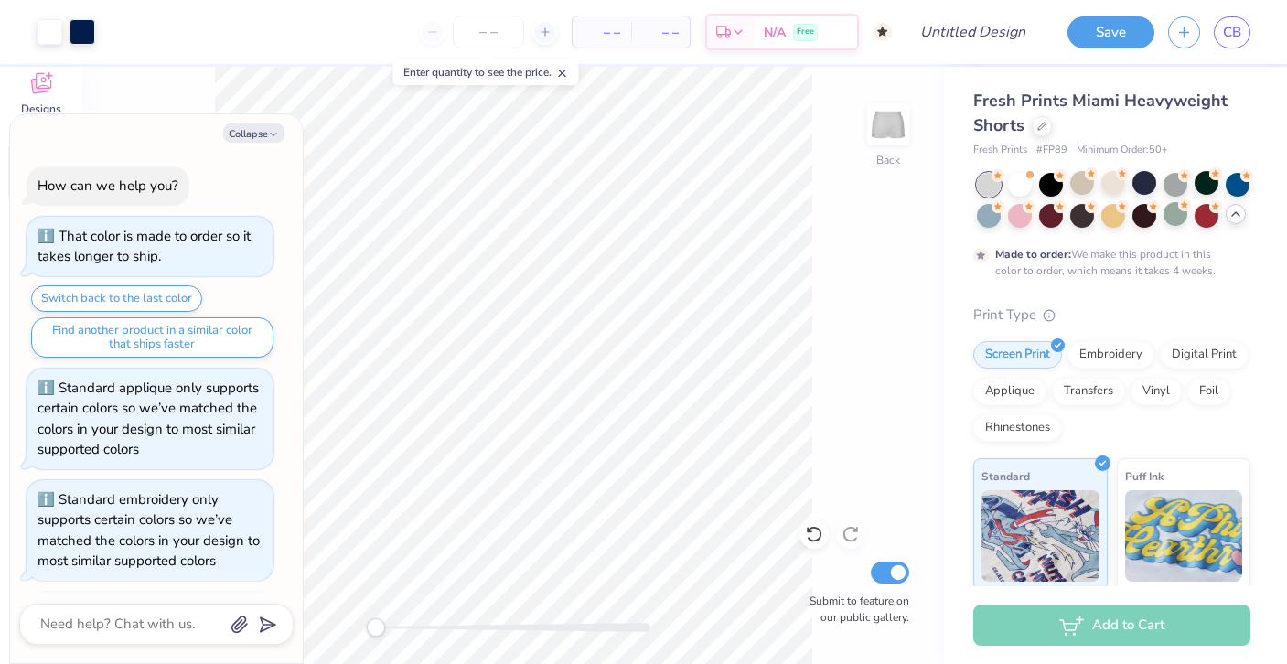
scroll to position [2479, 0]
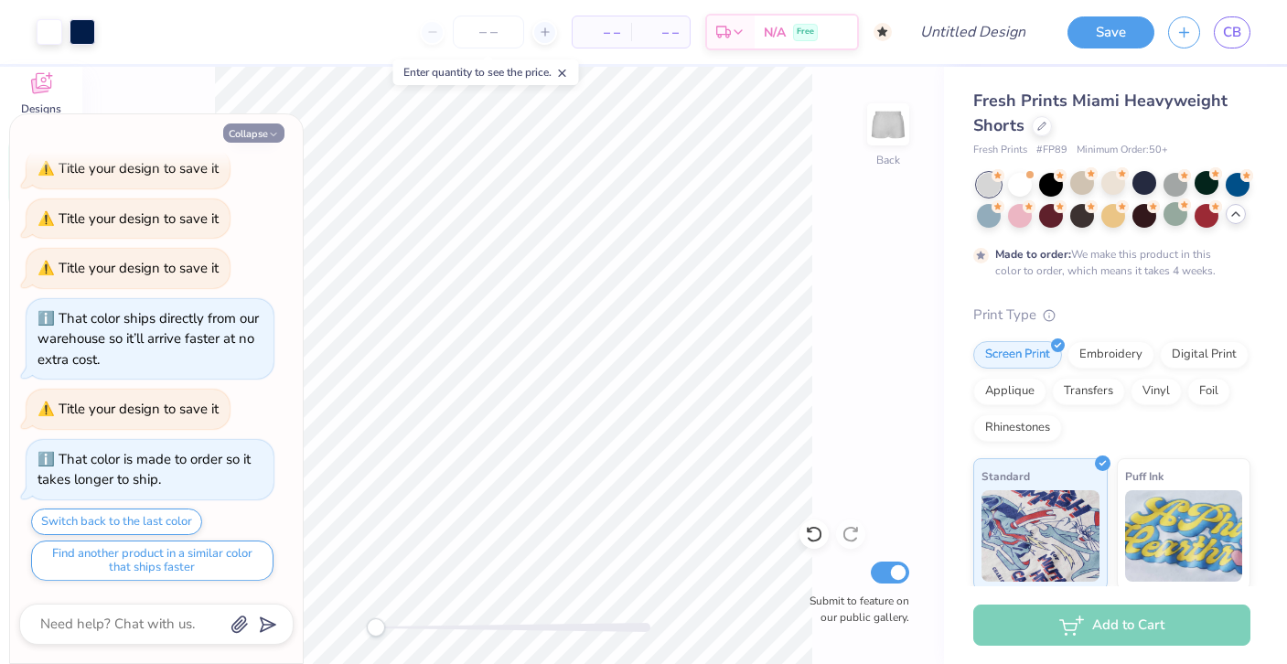
click at [247, 128] on button "Collapse" at bounding box center [253, 133] width 61 height 19
type textarea "x"
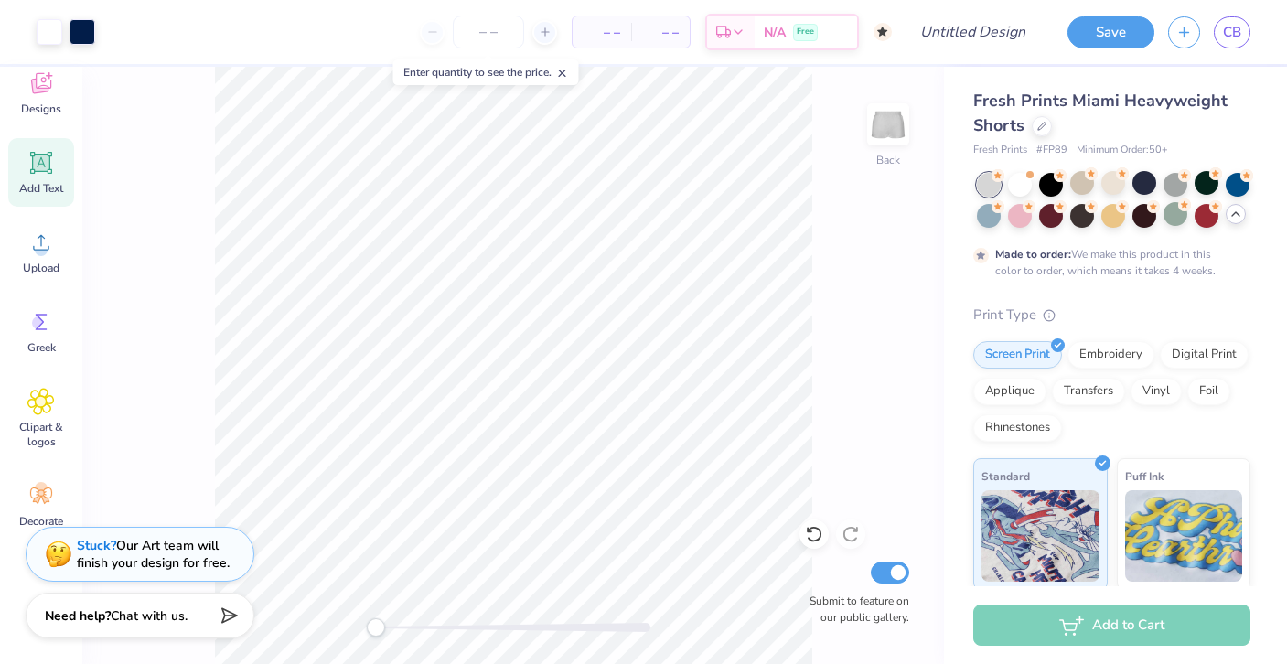
type input "3.91"
type input "0.97"
type input "8.17"
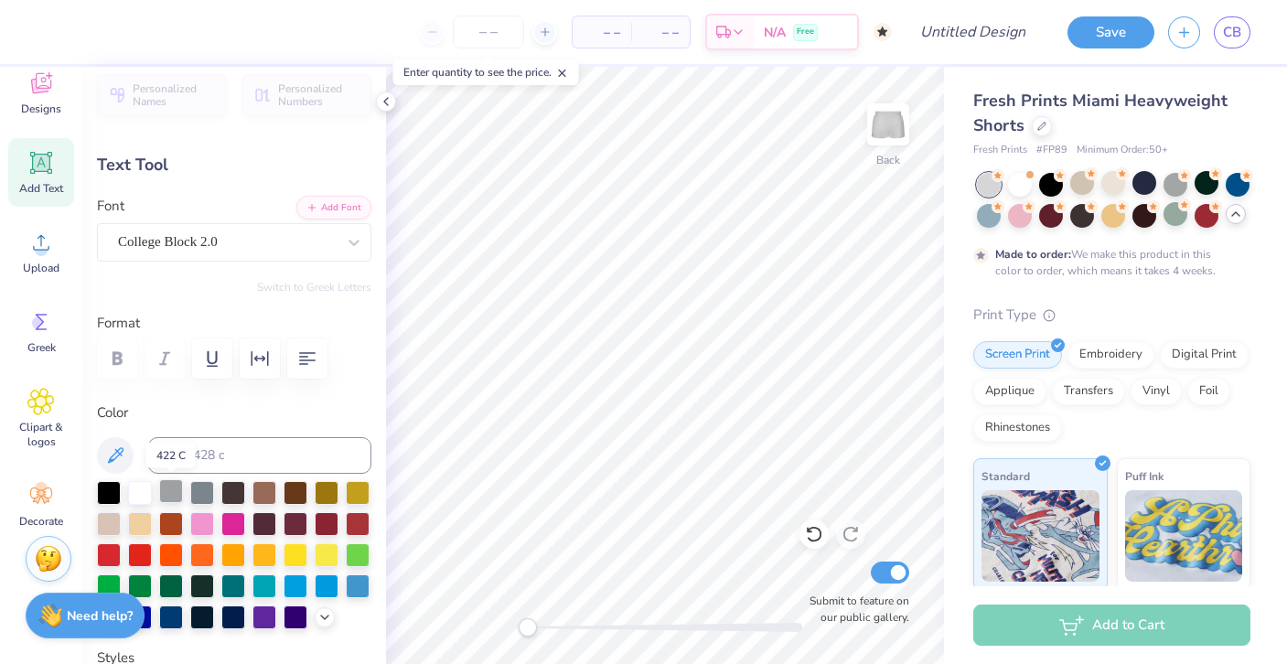
click at [173, 493] on div at bounding box center [171, 491] width 24 height 24
click at [385, 97] on icon at bounding box center [386, 101] width 15 height 15
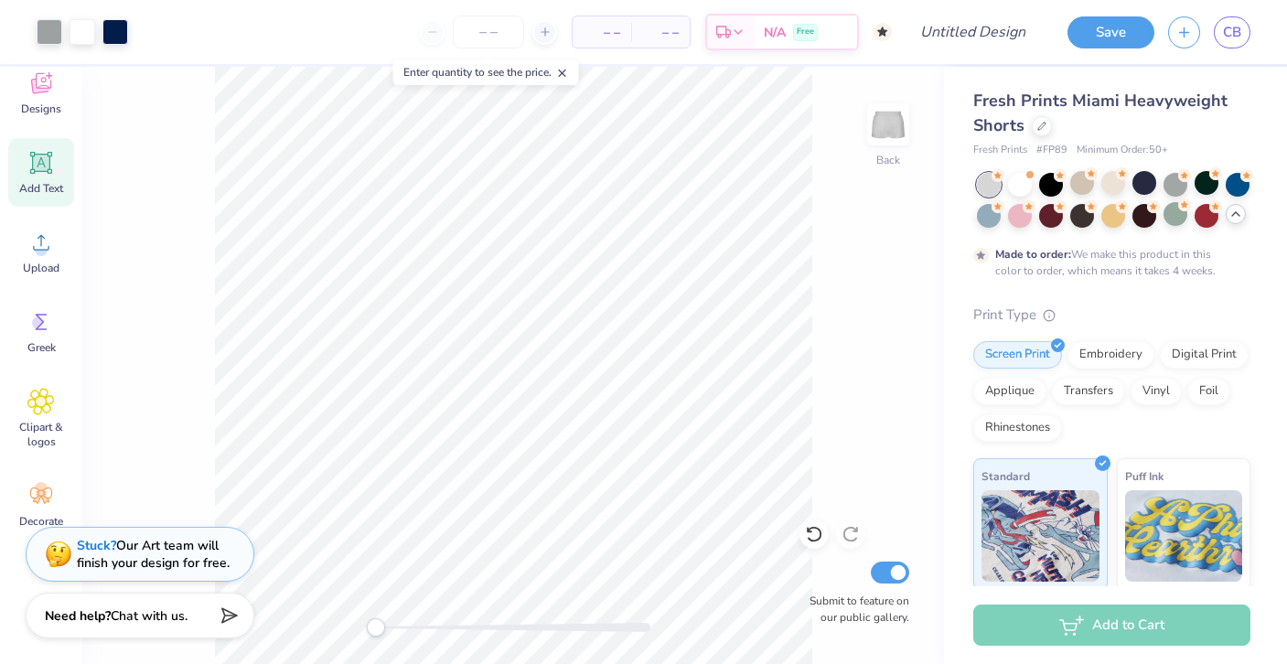
click at [839, 277] on div "Back Submit to feature on our public gallery." at bounding box center [513, 365] width 862 height 597
type input "0.88"
type input "0.45"
type input "9.17"
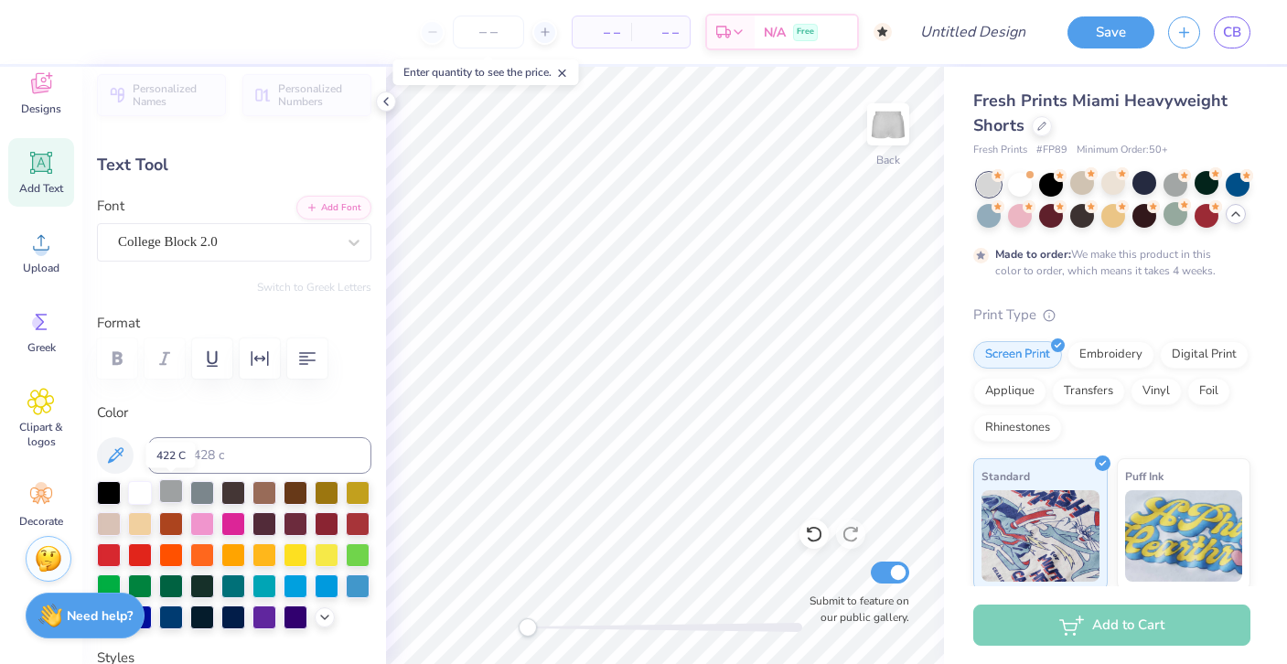
click at [175, 487] on div at bounding box center [171, 491] width 24 height 24
click at [392, 100] on icon at bounding box center [386, 101] width 15 height 15
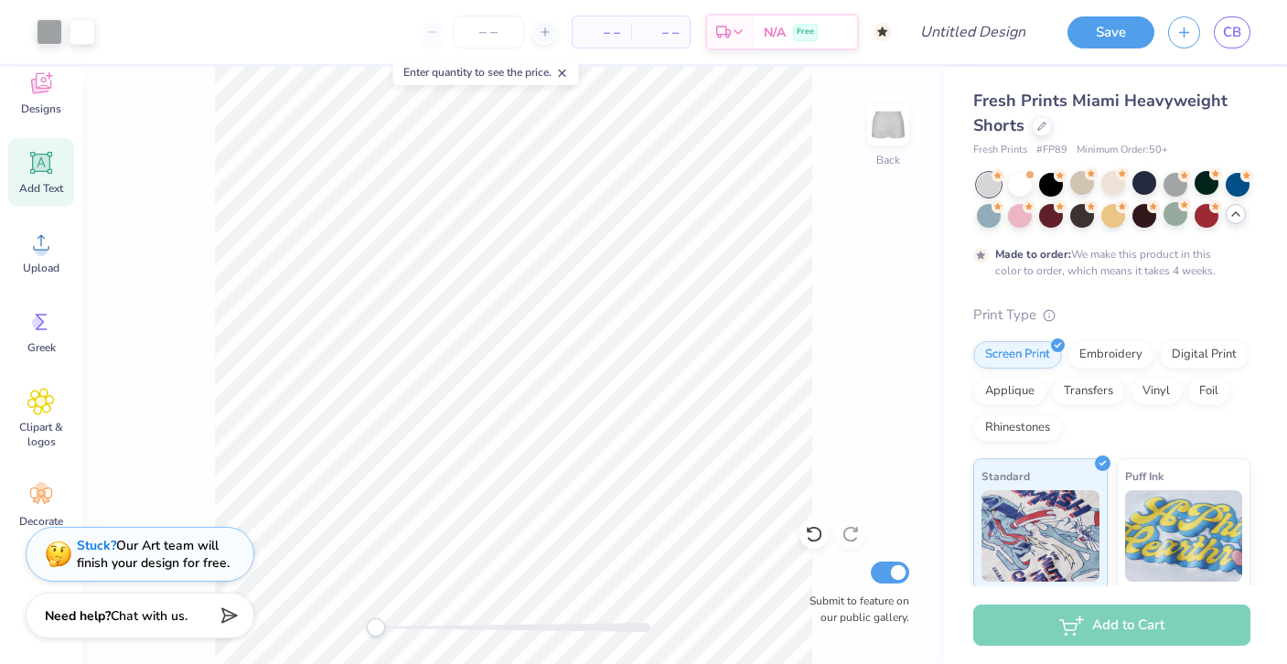
click at [867, 302] on div "Back Submit to feature on our public gallery." at bounding box center [513, 365] width 862 height 597
click at [1008, 4] on div "Design Title" at bounding box center [973, 32] width 134 height 64
click at [1008, 27] on input "Design Title" at bounding box center [996, 32] width 90 height 37
type input "Random 2"
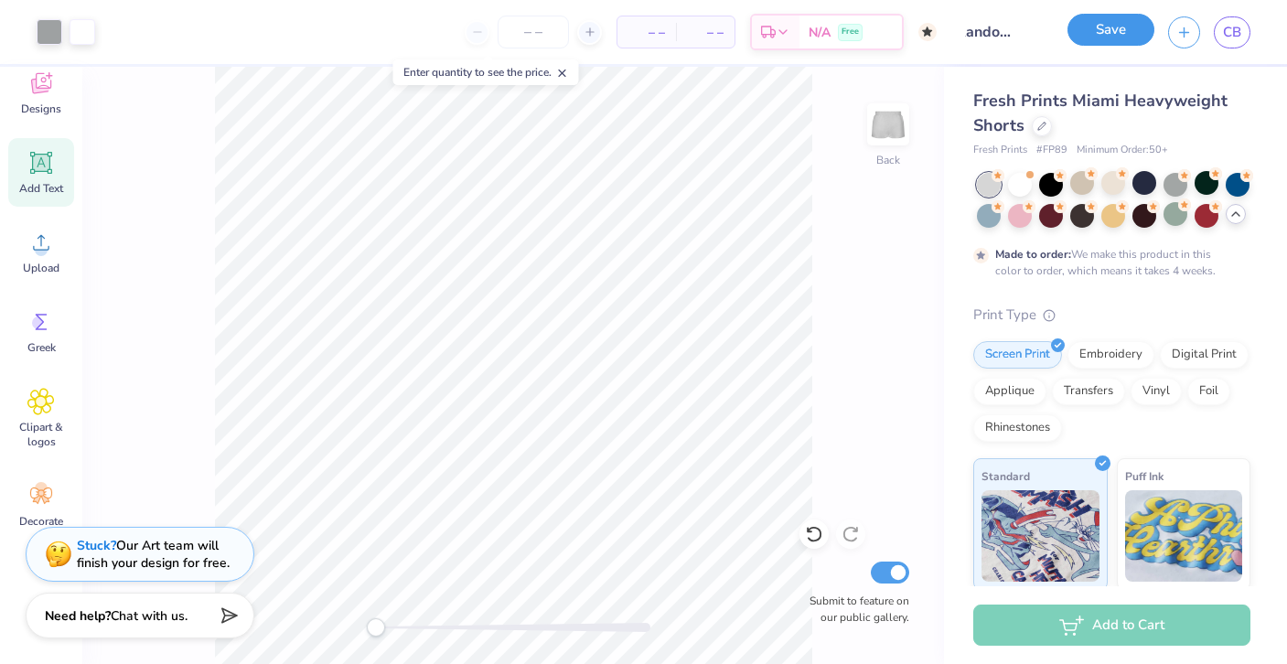
click at [1093, 33] on button "Save" at bounding box center [1111, 30] width 87 height 32
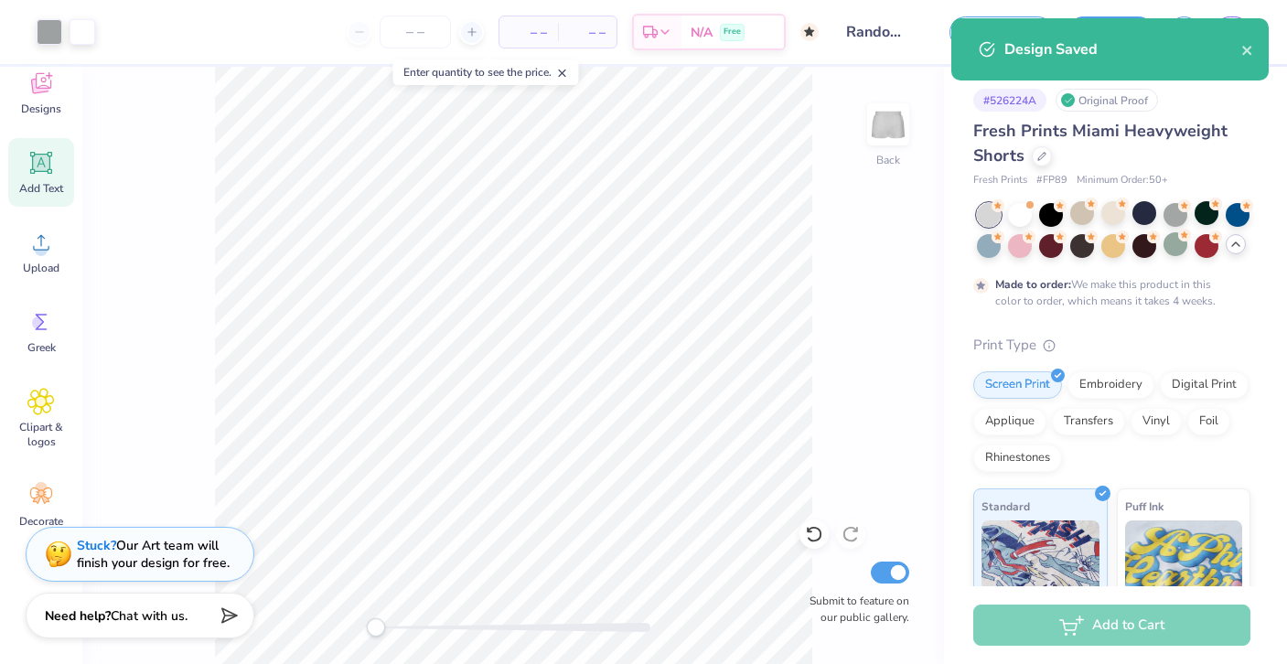
click at [1254, 49] on div "Design Saved" at bounding box center [1109, 49] width 317 height 62
click at [1246, 49] on icon "close" at bounding box center [1246, 50] width 9 height 9
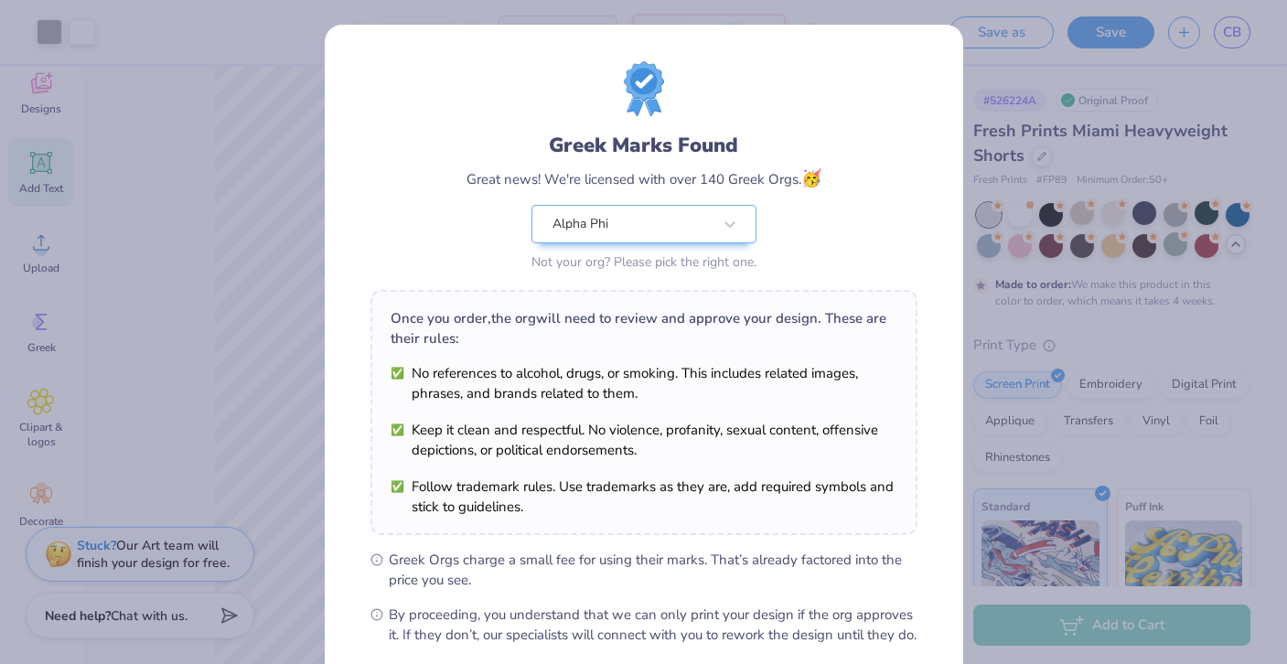
scroll to position [192, 0]
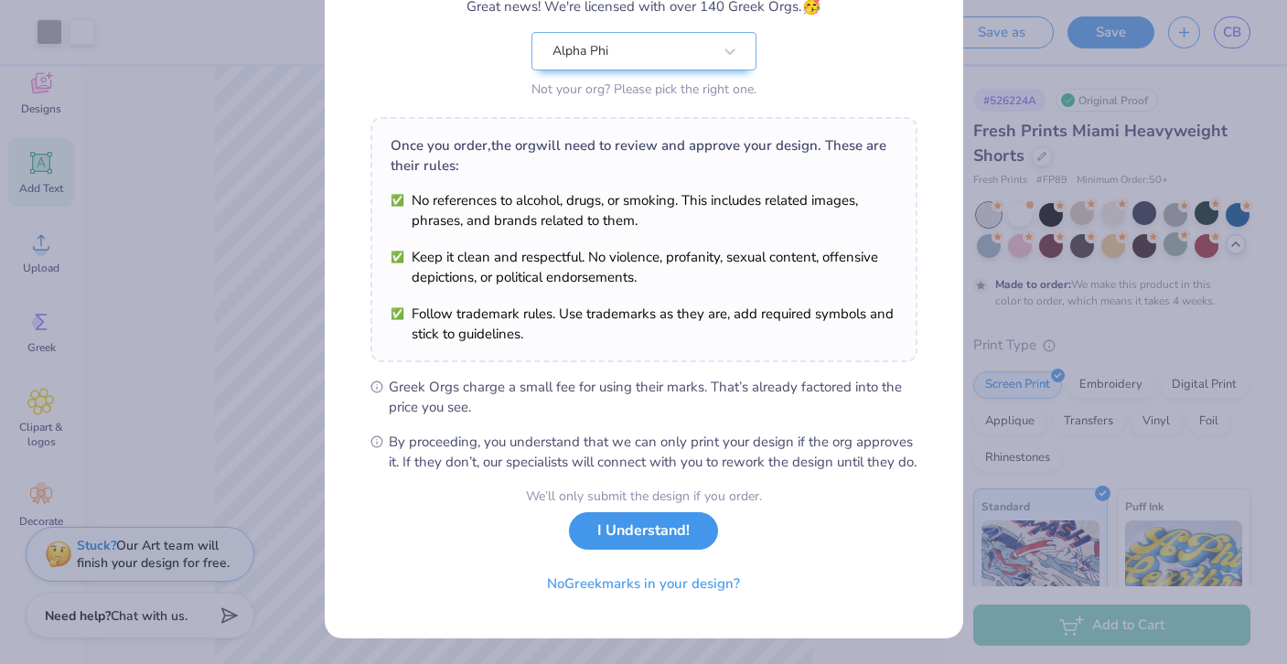
click at [672, 535] on button "I Understand!" at bounding box center [643, 531] width 149 height 38
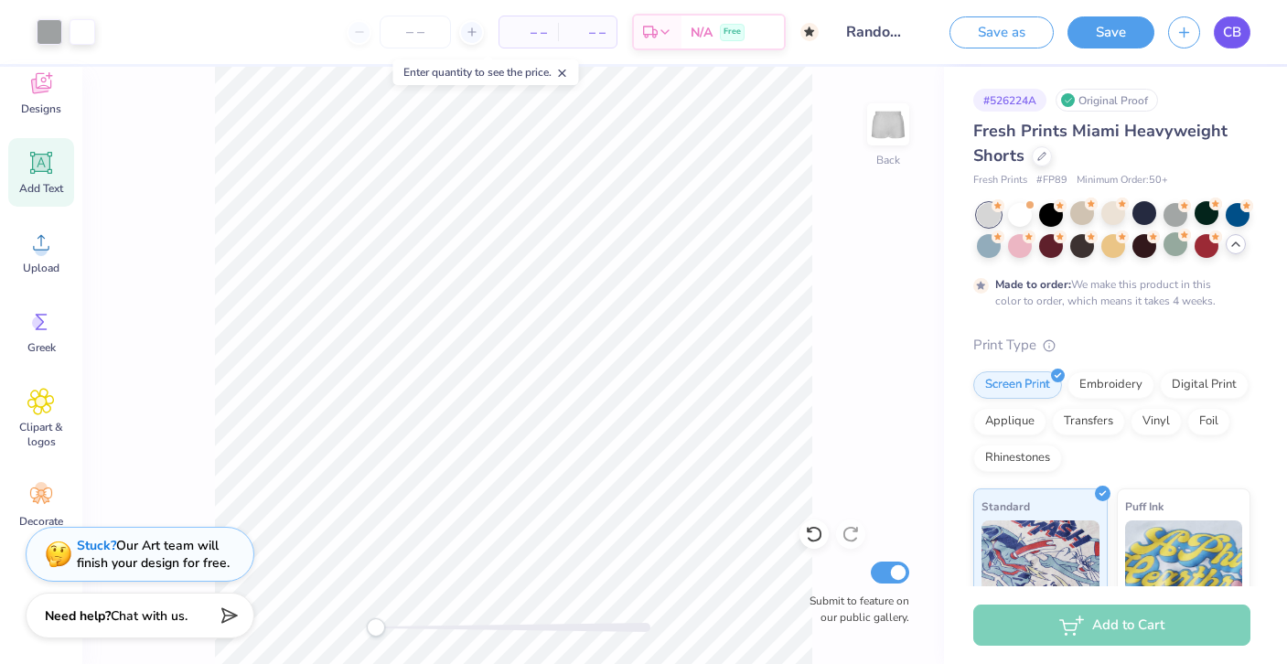
click at [1239, 24] on span "CB" at bounding box center [1232, 32] width 18 height 21
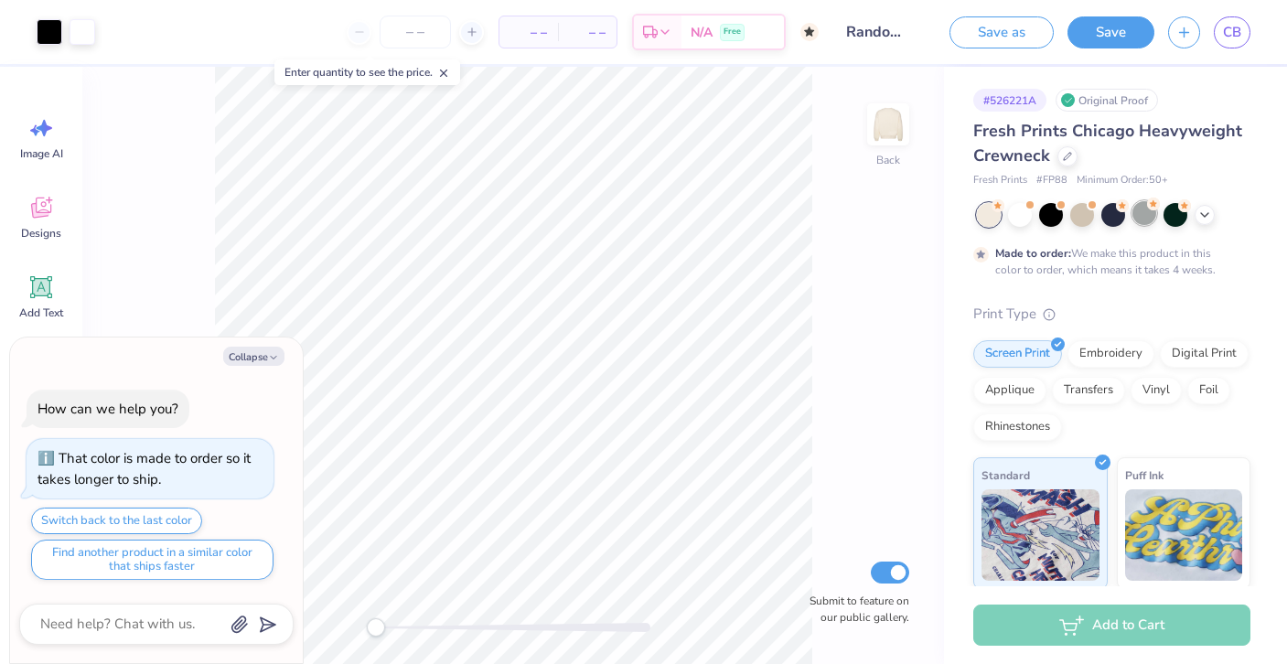
click at [1134, 220] on div at bounding box center [1145, 213] width 24 height 24
click at [1198, 215] on icon at bounding box center [1205, 213] width 15 height 15
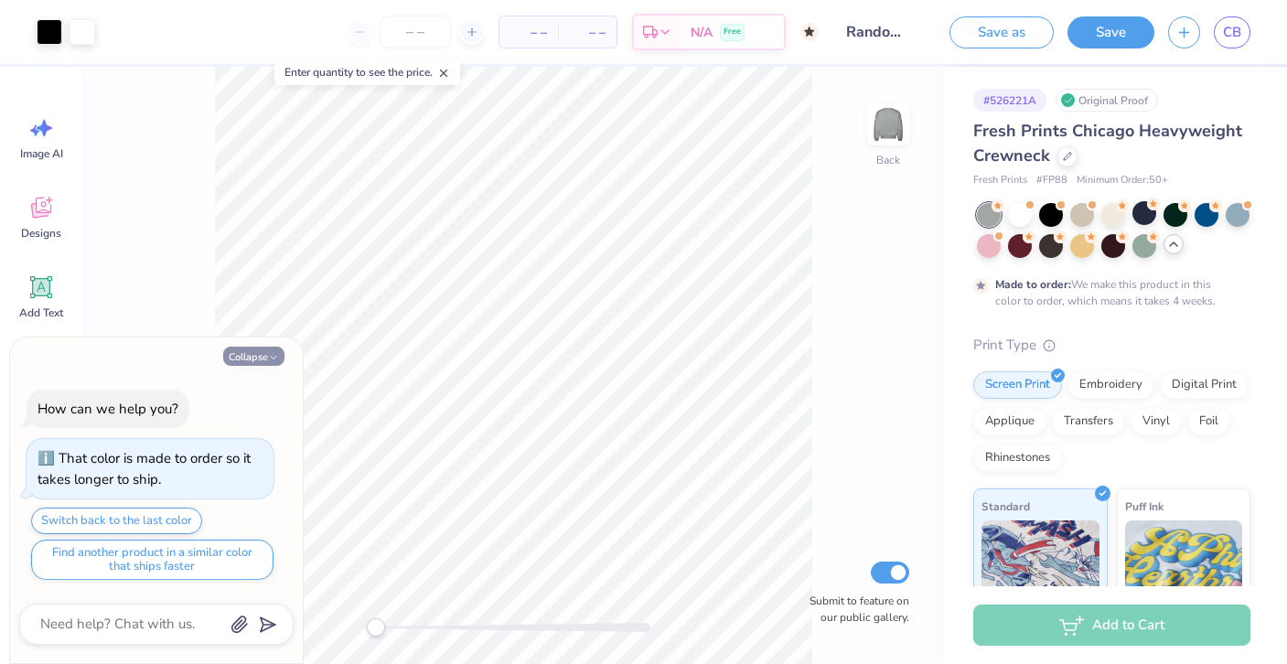
click at [268, 355] on icon "button" at bounding box center [273, 357] width 11 height 11
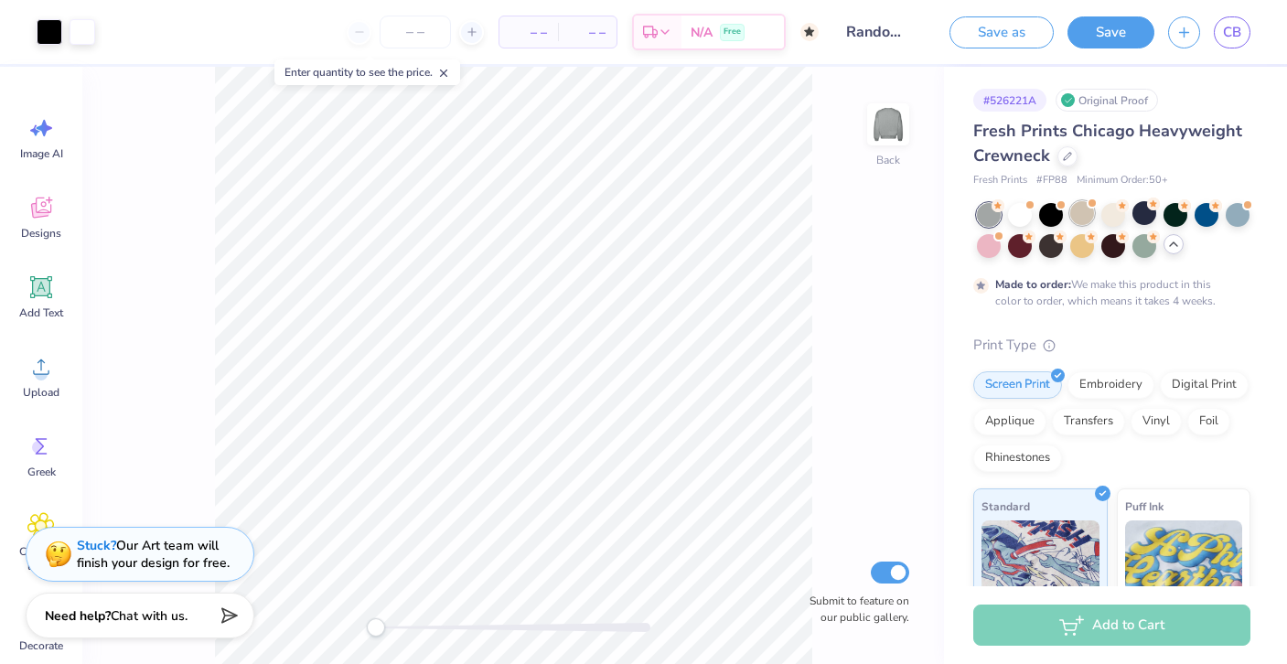
click at [1074, 217] on div at bounding box center [1082, 213] width 24 height 24
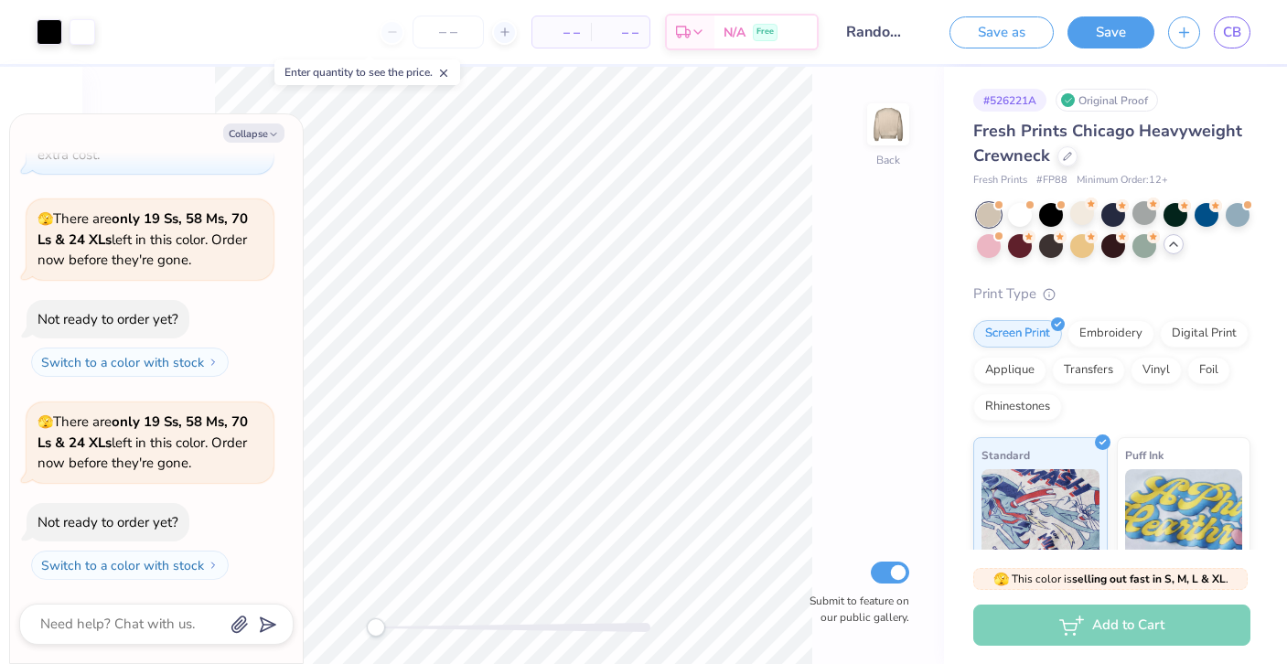
click at [987, 220] on div at bounding box center [989, 215] width 24 height 24
click at [1229, 204] on div at bounding box center [1238, 213] width 24 height 24
click at [1170, 220] on div at bounding box center [1176, 213] width 24 height 24
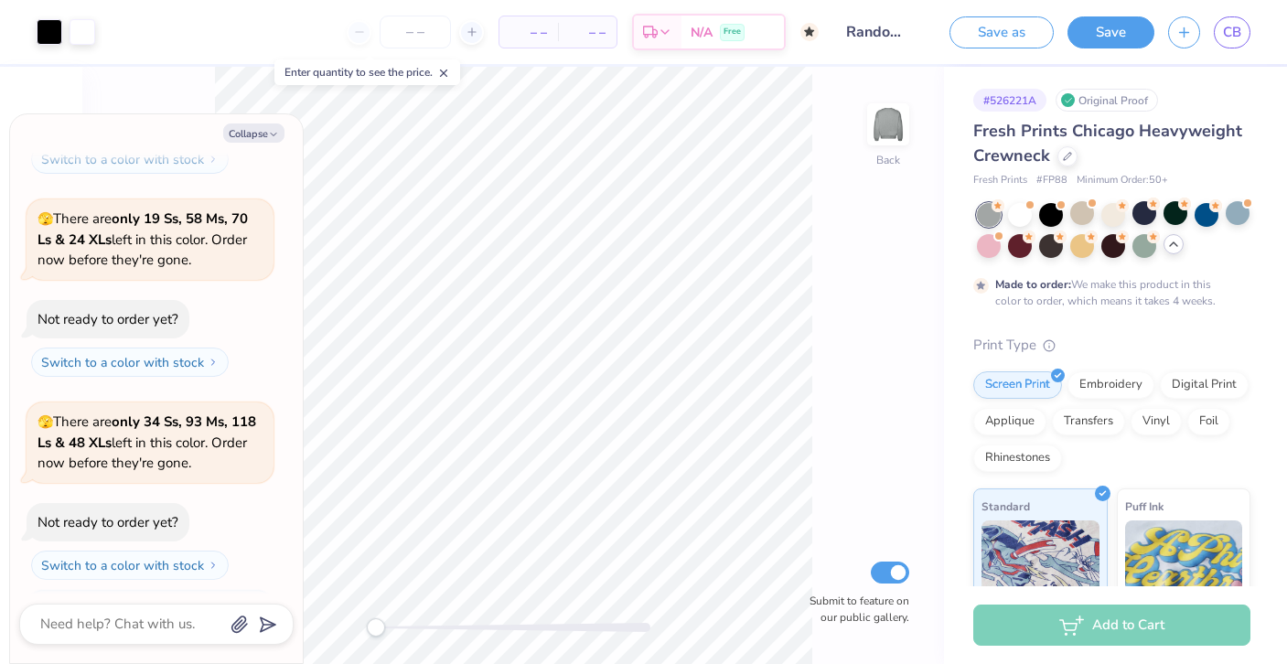
scroll to position [833, 0]
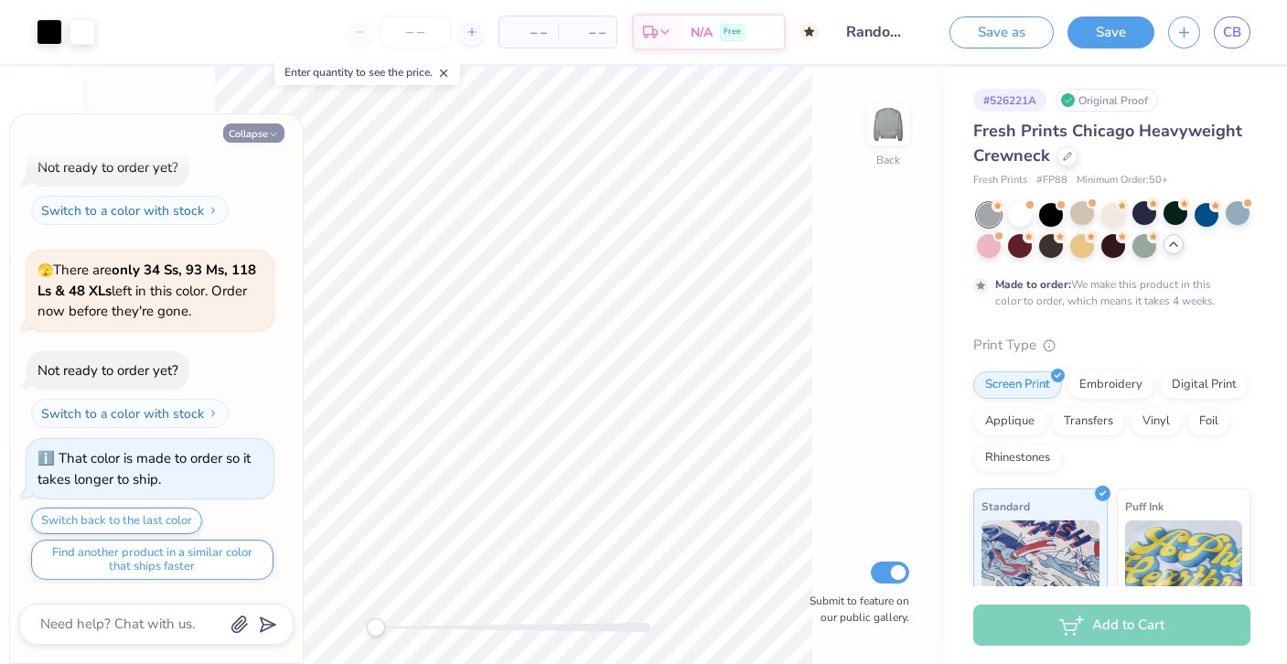
click at [282, 134] on button "Collapse" at bounding box center [253, 133] width 61 height 19
type textarea "x"
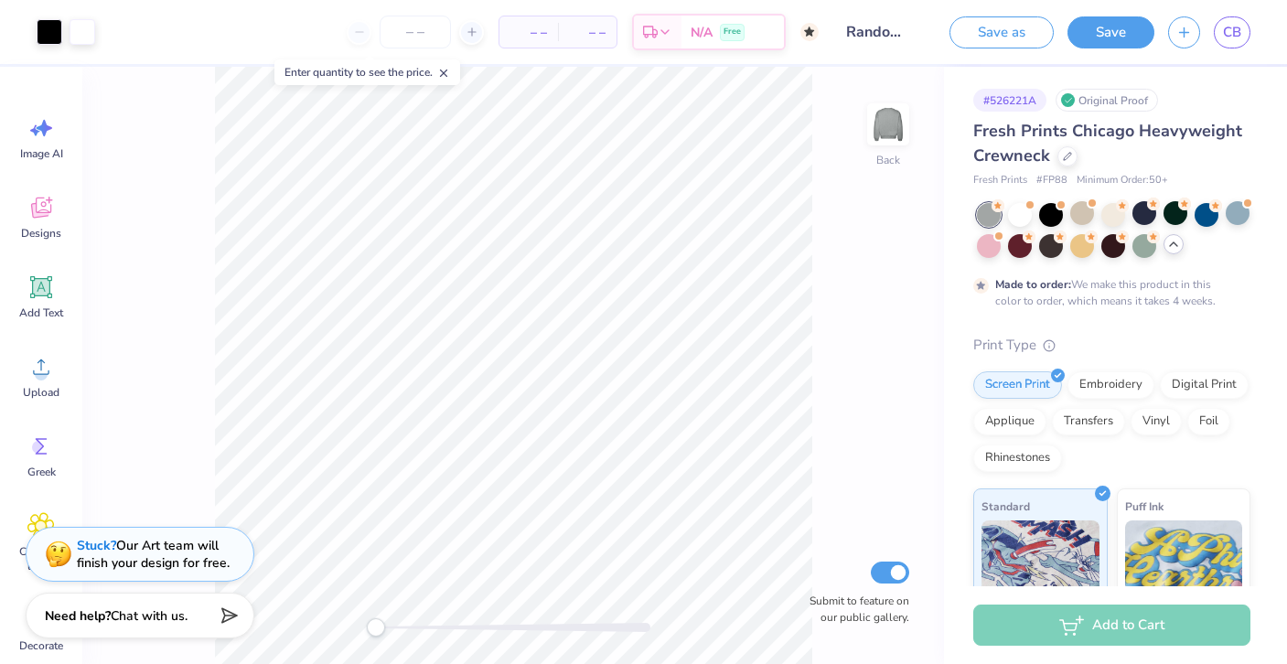
click at [1258, 26] on div "Save as Save CB" at bounding box center [1111, 32] width 351 height 64
click at [1064, 156] on icon at bounding box center [1067, 154] width 9 height 9
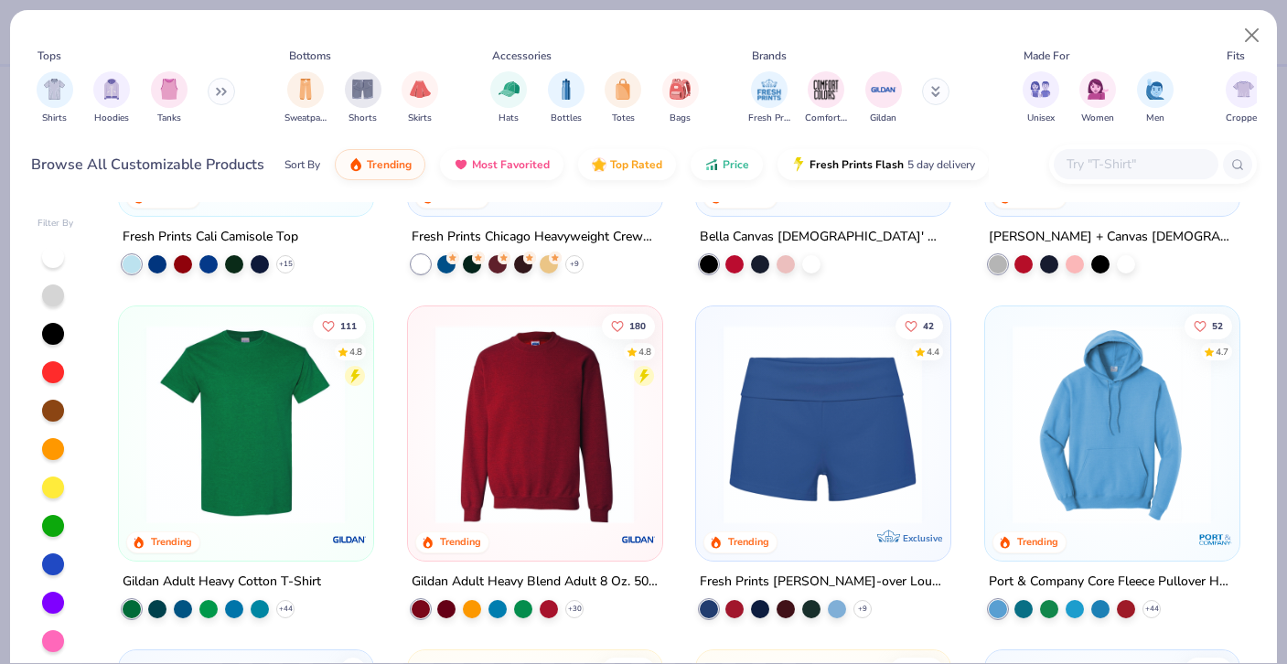
scroll to position [976, 0]
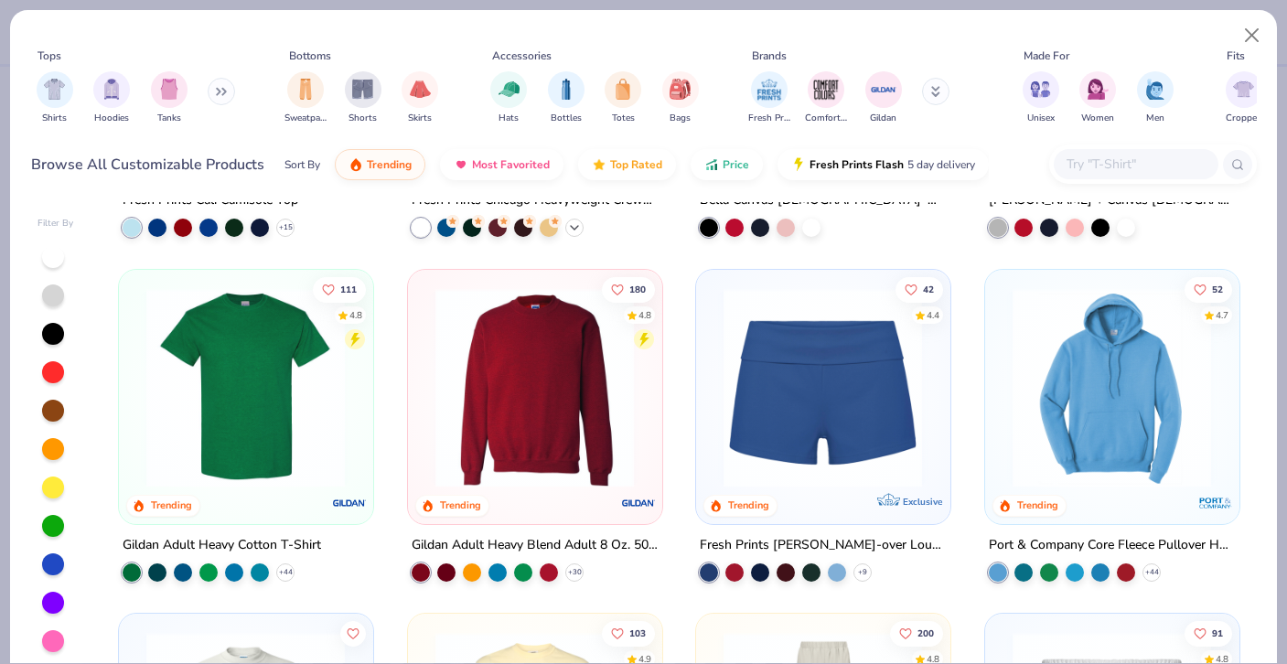
click at [571, 220] on icon at bounding box center [574, 227] width 15 height 15
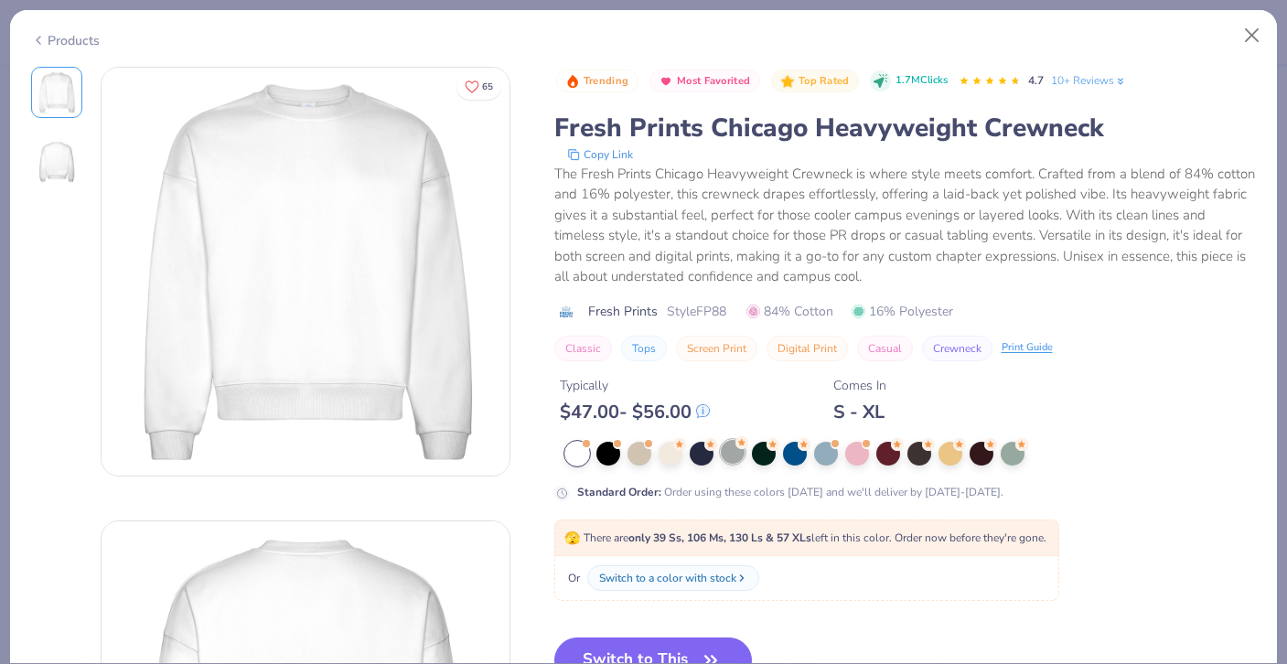
click at [728, 462] on div at bounding box center [733, 452] width 24 height 24
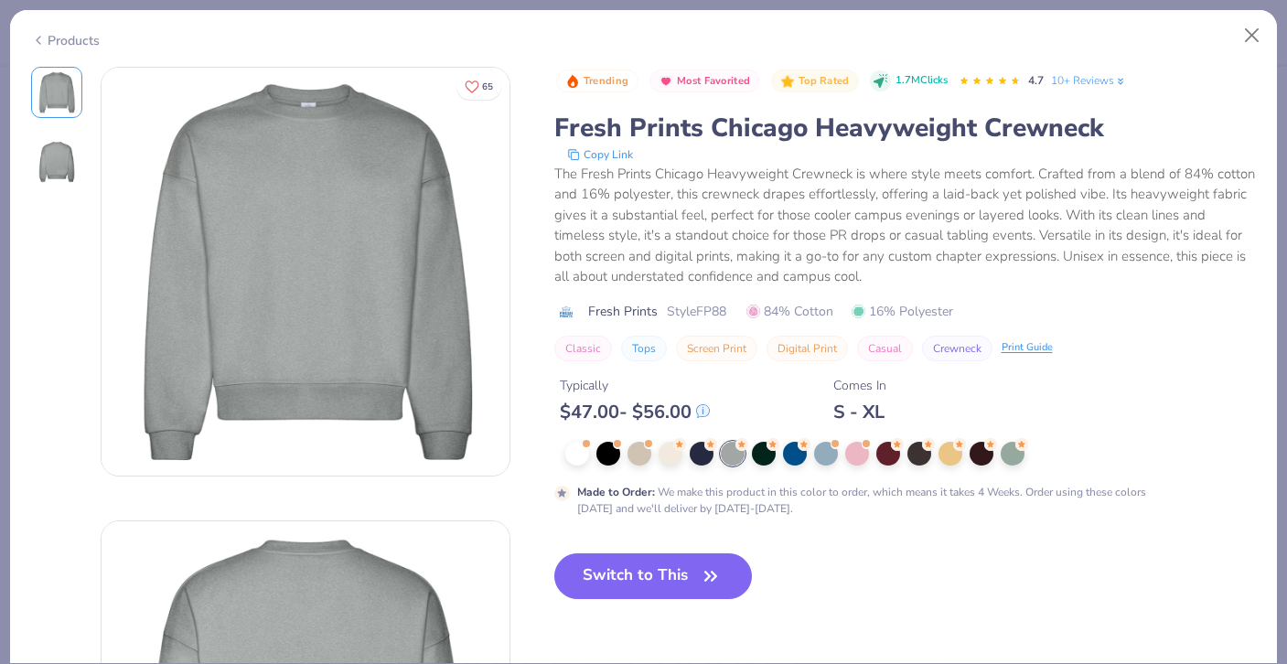
click at [1263, 16] on div "Products" at bounding box center [643, 34] width 1267 height 48
click at [1252, 34] on button "Close" at bounding box center [1252, 35] width 35 height 35
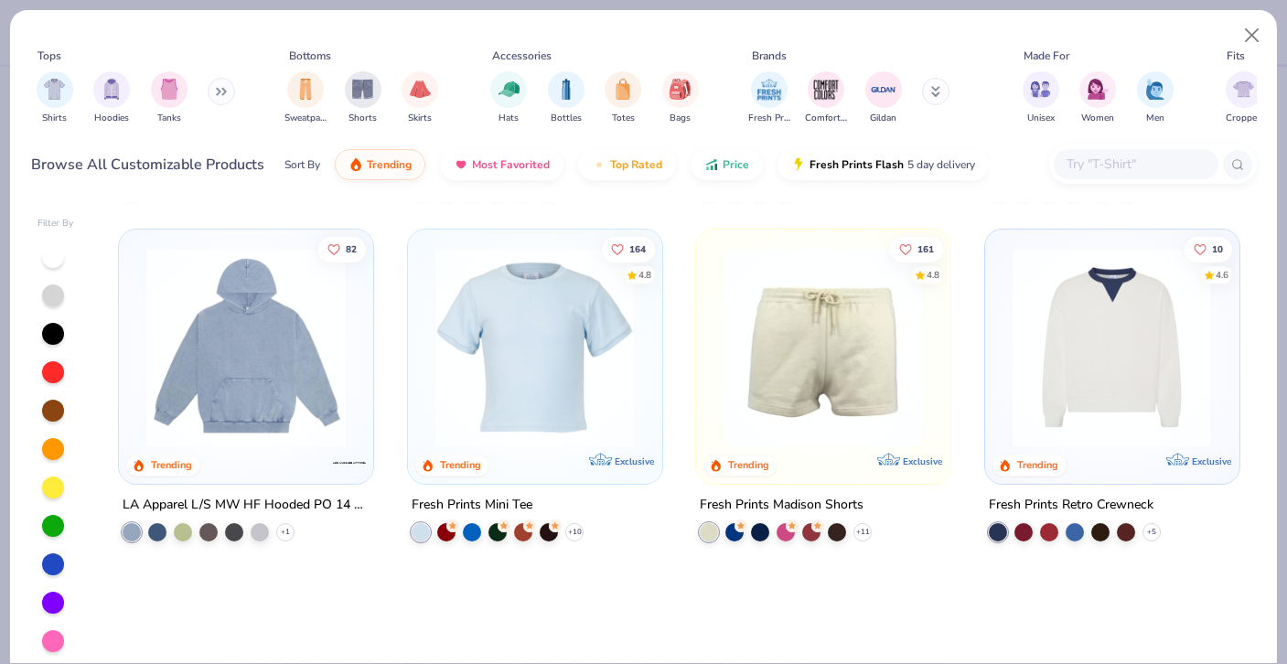
scroll to position [1617, 0]
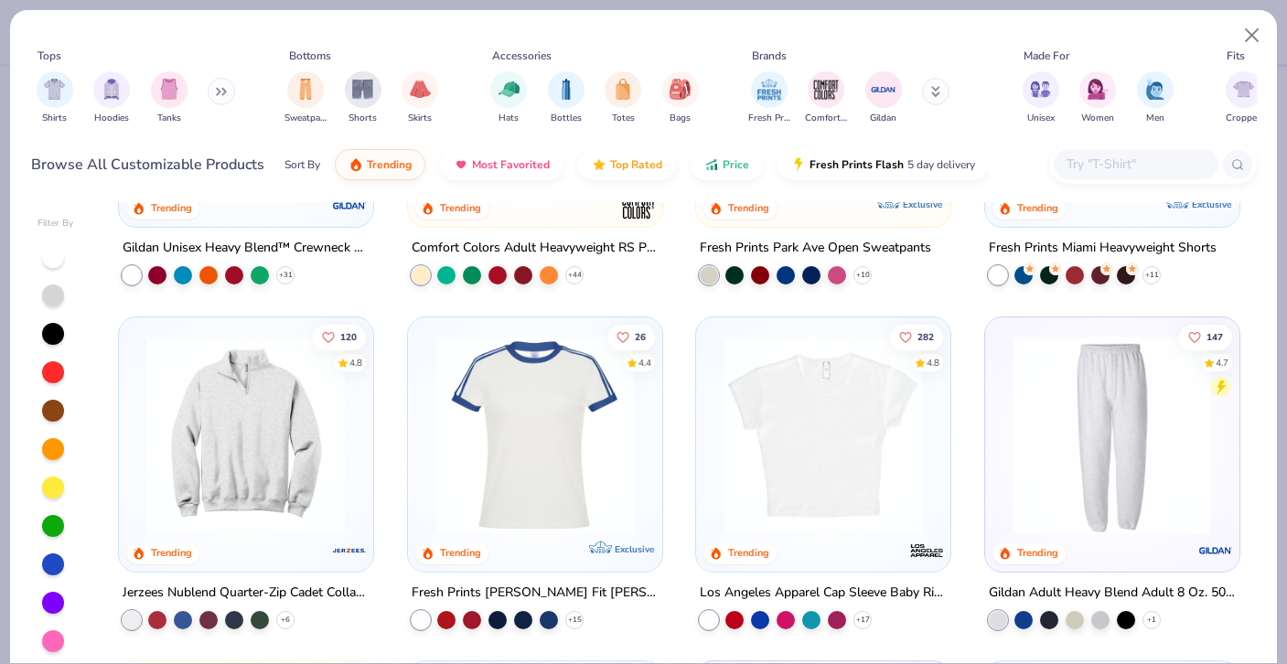
click at [210, 92] on button at bounding box center [221, 91] width 27 height 27
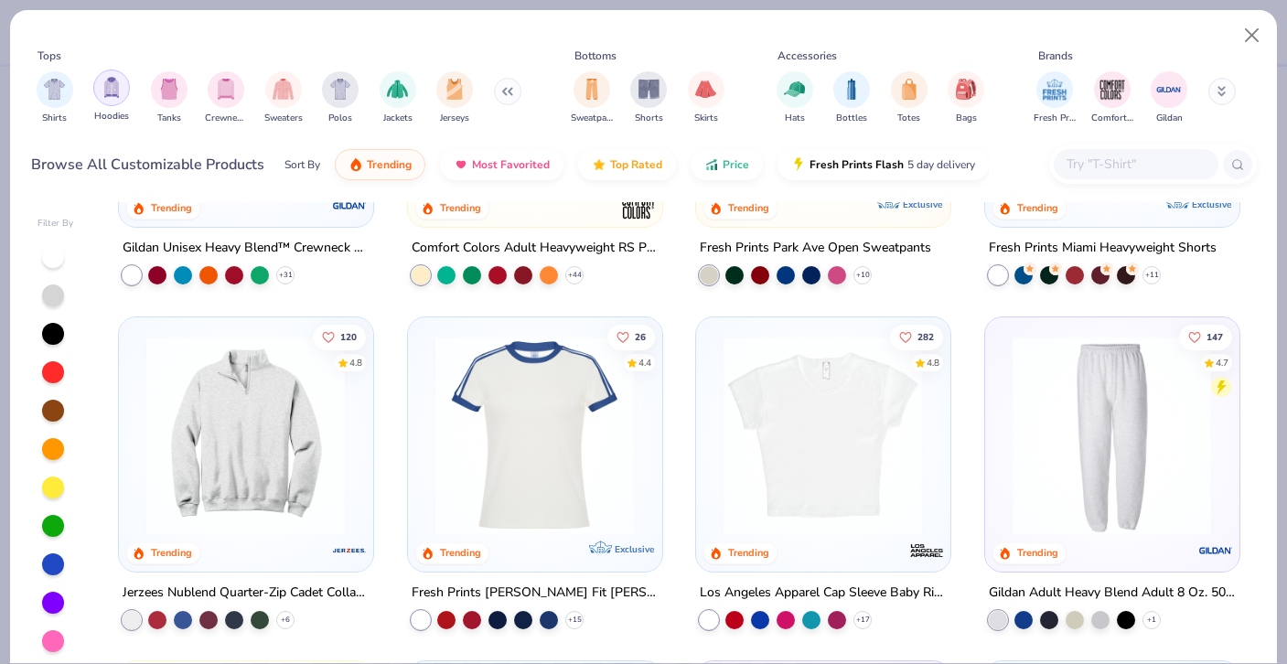
click at [117, 92] on img "filter for Hoodies" at bounding box center [112, 87] width 20 height 21
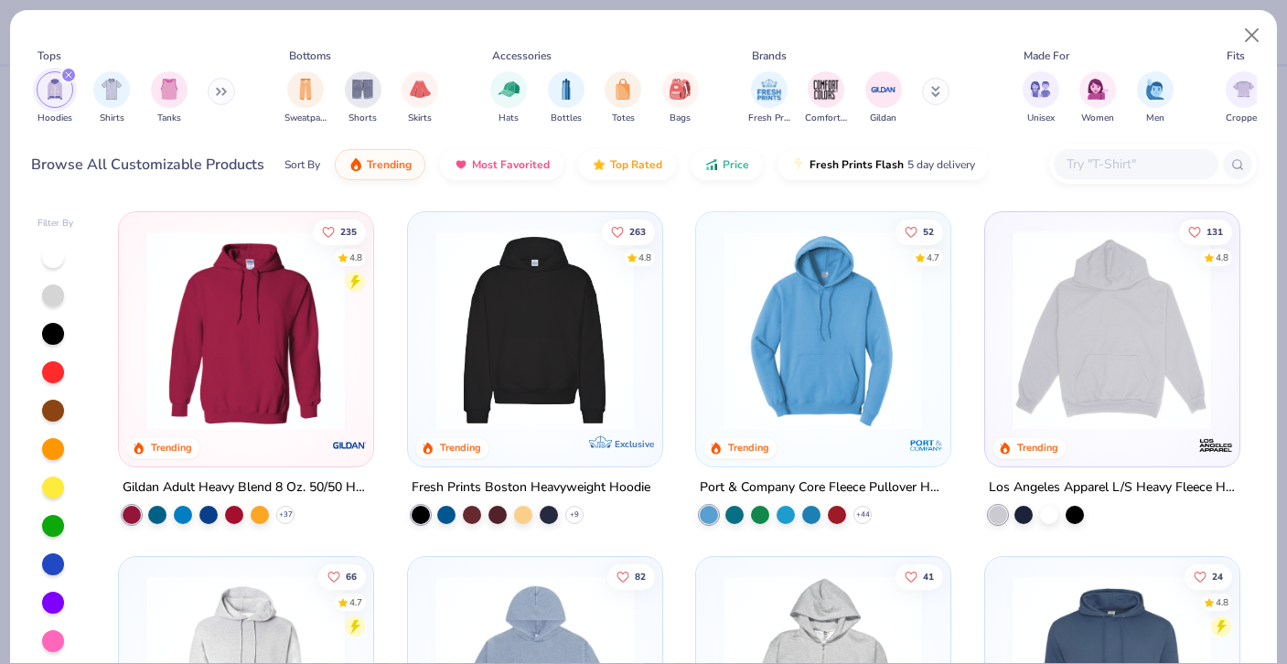
click at [224, 91] on icon at bounding box center [221, 91] width 11 height 9
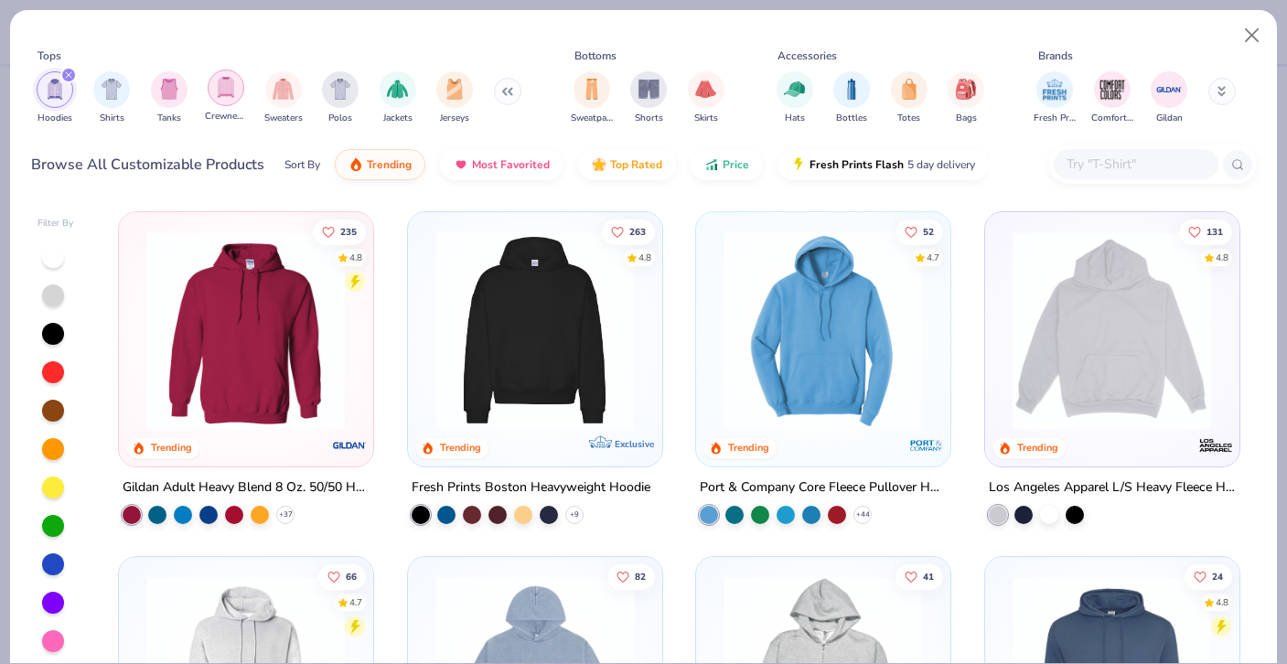
click at [227, 103] on div "filter for Crewnecks" at bounding box center [226, 88] width 37 height 37
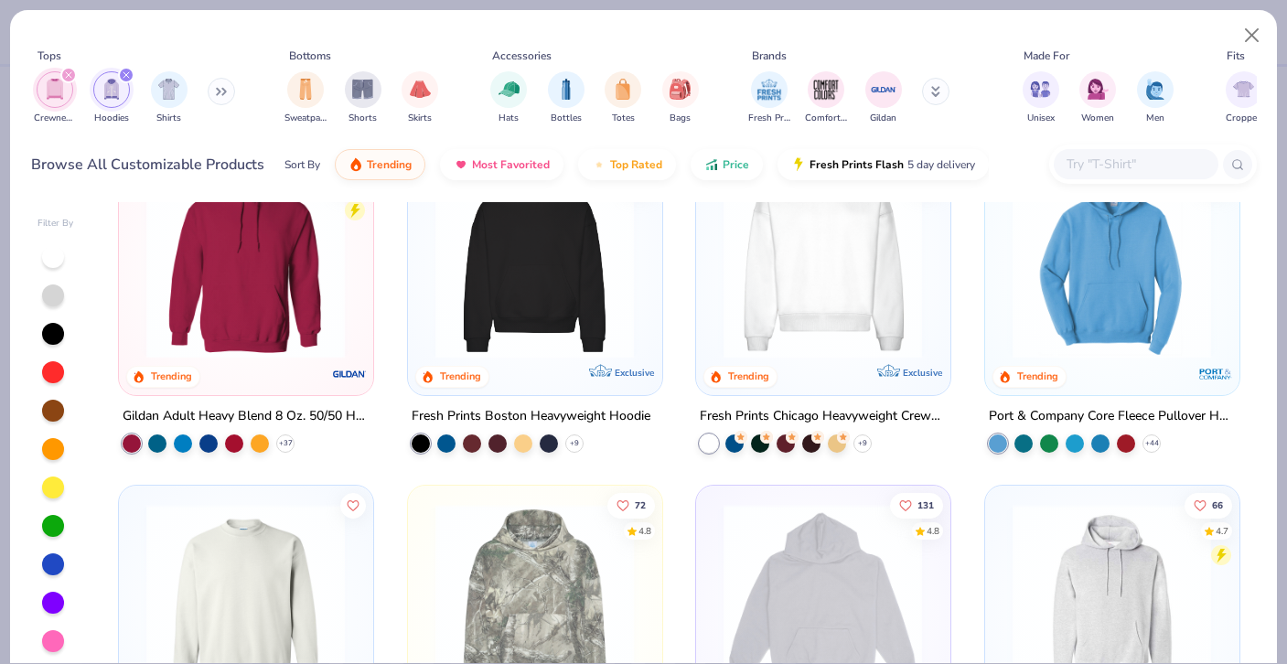
scroll to position [32, 0]
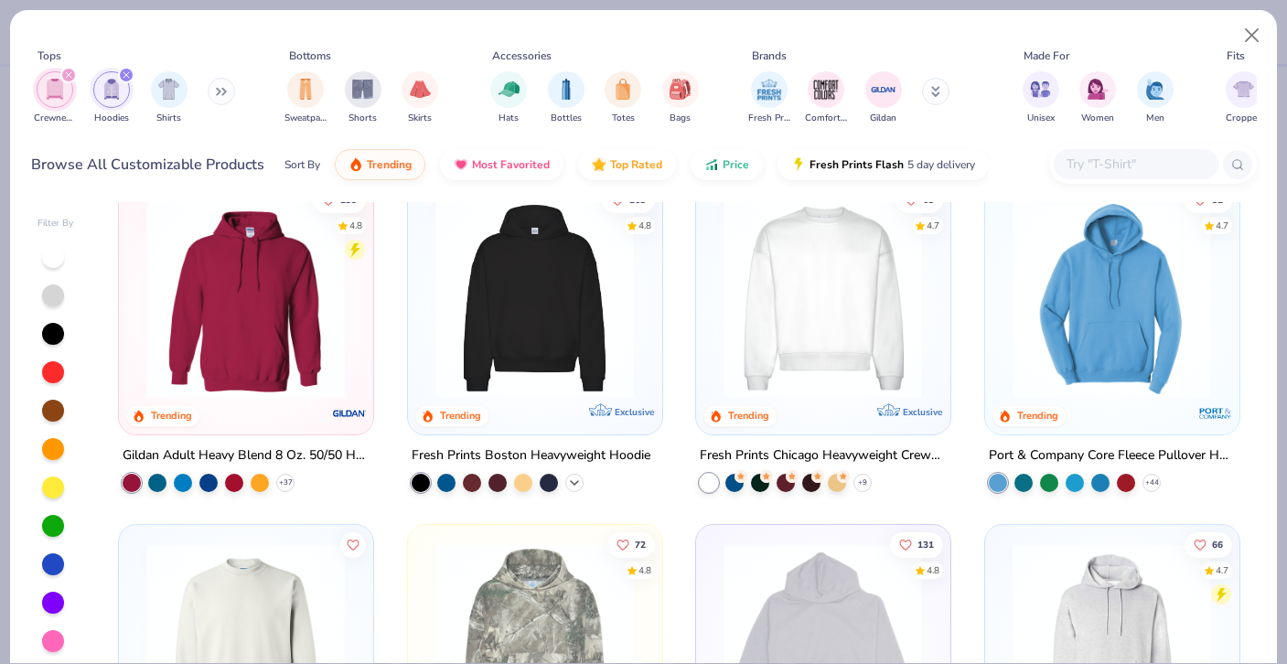
click at [571, 478] on icon at bounding box center [574, 482] width 15 height 15
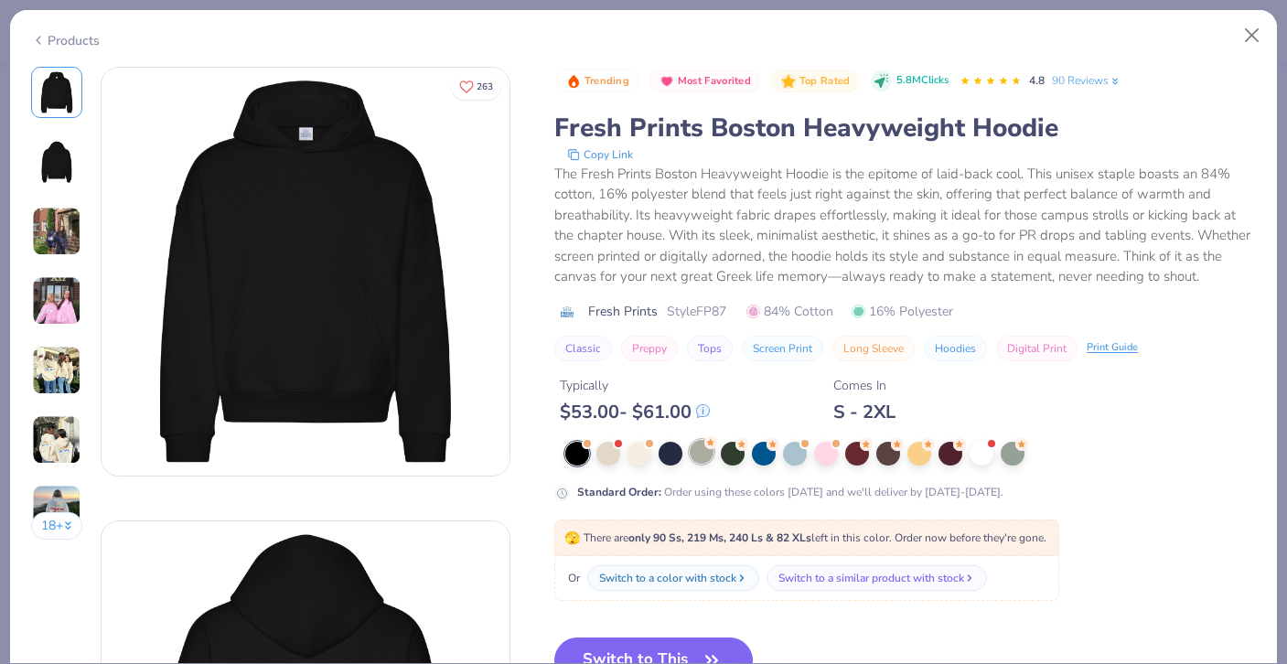
click at [707, 457] on div at bounding box center [702, 452] width 24 height 24
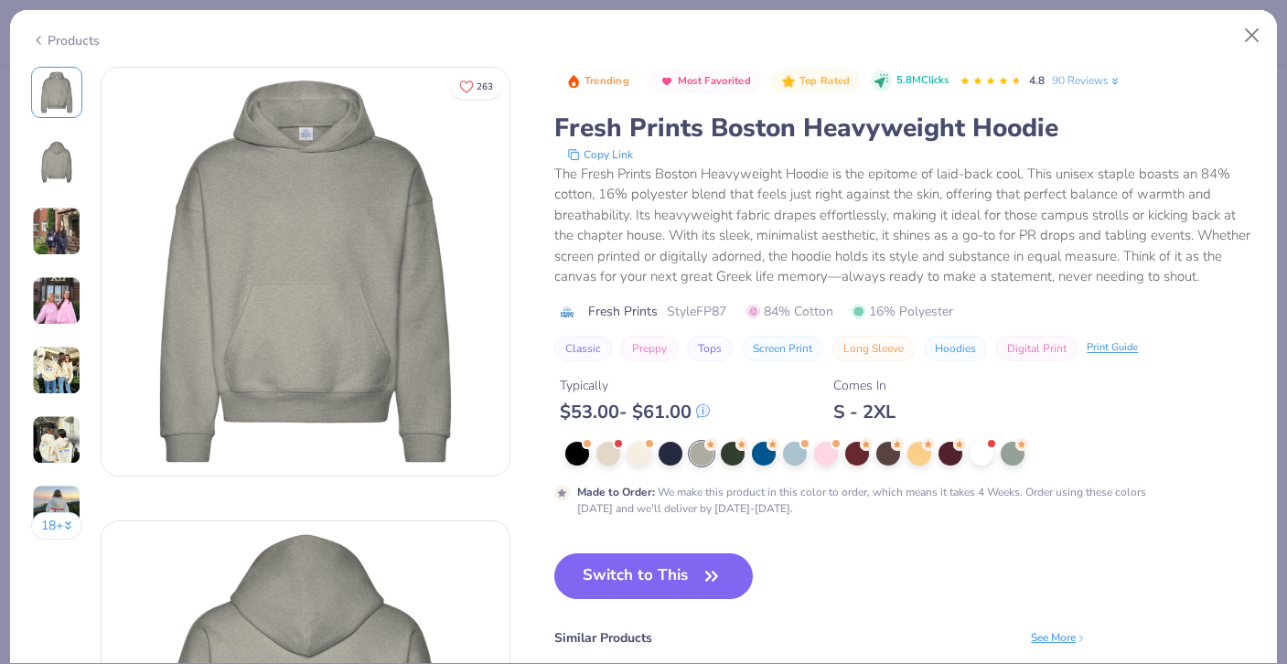
click at [69, 371] on img at bounding box center [56, 370] width 49 height 49
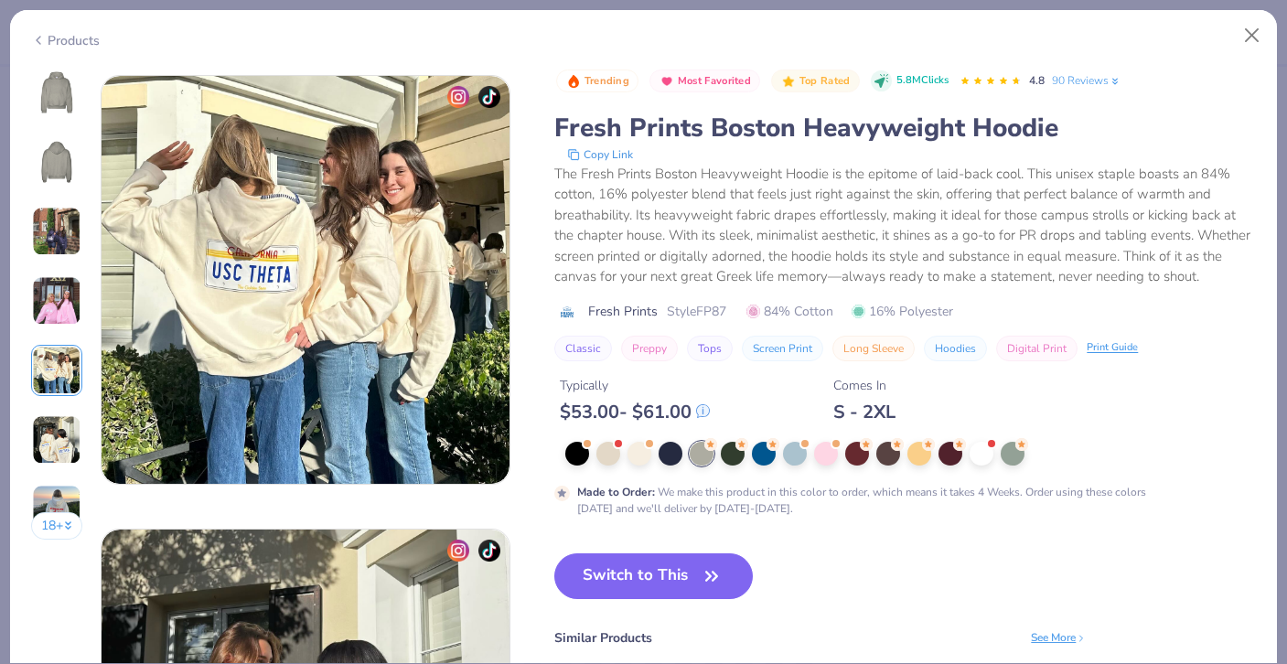
click at [65, 312] on img at bounding box center [56, 300] width 49 height 49
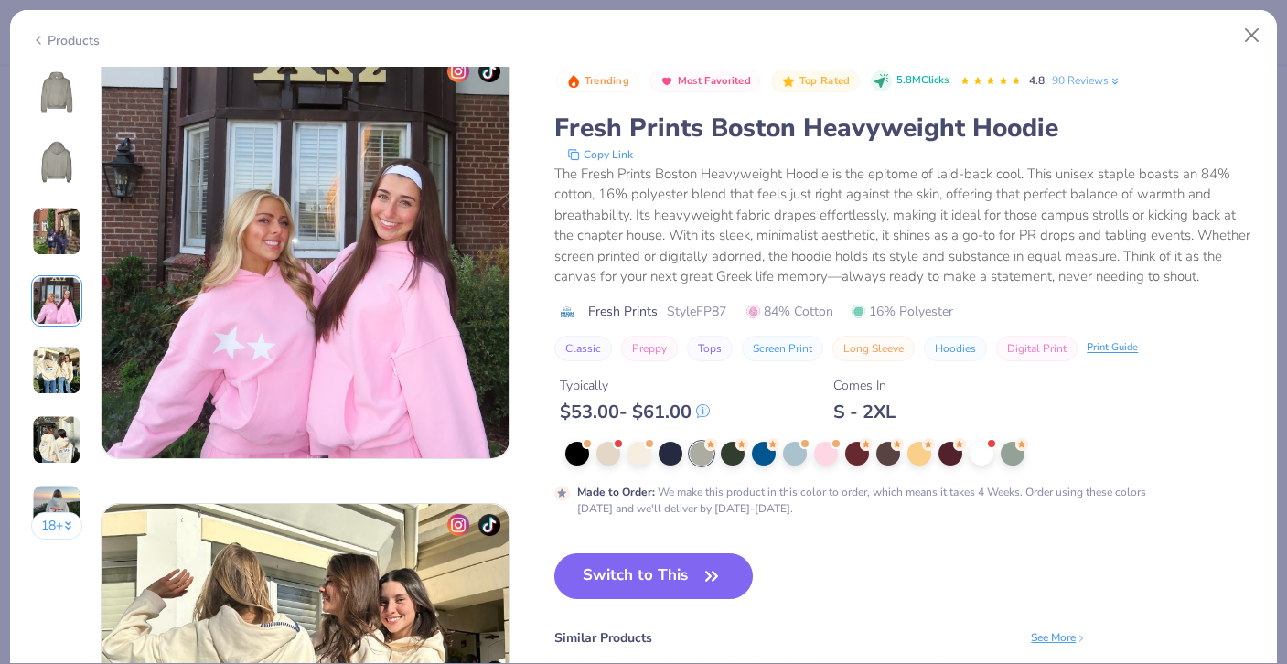
scroll to position [1361, 0]
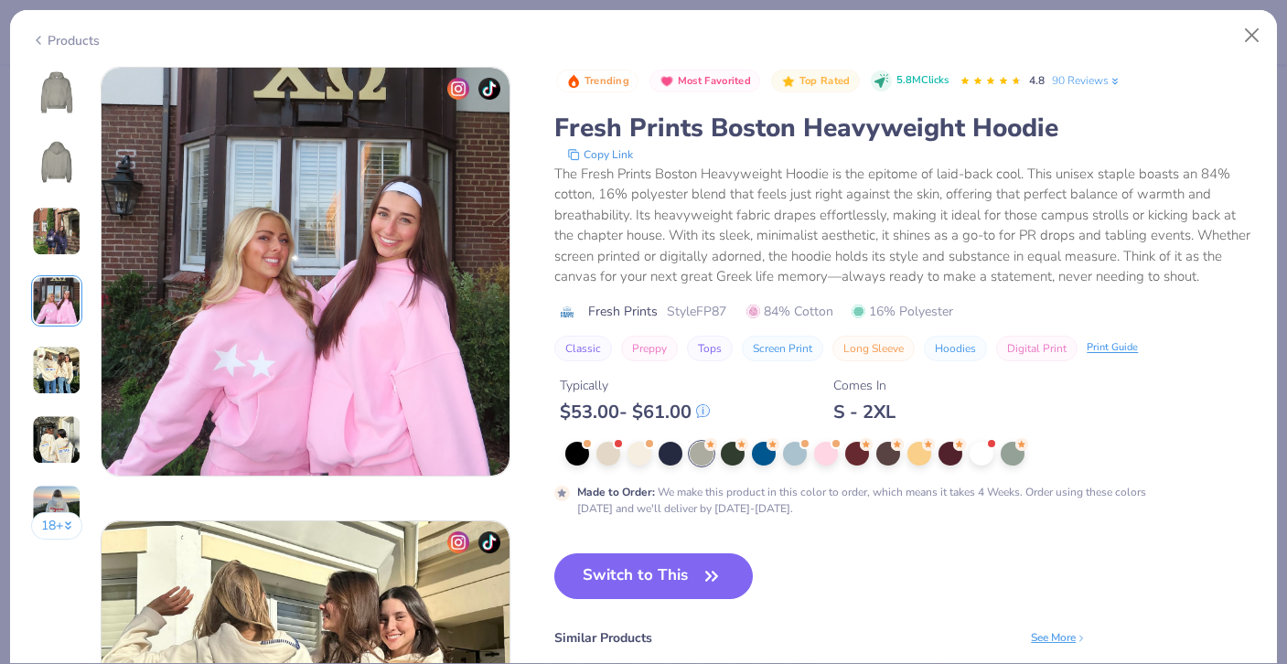
click at [995, 460] on div at bounding box center [910, 454] width 691 height 24
click at [969, 459] on div at bounding box center [910, 454] width 691 height 24
click at [615, 457] on div at bounding box center [608, 452] width 24 height 24
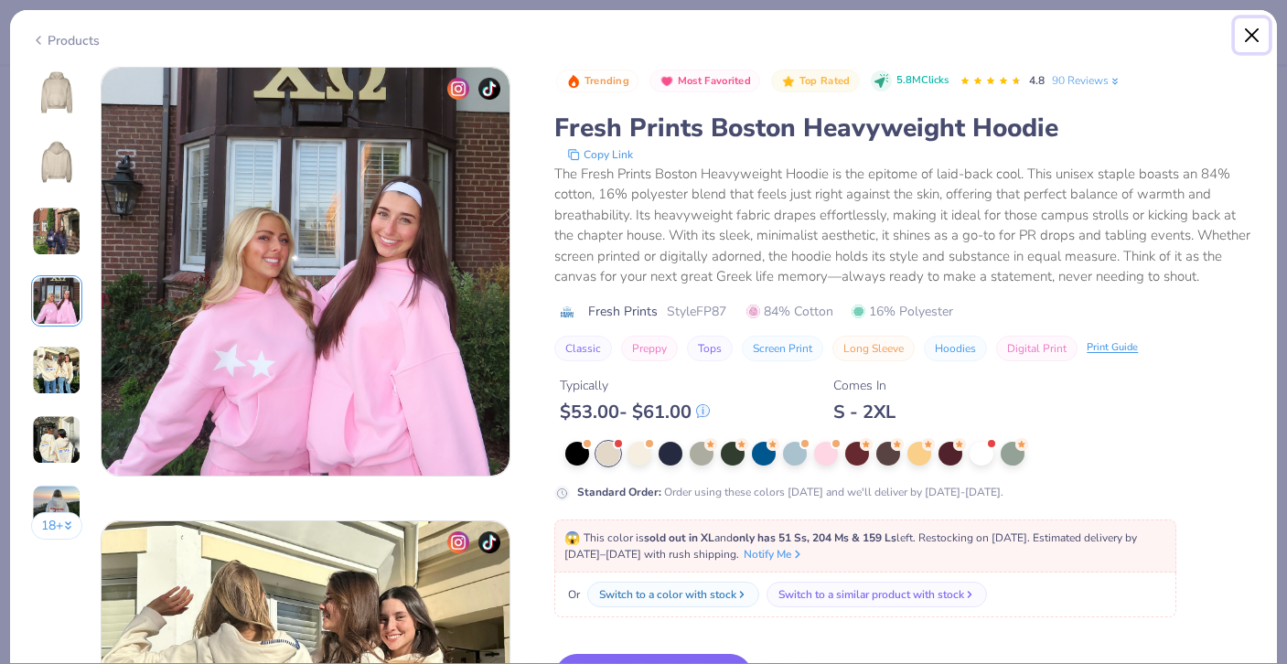
click at [1256, 38] on button "Close" at bounding box center [1252, 35] width 35 height 35
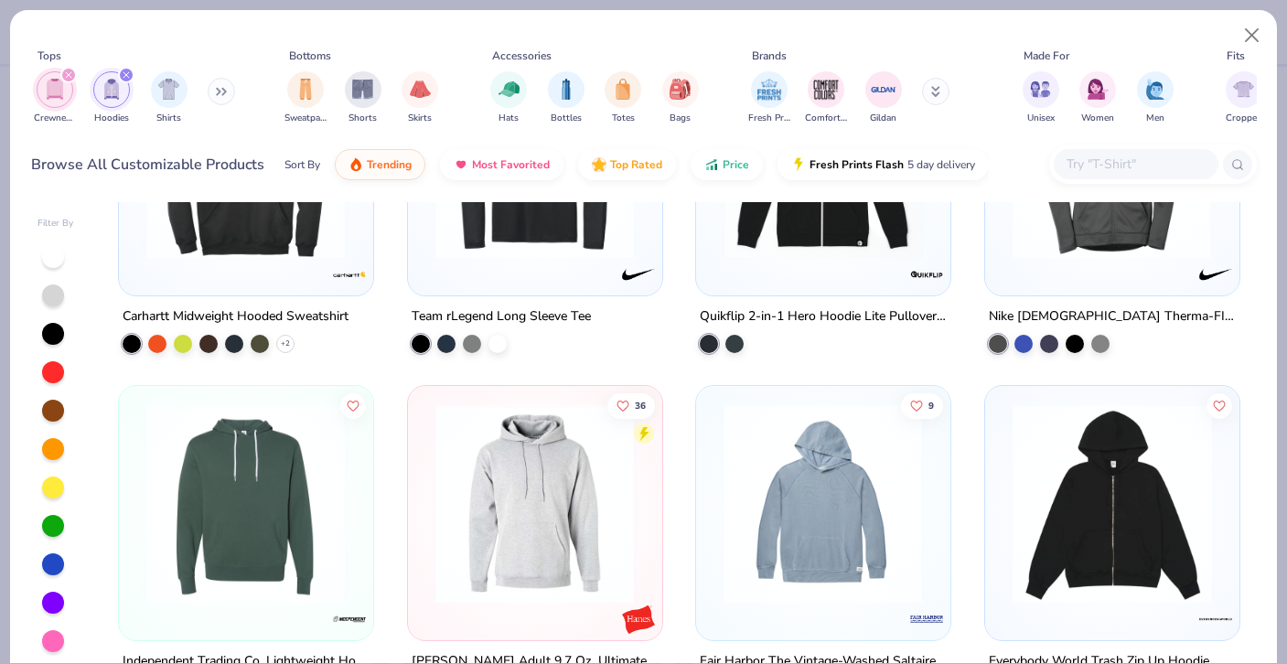
scroll to position [3775, 0]
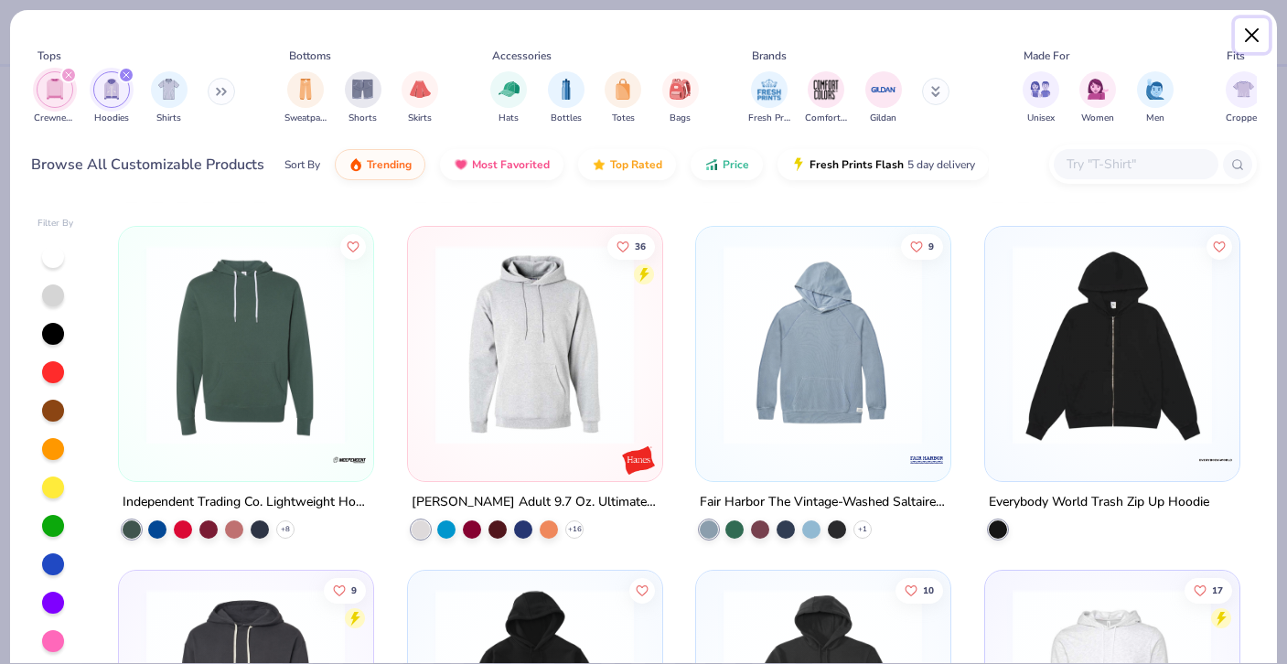
click at [1246, 39] on button "Close" at bounding box center [1252, 35] width 35 height 35
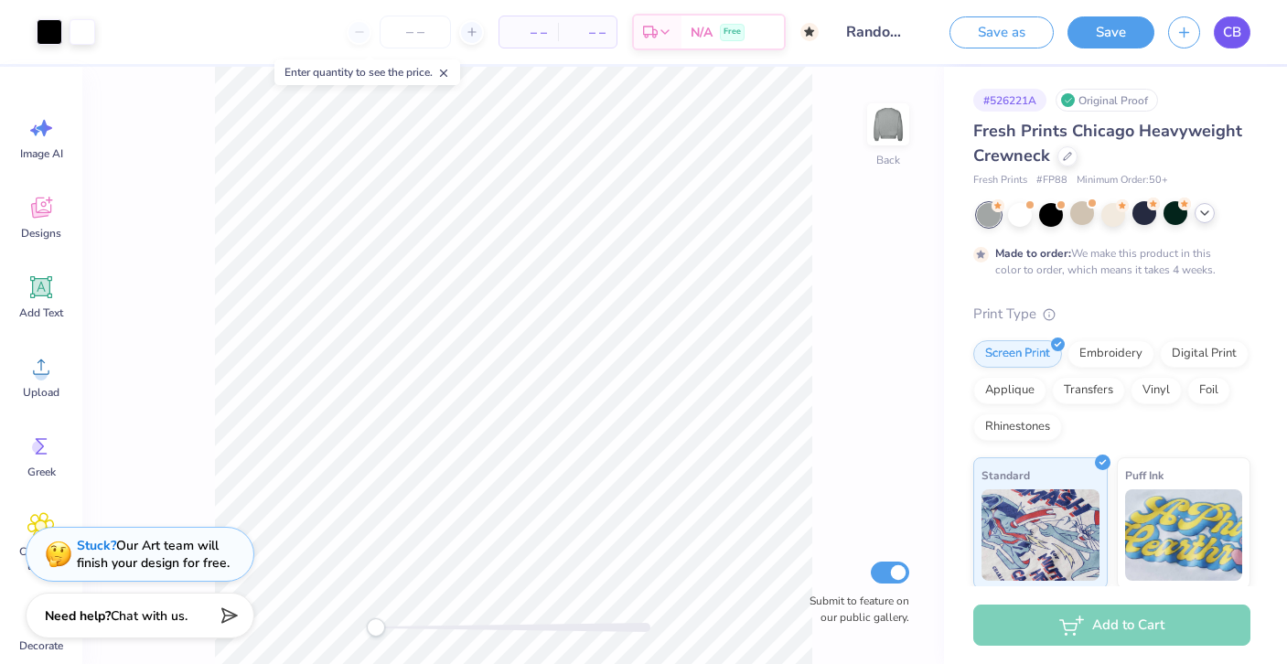
click at [1244, 38] on link "CB" at bounding box center [1232, 32] width 37 height 32
